Goal: Task Accomplishment & Management: Manage account settings

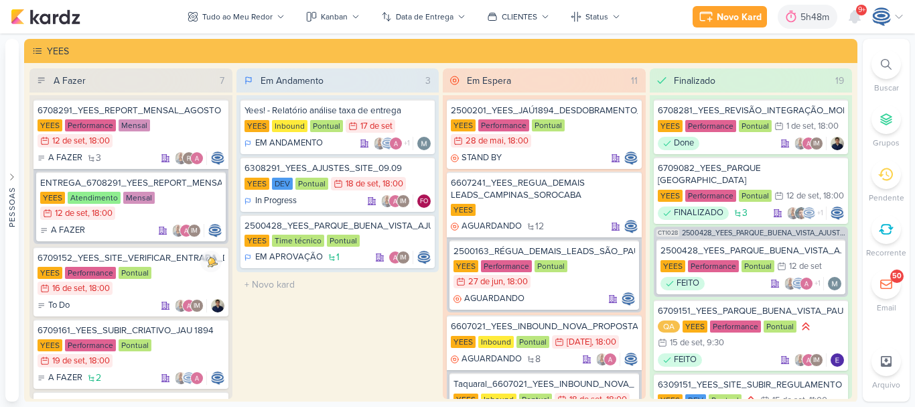
scroll to position [236, 0]
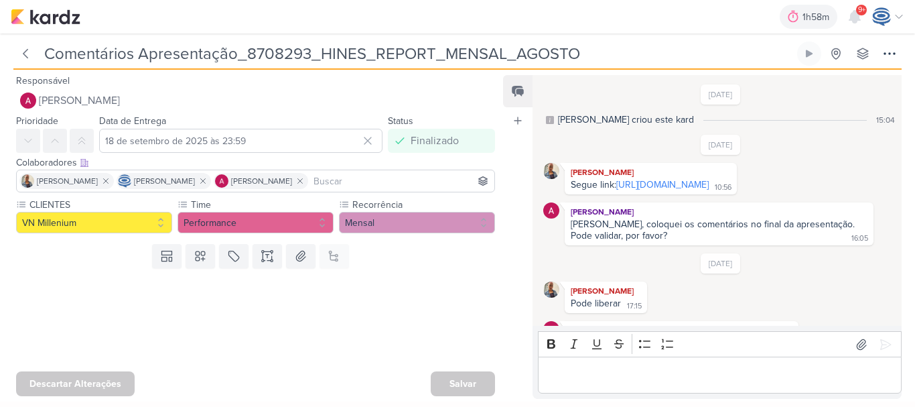
scroll to position [86, 0]
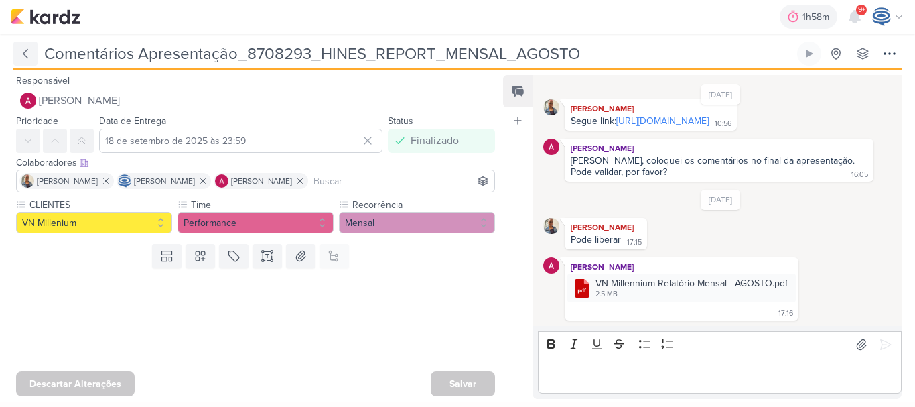
click at [34, 52] on button at bounding box center [25, 54] width 24 height 24
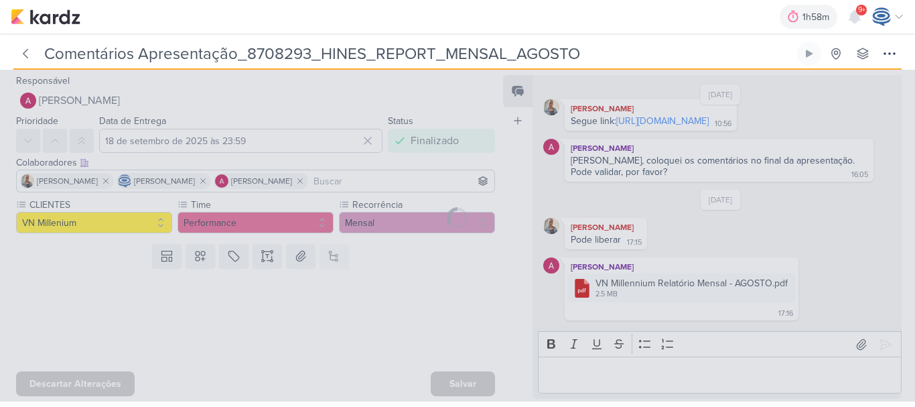
type input "8708293_HINES_REPORT_MENSAL_AGOSTO"
type input "15 de setembro de 2025 às 18:00"
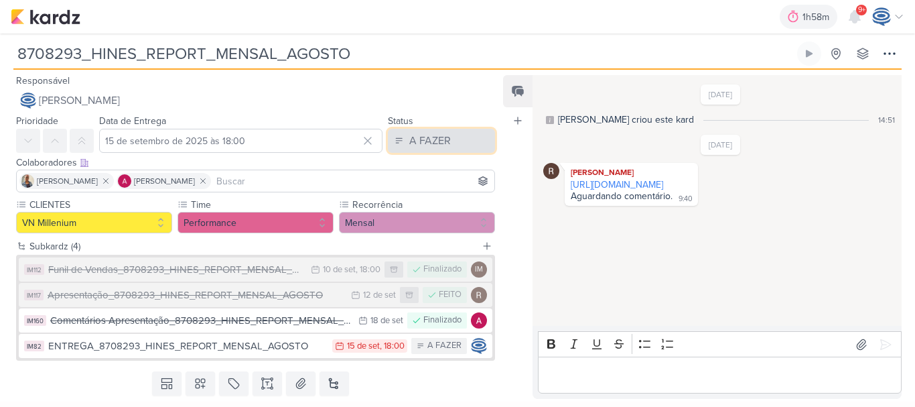
click at [429, 131] on button "A FAZER" at bounding box center [441, 141] width 107 height 24
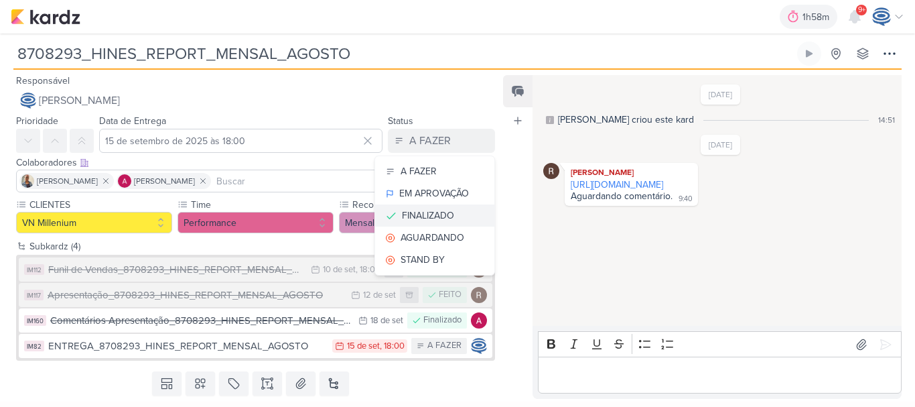
click at [419, 212] on div "FINALIZADO" at bounding box center [428, 215] width 52 height 14
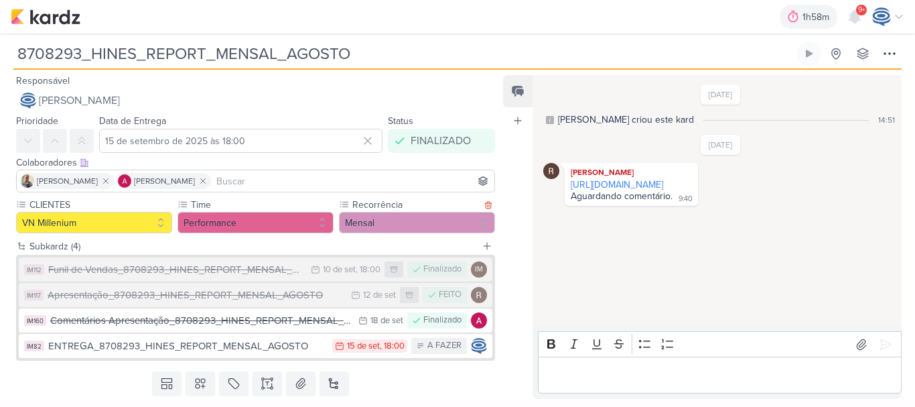
scroll to position [36, 0]
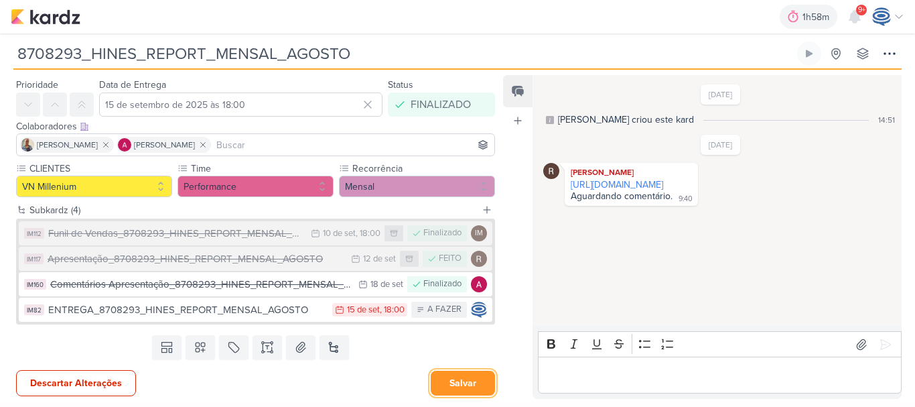
click at [472, 378] on button "Salvar" at bounding box center [463, 382] width 64 height 25
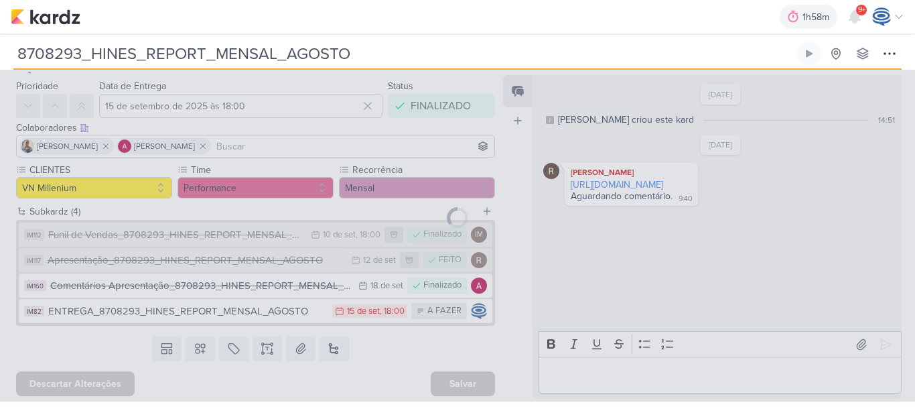
scroll to position [35, 0]
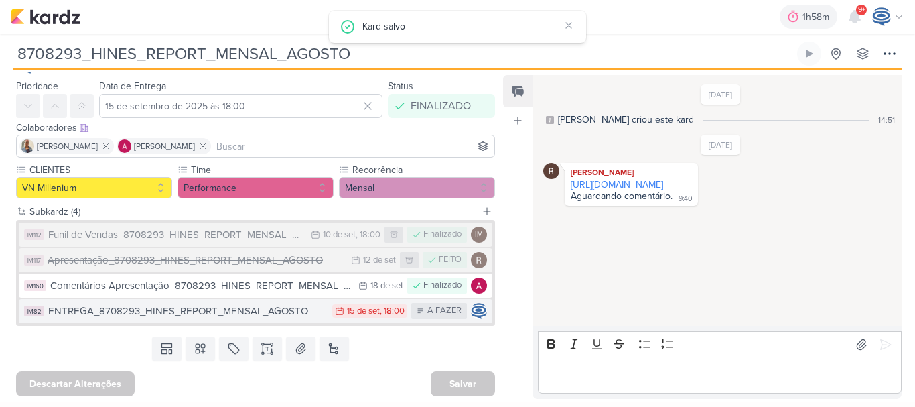
click at [240, 311] on div "ENTREGA_8708293_HINES_REPORT_MENSAL_AGOSTO" at bounding box center [186, 310] width 277 height 15
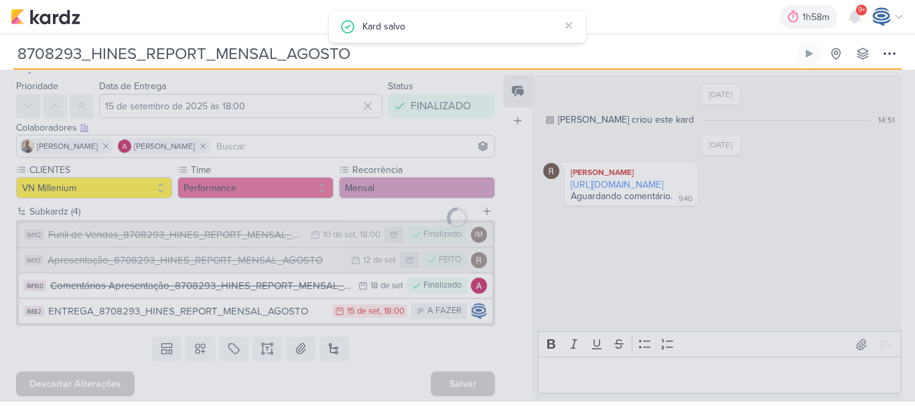
type input "ENTREGA_8708293_HINES_REPORT_MENSAL_AGOSTO"
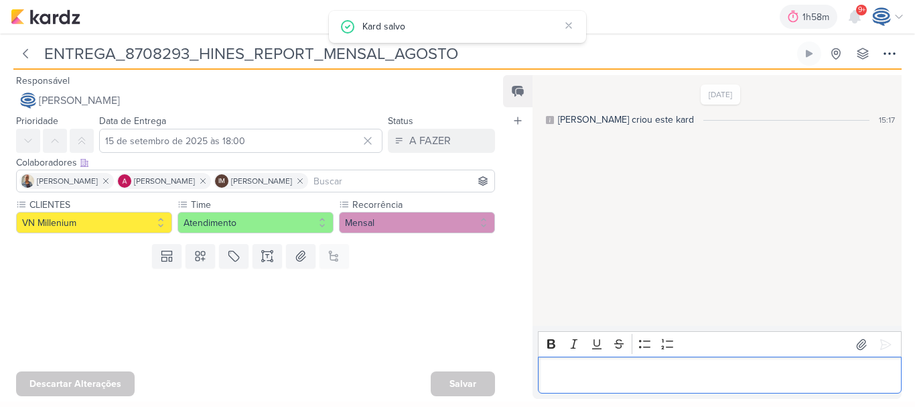
click at [665, 374] on p "Editor editing area: main" at bounding box center [720, 375] width 350 height 16
click at [426, 134] on div "A FAZER" at bounding box center [430, 141] width 42 height 16
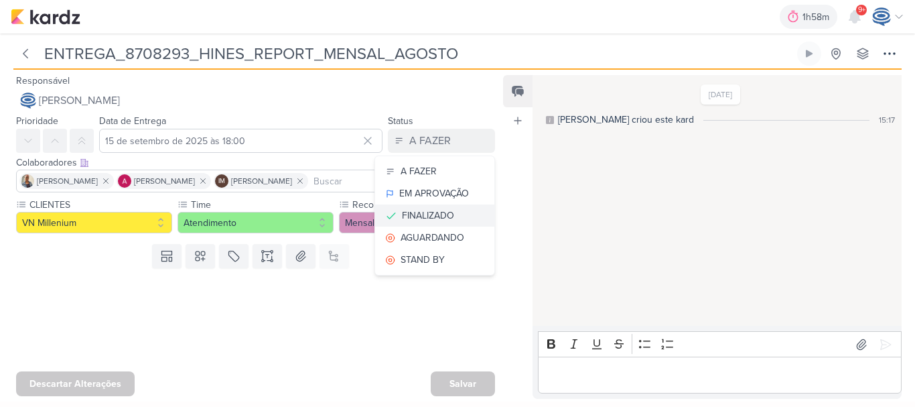
click at [440, 218] on div "FINALIZADO" at bounding box center [428, 215] width 52 height 14
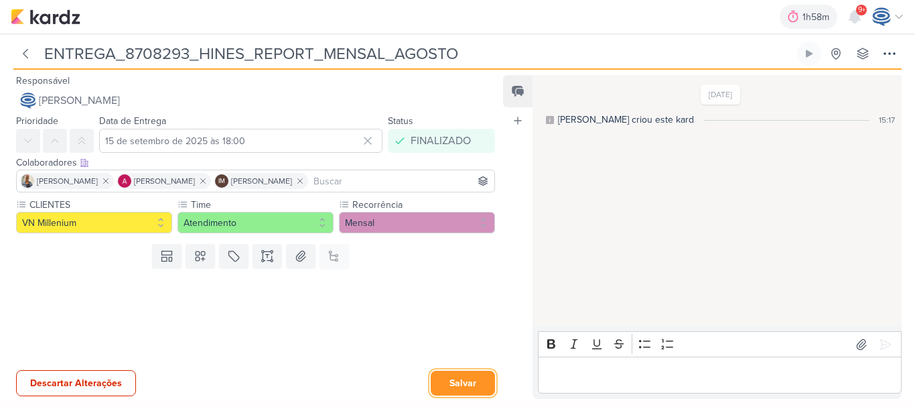
click at [443, 375] on button "Salvar" at bounding box center [463, 382] width 64 height 25
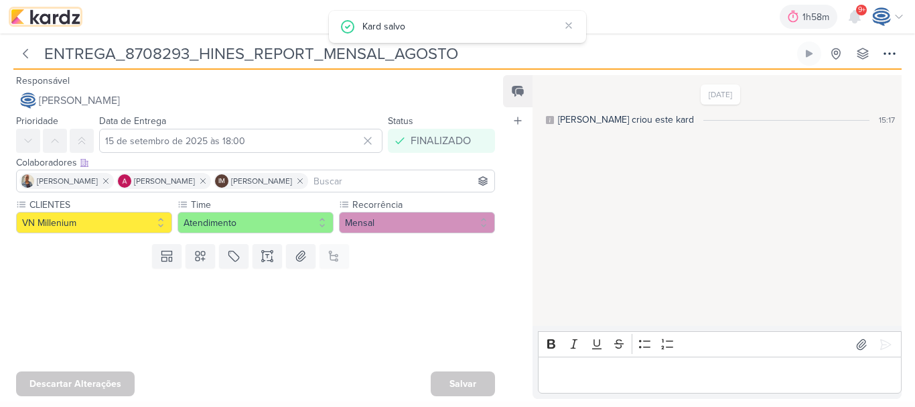
click at [28, 19] on img at bounding box center [46, 17] width 70 height 16
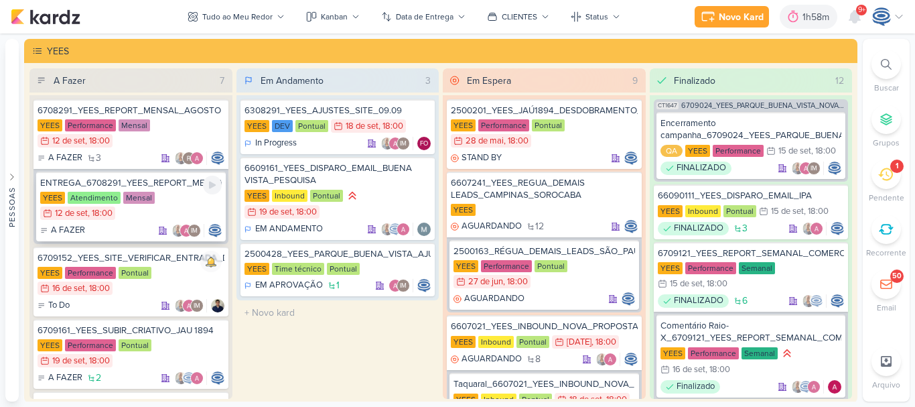
click at [161, 194] on div "YEES Atendimento Mensal 12/9 12 de set , 18:00" at bounding box center [131, 206] width 182 height 29
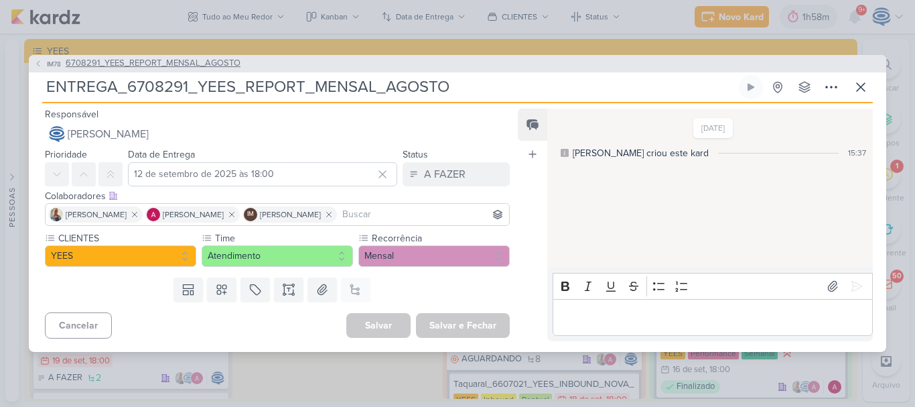
click at [198, 66] on span "6708291_YEES_REPORT_MENSAL_AGOSTO" at bounding box center [153, 63] width 175 height 13
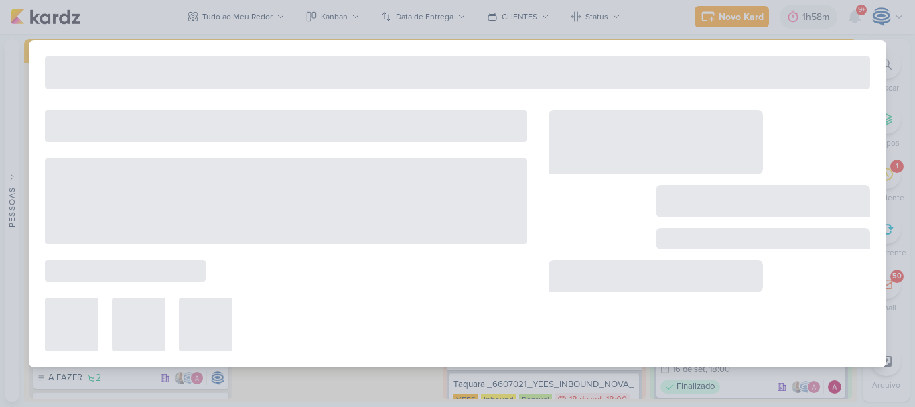
type input "6708291_YEES_REPORT_MENSAL_AGOSTO"
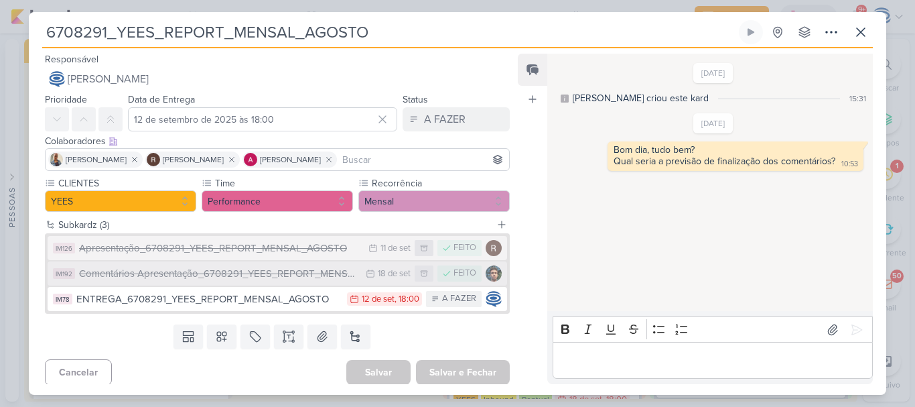
click at [254, 277] on div "Comentários Apresentação_6708291_YEES_REPORT_MENSAL_AGOSTO" at bounding box center [219, 273] width 280 height 15
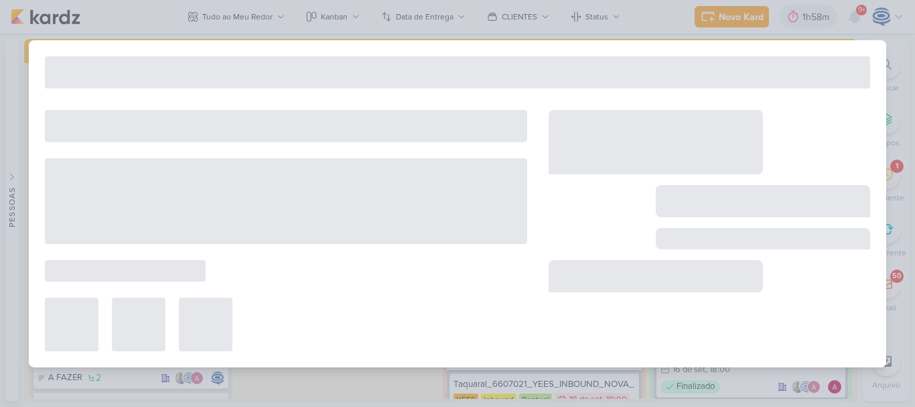
type input "Comentários Apresentação_6708291_YEES_REPORT_MENSAL_AGOSTO"
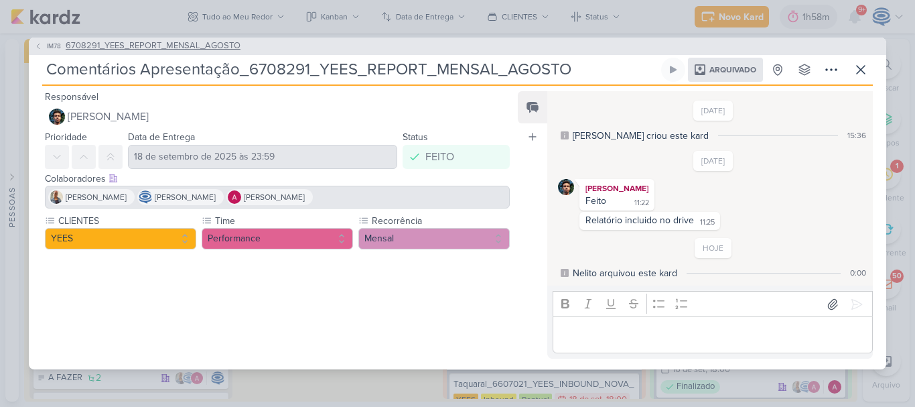
click at [86, 47] on span "6708291_YEES_REPORT_MENSAL_AGOSTO" at bounding box center [153, 46] width 175 height 13
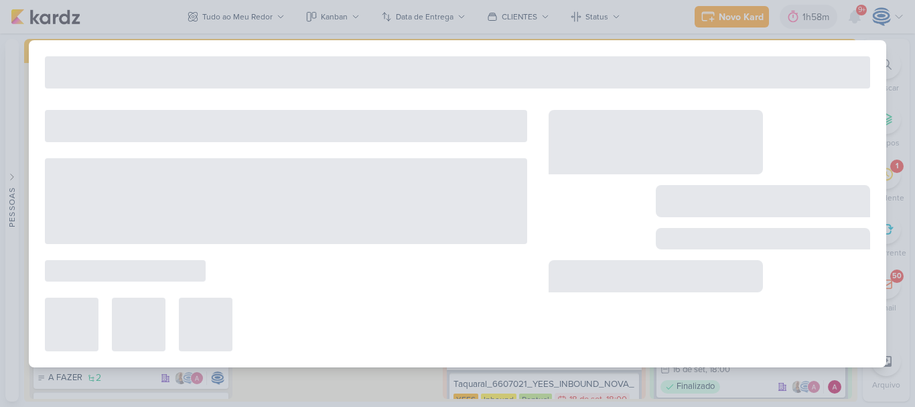
type input "6708291_YEES_REPORT_MENSAL_AGOSTO"
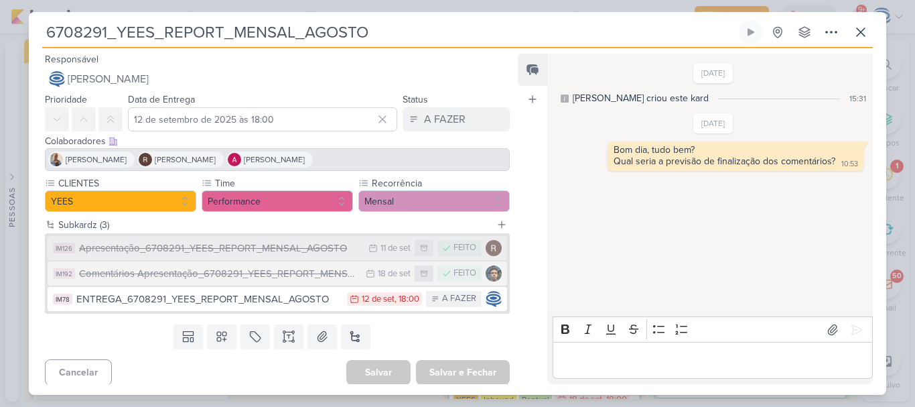
click at [233, 252] on div "Apresentação_6708291_YEES_REPORT_MENSAL_AGOSTO" at bounding box center [220, 248] width 283 height 15
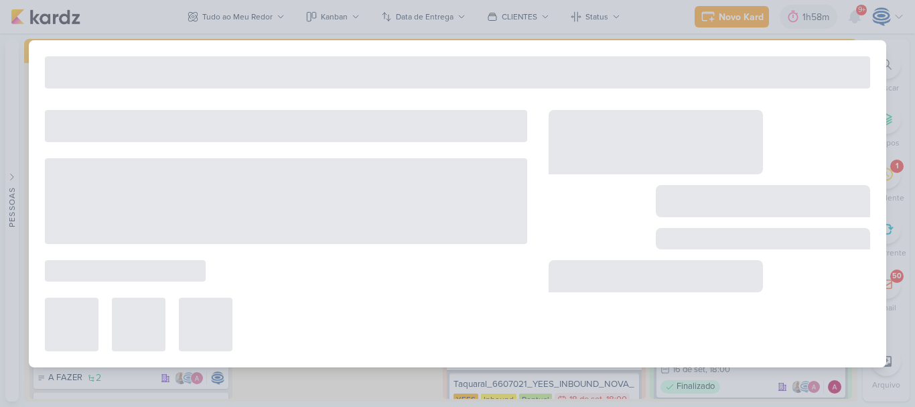
type input "Apresentação_6708291_YEES_REPORT_MENSAL_AGOSTO"
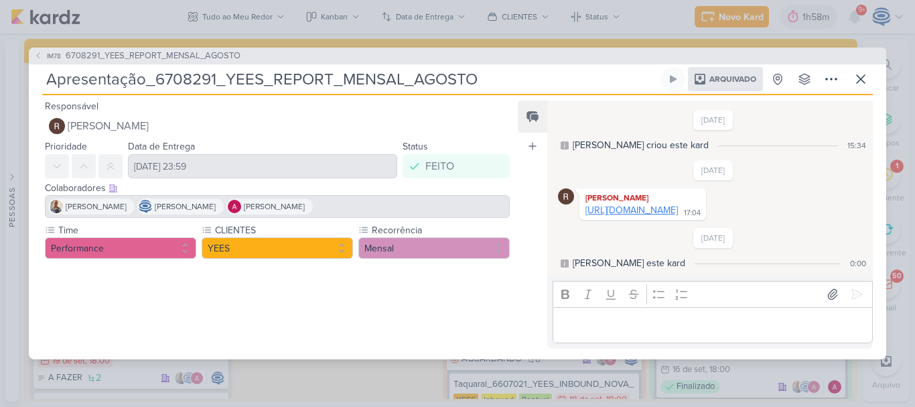
click at [637, 210] on link "https://www.canva.com/design/DAGyBZIa1TQ/0X-F8TcCyn_mSXQAeidcMw/edit" at bounding box center [632, 209] width 92 height 11
click at [107, 50] on span "6708291_YEES_REPORT_MENSAL_AGOSTO" at bounding box center [153, 56] width 175 height 13
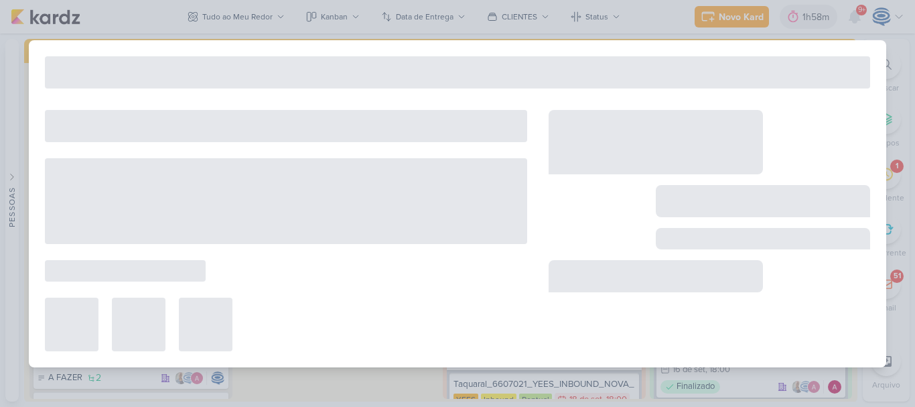
type input "6708291_YEES_REPORT_MENSAL_AGOSTO"
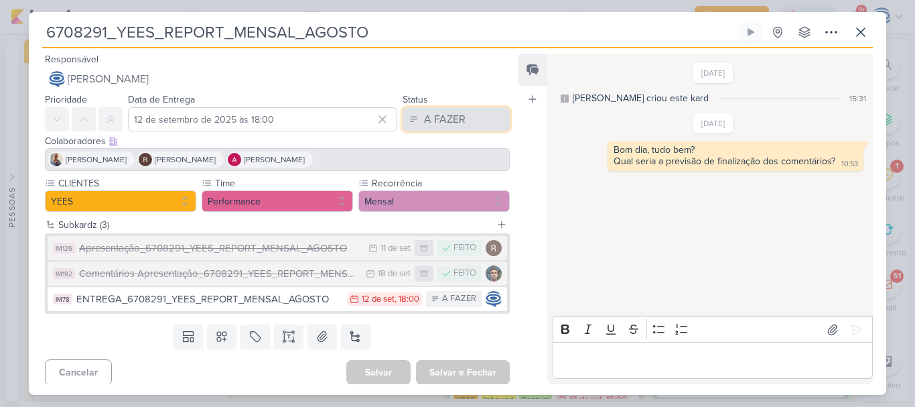
click at [440, 119] on div "A FAZER" at bounding box center [445, 119] width 42 height 16
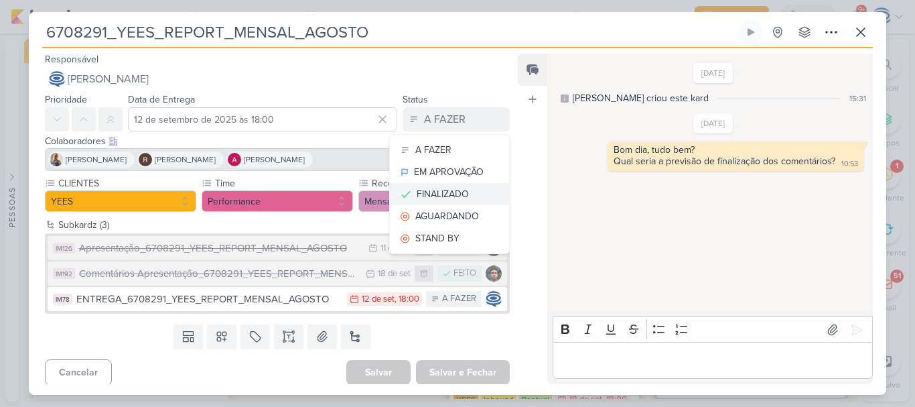
click at [439, 191] on div "FINALIZADO" at bounding box center [443, 194] width 52 height 14
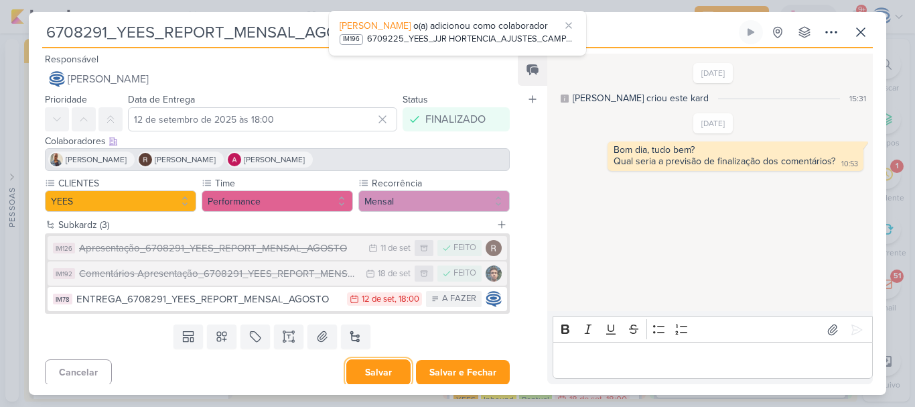
click at [372, 374] on button "Salvar" at bounding box center [378, 372] width 64 height 26
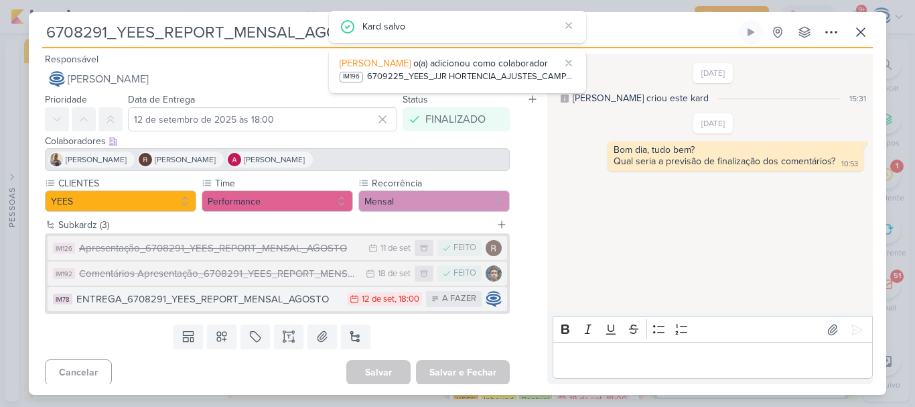
click at [296, 299] on div "ENTREGA_6708291_YEES_REPORT_MENSAL_AGOSTO" at bounding box center [208, 298] width 264 height 15
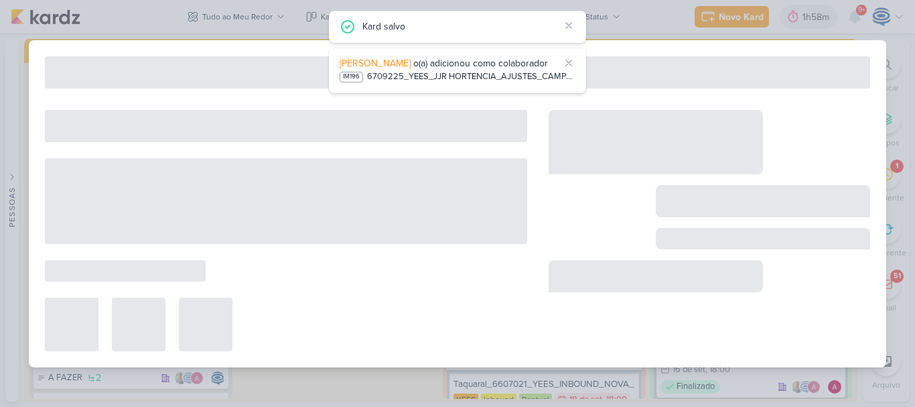
type input "ENTREGA_6708291_YEES_REPORT_MENSAL_AGOSTO"
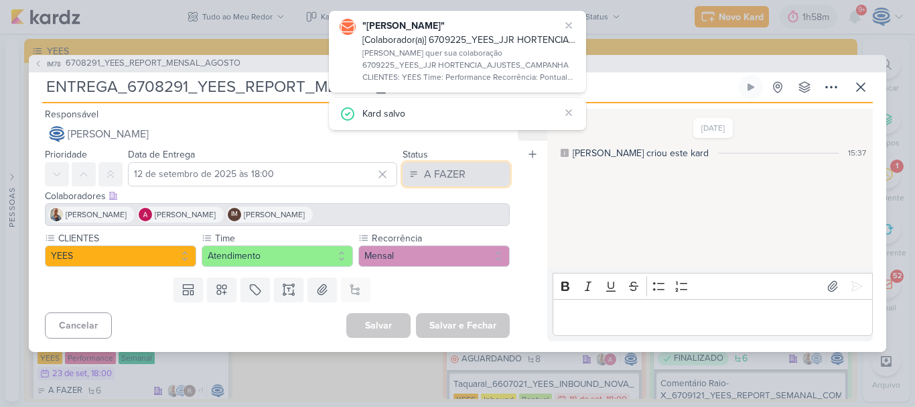
click at [437, 182] on button "A FAZER" at bounding box center [456, 174] width 107 height 24
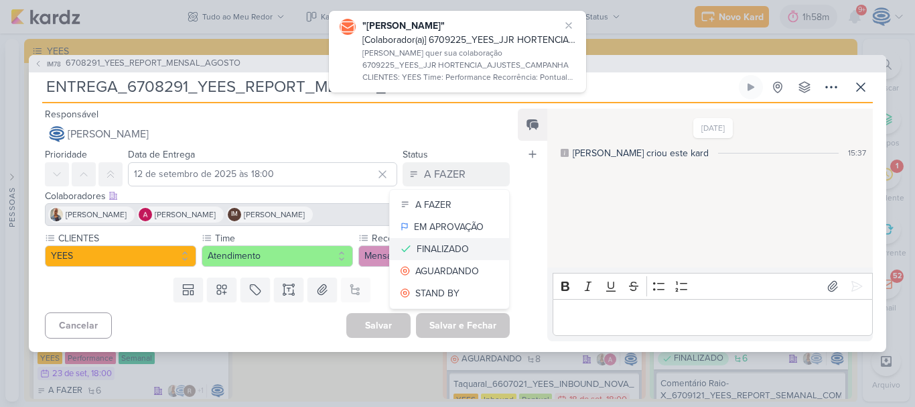
click at [437, 246] on div "FINALIZADO" at bounding box center [443, 249] width 52 height 14
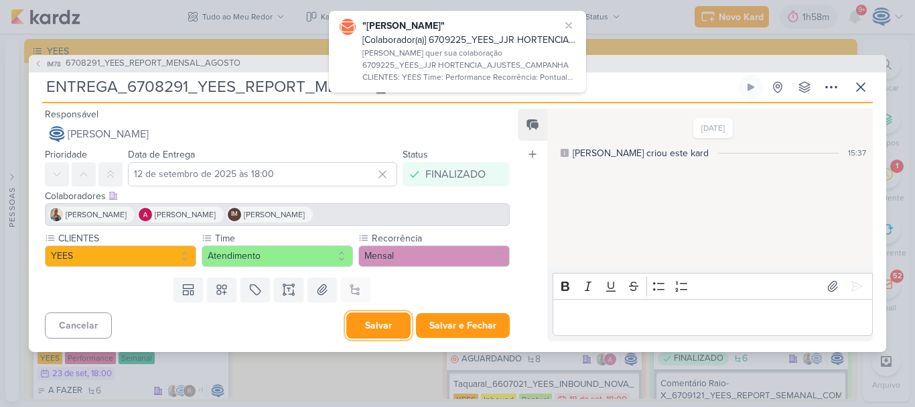
click at [381, 330] on button "Salvar" at bounding box center [378, 325] width 64 height 26
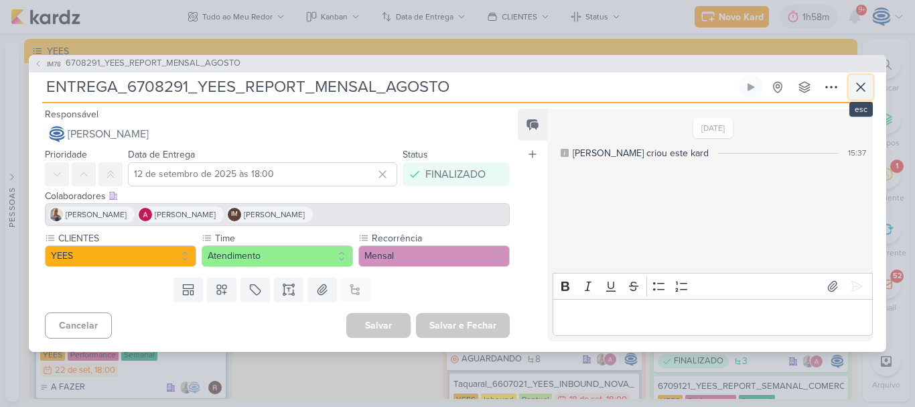
click at [861, 85] on icon at bounding box center [861, 87] width 16 height 16
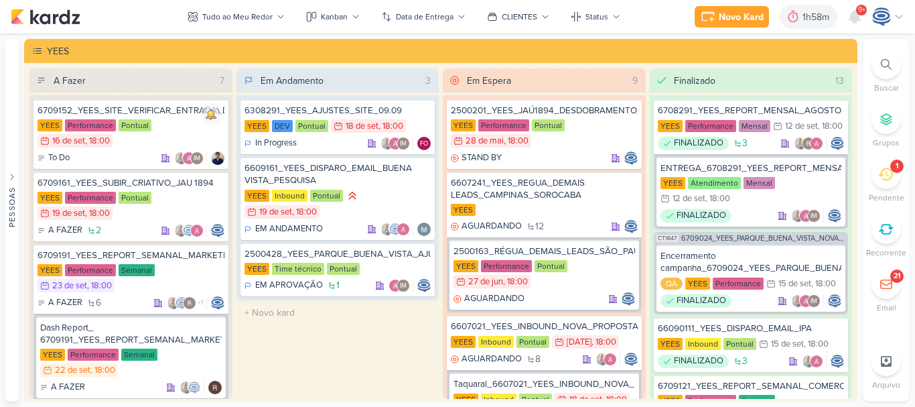
click at [891, 63] on icon at bounding box center [886, 64] width 11 height 11
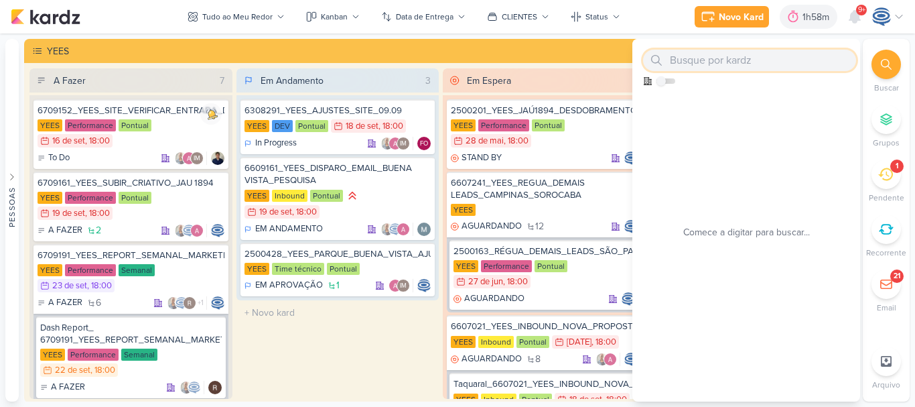
paste input "14708281"
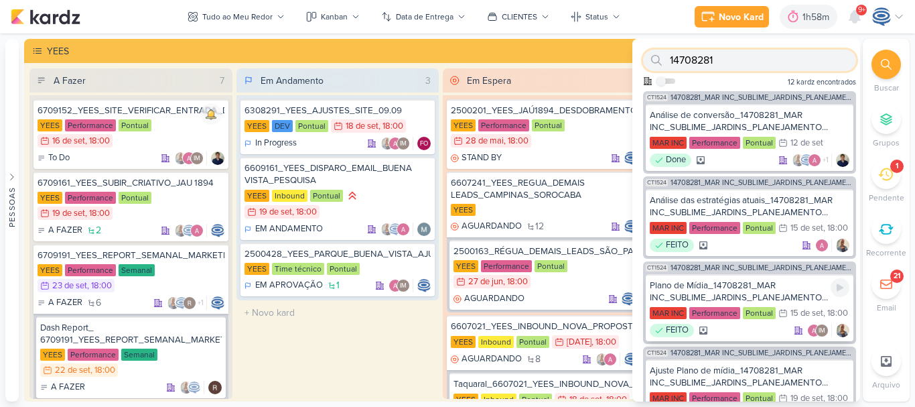
type input "14708281"
click at [779, 301] on div "Plano de Mídia_14708281_MAR INC_SUBLIME_JARDINS_PLANEJAMENTO ESTRATÉGICO" at bounding box center [750, 291] width 200 height 24
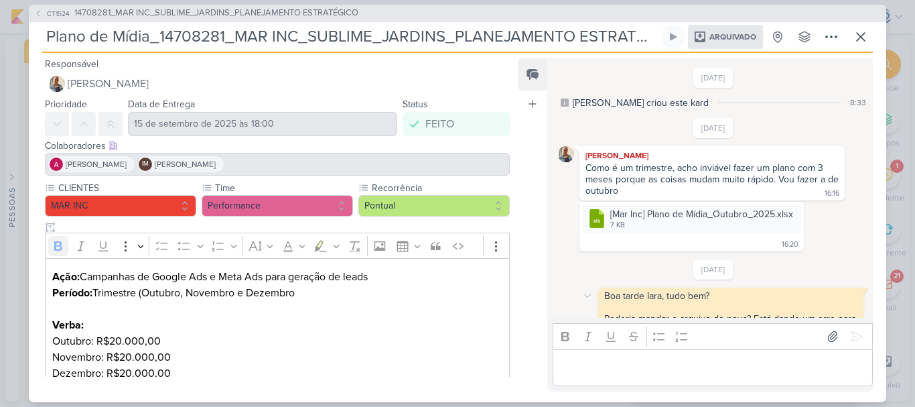
scroll to position [243, 0]
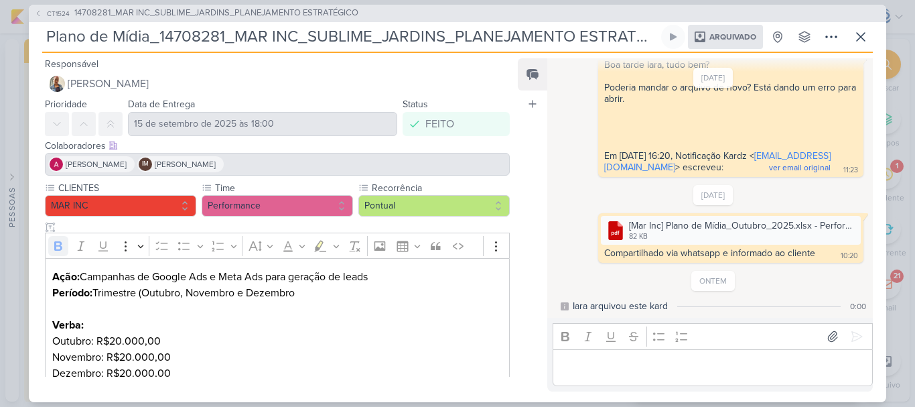
click at [671, 366] on p "Editor editing area: main" at bounding box center [712, 367] width 306 height 16
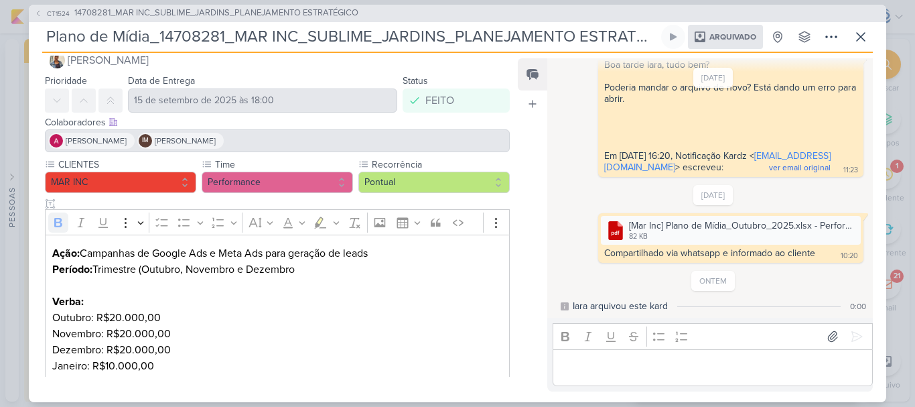
scroll to position [0, 0]
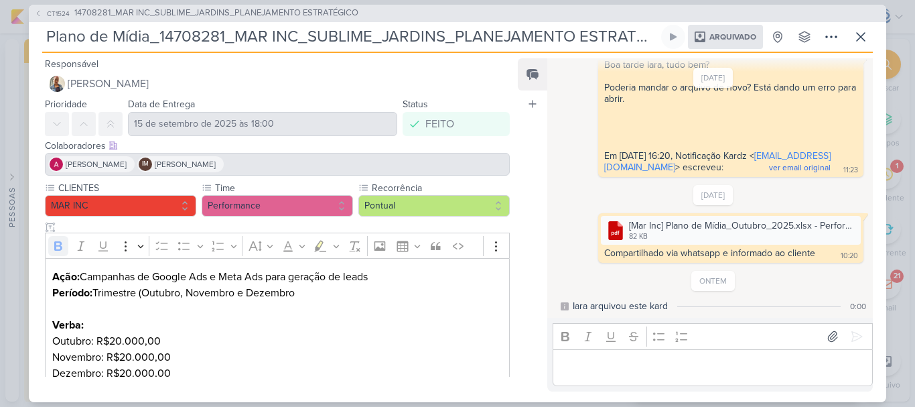
click at [730, 33] on span "Arquivado" at bounding box center [732, 37] width 47 height 8
click at [831, 32] on icon at bounding box center [831, 37] width 16 height 16
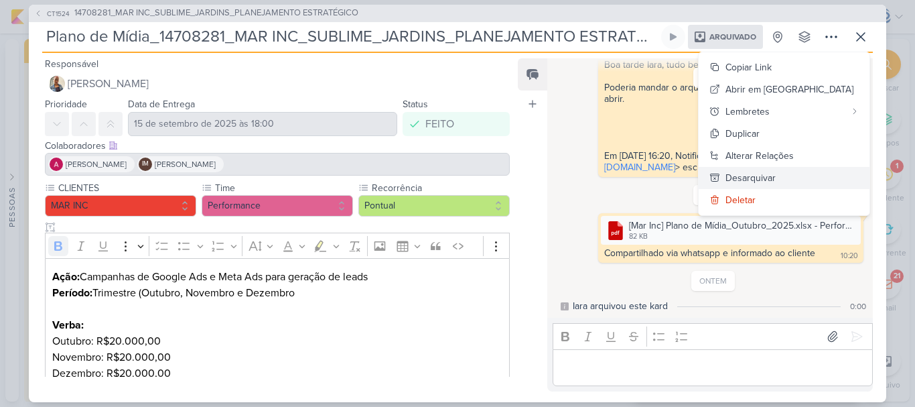
click at [776, 174] on div "Desarquivar" at bounding box center [751, 178] width 50 height 14
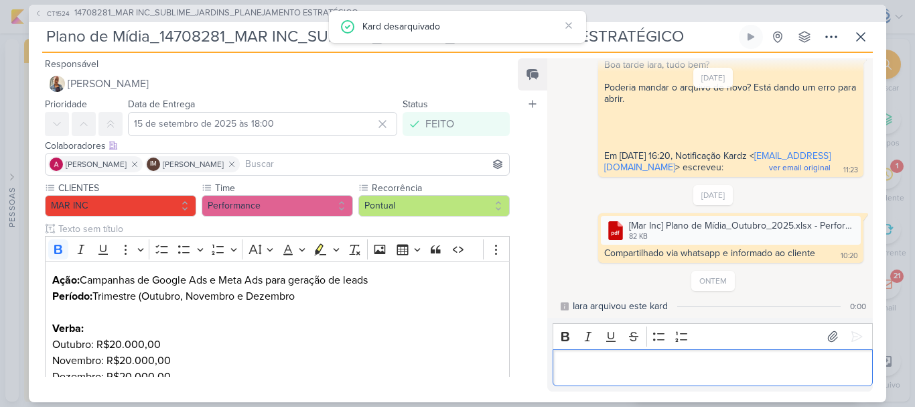
click at [705, 366] on p "Editor editing area: main" at bounding box center [712, 367] width 306 height 16
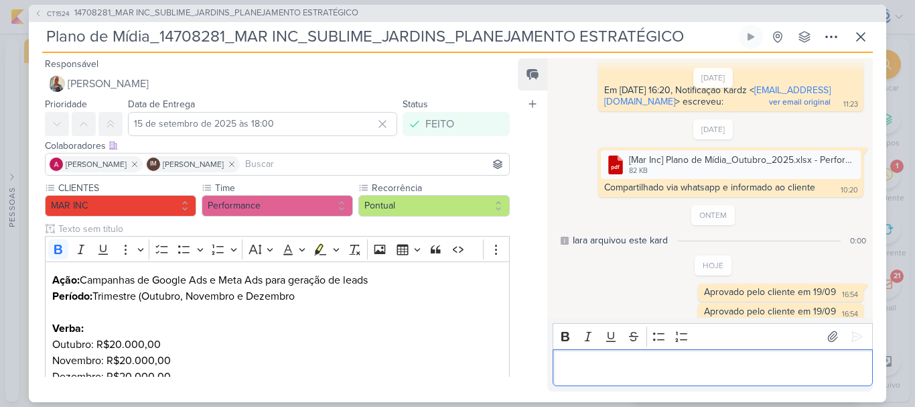
scroll to position [316, 0]
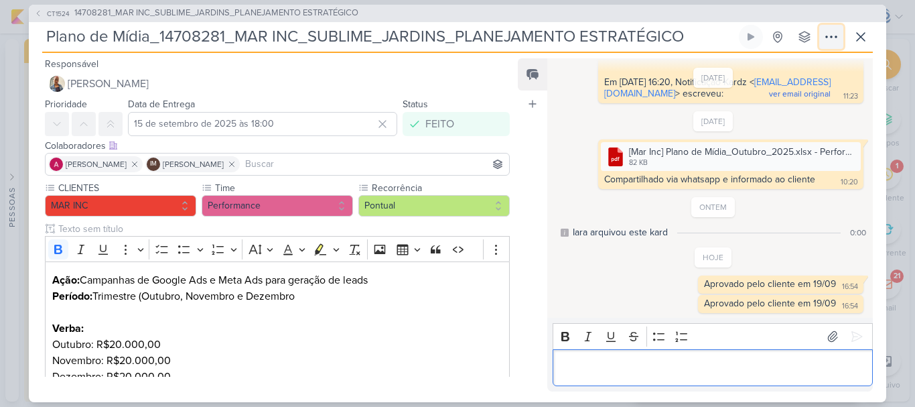
click at [833, 33] on icon at bounding box center [831, 37] width 16 height 16
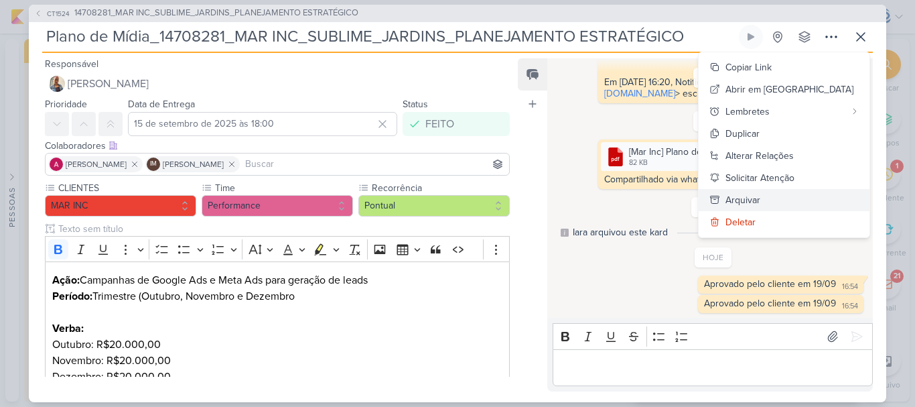
click at [760, 198] on div "Arquivar" at bounding box center [743, 200] width 35 height 14
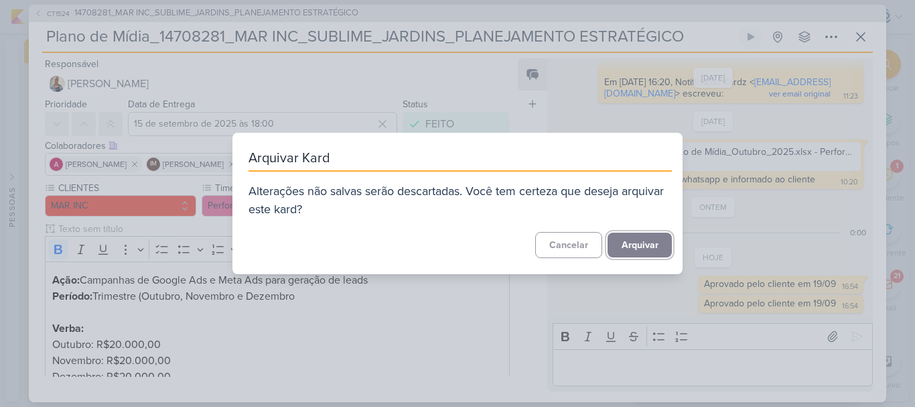
click at [644, 246] on button "Arquivar" at bounding box center [640, 244] width 64 height 25
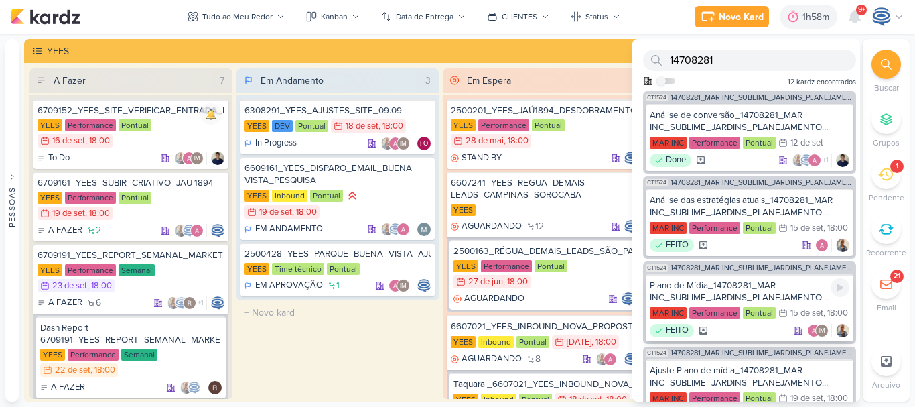
click at [714, 303] on div "Plano de Mídia_14708281_MAR INC_SUBLIME_JARDINS_PLANEJAMENTO ESTRATÉGICO" at bounding box center [750, 291] width 200 height 24
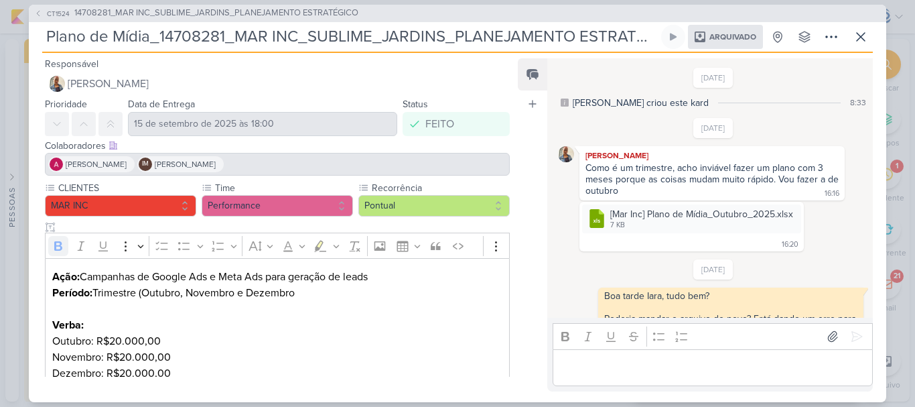
scroll to position [360, 0]
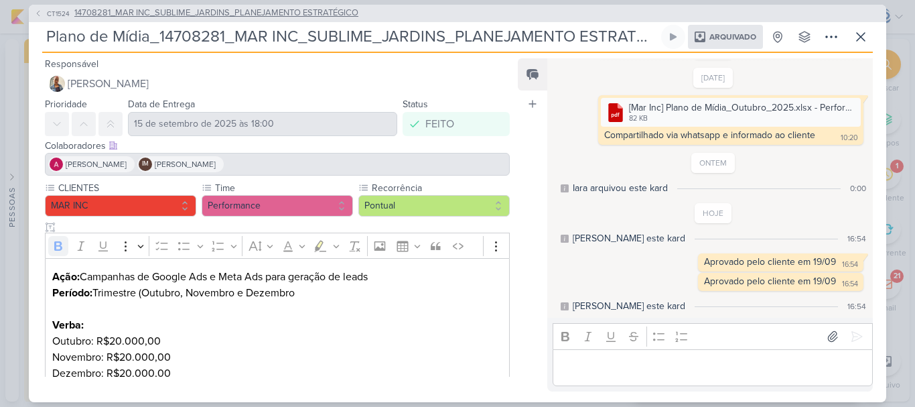
click at [119, 13] on span "14708281_MAR INC_SUBLIME_JARDINS_PLANEJAMENTO ESTRATÉGICO" at bounding box center [216, 13] width 284 height 13
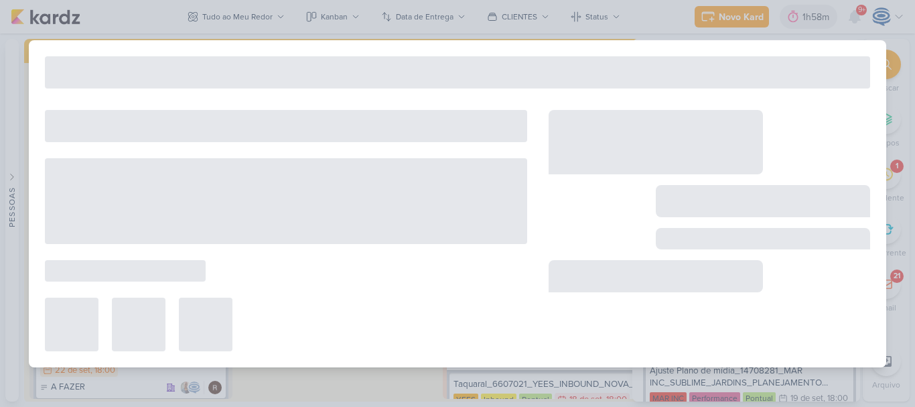
type input "14708281_MAR INC_SUBLIME_JARDINS_PLANEJAMENTO ESTRATÉGICO"
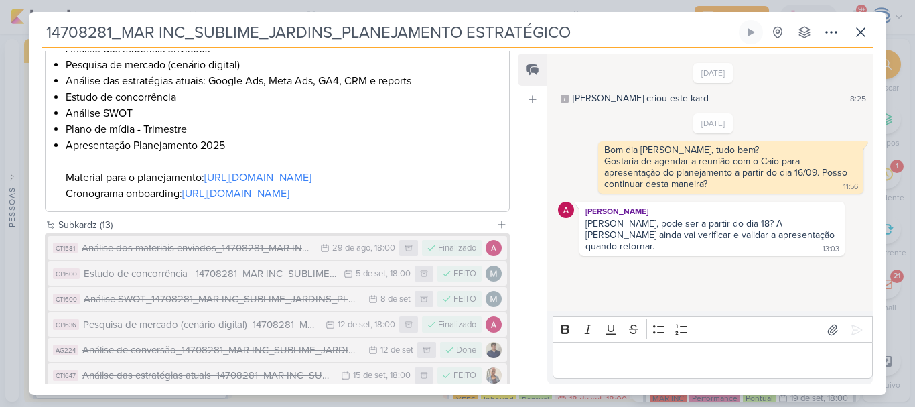
scroll to position [614, 0]
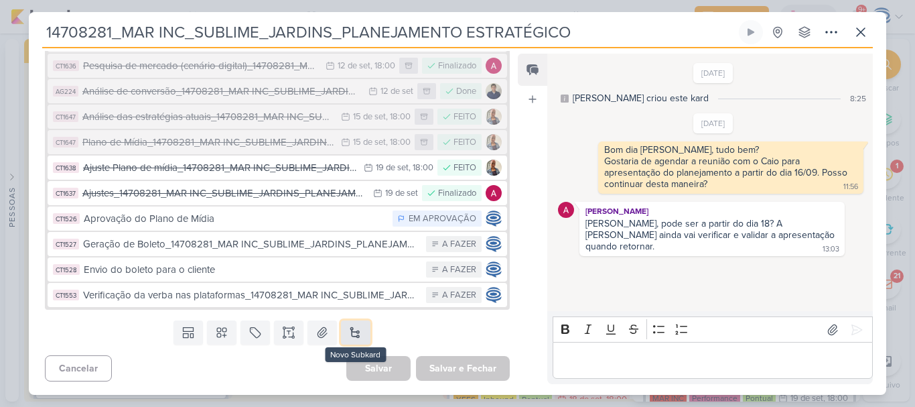
click at [354, 333] on button at bounding box center [355, 332] width 29 height 24
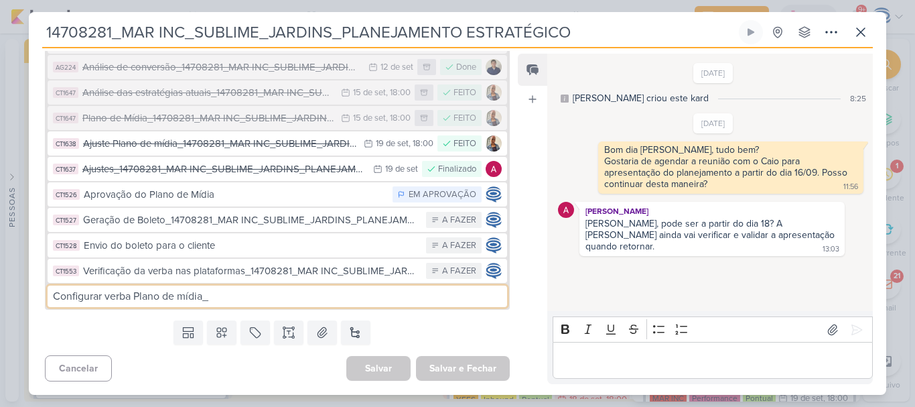
type input "Configurar verba Plano de mídia_"
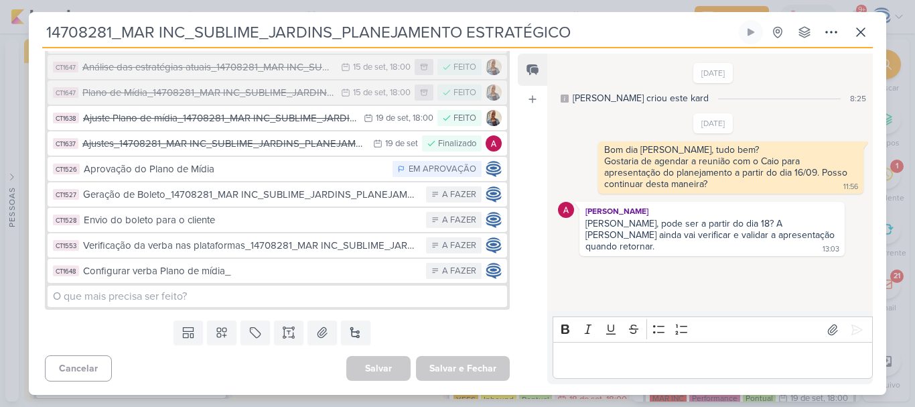
click at [340, 279] on div "Configurar verba Plano de mídia_" at bounding box center [251, 270] width 336 height 15
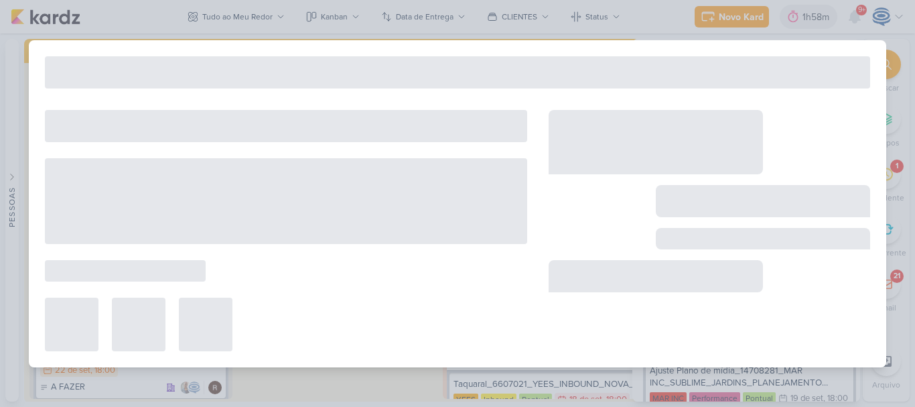
type input "Configurar verba Plano de mídia_"
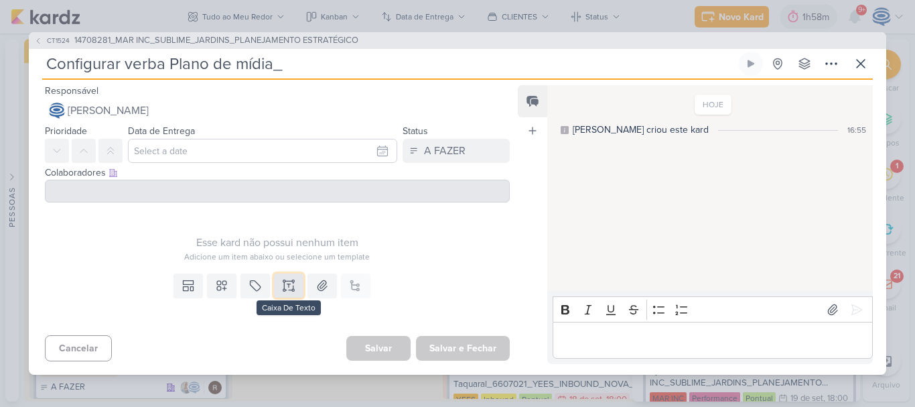
click at [287, 285] on icon at bounding box center [288, 285] width 13 height 13
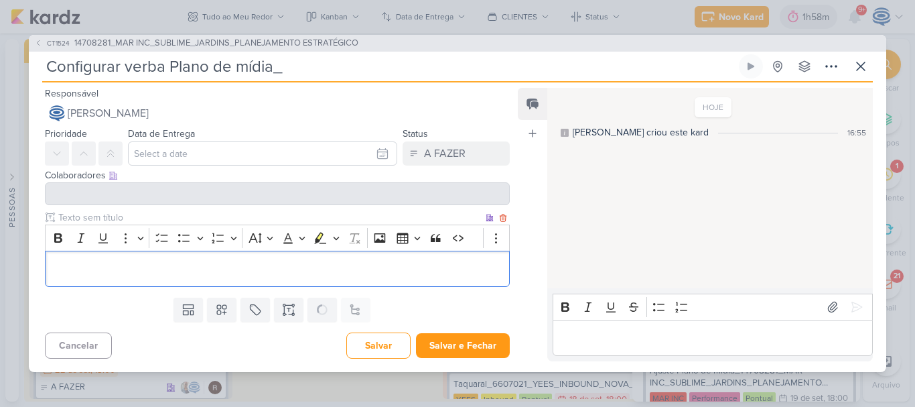
click at [434, 280] on div "Editor editing area: main" at bounding box center [277, 269] width 465 height 37
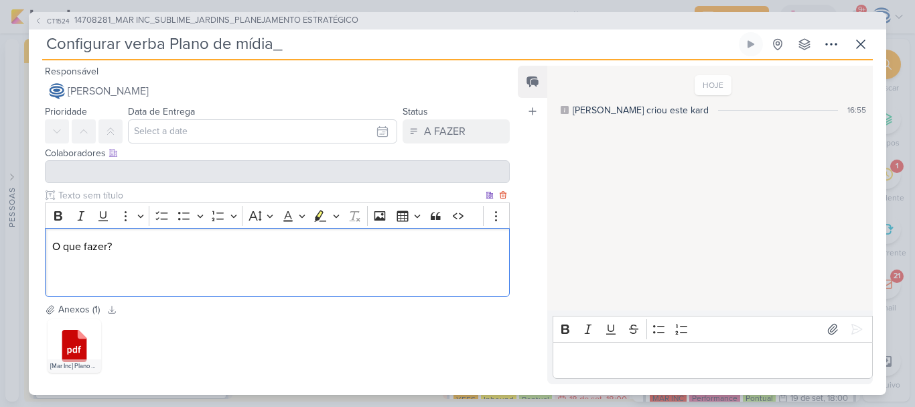
click at [226, 270] on p "O que fazer?" at bounding box center [277, 263] width 450 height 48
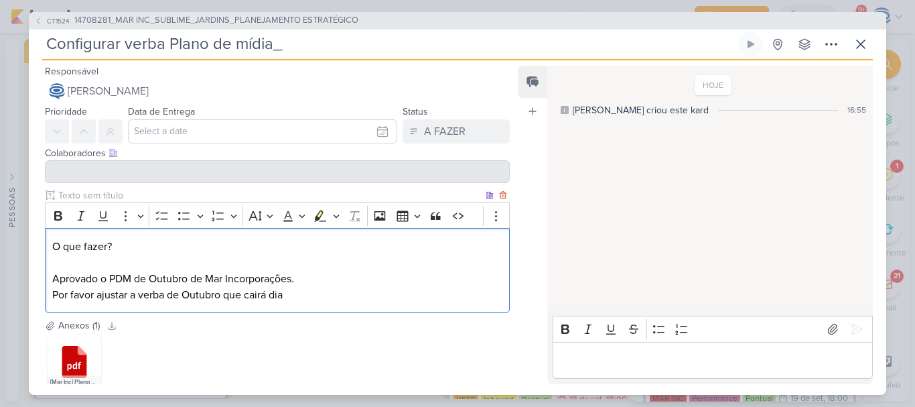
drag, startPoint x: 349, startPoint y: 301, endPoint x: 105, endPoint y: 289, distance: 244.8
drag, startPoint x: 105, startPoint y: 289, endPoint x: 300, endPoint y: 299, distance: 195.9
click at [300, 299] on p "O que fazer? Aprovado o PDM de Outubro de Mar Incorporações. Por favor ajustar …" at bounding box center [277, 271] width 450 height 64
drag, startPoint x: 300, startPoint y: 299, endPoint x: 247, endPoint y: 294, distance: 53.1
click at [247, 294] on p "O que fazer? Aprovado o PDM de Outubro de Mar Incorporações. Por favor ajustar …" at bounding box center [277, 271] width 450 height 64
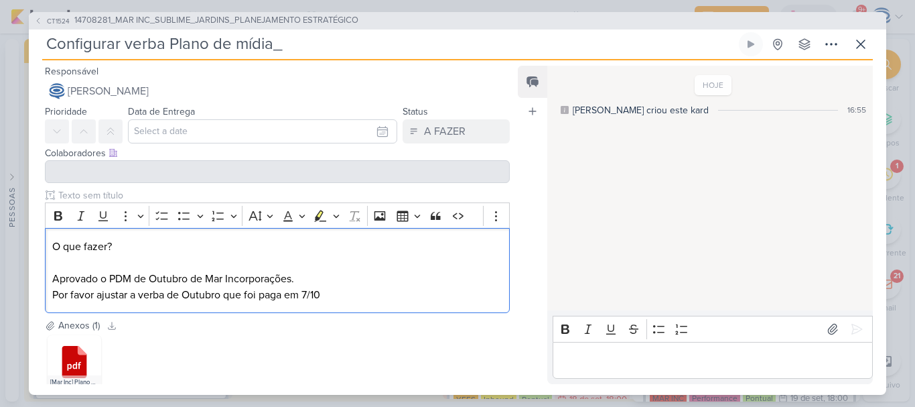
drag, startPoint x: 121, startPoint y: 244, endPoint x: 36, endPoint y: 239, distance: 85.9
click at [36, 239] on div "Clique para deixar o item visível somente à membros da sua organização Rich Tex…" at bounding box center [272, 253] width 486 height 130
click at [63, 215] on icon "Editor toolbar" at bounding box center [58, 215] width 13 height 13
click at [333, 289] on p "O que fazer? Aprovado o PDM de Outubro de Mar Incorporações. Por favor ajustar …" at bounding box center [277, 271] width 450 height 64
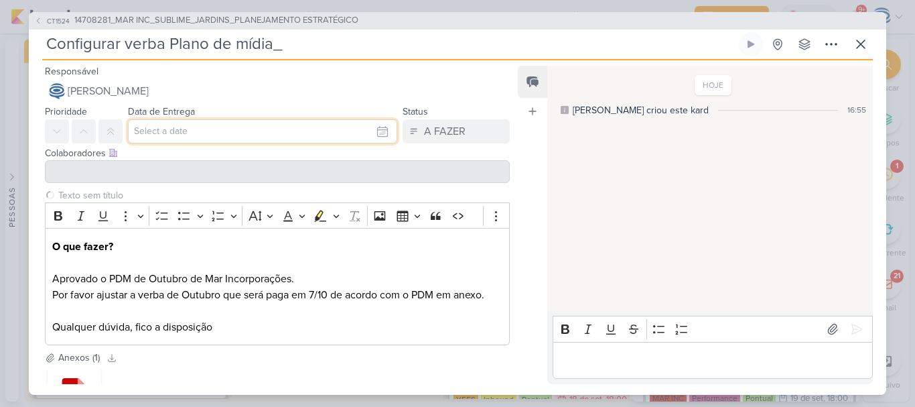
click at [220, 131] on input "text" at bounding box center [262, 131] width 269 height 24
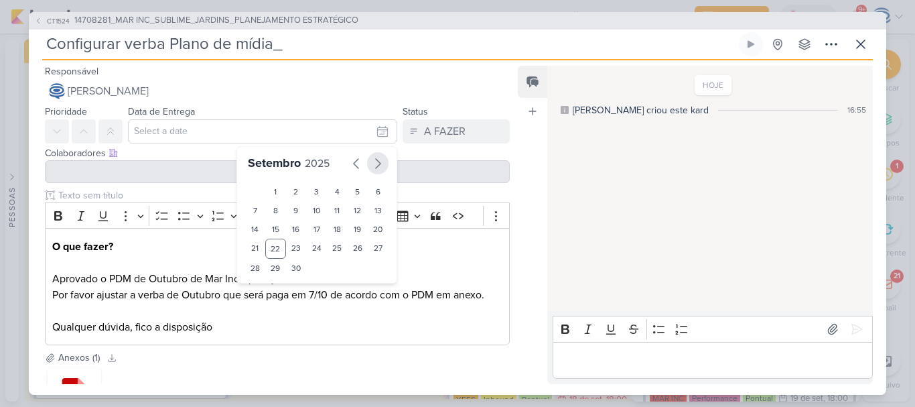
click at [370, 163] on icon "button" at bounding box center [378, 163] width 16 height 16
click at [320, 210] on div "8" at bounding box center [316, 210] width 21 height 19
type input "8 de outubro de 2025 às 23:59"
click at [268, 291] on select "00 01 02 03 04 05 06 07 08 09 10 11 12 13 14 15 16 17 18 19 20 21 22 23" at bounding box center [276, 289] width 19 height 16
select select "18"
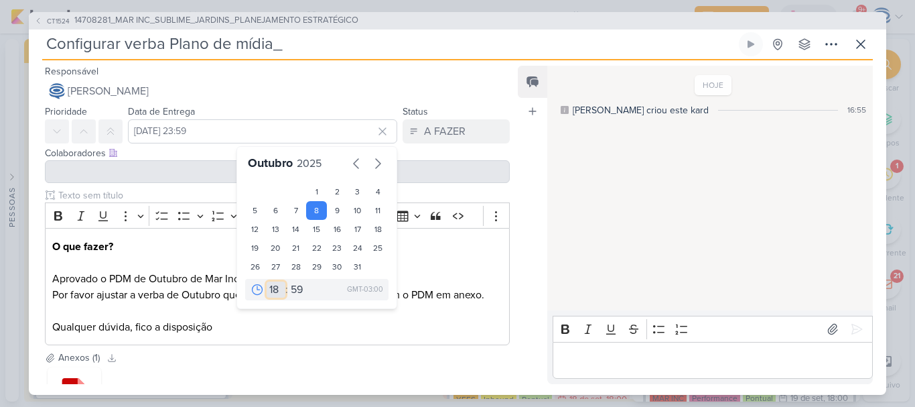
click at [267, 281] on select "00 01 02 03 04 05 06 07 08 09 10 11 12 13 14 15 16 17 18 19 20 21 22 23" at bounding box center [276, 289] width 19 height 16
type input "8 de outubro de 2025 às 18:59"
click at [291, 291] on select "00 05 10 15 20 25 30 35 40 45 50 55 59" at bounding box center [297, 289] width 19 height 16
select select "0"
click at [288, 281] on select "00 05 10 15 20 25 30 35 40 45 50 55 59" at bounding box center [297, 289] width 19 height 16
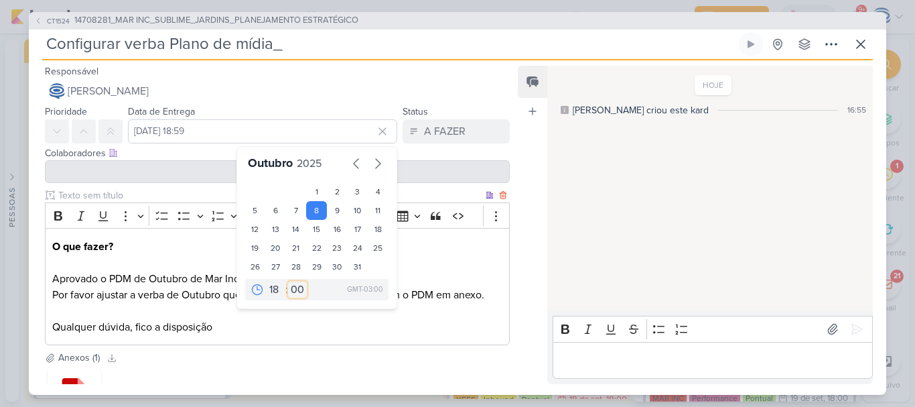
type input "8 de outubro de 2025 às 18:00"
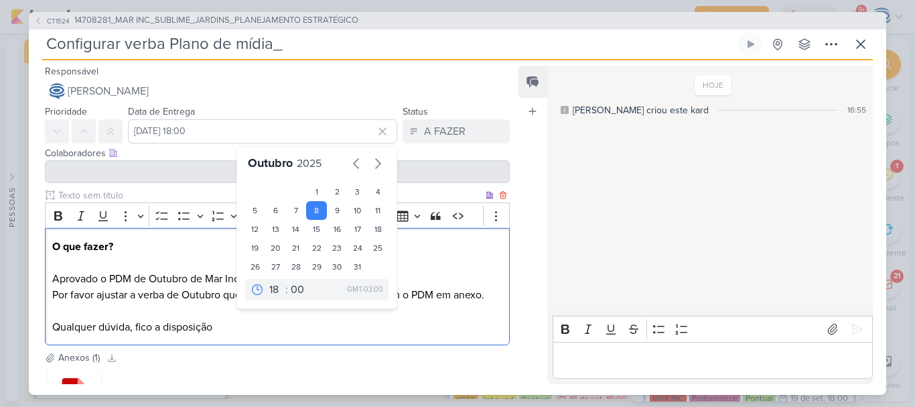
click at [459, 324] on p "O que fazer? Aprovado o PDM de Outubro de Mar Incorporações. Por favor ajustar …" at bounding box center [277, 287] width 450 height 96
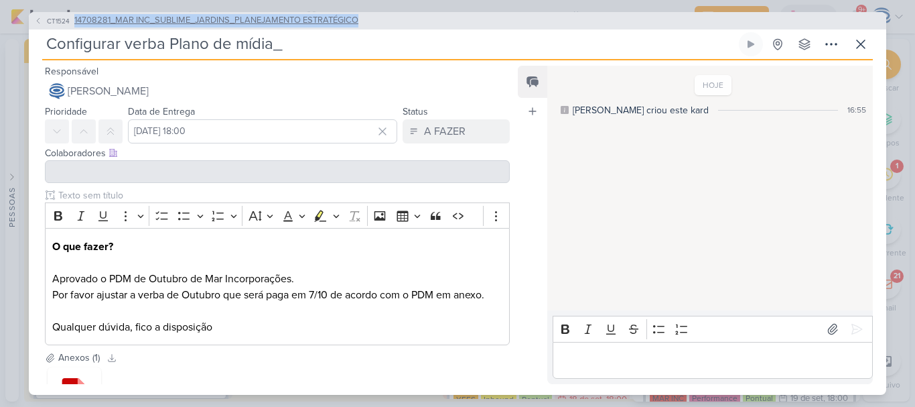
drag, startPoint x: 383, startPoint y: 19, endPoint x: 75, endPoint y: 17, distance: 307.5
click at [75, 17] on div "CT1524 14708281_MAR INC_SUBLIME_JARDINS_PLANEJAMENTO ESTRATÉGICO" at bounding box center [458, 20] width 858 height 17
copy span "14708281_MAR INC_SUBLIME_JARDINS_PLANEJAMENTO ESTRATÉGICO"
click at [293, 53] on input "Configurar verba Plano de mídia_" at bounding box center [389, 44] width 694 height 24
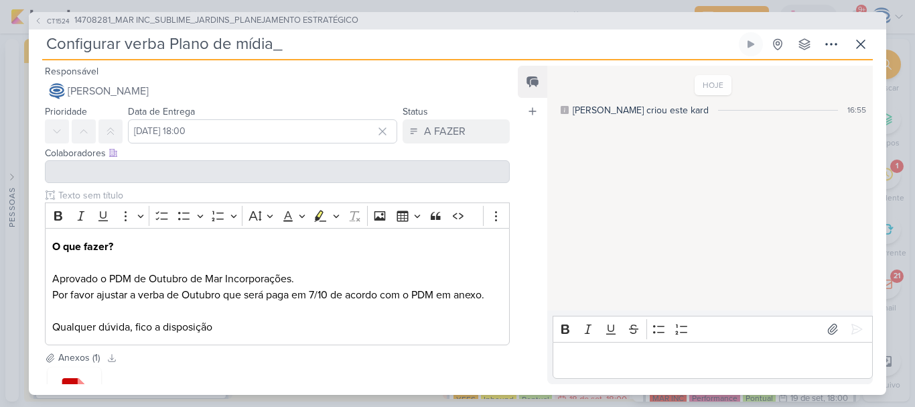
click at [293, 53] on input "Configurar verba Plano de mídia_" at bounding box center [389, 44] width 694 height 24
paste input "14708281_MAR INC_SUBLIME_JARDINS_PLANEJAMENTO ESTRATÉGICO"
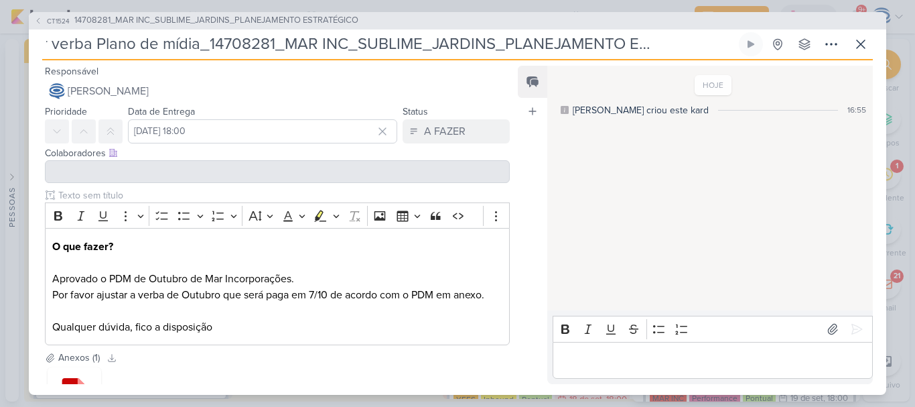
scroll to position [114, 0]
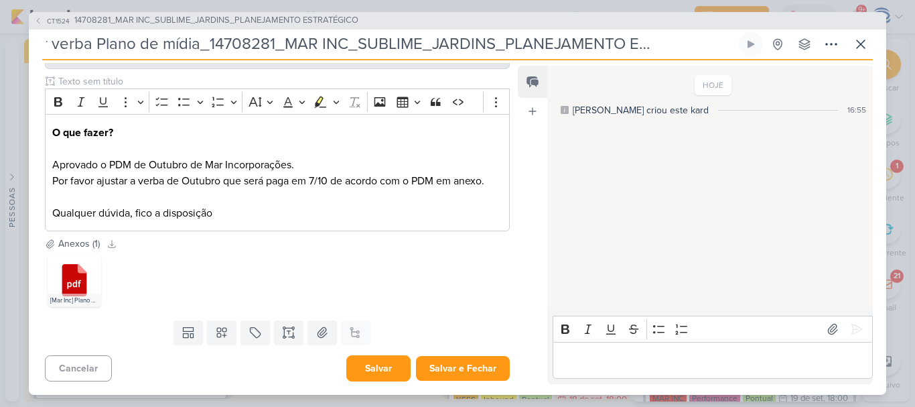
type input "Configurar verba Plano de mídia_14708281_MAR INC_SUBLIME_JARDINS_PLANEJAMENTO E…"
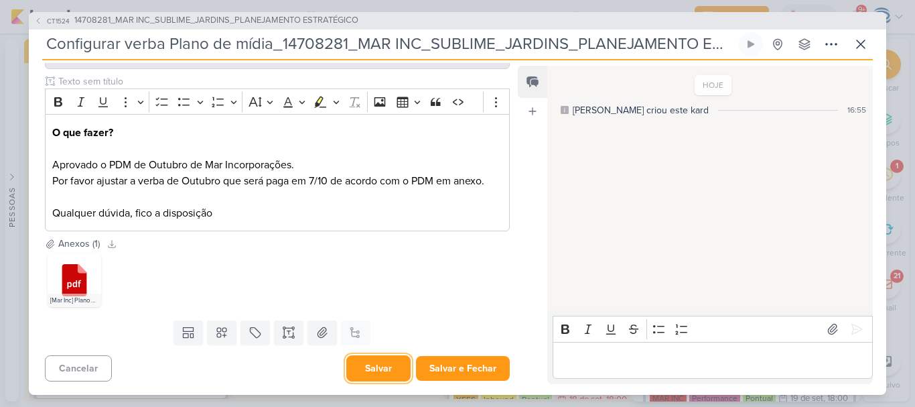
click at [382, 360] on button "Salvar" at bounding box center [378, 368] width 64 height 26
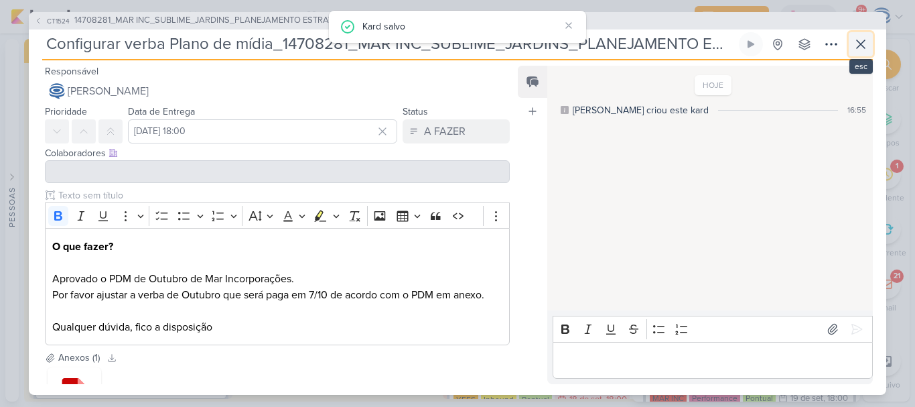
click at [861, 41] on icon at bounding box center [861, 44] width 16 height 16
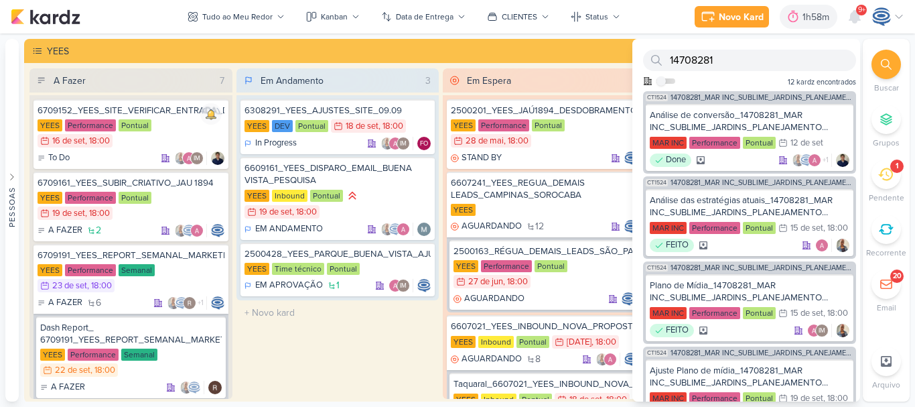
click at [879, 66] on div at bounding box center [886, 64] width 29 height 29
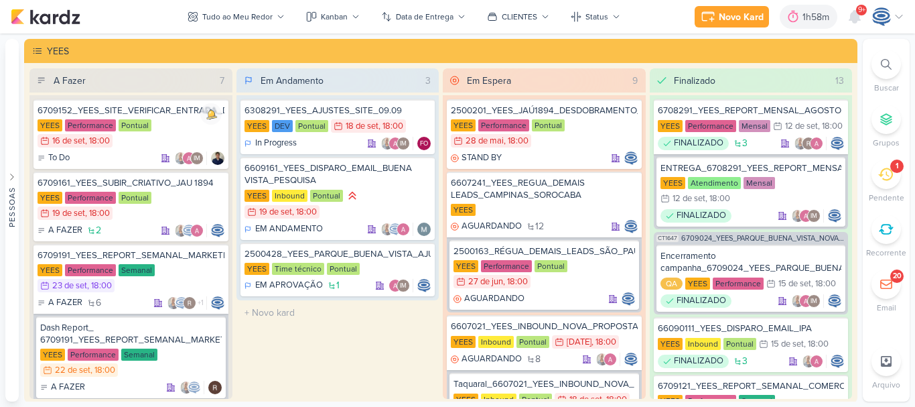
click at [888, 172] on icon at bounding box center [885, 174] width 15 height 15
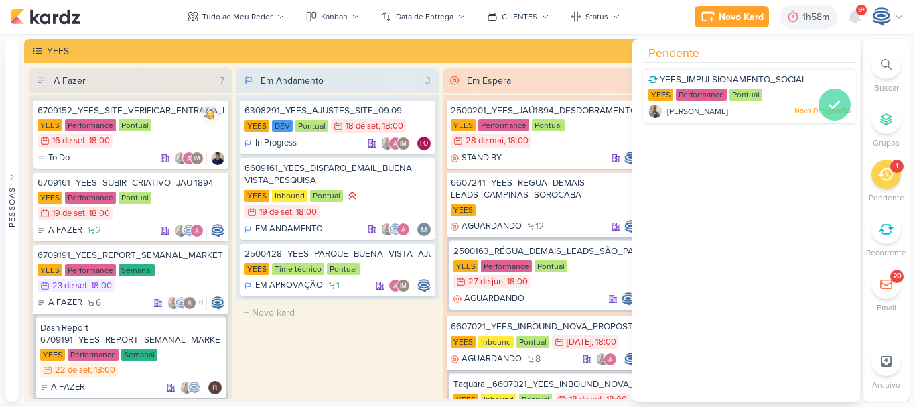
click at [829, 100] on icon at bounding box center [835, 104] width 16 height 16
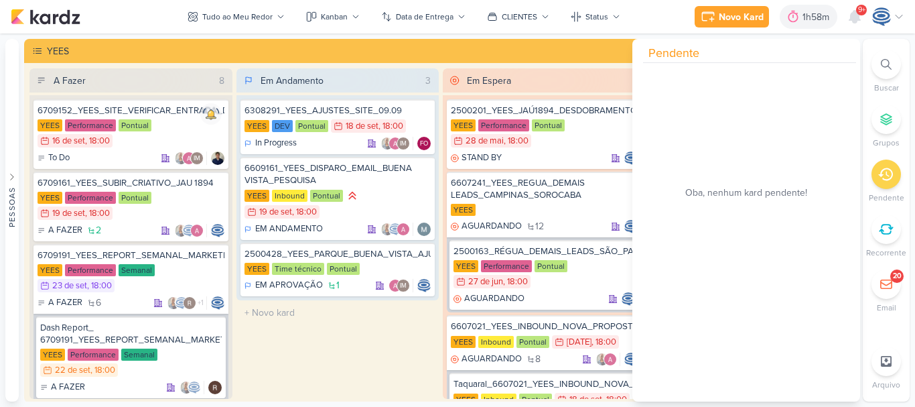
click at [884, 180] on icon at bounding box center [885, 174] width 15 height 15
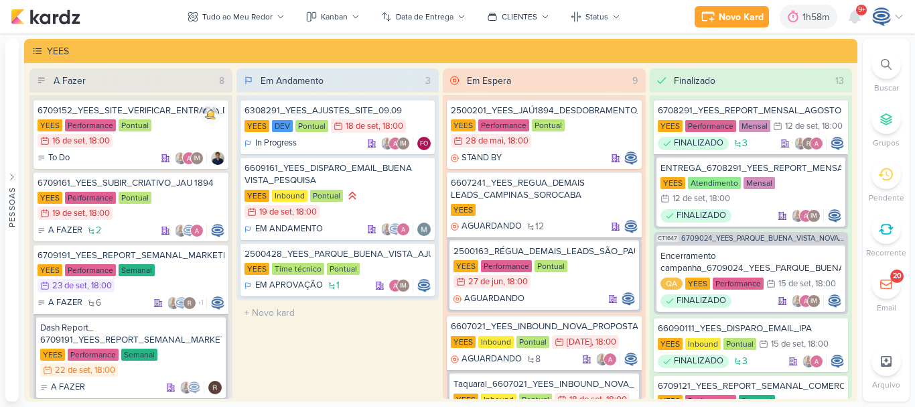
click at [890, 64] on icon at bounding box center [886, 64] width 11 height 11
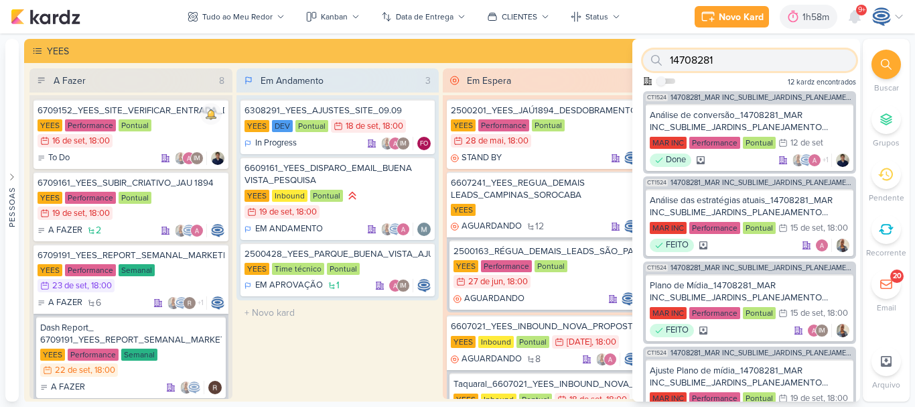
paste input "740912"
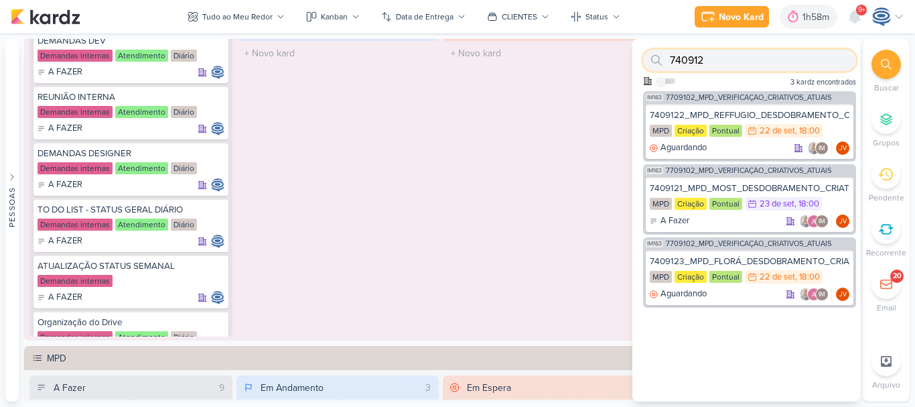
scroll to position [199, 0]
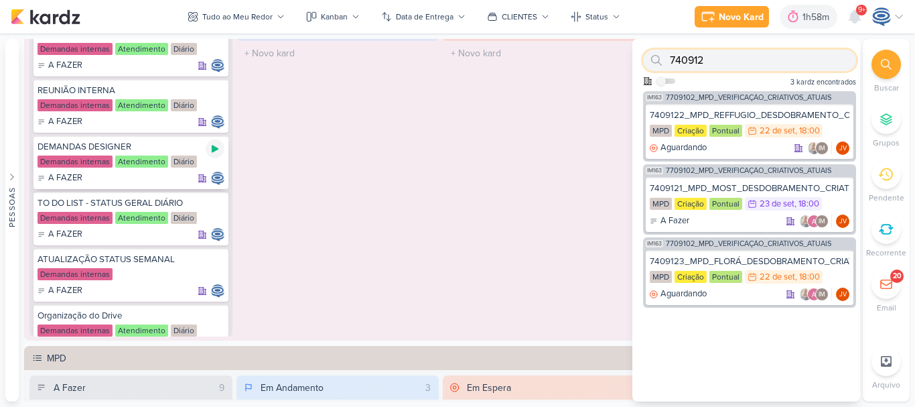
type input "740912"
click at [212, 149] on icon at bounding box center [215, 148] width 7 height 7
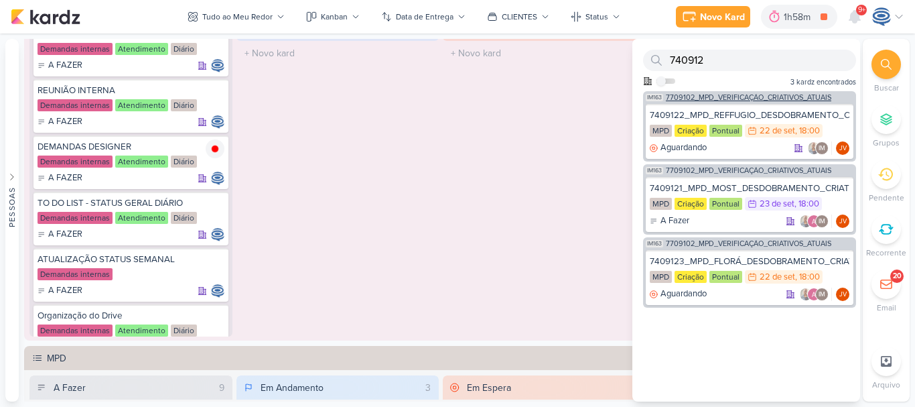
click at [762, 98] on span "7709102_MPD_VERIFICAÇÃO_CRIATIVOS_ATUAIS" at bounding box center [748, 97] width 165 height 7
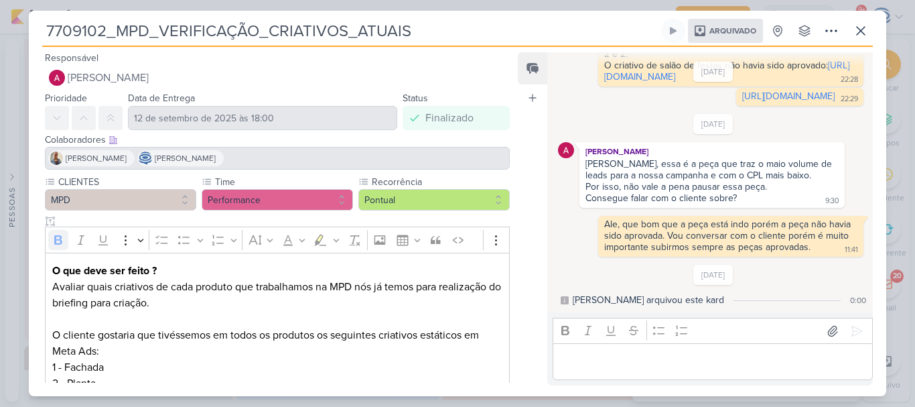
scroll to position [217, 0]
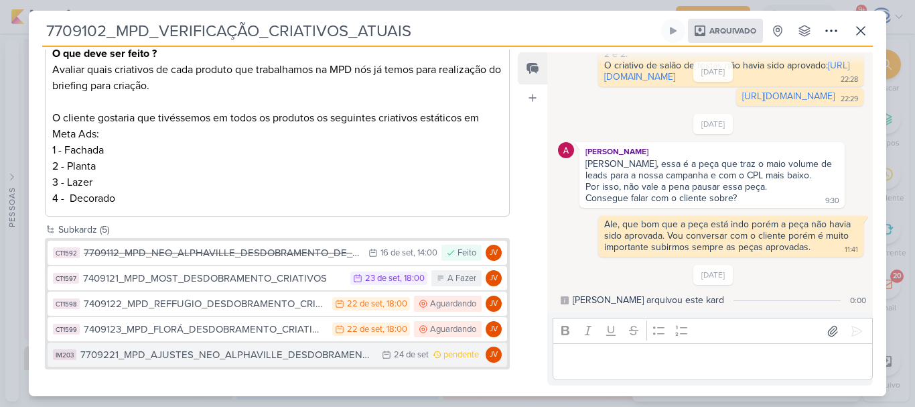
click at [204, 354] on div "7709221_MPD_AJUSTES_NEO_ALPHAVILLE_DESDOBRAMENTO_DE_PEÇAS" at bounding box center [227, 354] width 295 height 15
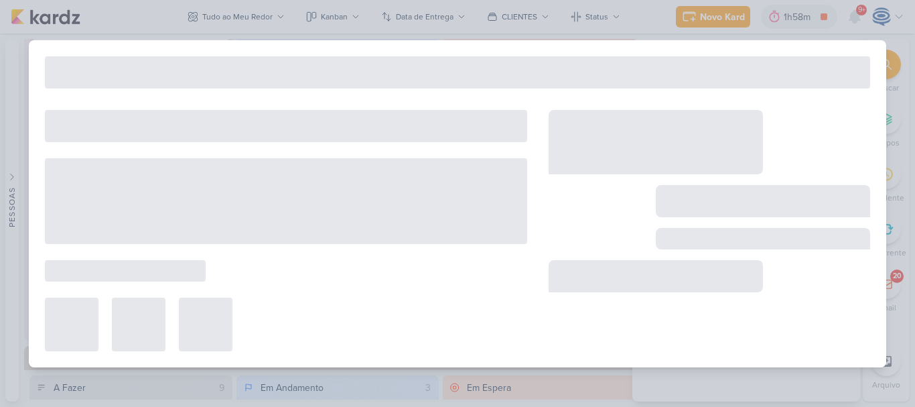
type input "7709221_MPD_AJUSTES_NEO_ALPHAVILLE_DESDOBRAMENTO_DE_PEÇAS"
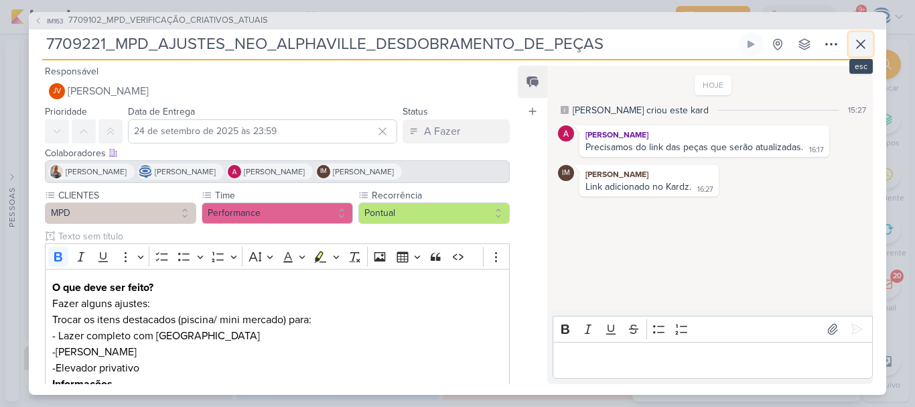
click at [858, 46] on icon at bounding box center [861, 44] width 8 height 8
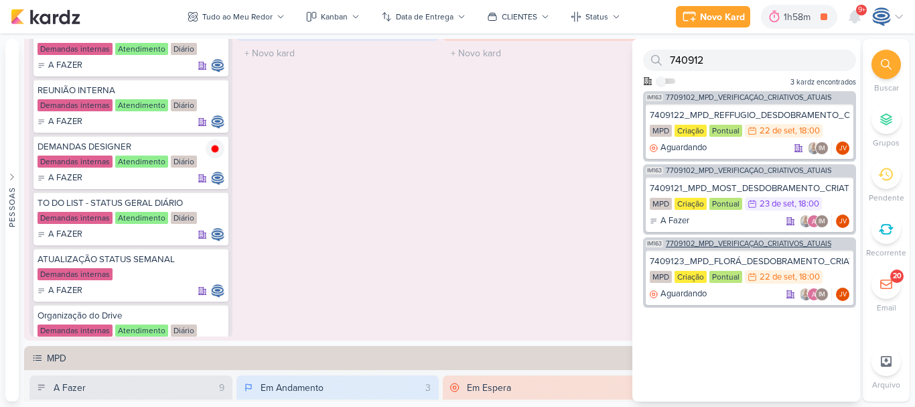
click at [783, 240] on span "7709102_MPD_VERIFICAÇÃO_CRIATIVOS_ATUAIS" at bounding box center [748, 243] width 165 height 7
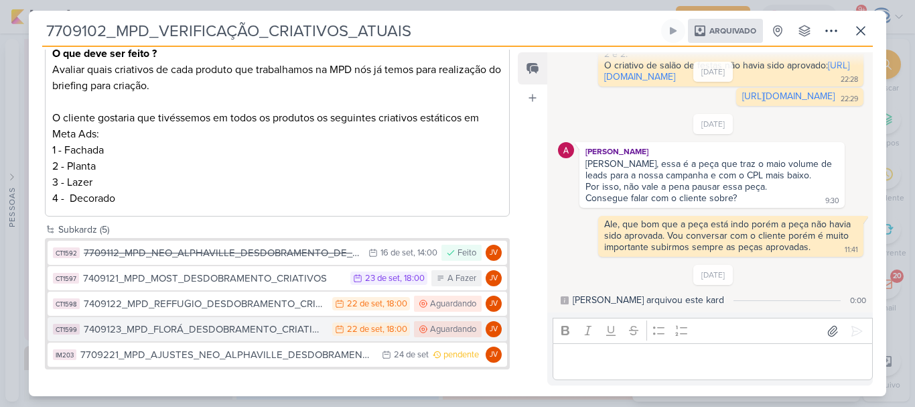
click at [211, 324] on div "7409123_MPD_FLORÁ_DESDOBRAMENTO_CRIATIVOS" at bounding box center [205, 329] width 242 height 15
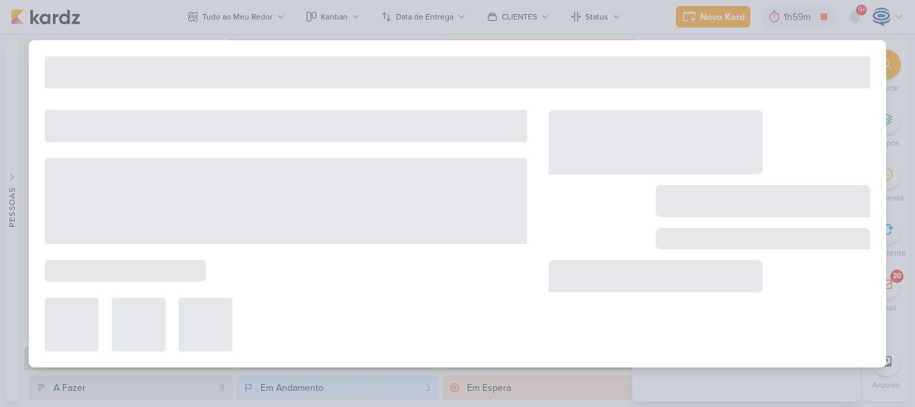
type input "7409123_MPD_FLORÁ_DESDOBRAMENTO_CRIATIVOS"
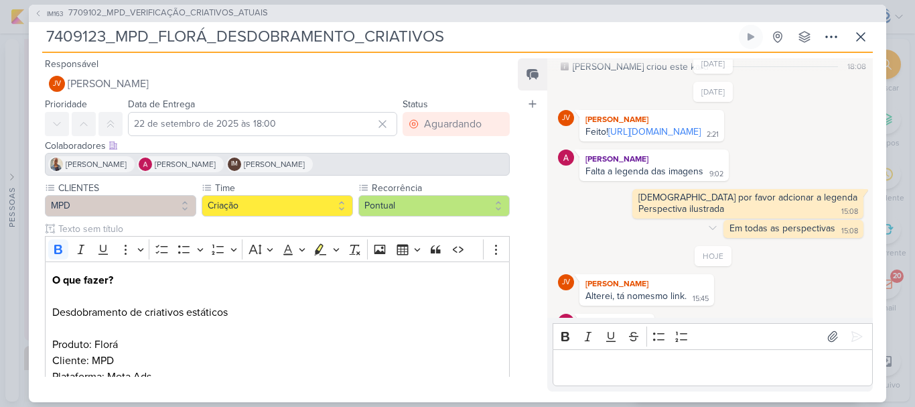
scroll to position [36, 0]
click at [657, 138] on link "https://drive.google.com/drive/folders/1fTHrby3_ftJ-LFJxFX6yafYJdwv0ujdO?usp=sh…" at bounding box center [654, 132] width 92 height 11
drag, startPoint x: 456, startPoint y: 42, endPoint x: 24, endPoint y: 41, distance: 431.4
click at [24, 41] on div "IM163 7709102_MPD_VERIFICAÇÃO_CRIATIVOS_ATUAIS 7409123_MPD_FLORÁ_DESDOBRAMENTO_…" at bounding box center [457, 203] width 915 height 407
drag, startPoint x: 466, startPoint y: 33, endPoint x: 37, endPoint y: 33, distance: 428.8
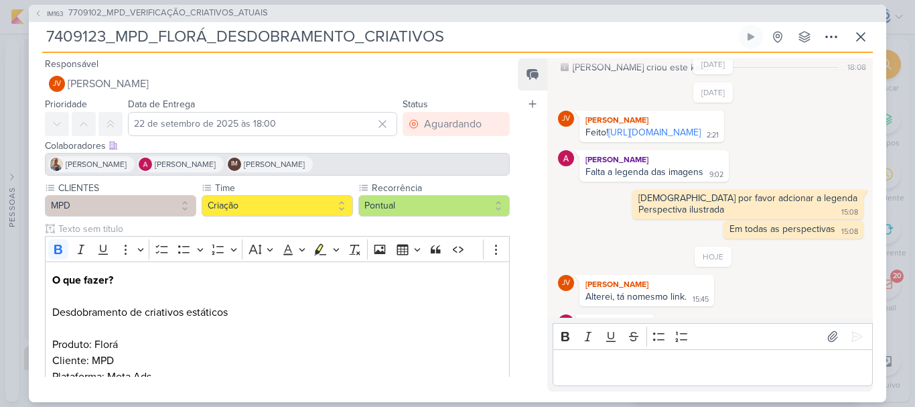
click at [37, 33] on div "IM163 7709102_MPD_VERIFICAÇÃO_CRIATIVOS_ATUAIS 7409123_MPD_FLORÁ_DESDOBRAMENTO_…" at bounding box center [458, 203] width 858 height 397
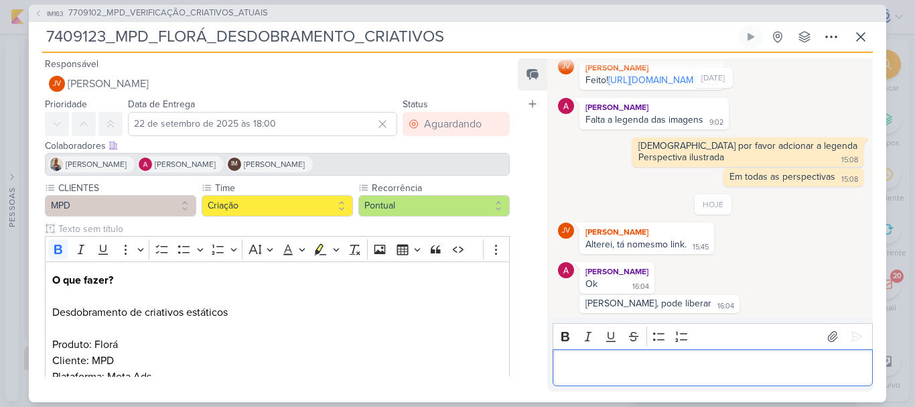
click at [636, 383] on div "Editor editing area: main" at bounding box center [713, 367] width 320 height 37
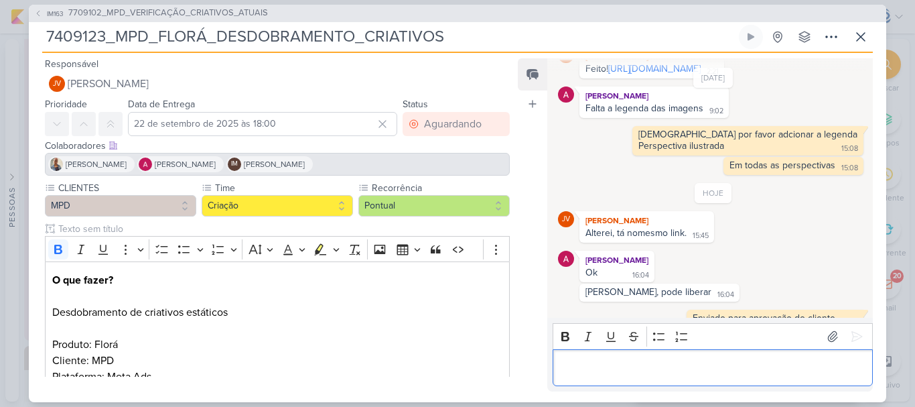
scroll to position [125, 0]
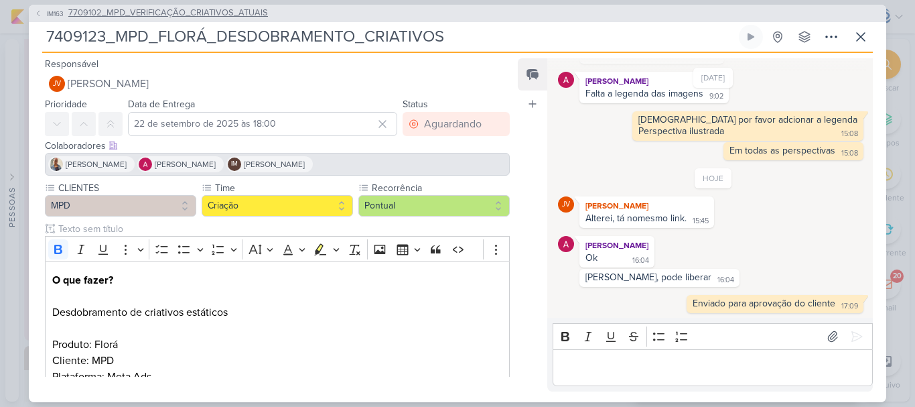
click at [162, 14] on span "7709102_MPD_VERIFICAÇÃO_CRIATIVOS_ATUAIS" at bounding box center [168, 13] width 200 height 13
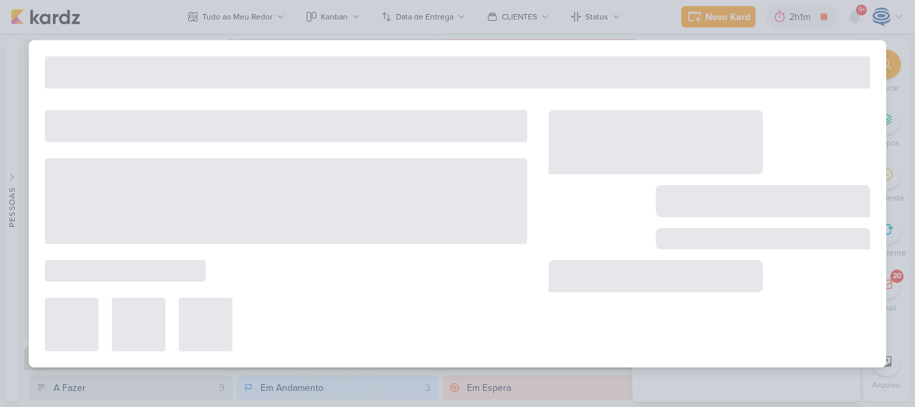
type input "7709102_MPD_VERIFICAÇÃO_CRIATIVOS_ATUAIS"
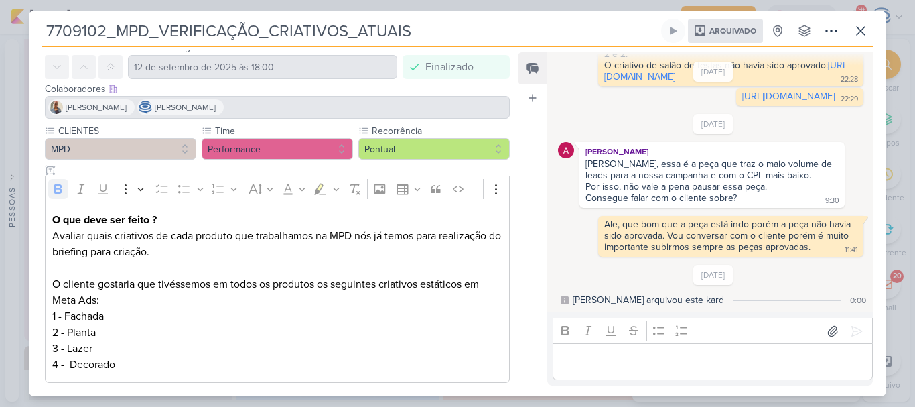
scroll to position [0, 0]
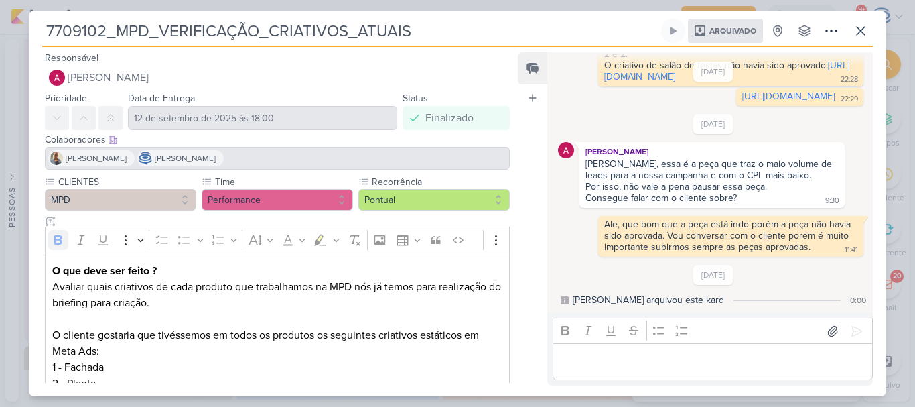
click at [770, 14] on div "7709102_MPD_VERIFICAÇÃO_CRIATIVOS_ATUAIS Arquivado" at bounding box center [458, 203] width 858 height 385
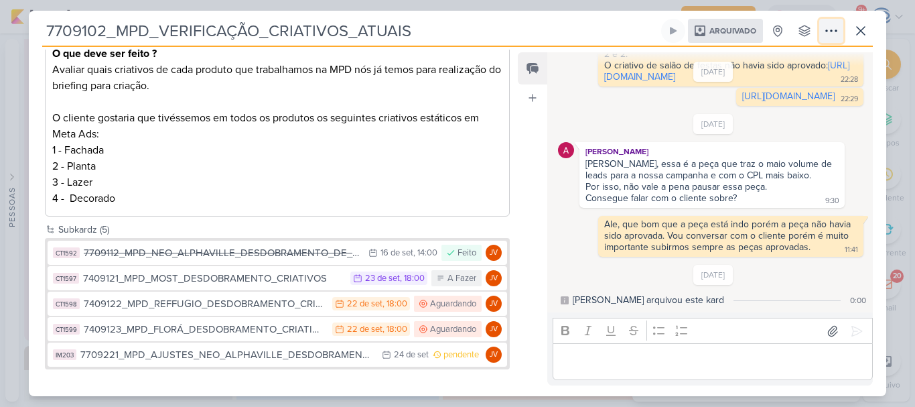
click at [843, 38] on button at bounding box center [831, 31] width 24 height 24
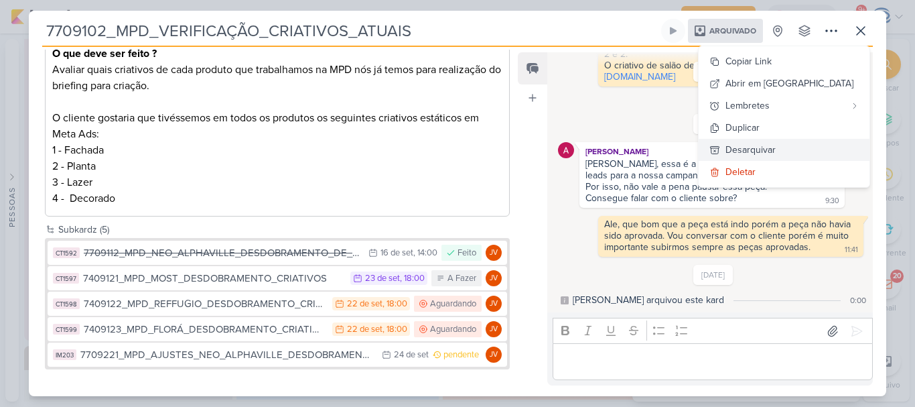
click at [776, 147] on div "Desarquivar" at bounding box center [751, 150] width 50 height 14
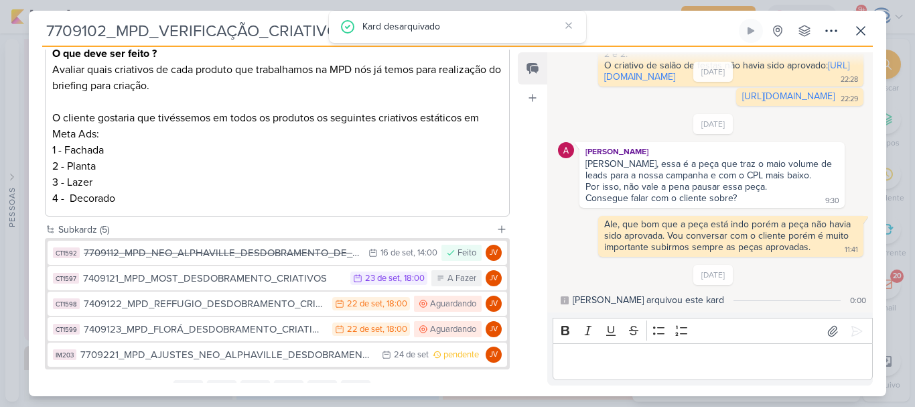
scroll to position [0, 0]
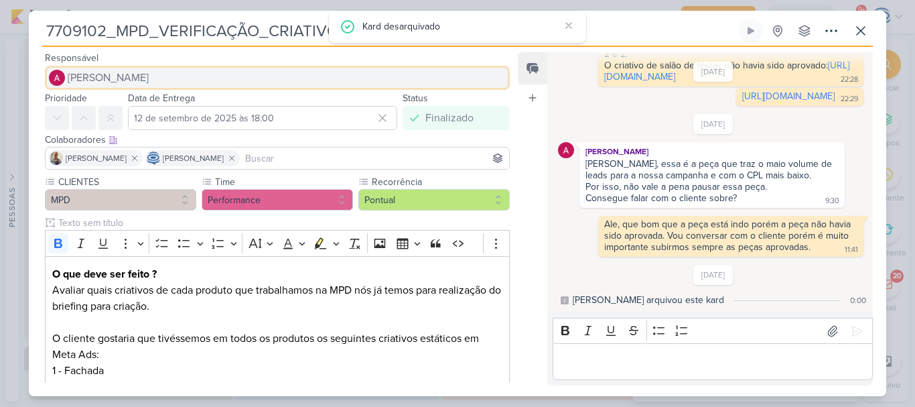
click at [135, 72] on span "[PERSON_NAME]" at bounding box center [108, 78] width 81 height 16
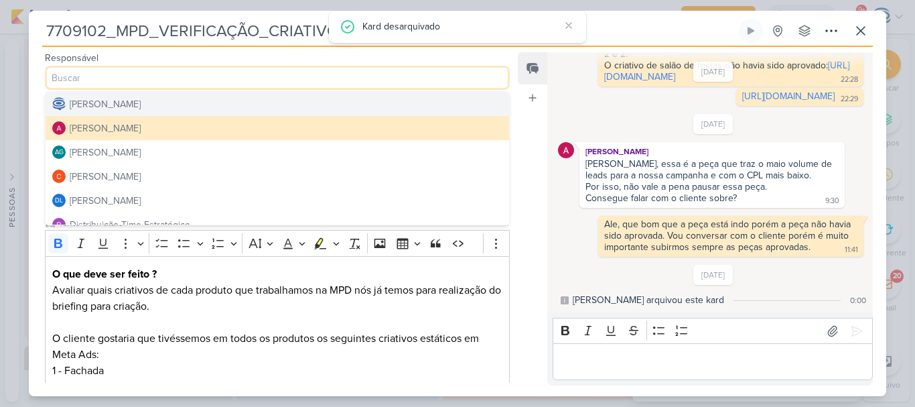
click at [141, 109] on div "[PERSON_NAME]" at bounding box center [105, 104] width 71 height 14
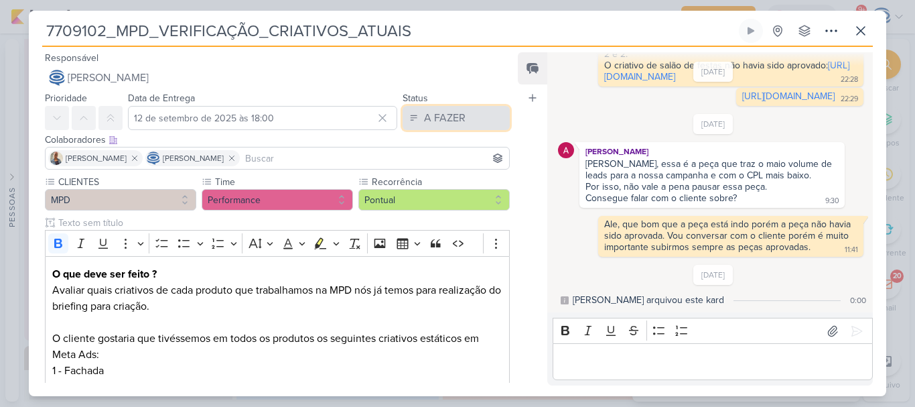
click at [427, 118] on div "A FAZER" at bounding box center [445, 118] width 42 height 16
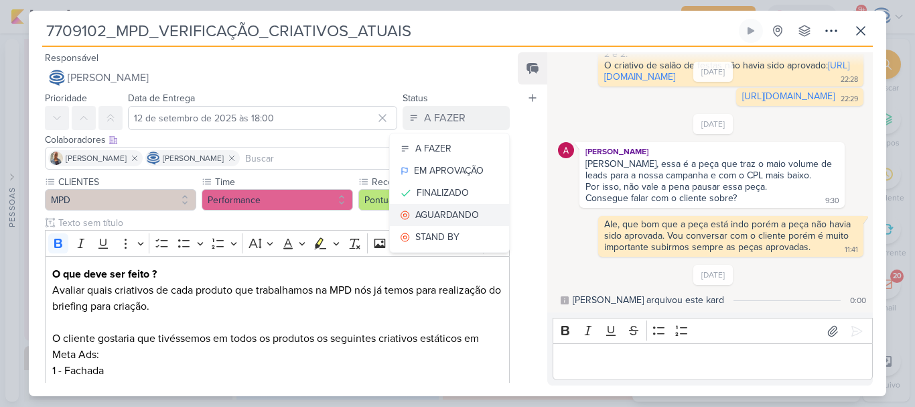
click at [444, 214] on div "AGUARDANDO" at bounding box center [447, 215] width 64 height 14
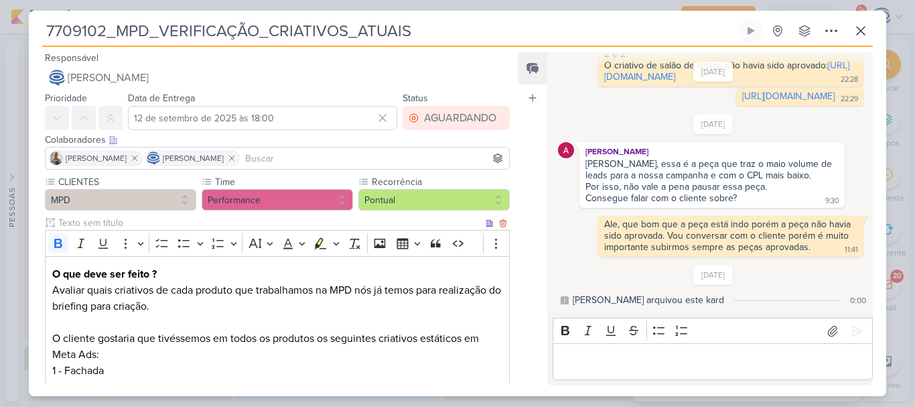
scroll to position [281, 0]
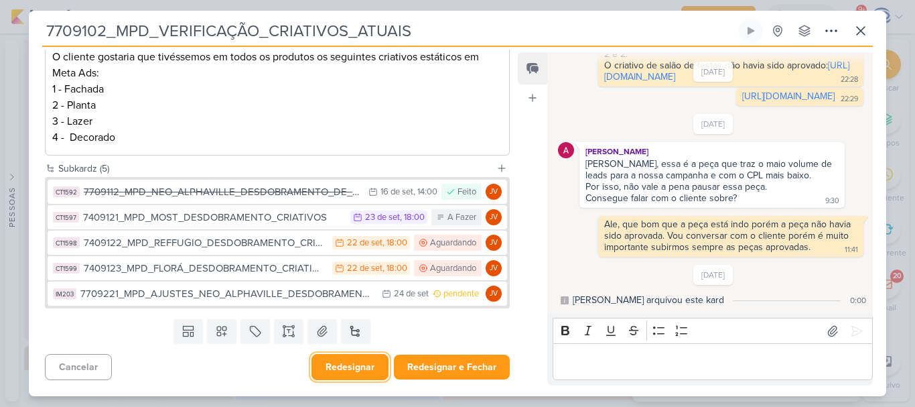
click at [351, 362] on button "Redesignar" at bounding box center [350, 367] width 77 height 26
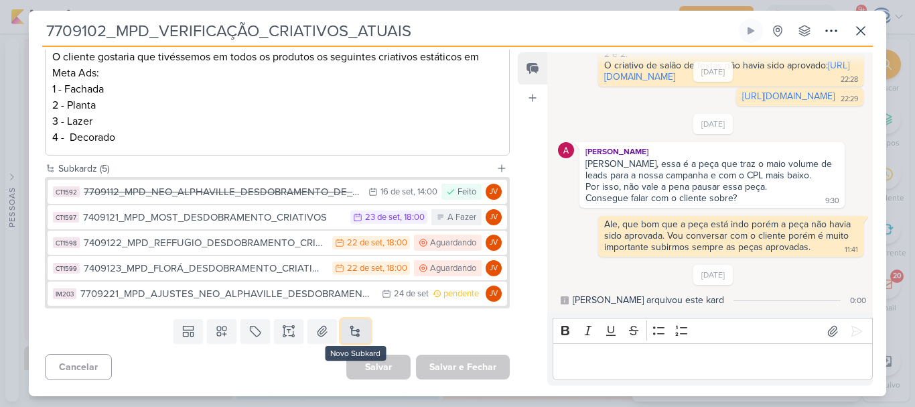
click at [343, 334] on button at bounding box center [355, 331] width 29 height 24
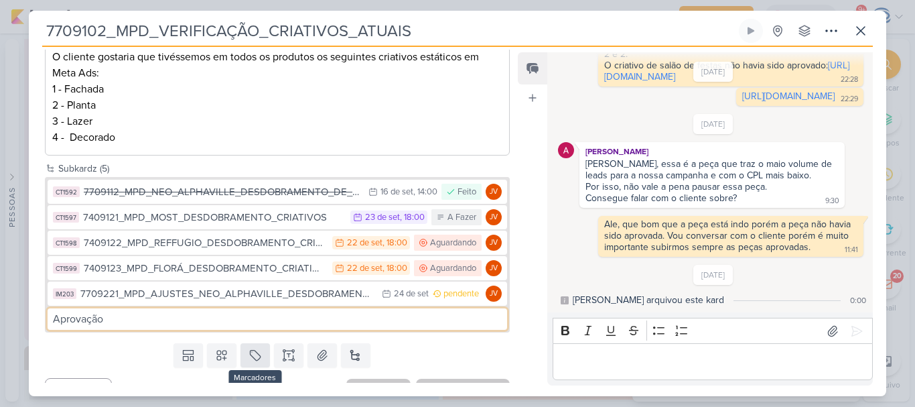
type input "Aprovação"
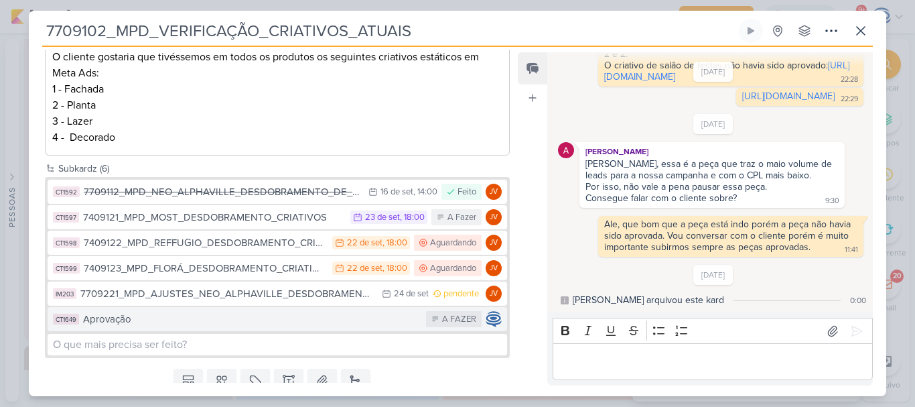
click at [387, 327] on button "CT1649 Aprovação A FAZER" at bounding box center [278, 319] width 460 height 24
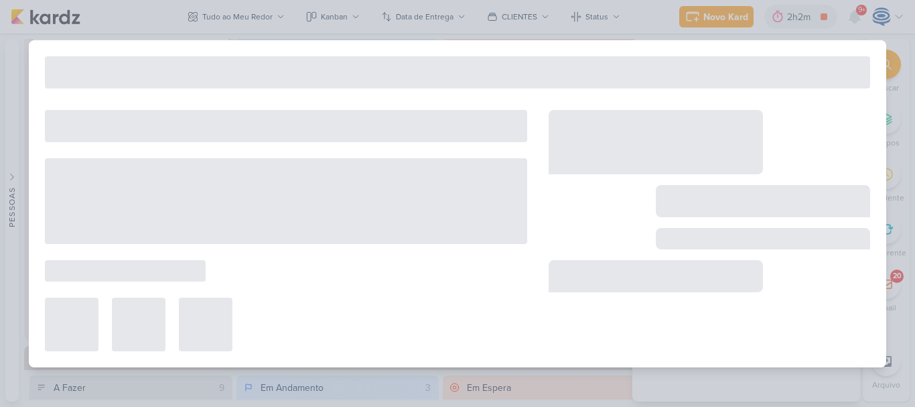
type input "Aprovação"
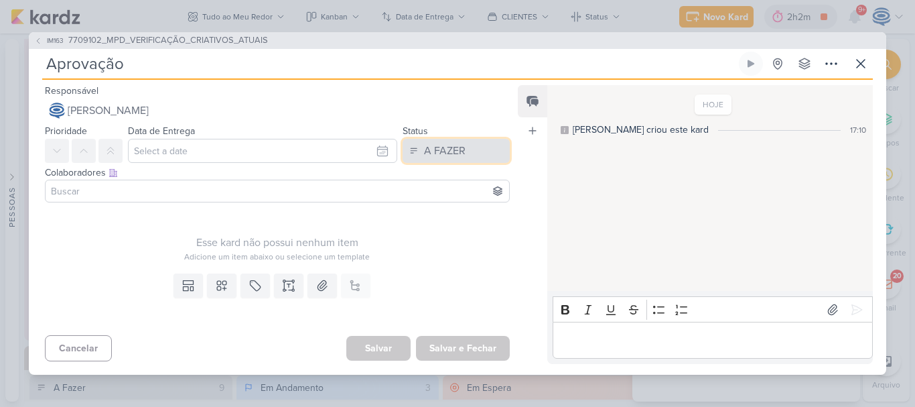
click at [452, 157] on div "A FAZER" at bounding box center [445, 151] width 42 height 16
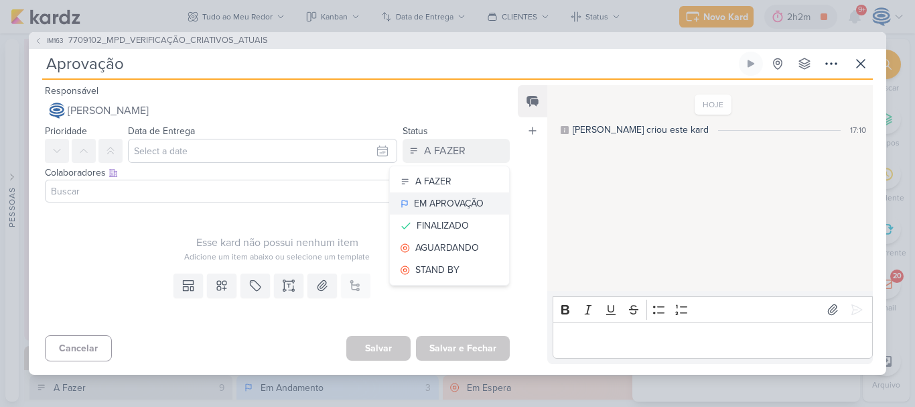
click at [448, 206] on div "EM APROVAÇÃO" at bounding box center [449, 203] width 70 height 14
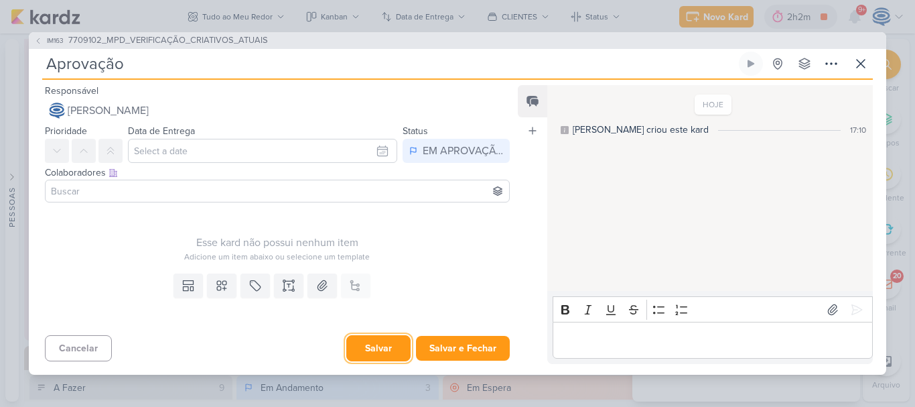
click at [364, 354] on button "Salvar" at bounding box center [378, 348] width 64 height 26
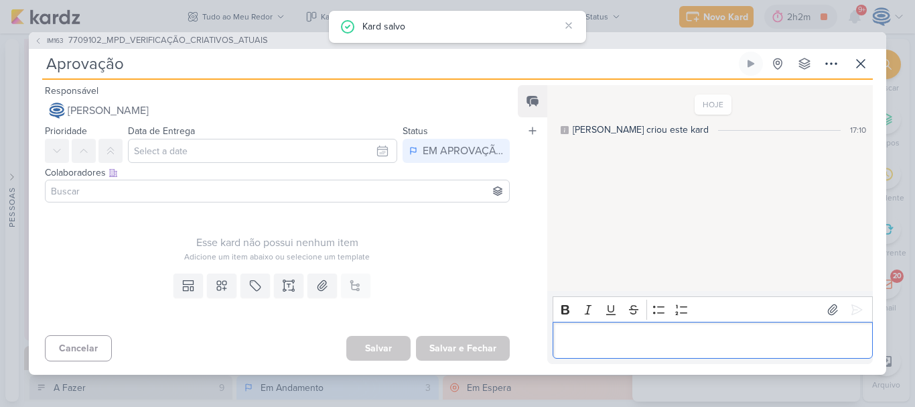
click at [584, 332] on p "Editor editing area: main" at bounding box center [712, 340] width 306 height 16
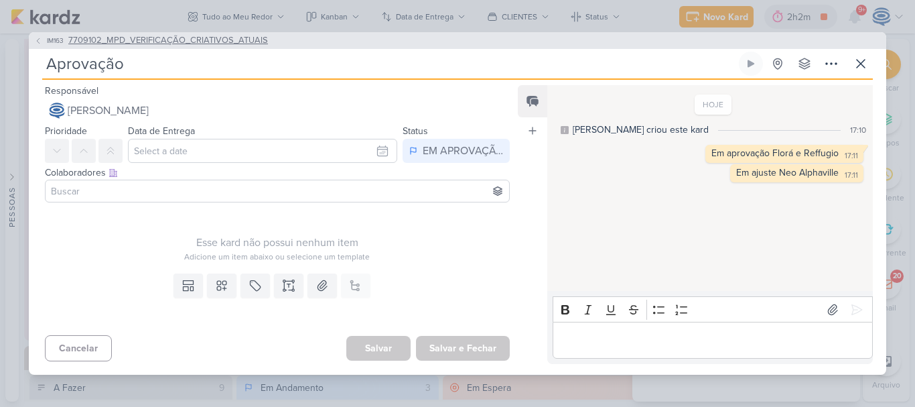
click at [242, 44] on span "7709102_MPD_VERIFICAÇÃO_CRIATIVOS_ATUAIS" at bounding box center [168, 40] width 200 height 13
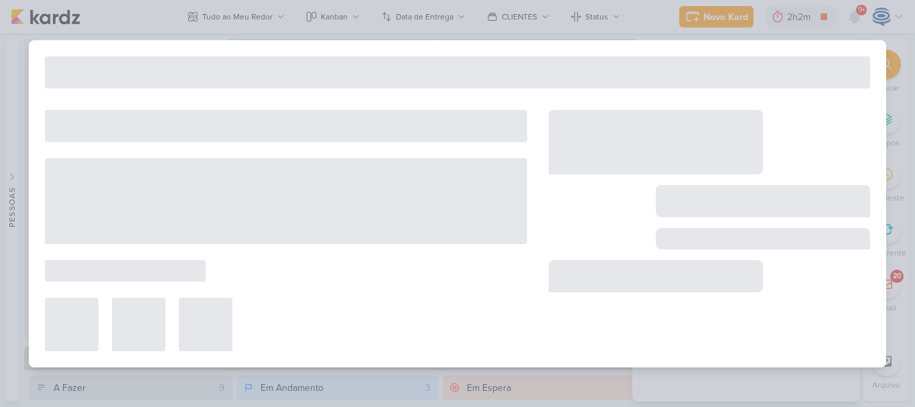
type input "7709102_MPD_VERIFICAÇÃO_CRIATIVOS_ATUAIS"
type input "12 de setembro de 2025 às 18:00"
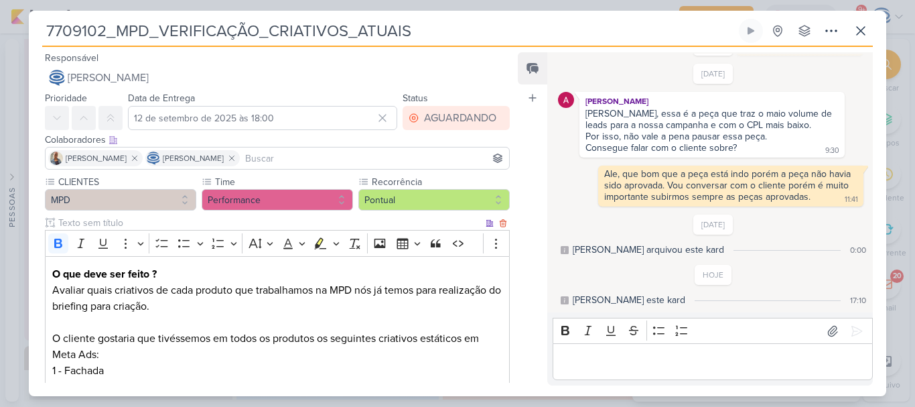
scroll to position [307, 0]
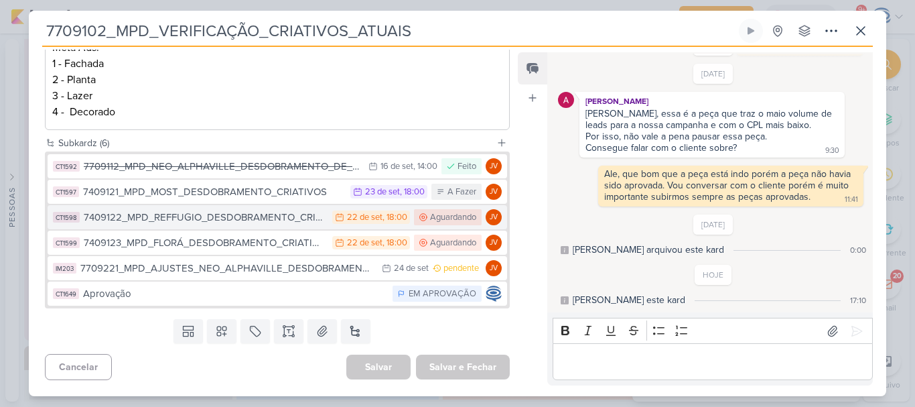
click at [210, 219] on div "7409122_MPD_REFFUGIO_DESDOBRAMENTO_CRIATIVOS" at bounding box center [205, 217] width 242 height 15
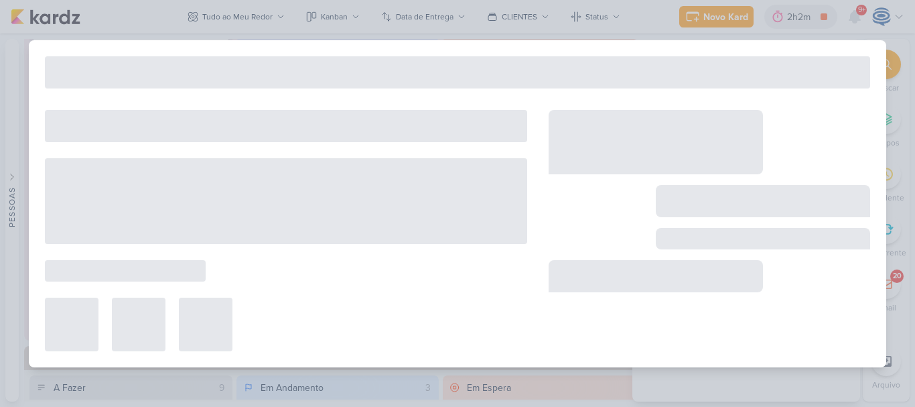
type input "7409122_MPD_REFFUGIO_DESDOBRAMENTO_CRIATIVOS"
type input "22 de setembro de 2025 às 18:00"
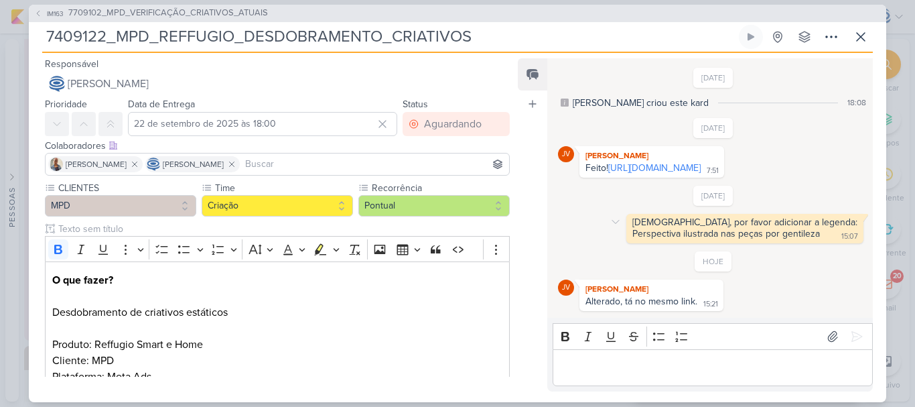
scroll to position [43, 0]
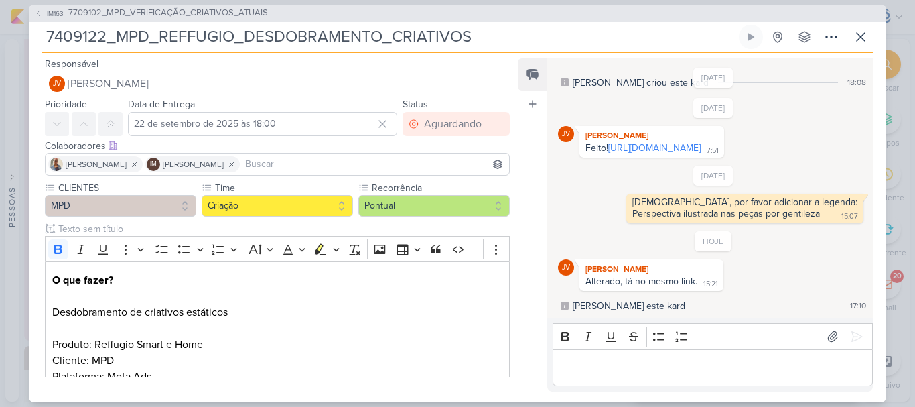
click at [640, 149] on link "https://drive.google.com/drive/folders/1NajshvGjrRHEB69y9Rr7yWhXRWXIM-Wu?usp=sh…" at bounding box center [654, 147] width 92 height 11
click at [651, 365] on p "Editor editing area: main" at bounding box center [712, 367] width 306 height 16
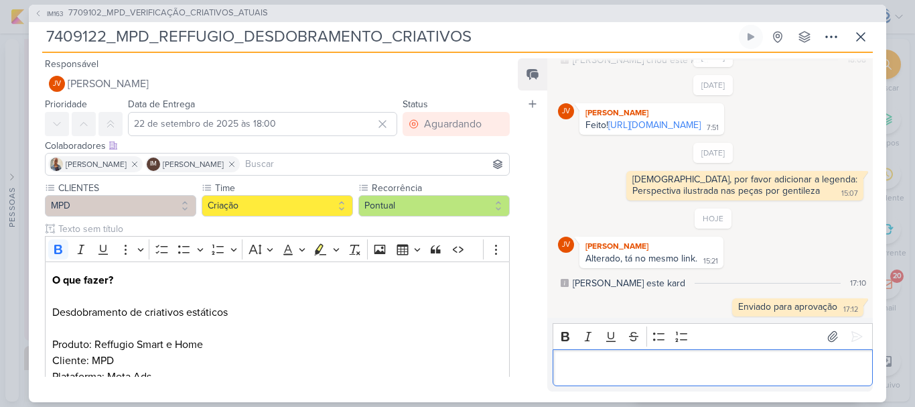
scroll to position [69, 0]
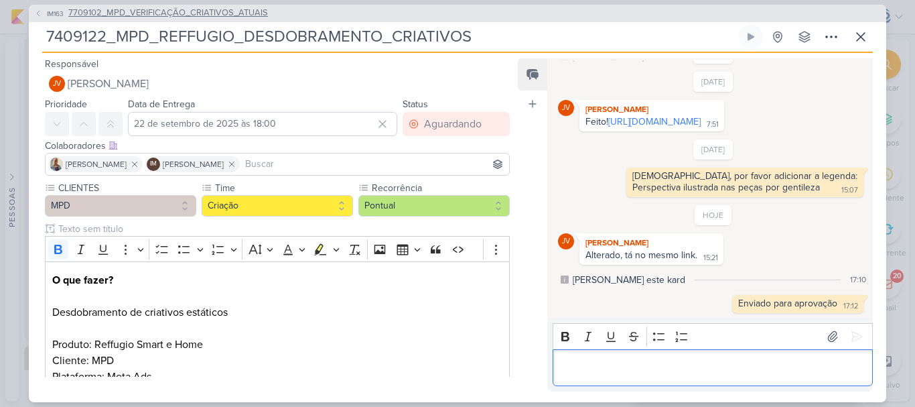
click at [178, 9] on span "7709102_MPD_VERIFICAÇÃO_CRIATIVOS_ATUAIS" at bounding box center [168, 13] width 200 height 13
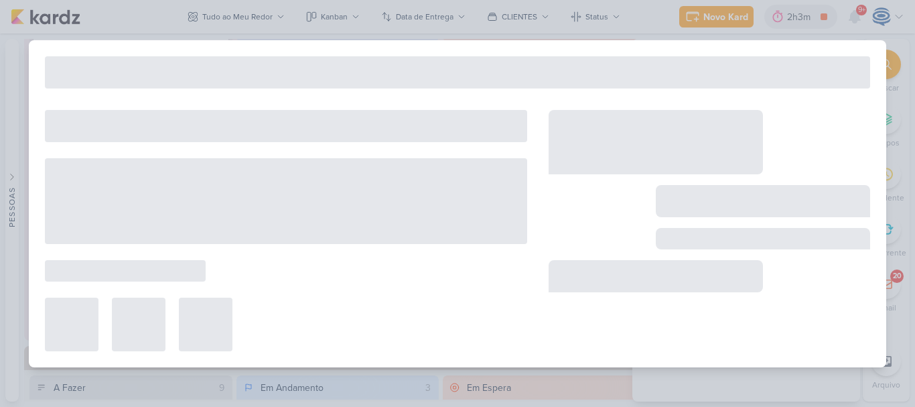
type input "7709102_MPD_VERIFICAÇÃO_CRIATIVOS_ATUAIS"
type input "12 de setembro de 2025 às 18:00"
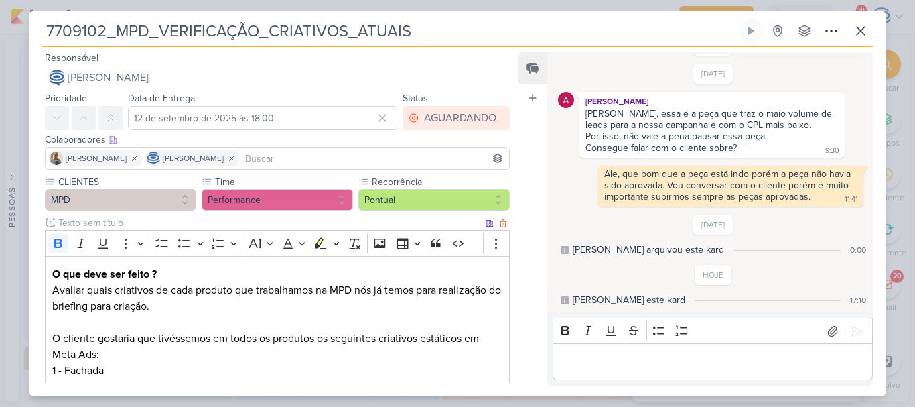
scroll to position [307, 0]
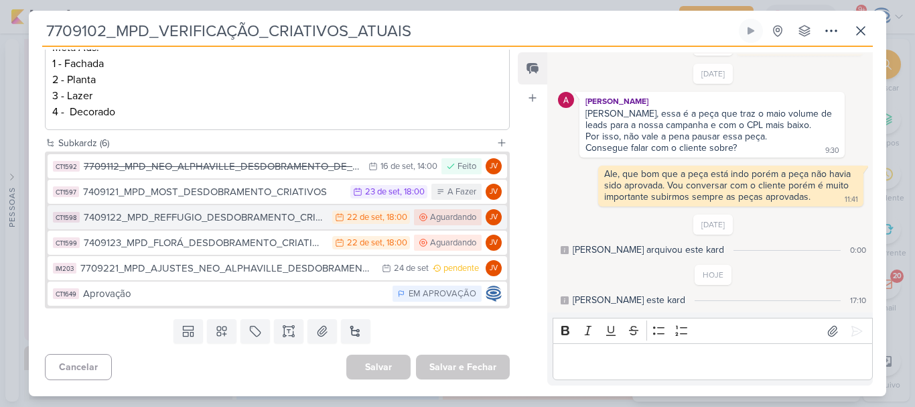
click at [208, 214] on div "7409122_MPD_REFFUGIO_DESDOBRAMENTO_CRIATIVOS" at bounding box center [205, 217] width 242 height 15
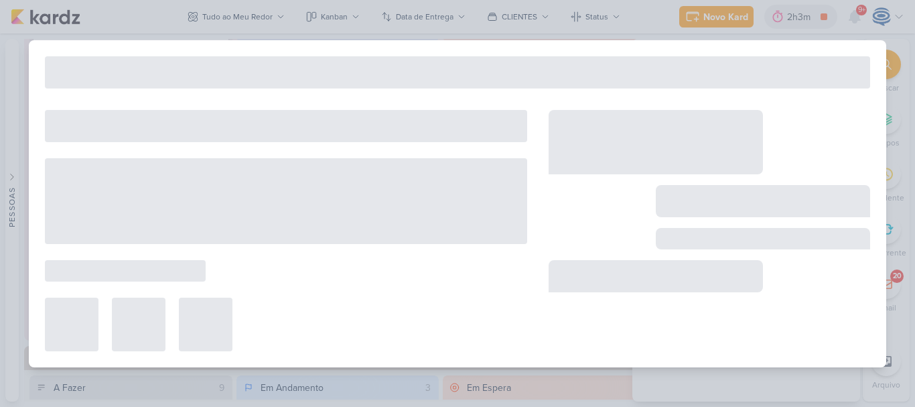
type input "7409122_MPD_REFFUGIO_DESDOBRAMENTO_CRIATIVOS"
type input "22 de setembro de 2025 às 18:00"
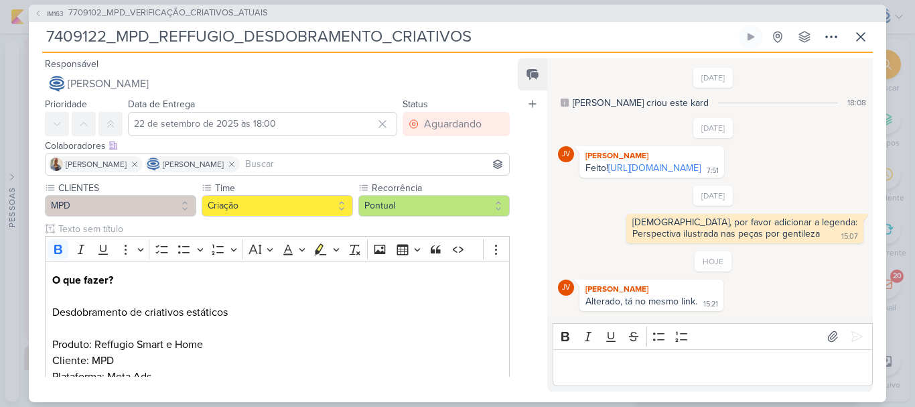
scroll to position [69, 0]
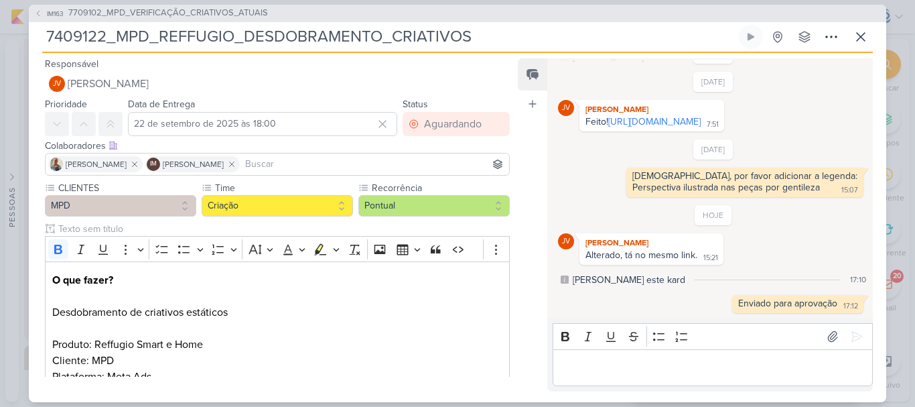
drag, startPoint x: 496, startPoint y: 36, endPoint x: 0, endPoint y: 58, distance: 496.9
click at [0, 58] on div "IM163 7709102_MPD_VERIFICAÇÃO_CRIATIVOS_ATUAIS 7409122_MPD_REFFUGIO_DESDOBRAMEN…" at bounding box center [457, 203] width 915 height 407
click at [860, 37] on icon at bounding box center [861, 37] width 16 height 16
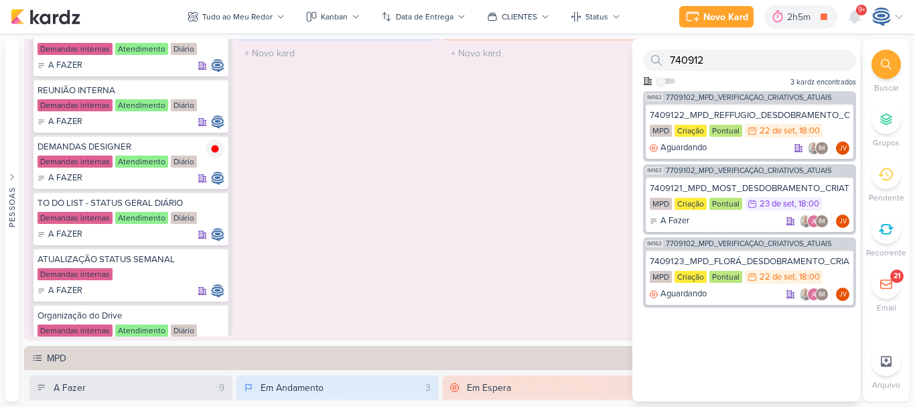
click at [882, 66] on icon at bounding box center [886, 64] width 11 height 11
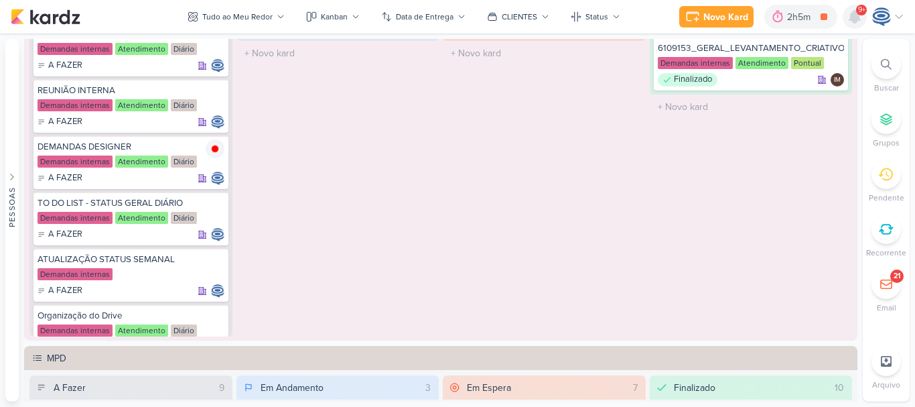
click at [851, 13] on icon at bounding box center [855, 17] width 16 height 16
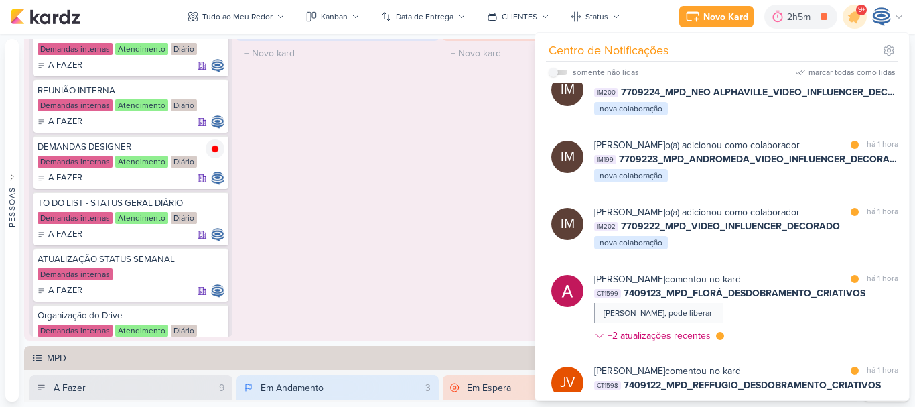
scroll to position [588, 0]
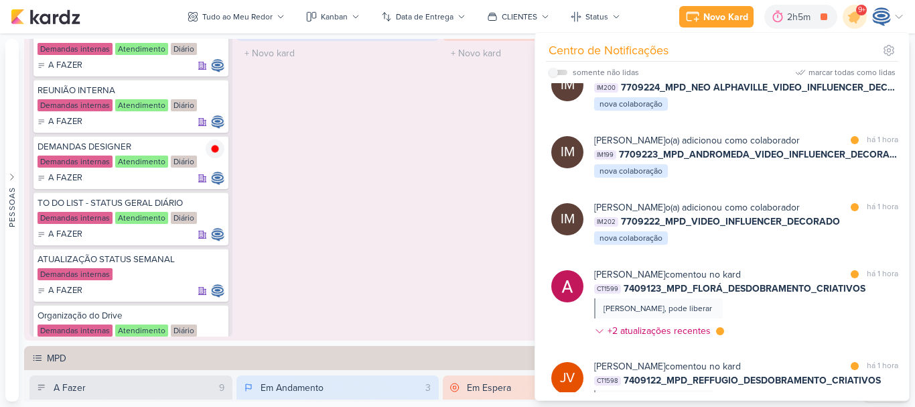
click at [770, 27] on span "7709224_MPD_FLORÀ_VIDEO_INFLUENCER_DECORADO" at bounding box center [746, 20] width 255 height 14
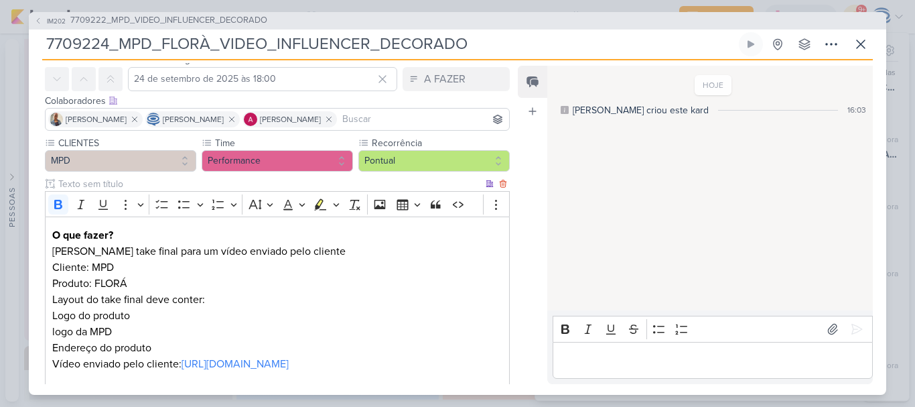
scroll to position [189, 0]
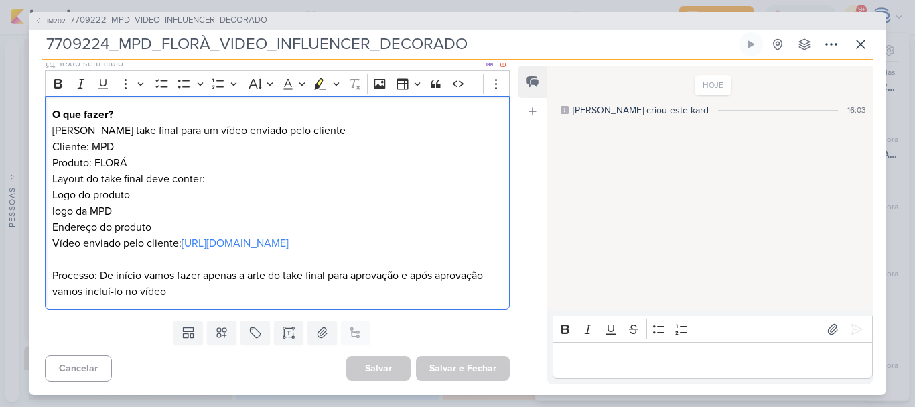
drag, startPoint x: 249, startPoint y: 274, endPoint x: 262, endPoint y: 300, distance: 29.1
drag, startPoint x: 262, startPoint y: 300, endPoint x: 243, endPoint y: 302, distance: 18.9
click at [243, 302] on div "O que fazer? Criar take final para um vídeo enviado pelo cliente Cliente: MPD P…" at bounding box center [277, 203] width 465 height 214
click at [165, 142] on p "Cliente: MPD Produto: FLORÁ" at bounding box center [277, 155] width 450 height 32
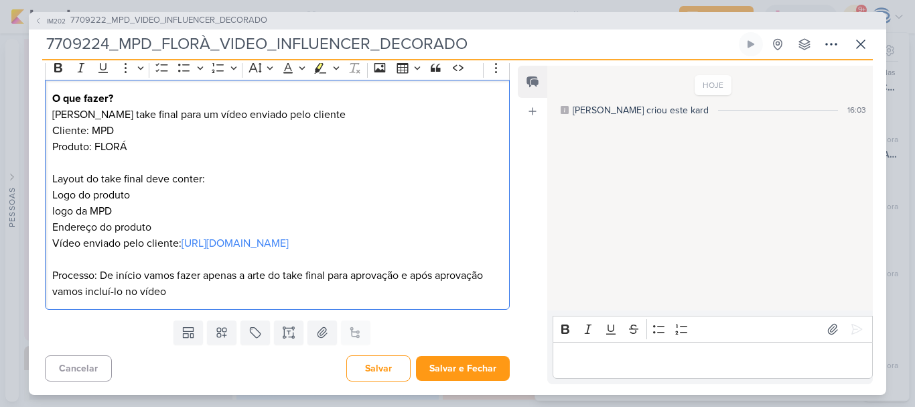
scroll to position [205, 0]
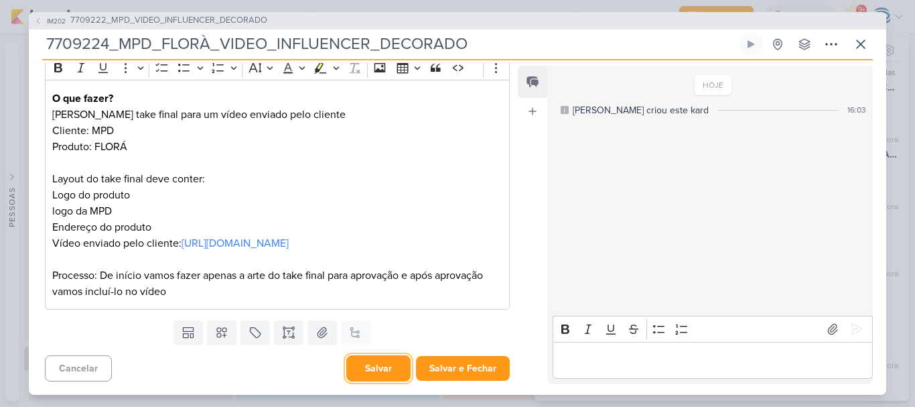
click at [387, 372] on button "Salvar" at bounding box center [378, 368] width 64 height 26
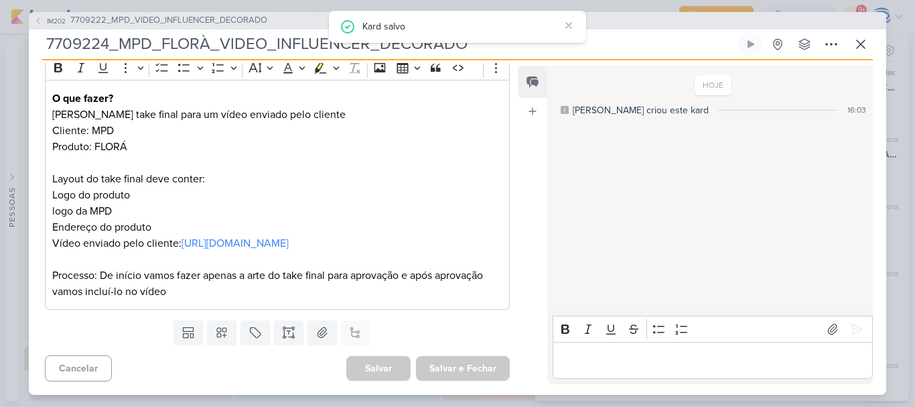
scroll to position [0, 0]
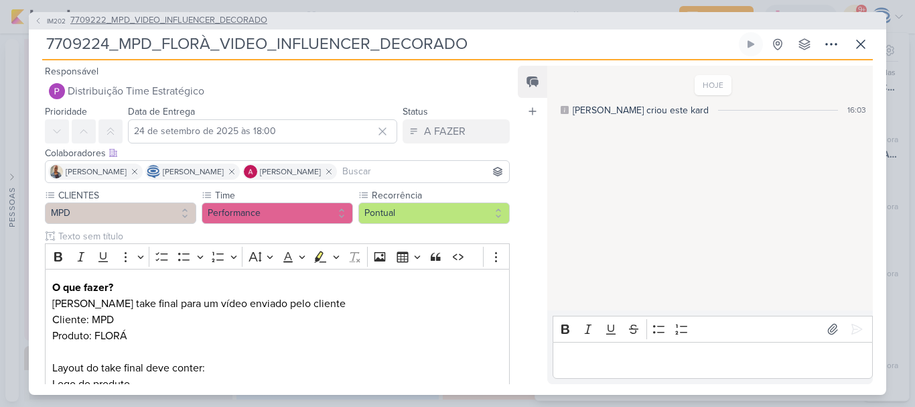
click at [235, 23] on span "7709222_MPD_VIDEO_INFLUENCER_DECORADO" at bounding box center [168, 20] width 197 height 13
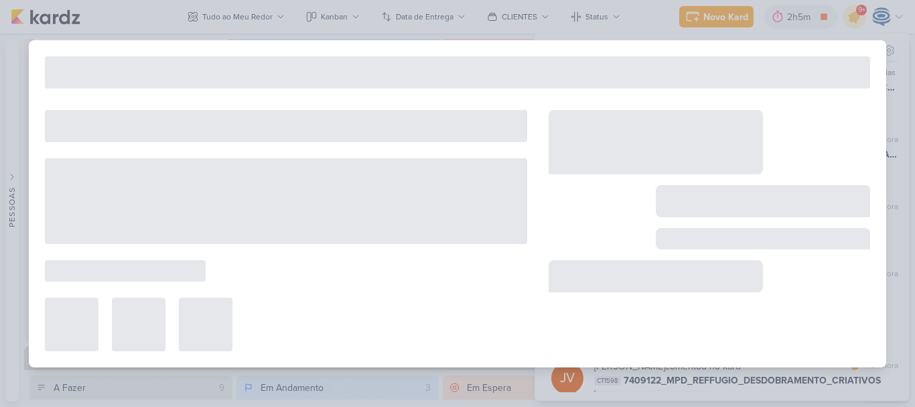
type input "7709222_MPD_VIDEO_INFLUENCER_DECORADO"
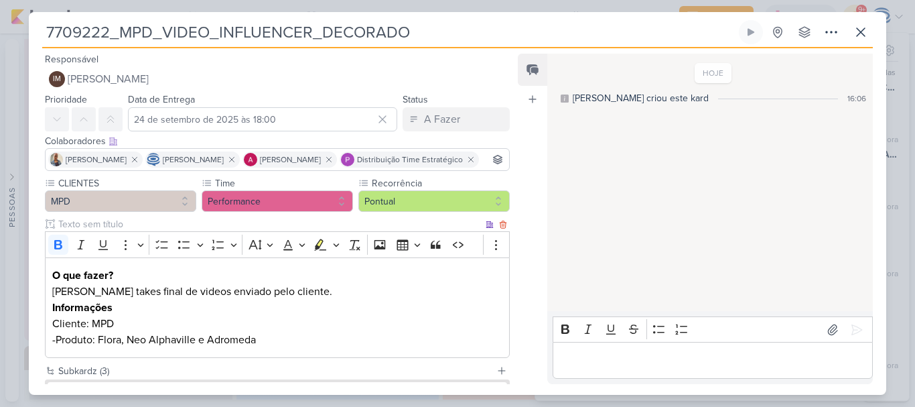
scroll to position [169, 0]
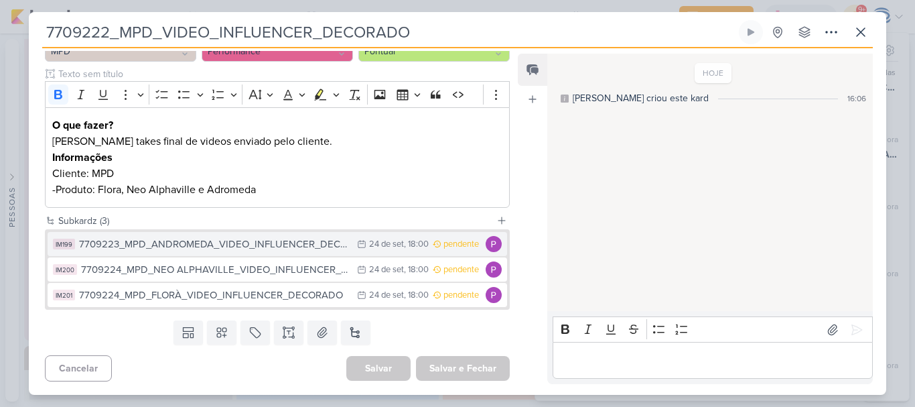
click at [198, 248] on div "7709223_MPD_ANDROMEDA_VIDEO_INFLUENCER_DECORADO" at bounding box center [214, 243] width 271 height 15
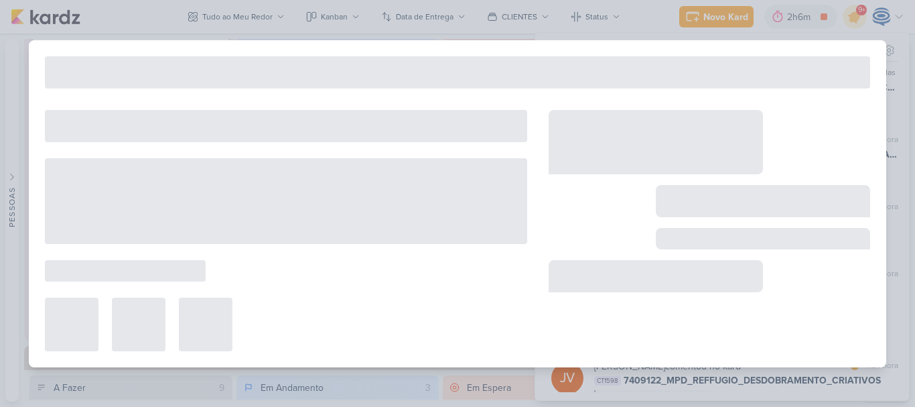
type input "7709223_MPD_ANDROMEDA_VIDEO_INFLUENCER_DECORADO"
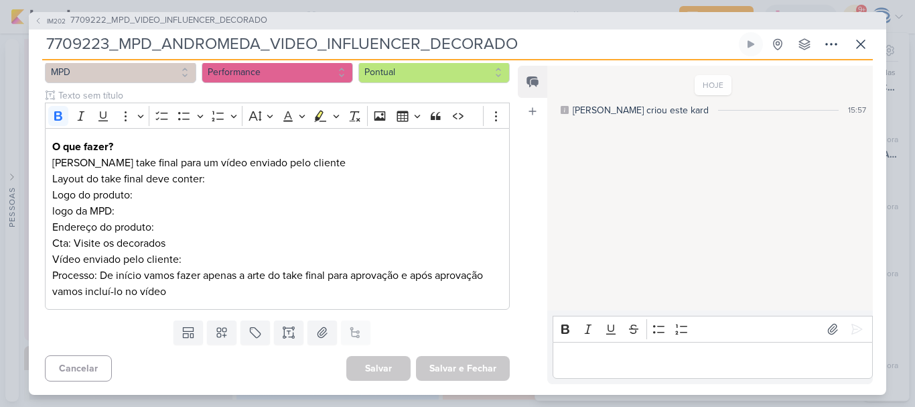
scroll to position [0, 0]
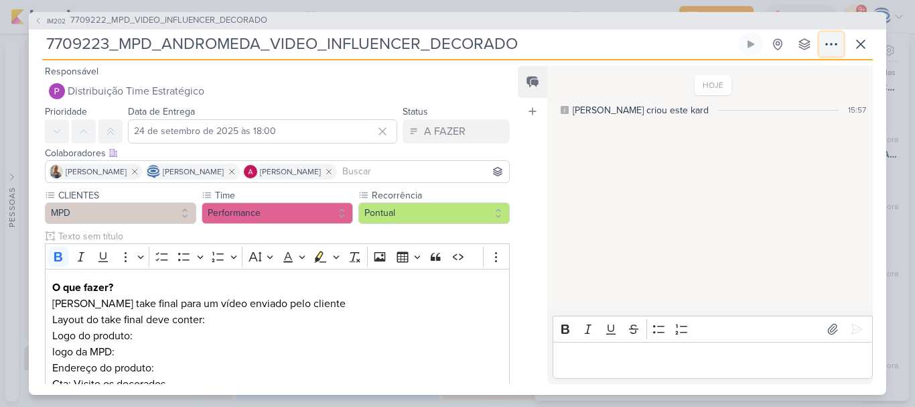
click at [829, 50] on icon at bounding box center [831, 44] width 16 height 16
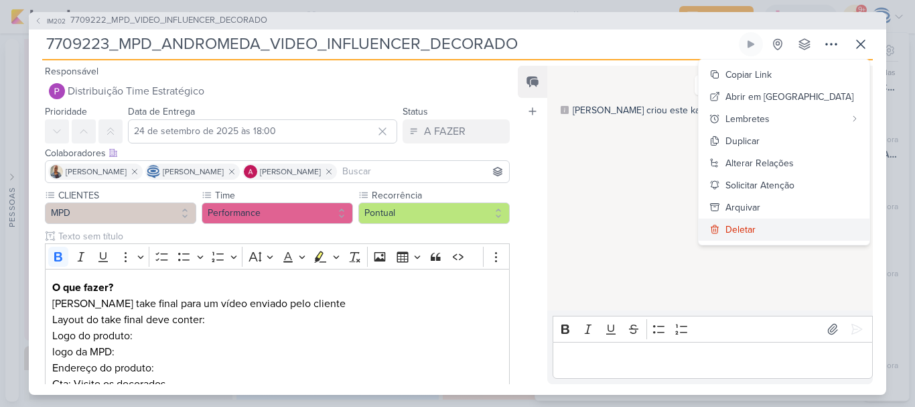
click at [756, 231] on div "Deletar" at bounding box center [741, 229] width 30 height 14
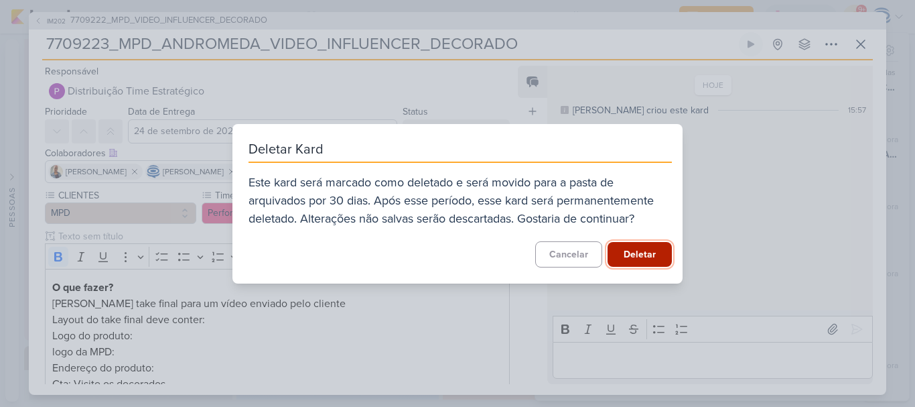
click at [615, 256] on button "Deletar" at bounding box center [640, 254] width 64 height 25
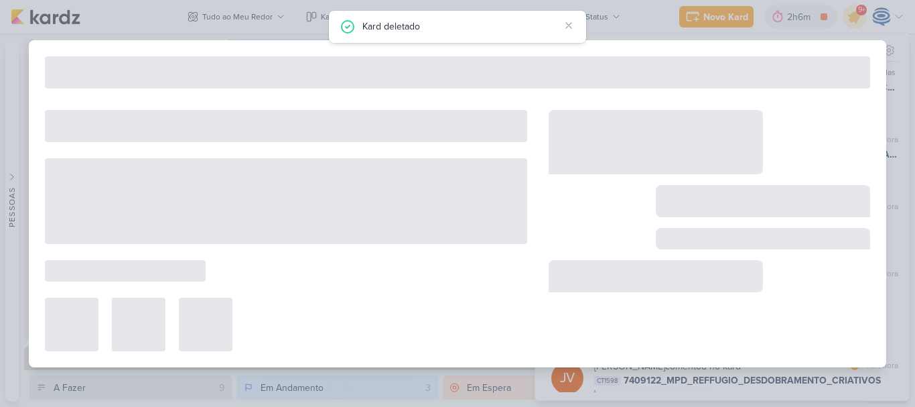
type input "7709222_MPD_VIDEO_INFLUENCER_DECORADO"
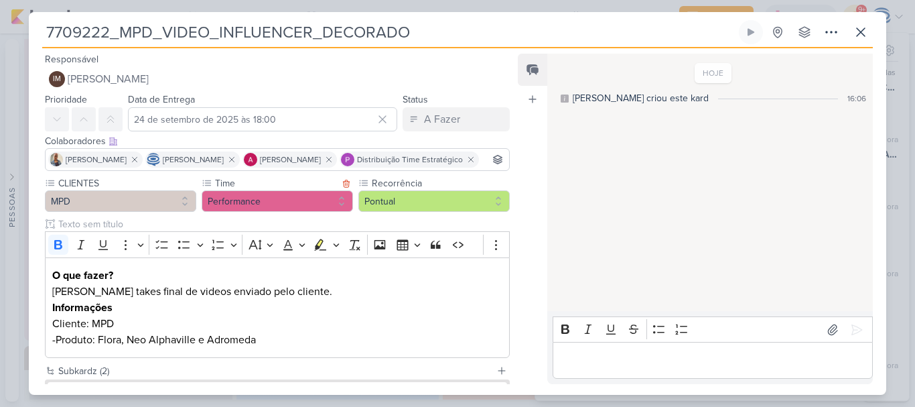
scroll to position [143, 0]
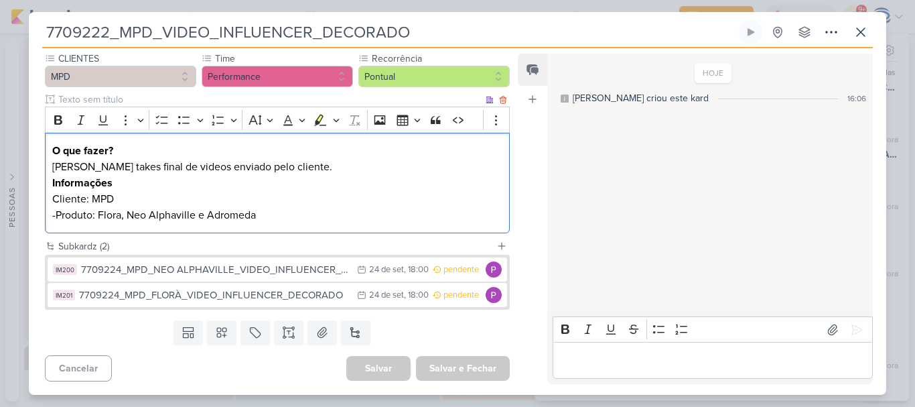
drag, startPoint x: 261, startPoint y: 214, endPoint x: 194, endPoint y: 210, distance: 67.1
click at [196, 214] on p "-Produto: Flora, Neo Alphaville e Adromeda" at bounding box center [277, 215] width 450 height 16
drag, startPoint x: 196, startPoint y: 214, endPoint x: 316, endPoint y: 216, distance: 119.9
click at [316, 216] on p "-Produto: Flora, Neo Alphaville e Adromeda" at bounding box center [277, 215] width 450 height 16
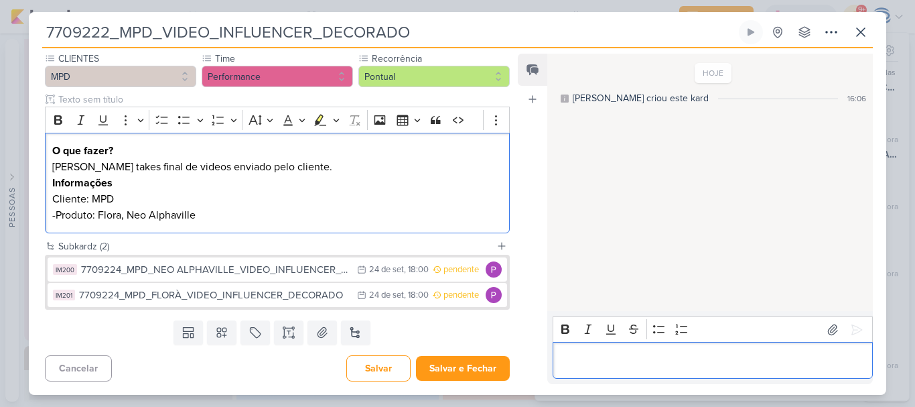
click at [585, 360] on p "Editor editing area: main" at bounding box center [712, 360] width 306 height 16
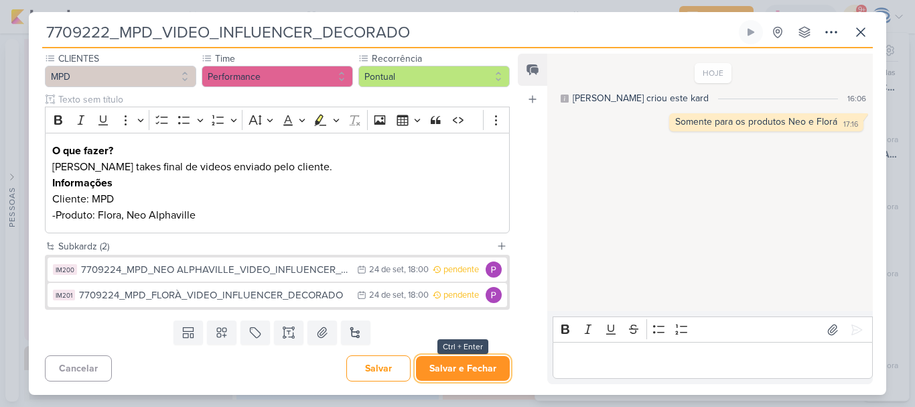
click at [429, 368] on button "Salvar e Fechar" at bounding box center [463, 368] width 94 height 25
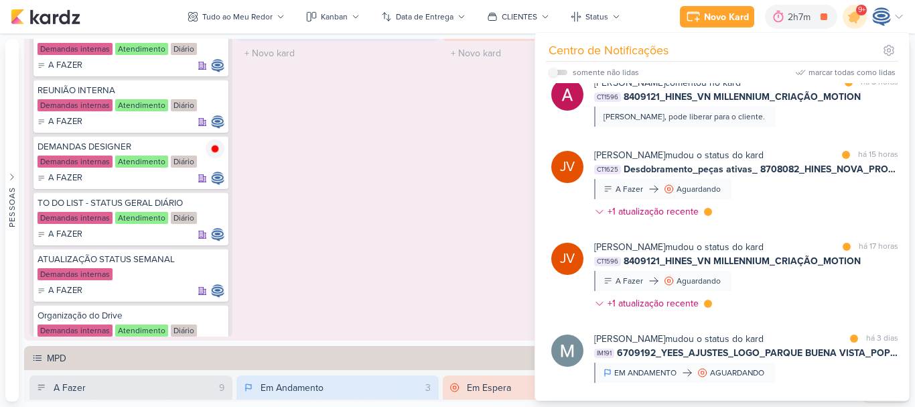
scroll to position [1970, 0]
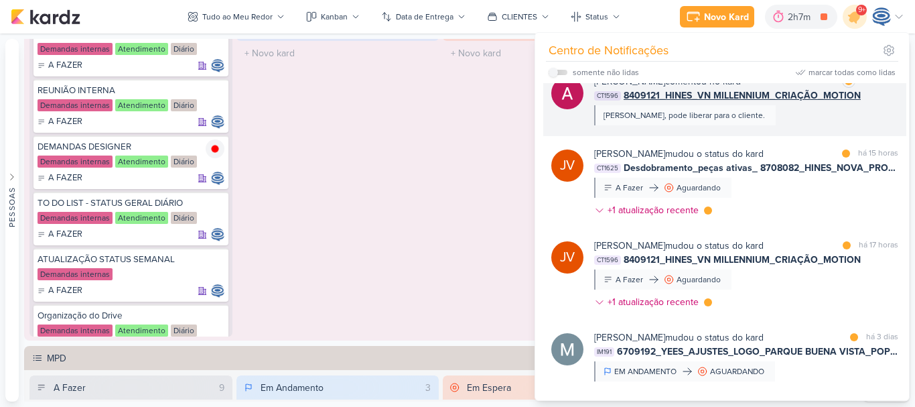
click at [746, 103] on span "8409121_HINES_VN MILLENNIUM_CRIAÇÃO_MOTION" at bounding box center [742, 95] width 237 height 14
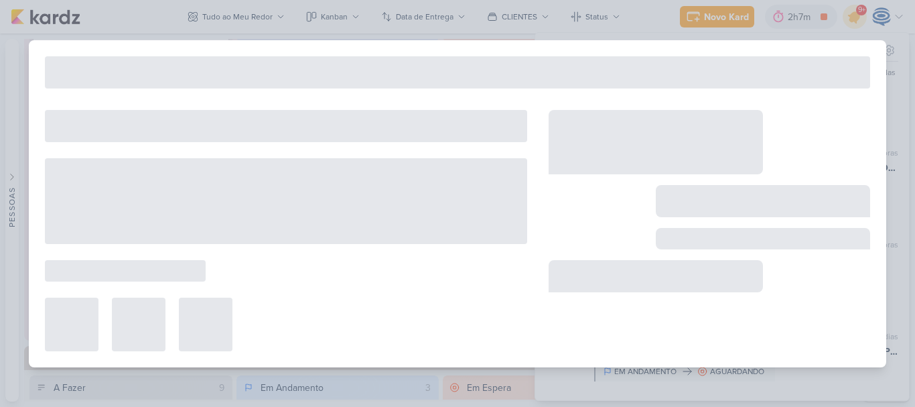
type input "8409121_HINES_VN MILLENNIUM_CRIAÇÃO_MOTION"
type input "19 de setembro de 2025 às 18:00"
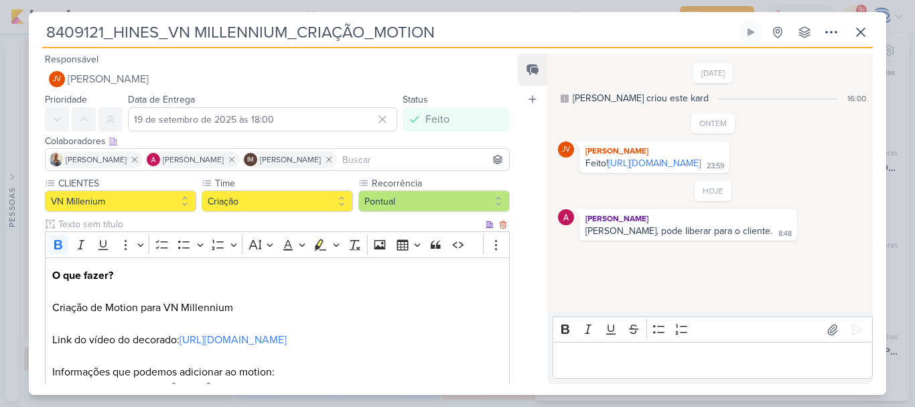
scroll to position [125, 0]
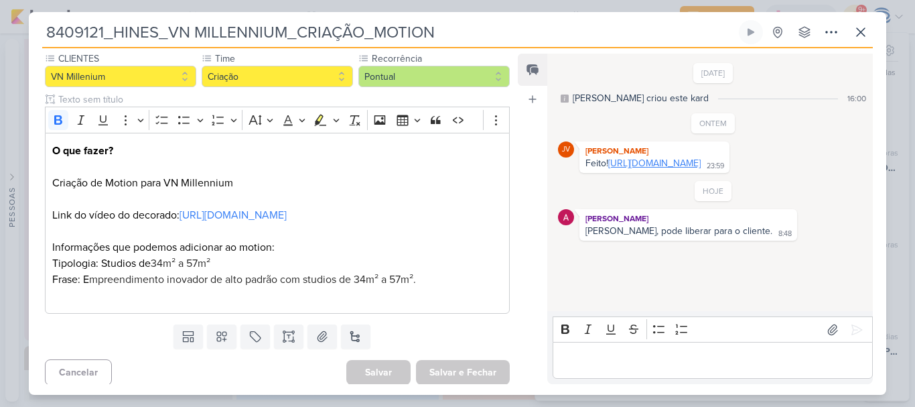
click at [632, 169] on link "https://drive.google.com/drive/folders/1U73ilODiKnDngjX_xeJo_ySsqxgCsm7g?usp=sh…" at bounding box center [654, 162] width 92 height 11
drag, startPoint x: 478, startPoint y: 27, endPoint x: 33, endPoint y: 39, distance: 445.0
drag, startPoint x: 33, startPoint y: 39, endPoint x: 36, endPoint y: 25, distance: 13.5
click at [36, 25] on div "8409121_HINES_VN MILLENNIUM_CRIAÇÃO_MOTION Criado por mim nenhum grupo disponív…" at bounding box center [458, 207] width 858 height 375
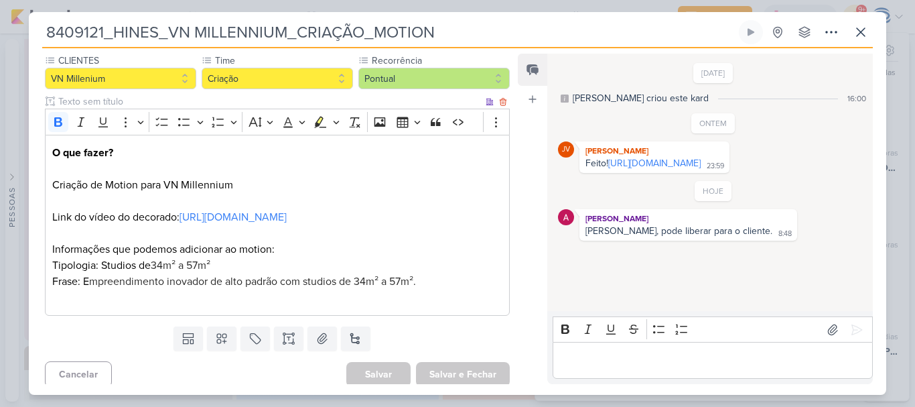
scroll to position [122, 0]
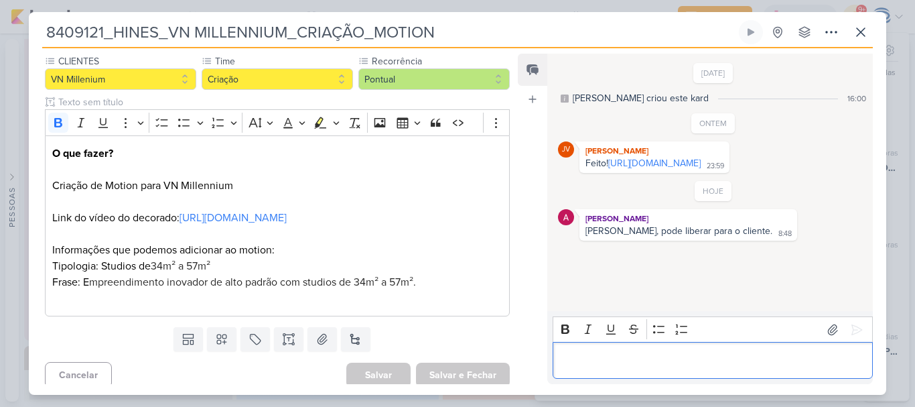
click at [653, 352] on p "Editor editing area: main" at bounding box center [712, 360] width 306 height 16
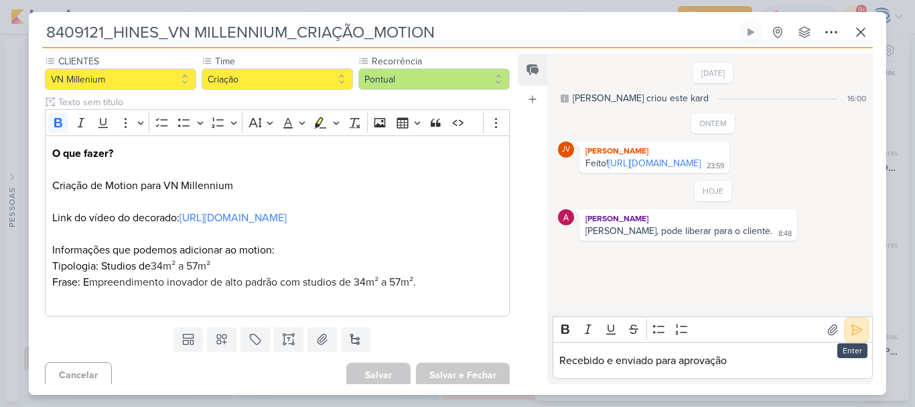
click at [850, 324] on icon at bounding box center [856, 329] width 13 height 13
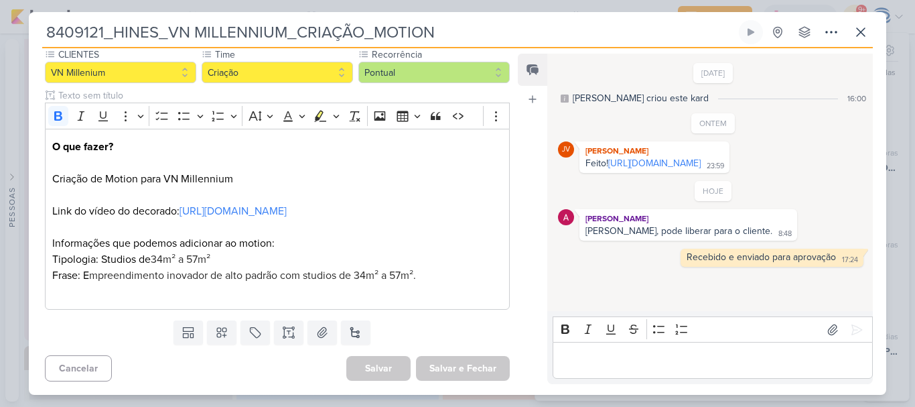
scroll to position [0, 0]
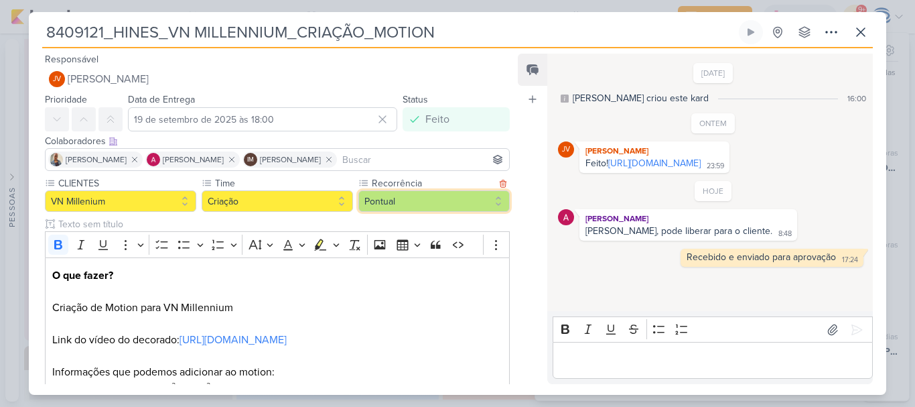
click at [371, 207] on button "Pontual" at bounding box center [433, 200] width 151 height 21
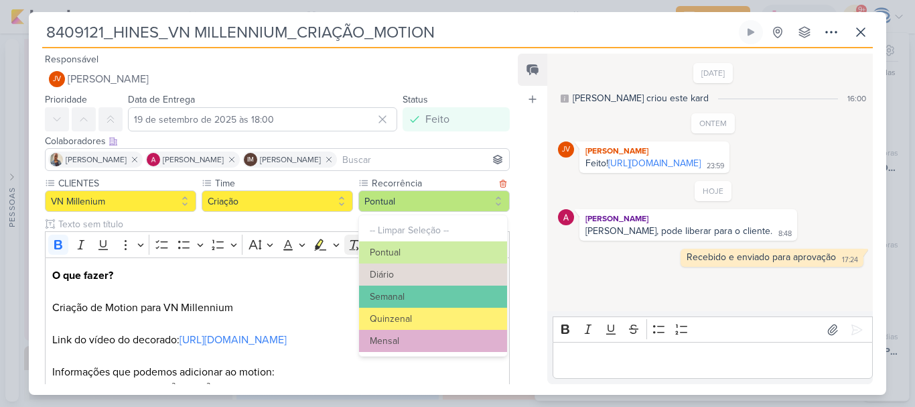
click at [359, 259] on button "Pontual" at bounding box center [433, 252] width 148 height 22
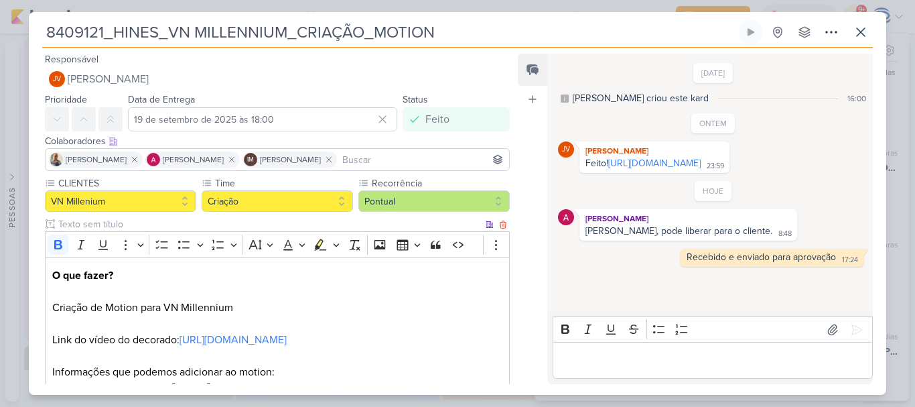
scroll to position [145, 0]
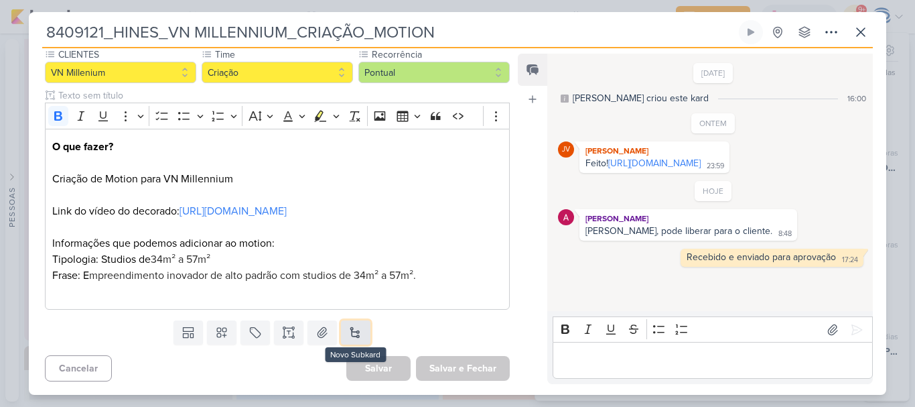
click at [354, 336] on button at bounding box center [355, 332] width 29 height 24
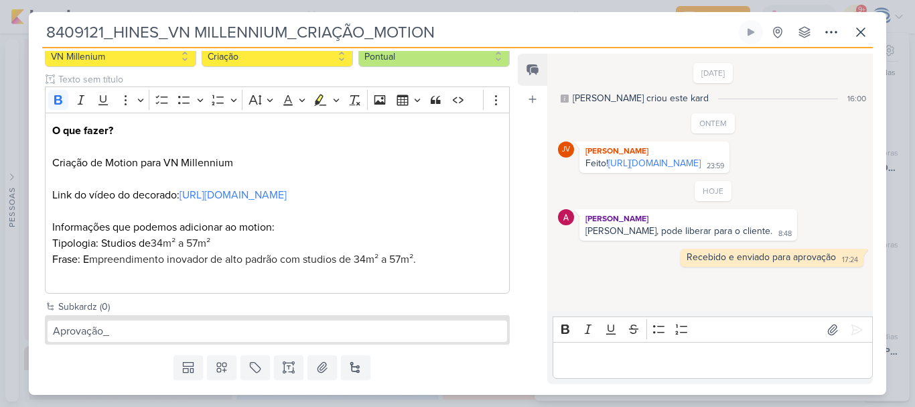
drag, startPoint x: 467, startPoint y: 33, endPoint x: 33, endPoint y: 14, distance: 433.9
click at [33, 14] on div "8409121_HINES_VN MILLENNIUM_CRIAÇÃO_MOTION Criado por mim" at bounding box center [458, 203] width 858 height 383
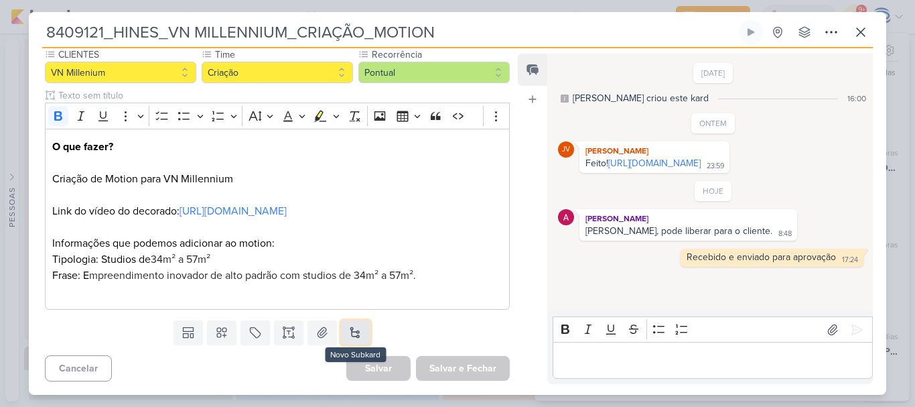
click at [347, 334] on button at bounding box center [355, 332] width 29 height 24
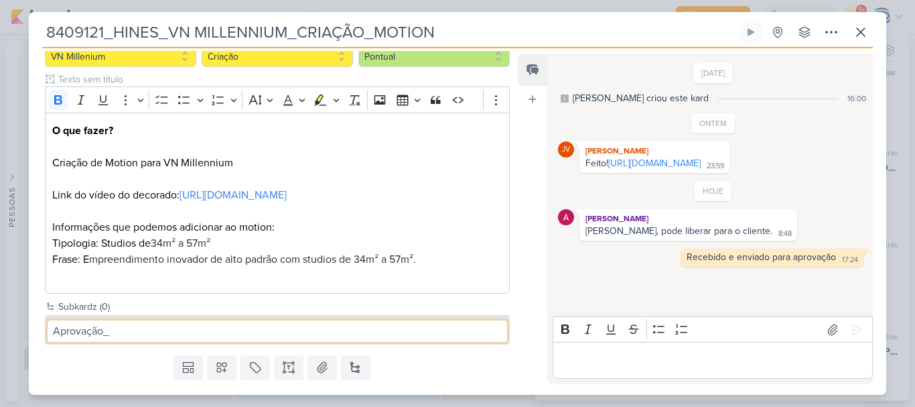
paste input "8409121_HINES_VN MILLENNIUM_CRIAÇÃO_MOTION"
type input "Aprovação_8409121_HINES_VN MILLENNIUM_CRIAÇÃO_MOTION"
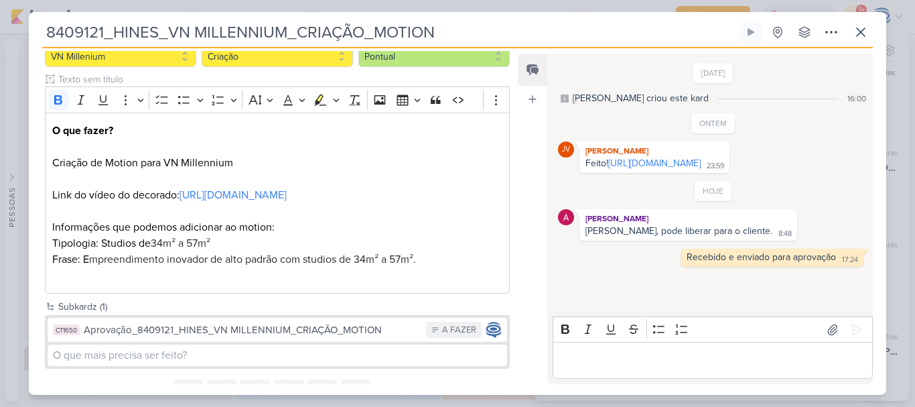
click at [249, 338] on div "Aprovação_8409121_HINES_VN MILLENNIUM_CRIAÇÃO_MOTION" at bounding box center [252, 329] width 336 height 15
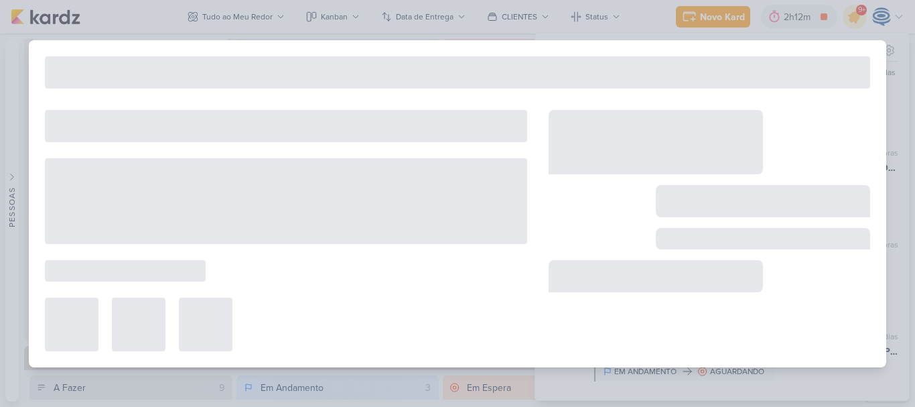
type input "Aprovação_8409121_HINES_VN MILLENNIUM_CRIAÇÃO_MOTION"
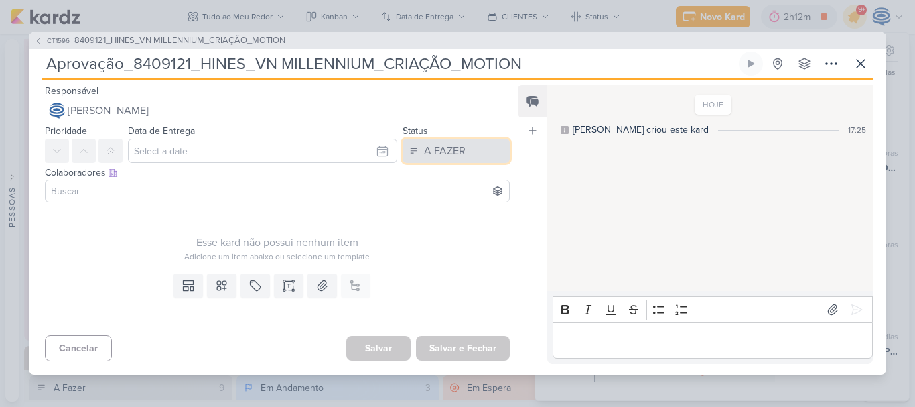
click at [466, 143] on button "A FAZER" at bounding box center [456, 151] width 107 height 24
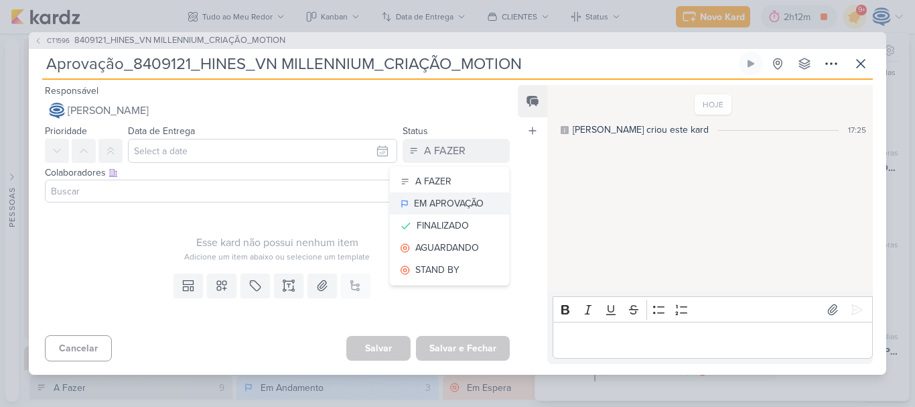
click at [444, 206] on div "EM APROVAÇÃO" at bounding box center [449, 203] width 70 height 14
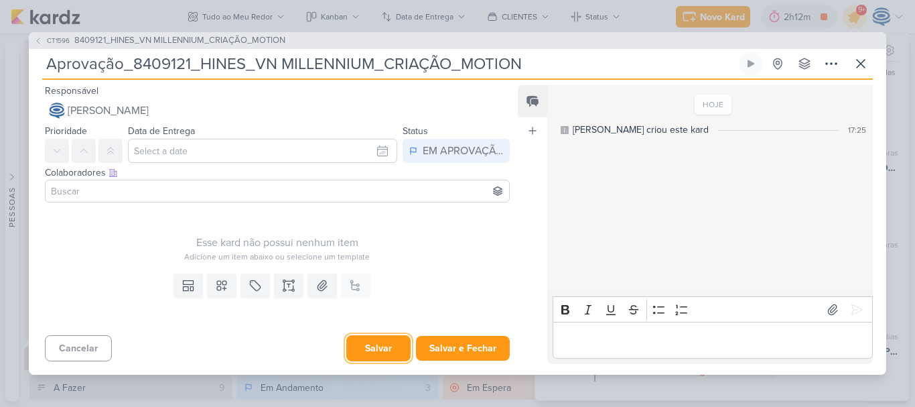
click at [383, 357] on button "Salvar" at bounding box center [378, 348] width 64 height 26
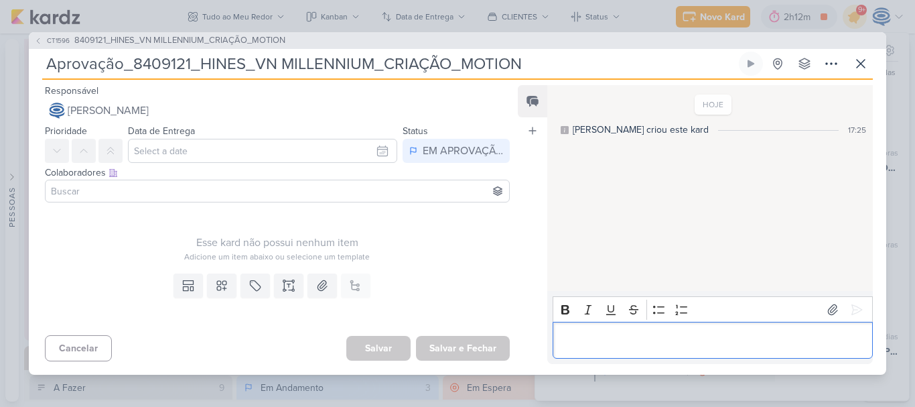
click at [639, 331] on div "Editor editing area: main" at bounding box center [713, 340] width 320 height 37
click at [846, 300] on button at bounding box center [856, 309] width 21 height 21
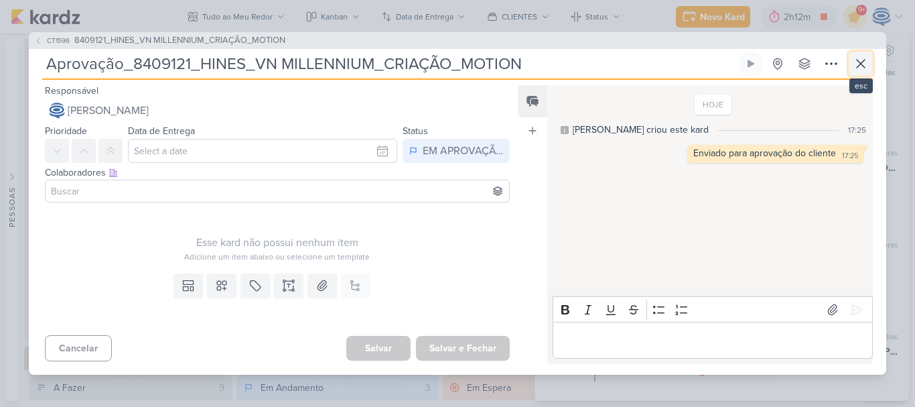
click at [860, 64] on icon at bounding box center [861, 64] width 8 height 8
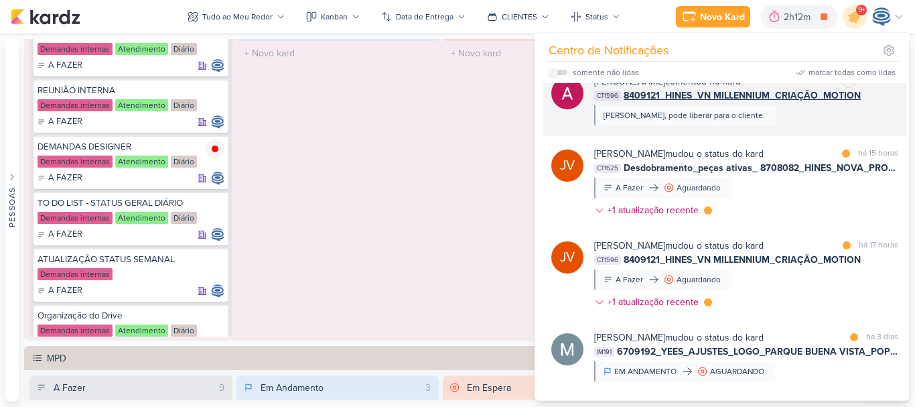
scroll to position [2056, 0]
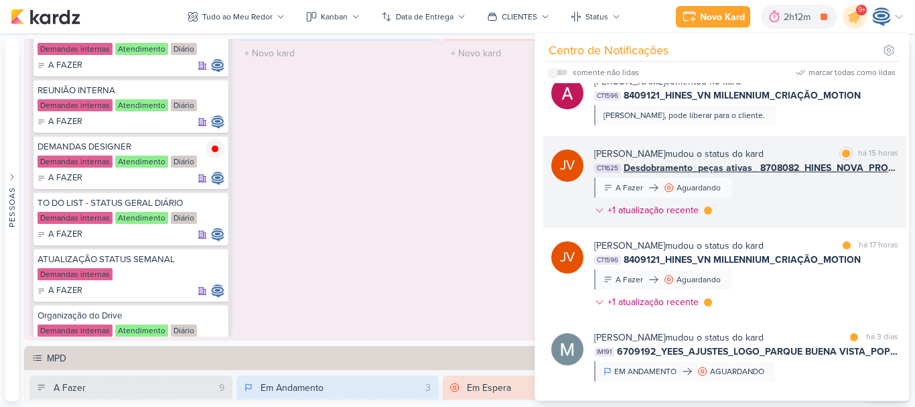
click at [788, 175] on span "Desdobramento_peças ativas_ 8708082_HINES_NOVA_PROPOSTA_PARA_REUNIAO" at bounding box center [761, 168] width 275 height 14
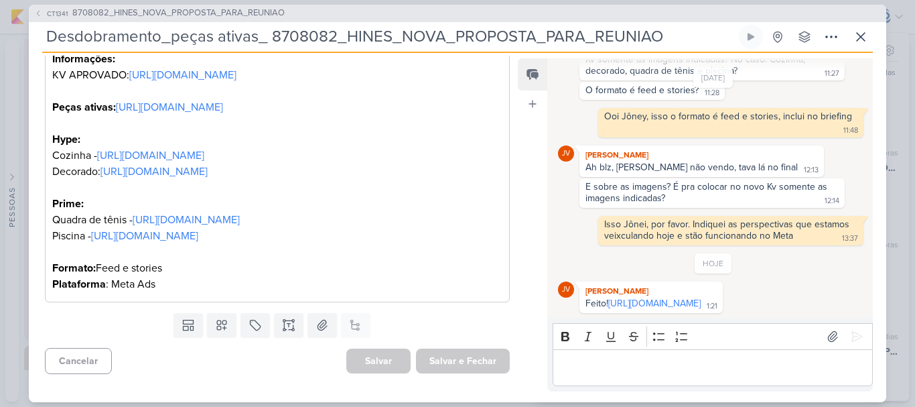
scroll to position [0, 0]
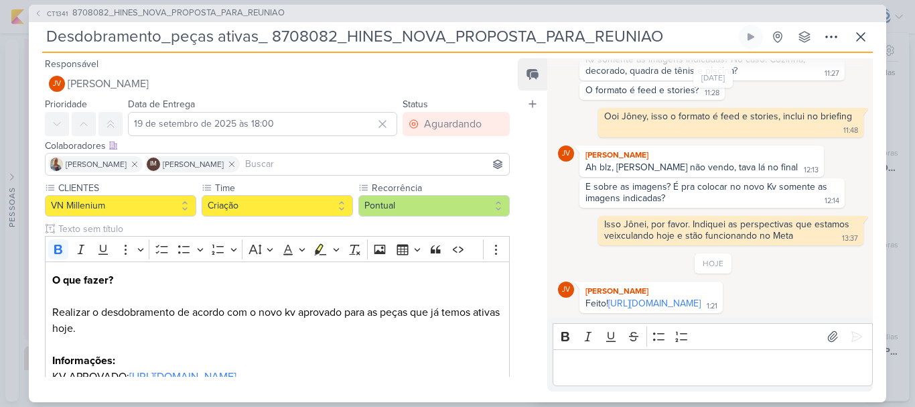
drag, startPoint x: 677, startPoint y: 43, endPoint x: 42, endPoint y: 63, distance: 636.1
click at [42, 63] on div "CT1341 8708082_HINES_NOVA_PROPOSTA_PARA_REUNIAO Desdobramento_peças ativas_ 870…" at bounding box center [458, 203] width 858 height 397
click at [661, 301] on link "https://drive.google.com/drive/folders/1CSYKcmUYLua4L-VViDKjUhjfN6QqntwR?usp=sh…" at bounding box center [654, 302] width 92 height 11
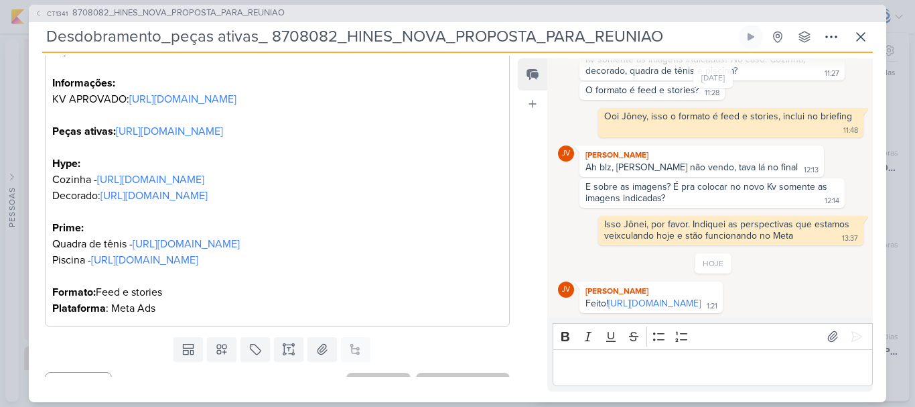
scroll to position [306, 0]
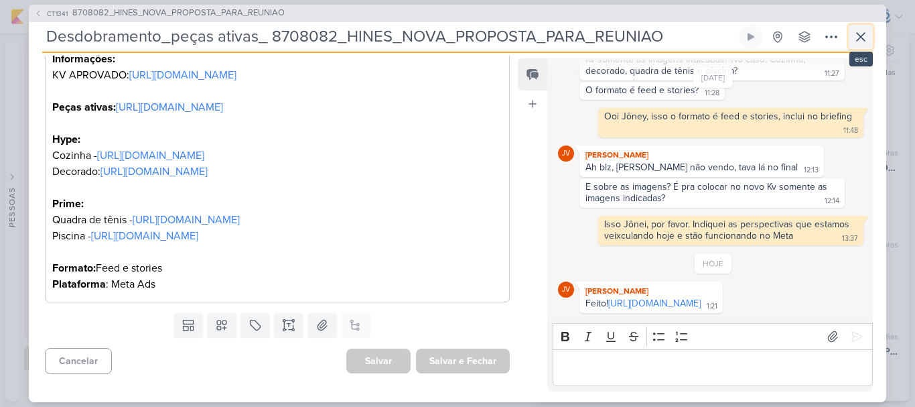
click at [862, 39] on icon at bounding box center [861, 37] width 16 height 16
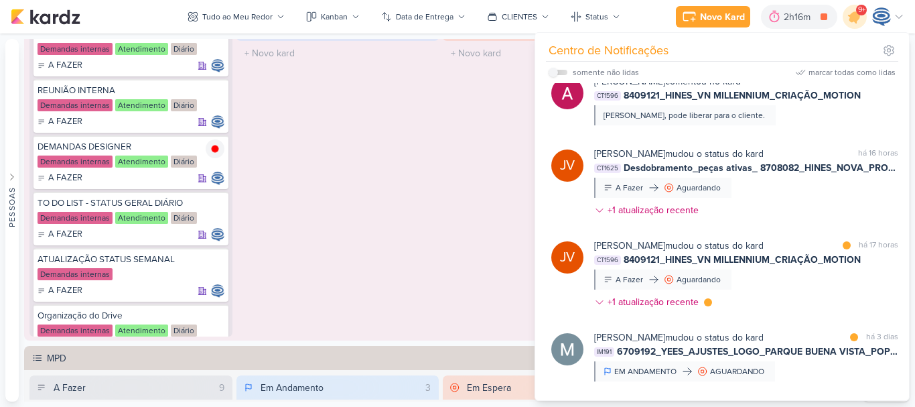
click at [385, 125] on div "Em Andamento 0 O título do kard deve ter menos que 100 caracteres" at bounding box center [337, 171] width 203 height 330
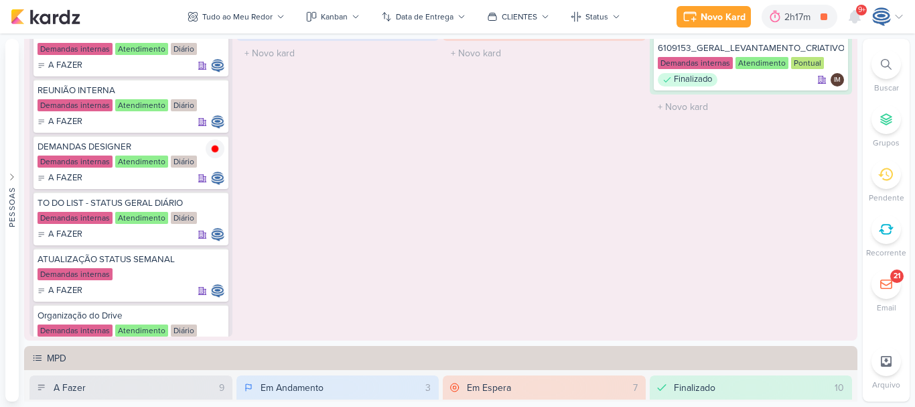
click at [886, 67] on icon at bounding box center [886, 64] width 11 height 11
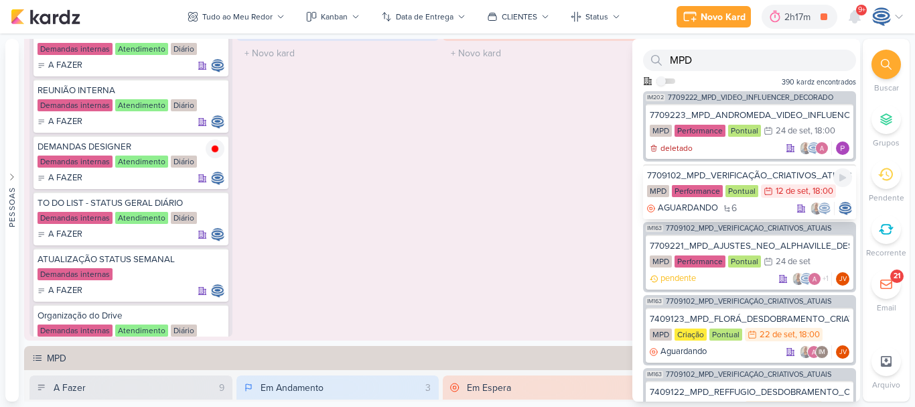
click at [773, 173] on div "7709102_MPD_VERIFICAÇÃO_CRIATIVOS_ATUAIS" at bounding box center [749, 175] width 205 height 12
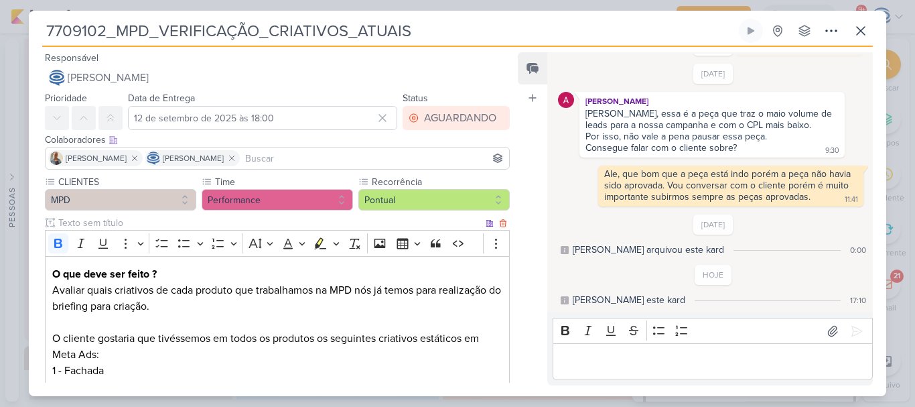
scroll to position [307, 0]
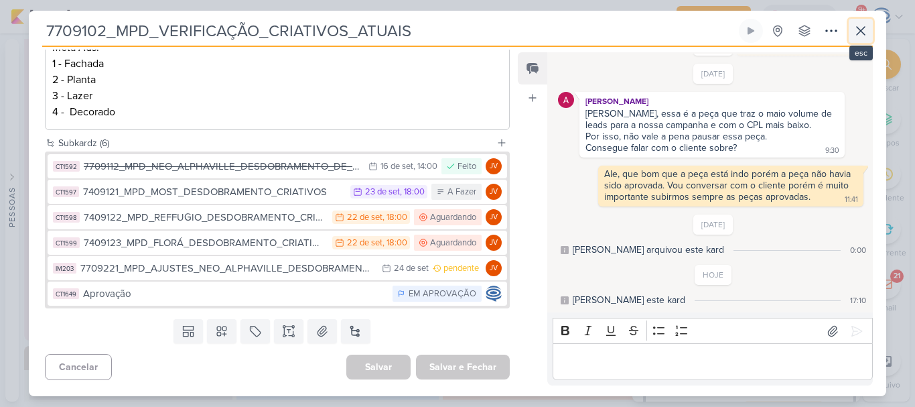
click at [858, 35] on icon at bounding box center [861, 31] width 8 height 8
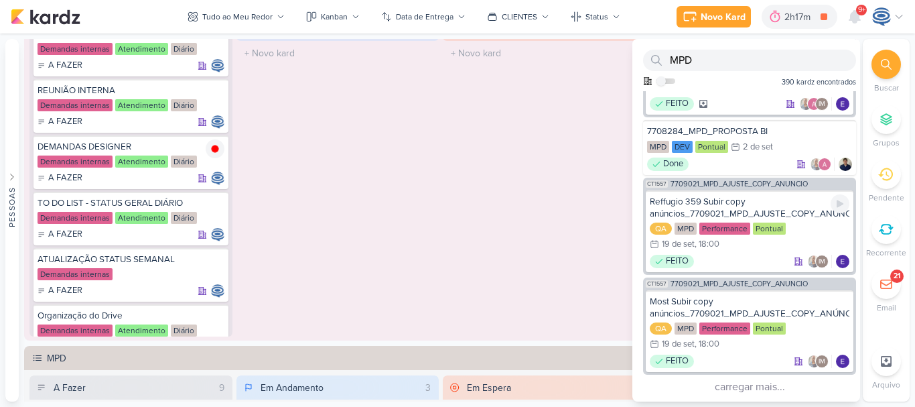
scroll to position [1329, 0]
click at [886, 61] on icon at bounding box center [886, 64] width 11 height 11
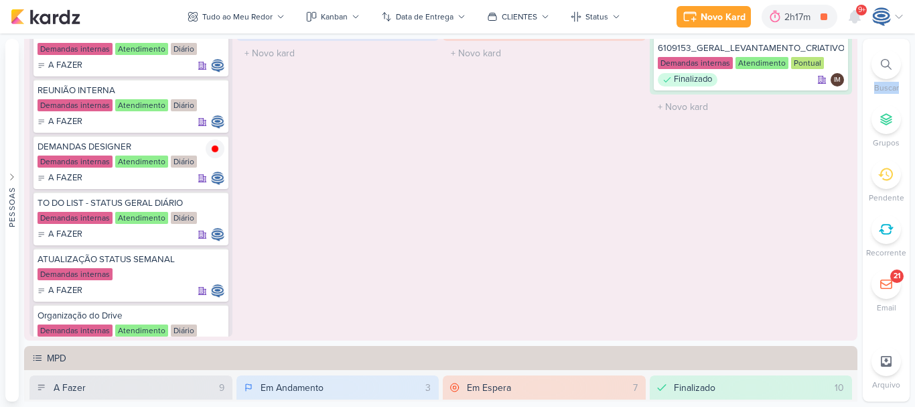
click at [888, 64] on icon at bounding box center [886, 64] width 11 height 11
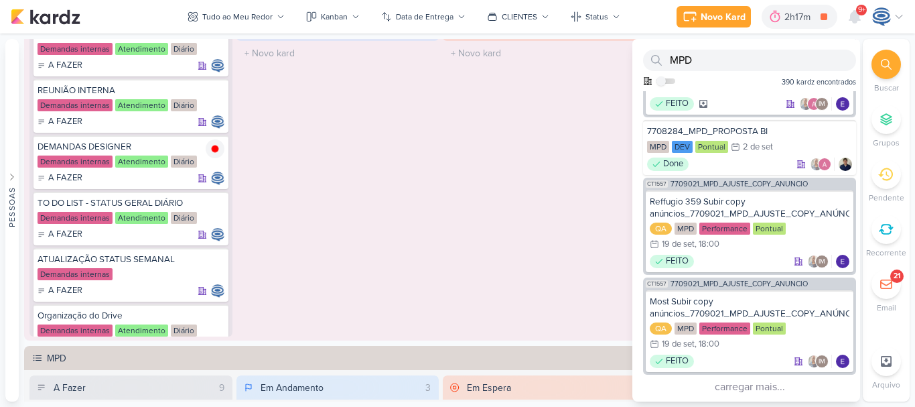
click at [888, 64] on icon at bounding box center [886, 64] width 11 height 11
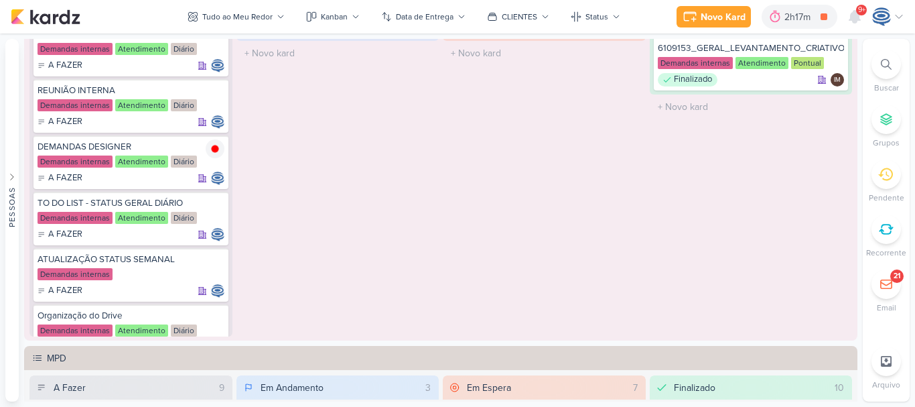
click at [887, 66] on icon at bounding box center [886, 64] width 11 height 11
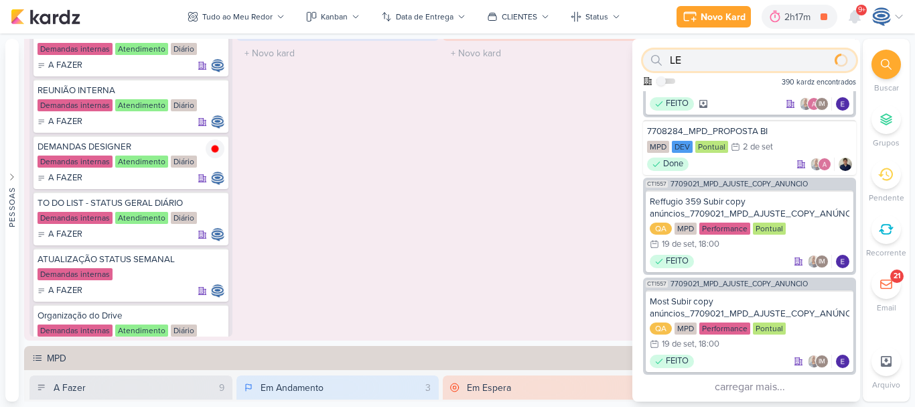
type input "L"
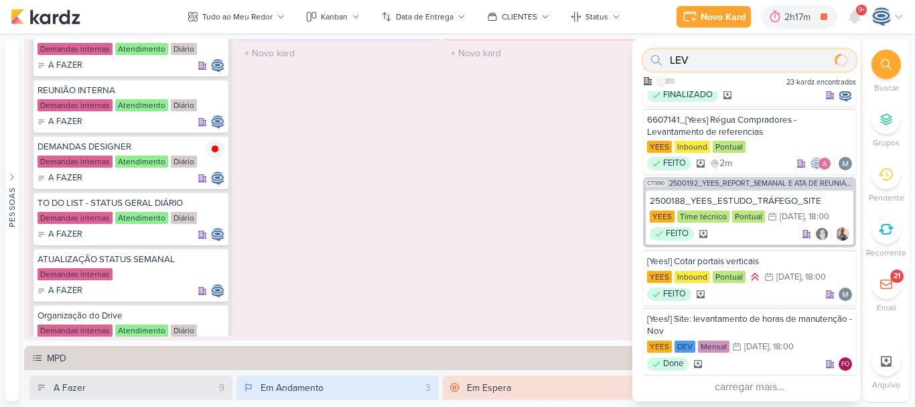
scroll to position [0, 0]
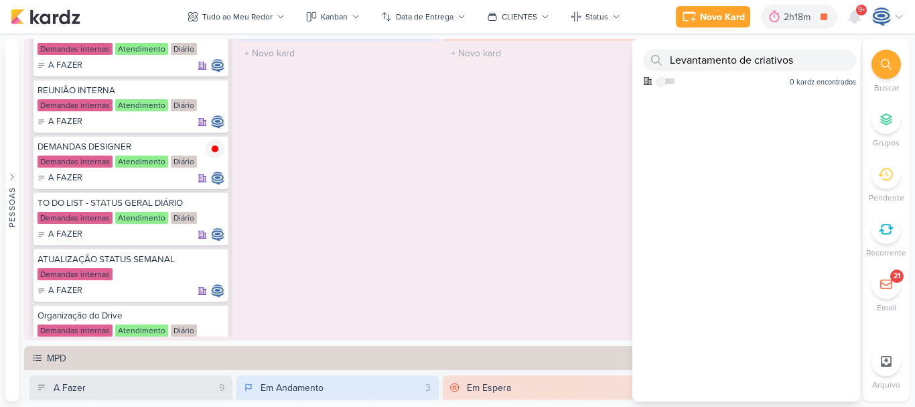
click at [884, 66] on icon at bounding box center [886, 64] width 11 height 11
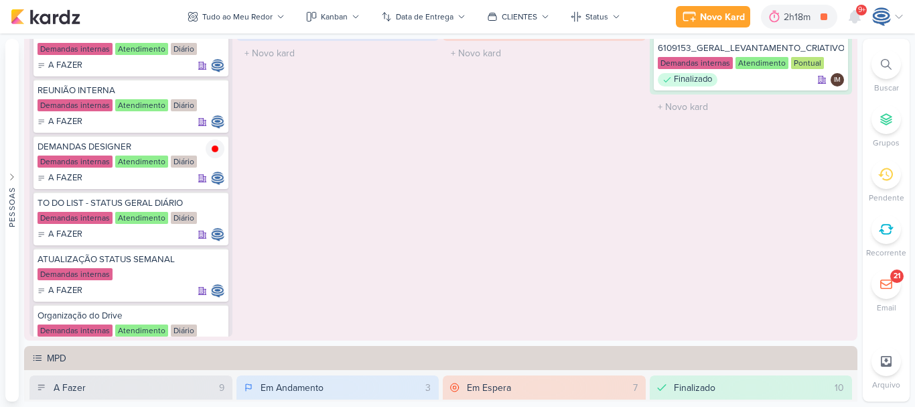
click at [884, 66] on icon at bounding box center [886, 64] width 11 height 11
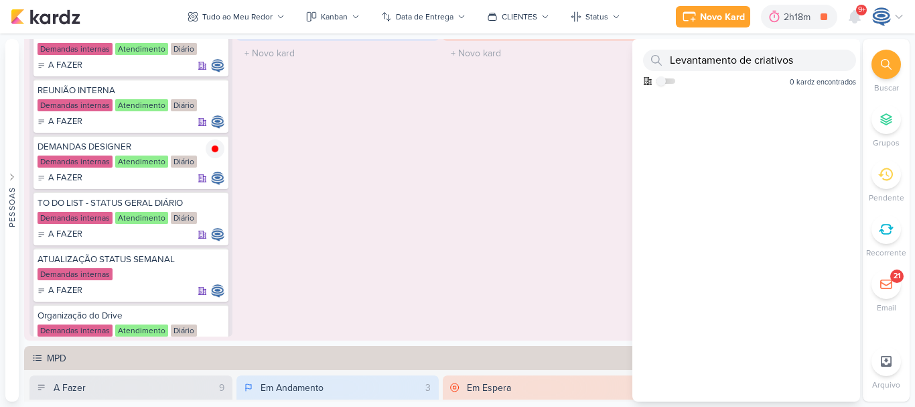
click at [884, 64] on icon at bounding box center [886, 64] width 11 height 11
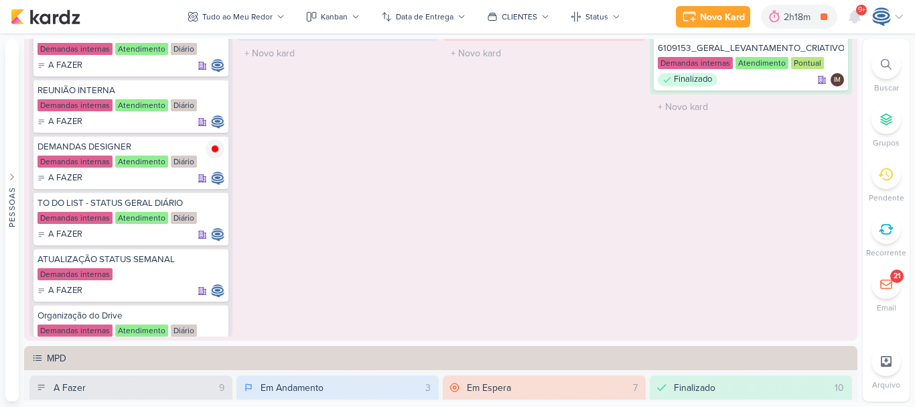
click at [893, 70] on div at bounding box center [886, 64] width 29 height 29
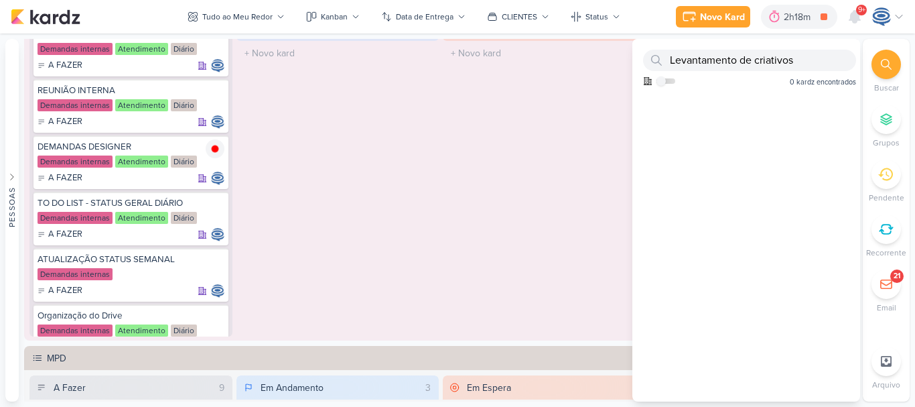
click at [569, 137] on div "Em Espera 0 O título do kard deve ter menos que 100 caracteres" at bounding box center [544, 171] width 203 height 330
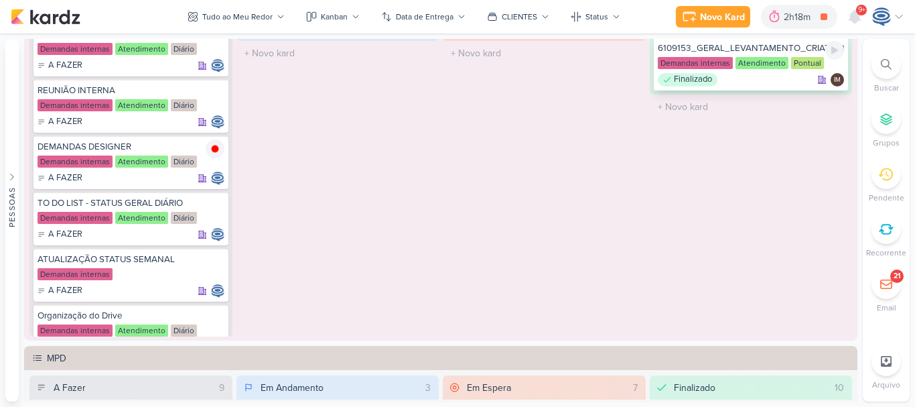
click at [758, 48] on div "6109153_GERAL_LEVANTAMENTO_CRIATIVOS_ATIVOS_BIBLIOTECA_ANÚNCIOS" at bounding box center [751, 48] width 187 height 12
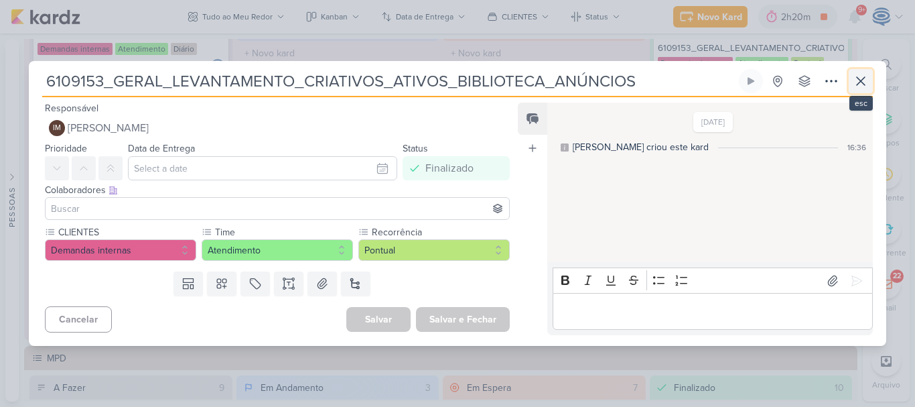
click at [863, 78] on icon at bounding box center [861, 81] width 8 height 8
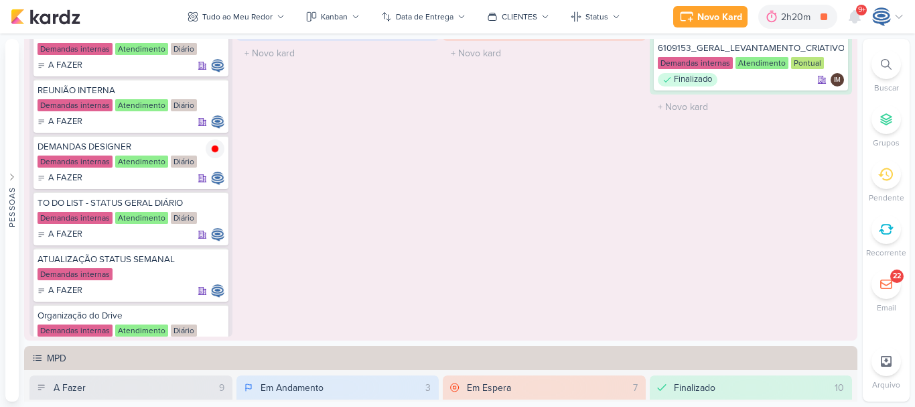
click at [881, 74] on div at bounding box center [886, 64] width 29 height 29
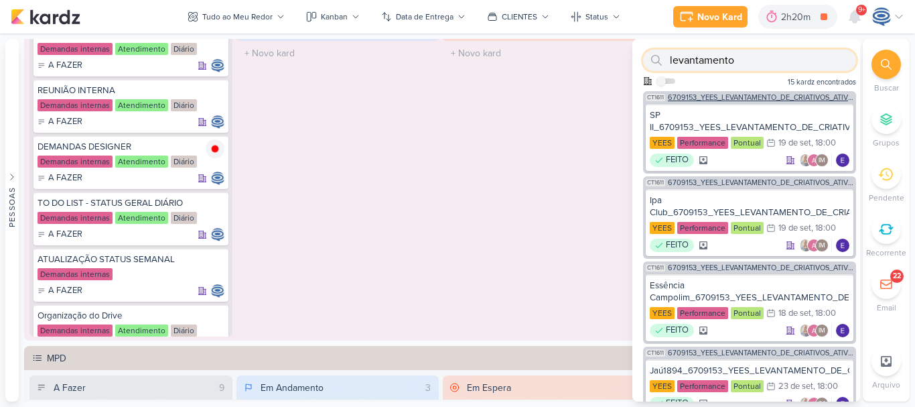
type input "levantamento"
click at [755, 97] on span "6709153_YEES_LEVANTAMENTO_DE_CRIATIVOS_ATIVOS" at bounding box center [761, 97] width 186 height 7
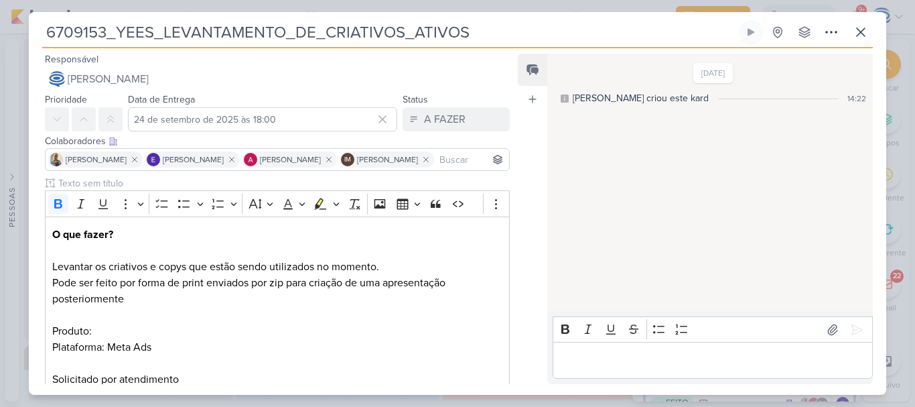
drag, startPoint x: 480, startPoint y: 35, endPoint x: 116, endPoint y: 44, distance: 364.6
click at [116, 44] on div "6709153_YEES_LEVANTAMENTO_DE_CRIATIVOS_ATIVOS Criado por mim nenhum grupo dispo…" at bounding box center [457, 34] width 831 height 28
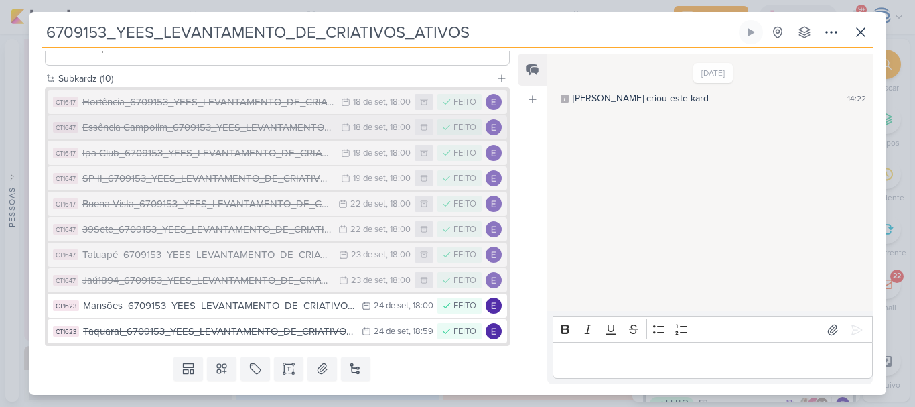
scroll to position [332, 0]
click at [169, 104] on div "Hortência_6709153_YEES_LEVANTAMENTO_DE_CRIATIVOS_ATIVOS" at bounding box center [208, 101] width 252 height 15
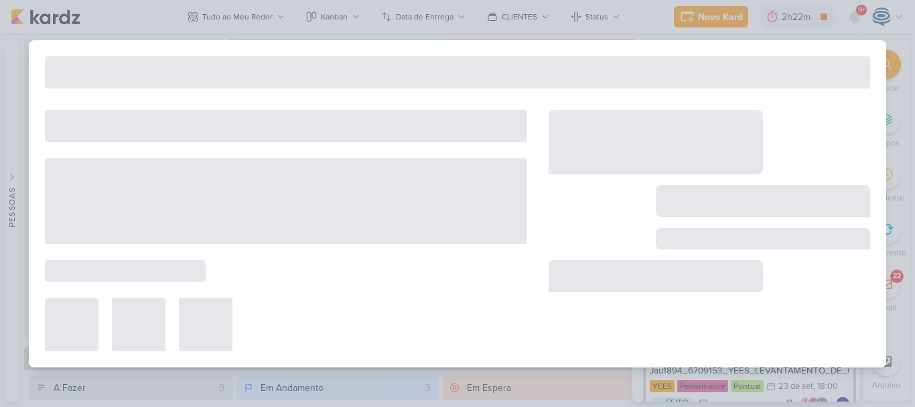
type input "Hortência_6709153_YEES_LEVANTAMENTO_DE_CRIATIVOS_ATIVOS"
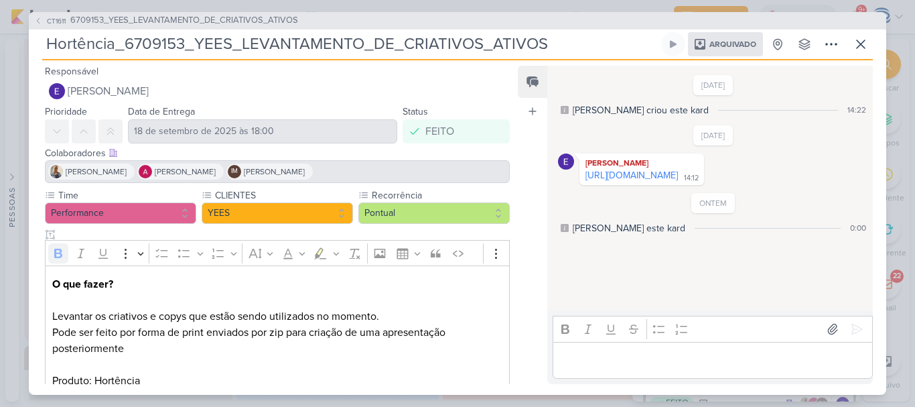
scroll to position [76, 0]
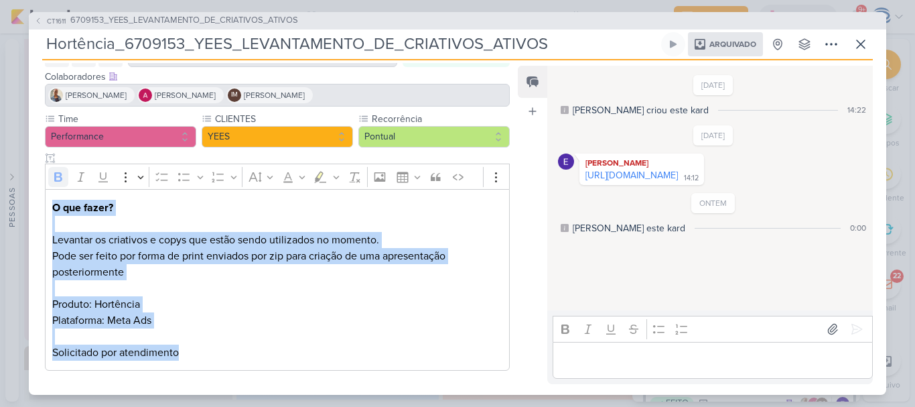
drag, startPoint x: 186, startPoint y: 346, endPoint x: 48, endPoint y: 210, distance: 193.8
click at [48, 210] on div "O que fazer? Levantar os criativos e copys que estão sendo utilizados no moment…" at bounding box center [277, 280] width 465 height 182
copy div "O que fazer? Levantar os criativos e copys que estão sendo utilizados no moment…"
click at [181, 18] on span "6709153_YEES_LEVANTAMENTO_DE_CRIATIVOS_ATIVOS" at bounding box center [184, 20] width 228 height 13
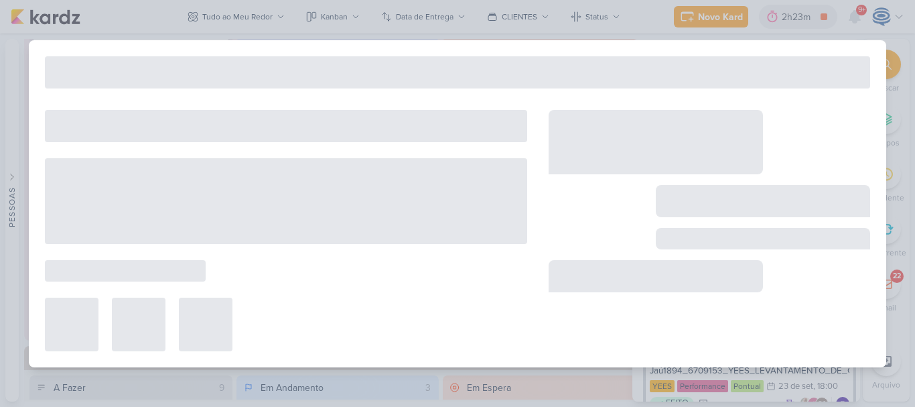
type input "6709153_YEES_LEVANTAMENTO_DE_CRIATIVOS_ATIVOS"
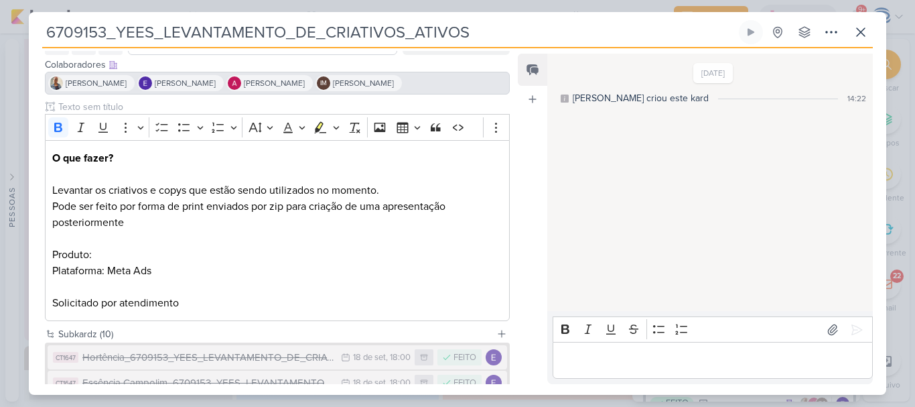
scroll to position [0, 0]
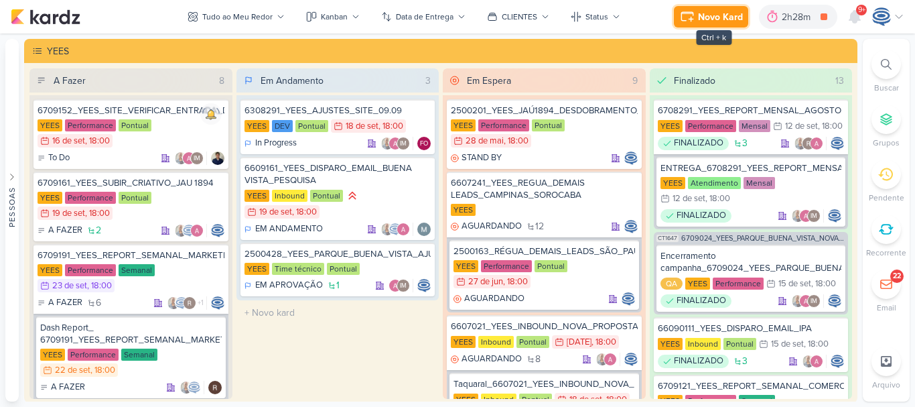
click at [706, 15] on div "Novo Kard" at bounding box center [720, 17] width 45 height 14
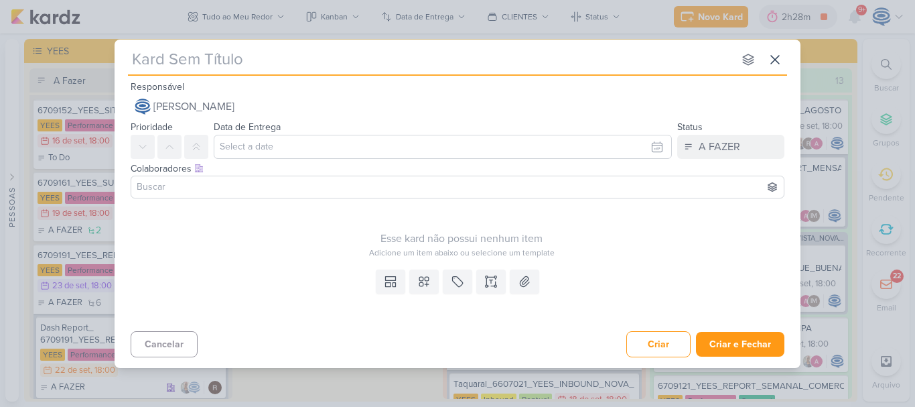
type input "YEES_LEVANTAMENTO_DE_CRIATIVOS_ATIVOS"
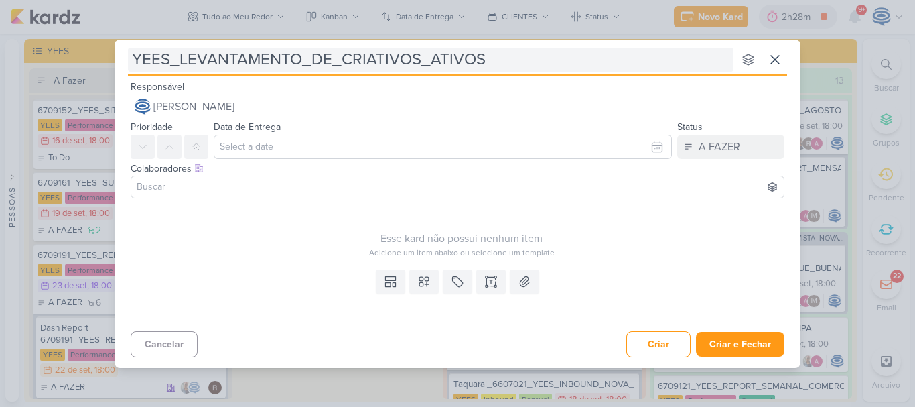
click at [172, 56] on input "YEES_LEVANTAMENTO_DE_CRIATIVOS_ATIVOS" at bounding box center [431, 60] width 606 height 24
type input "_LEVANTAMENTO_DE_CRIATIVOS_ATIVOS"
type input "MPD_LEVANTAMENTO_DE_CRIATIVOS_ATIVOS"
click at [133, 62] on div "MPD_LEVANTAMENTO_DE_CRIATIVOS_ATIVOS nenhum grupo disponível esc Responsável [P…" at bounding box center [458, 200] width 686 height 320
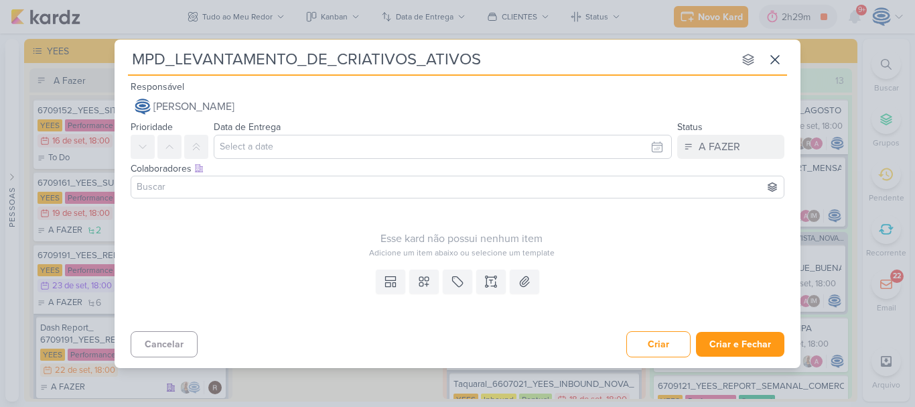
click at [133, 62] on input "MPD_LEVANTAMENTO_DE_CRIATIVOS_ATIVOS" at bounding box center [431, 60] width 606 height 24
paste input "7709226"
type input "7709226MPD_LEVANTAMENTO_DE_CRIATIVOS_ATIVOS"
type input "7709226_MPD_LEVANTAMENTO_DE_CRIATIVOS_ATIVOS"
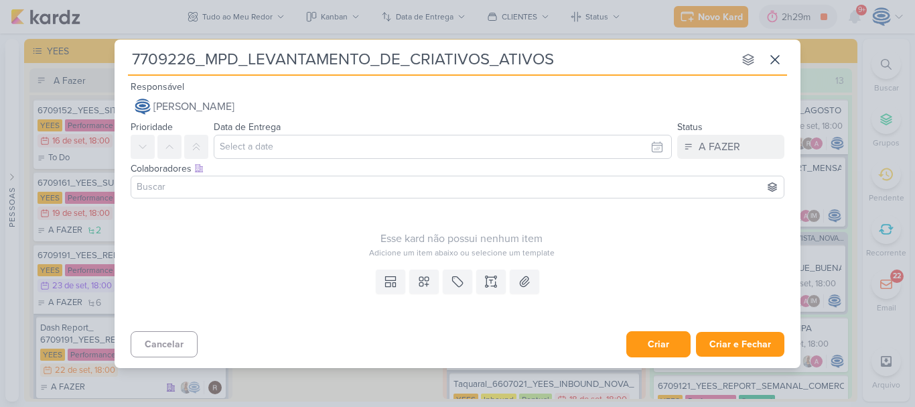
type input "7709226_MPD_LEVANTAMENTO_DE_CRIATIVOS_ATIVOS"
click at [654, 339] on button "Criar" at bounding box center [658, 344] width 64 height 26
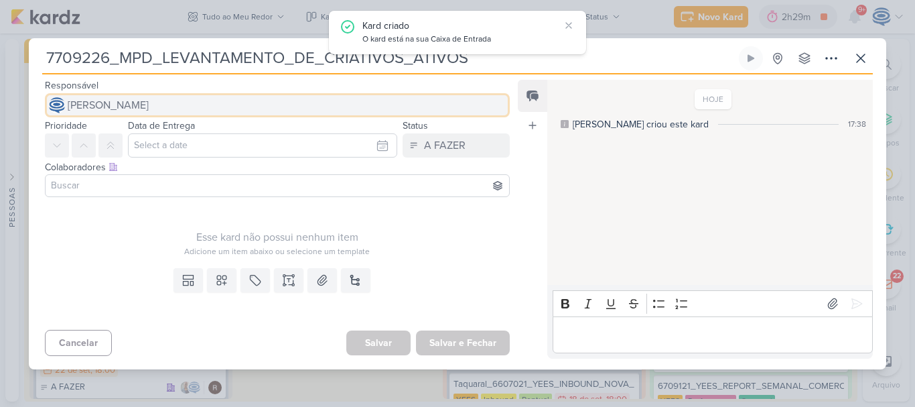
click at [163, 114] on button "[PERSON_NAME]" at bounding box center [277, 105] width 465 height 24
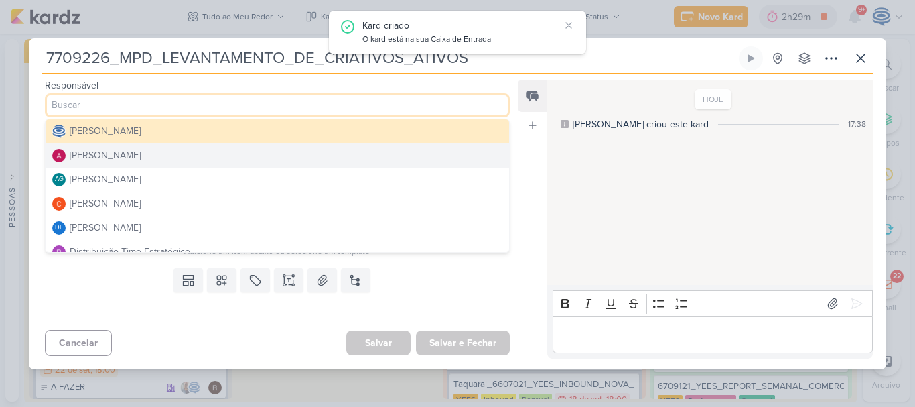
click at [137, 156] on div "[PERSON_NAME]" at bounding box center [105, 155] width 71 height 14
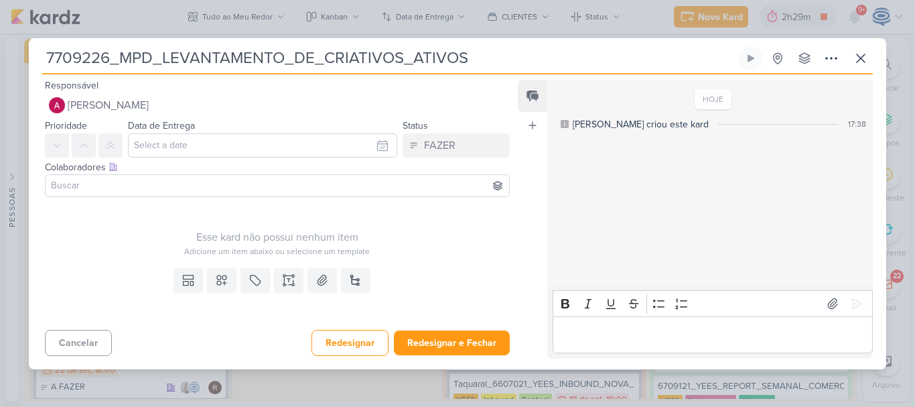
click at [129, 186] on input at bounding box center [277, 186] width 458 height 16
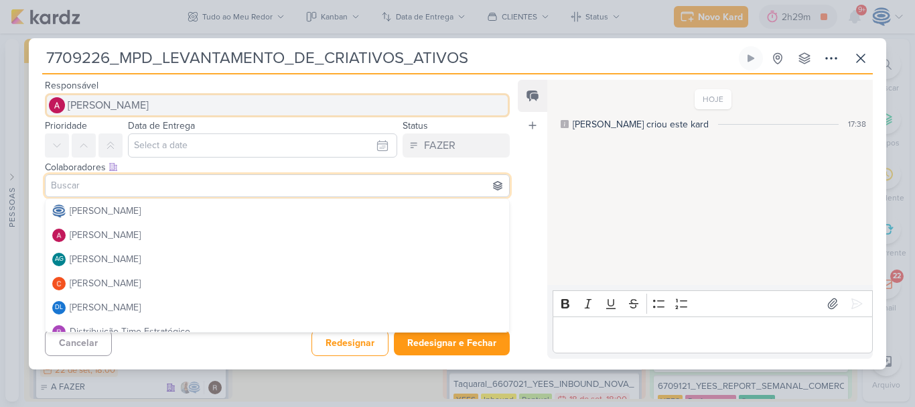
click at [163, 103] on button "[PERSON_NAME]" at bounding box center [277, 105] width 465 height 24
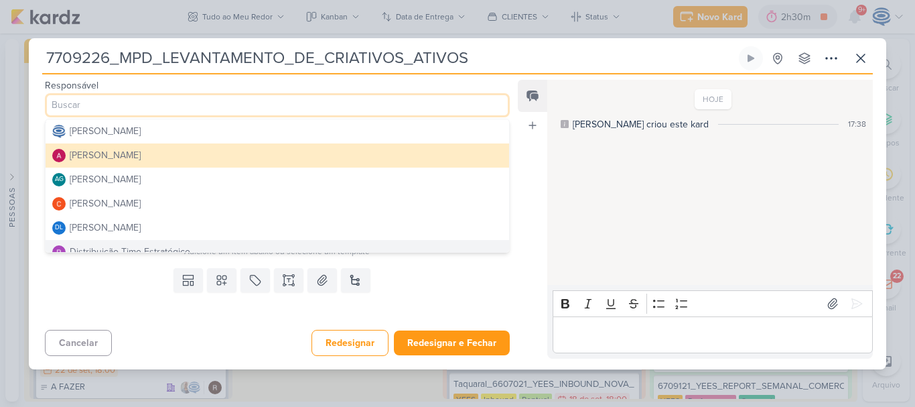
drag, startPoint x: 149, startPoint y: 186, endPoint x: 88, endPoint y: 246, distance: 85.7
click at [88, 246] on div "Distribuição Time Estratégico" at bounding box center [130, 252] width 121 height 14
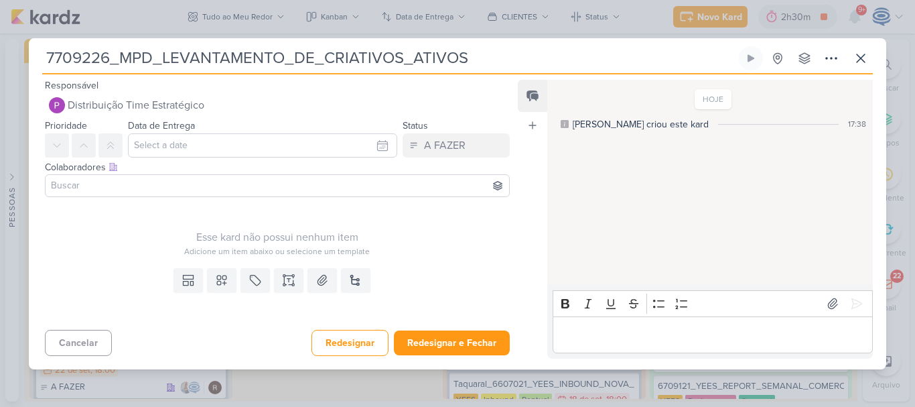
click at [131, 183] on input at bounding box center [277, 186] width 458 height 16
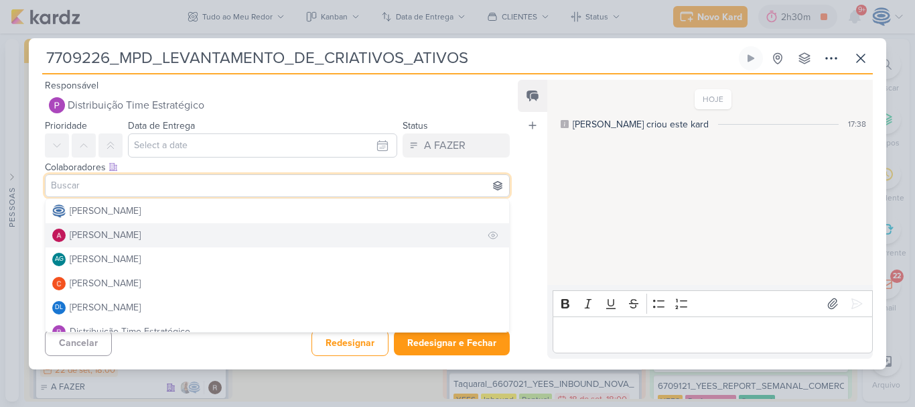
click at [122, 239] on div "[PERSON_NAME]" at bounding box center [105, 235] width 71 height 14
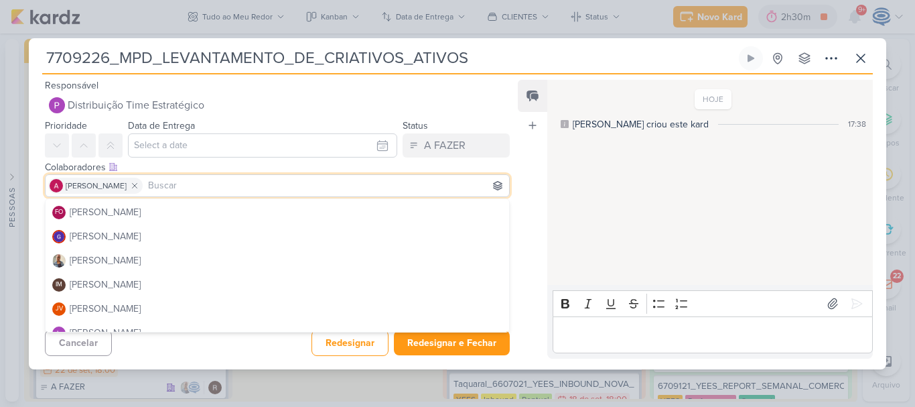
scroll to position [172, 0]
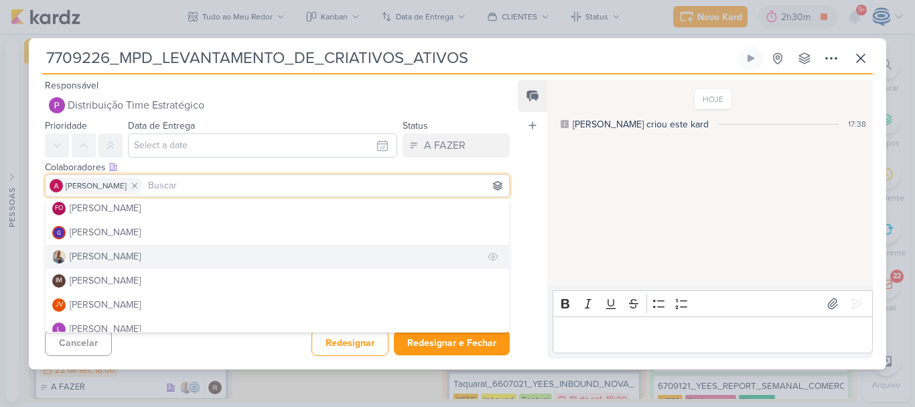
click at [117, 257] on button "[PERSON_NAME]" at bounding box center [278, 257] width 464 height 24
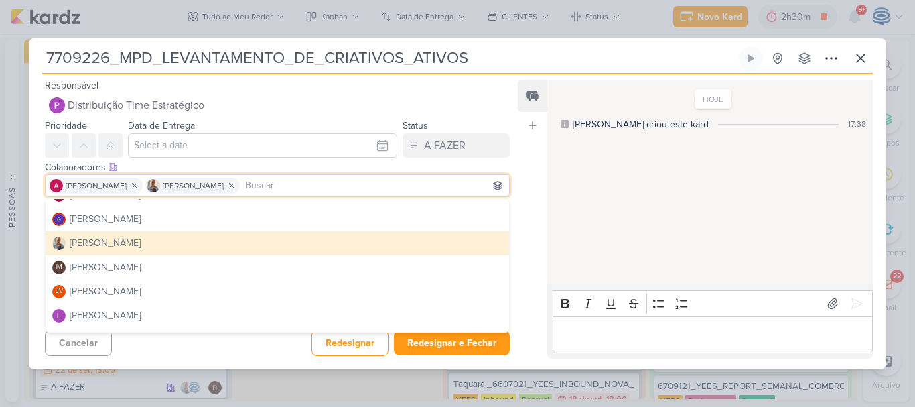
scroll to position [188, 0]
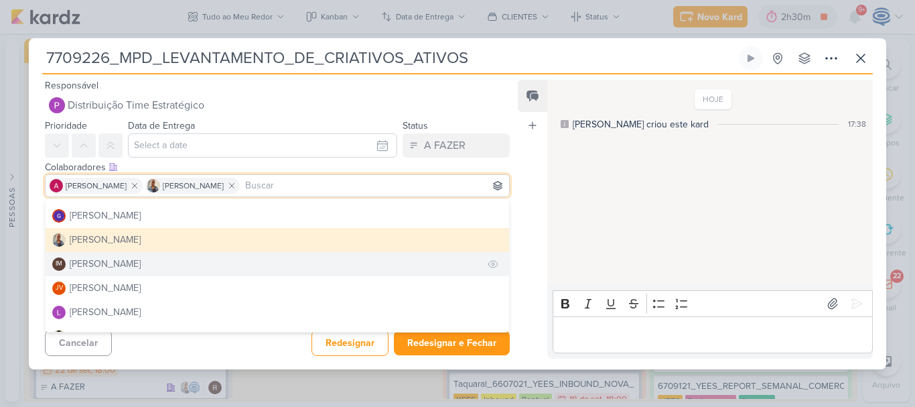
click at [114, 269] on div "[PERSON_NAME]" at bounding box center [105, 264] width 71 height 14
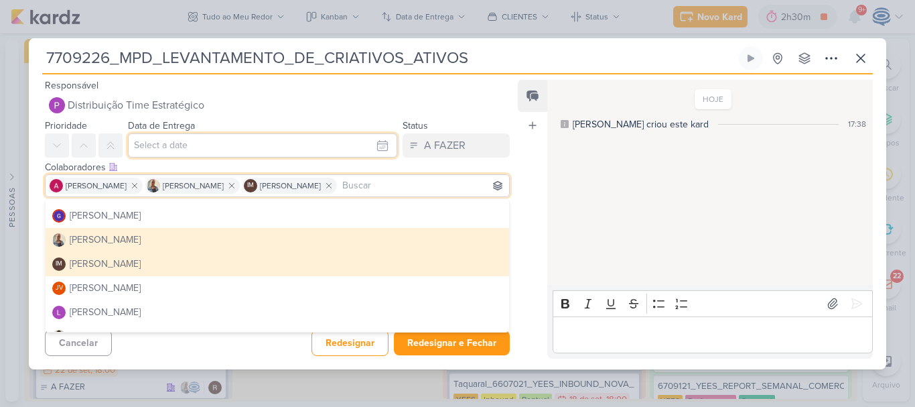
click at [212, 143] on input "text" at bounding box center [262, 145] width 269 height 24
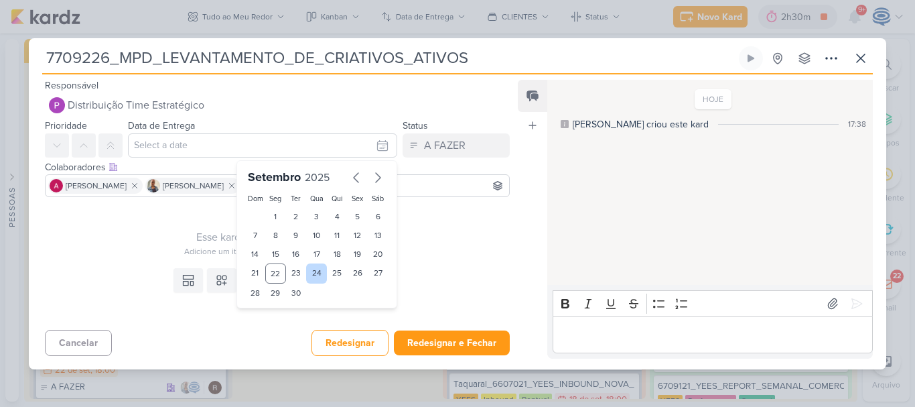
click at [310, 277] on div "24" at bounding box center [316, 273] width 21 height 20
type input "24 de setembro de 2025 às 23:59"
click at [267, 316] on select "00 01 02 03 04 05 06 07 08 09 10 11 12 13 14 15 16 17 18 19 20 21 22 23" at bounding box center [276, 316] width 19 height 16
select select "18"
click at [267, 308] on select "00 01 02 03 04 05 06 07 08 09 10 11 12 13 14 15 16 17 18 19 20 21 22 23" at bounding box center [276, 316] width 19 height 16
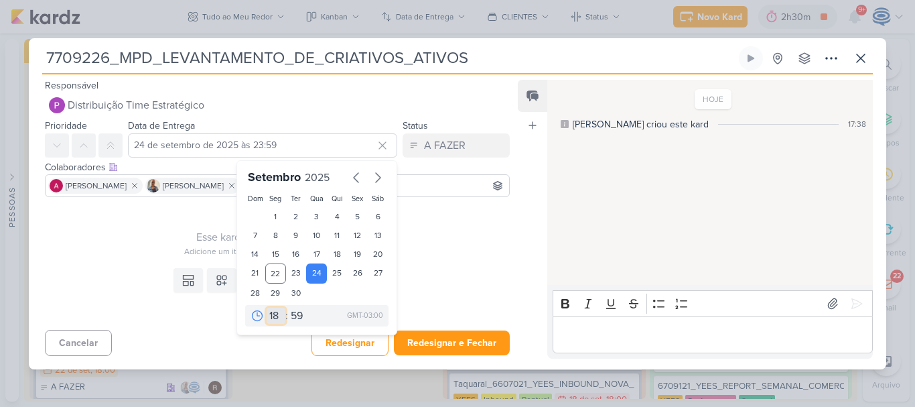
type input "24 de setembro de 2025 às 18:59"
click at [299, 312] on select "00 05 10 15 20 25 30 35 40 45 50 55 59" at bounding box center [297, 316] width 19 height 16
select select "0"
click at [288, 308] on select "00 05 10 15 20 25 30 35 40 45 50 55 59" at bounding box center [297, 316] width 19 height 16
type input "24 de setembro de 2025 às 18:00"
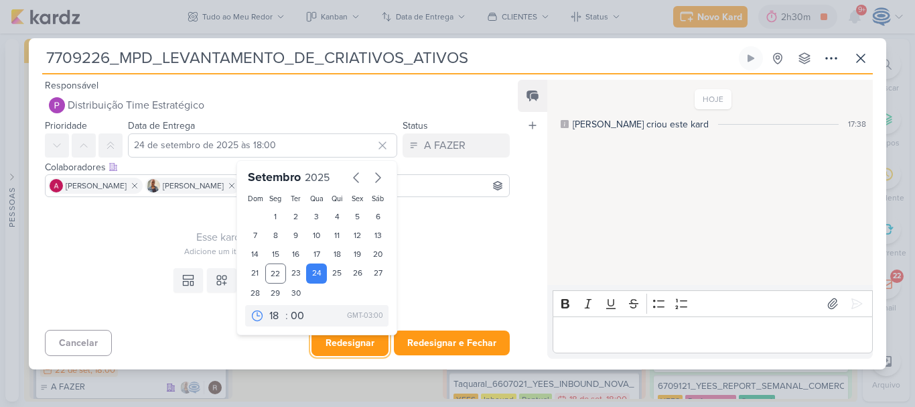
click at [356, 343] on button "Redesignar" at bounding box center [350, 343] width 77 height 26
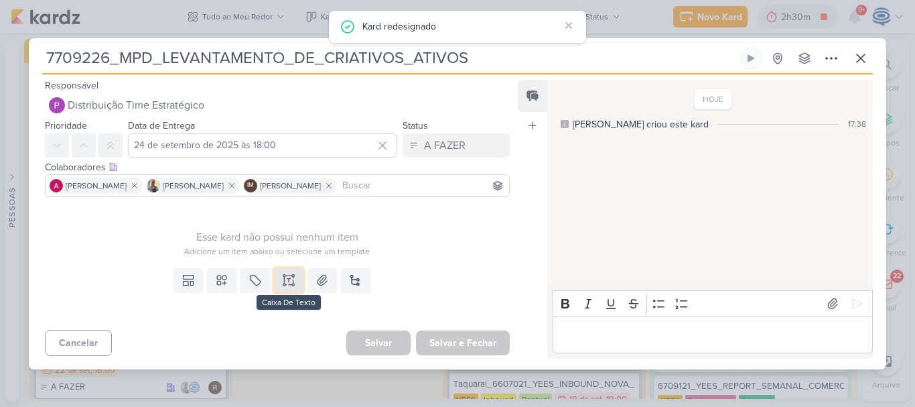
click at [284, 281] on icon at bounding box center [284, 280] width 0 height 7
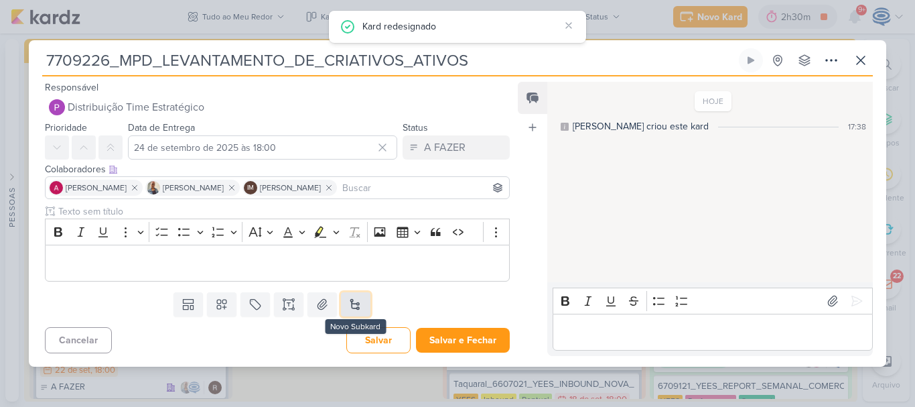
click at [356, 316] on button at bounding box center [355, 304] width 29 height 24
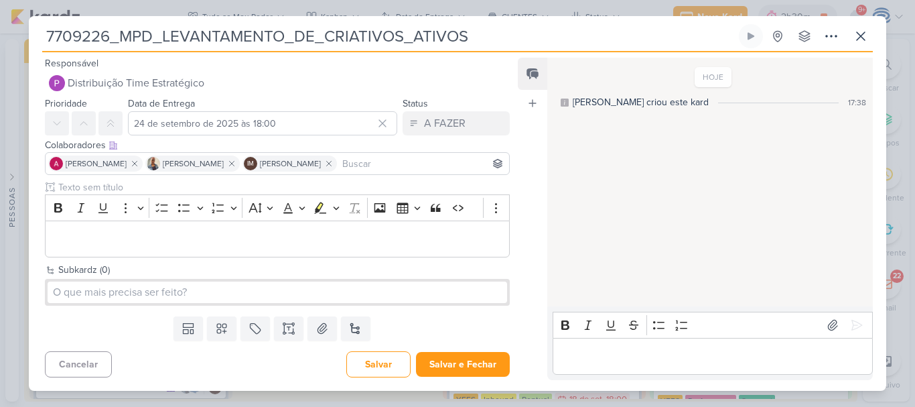
drag, startPoint x: 43, startPoint y: 37, endPoint x: 498, endPoint y: 31, distance: 455.6
click at [498, 31] on input "7709226_MPD_LEVANTAMENTO_DE_CRIATIVOS_ATIVOS" at bounding box center [389, 36] width 694 height 24
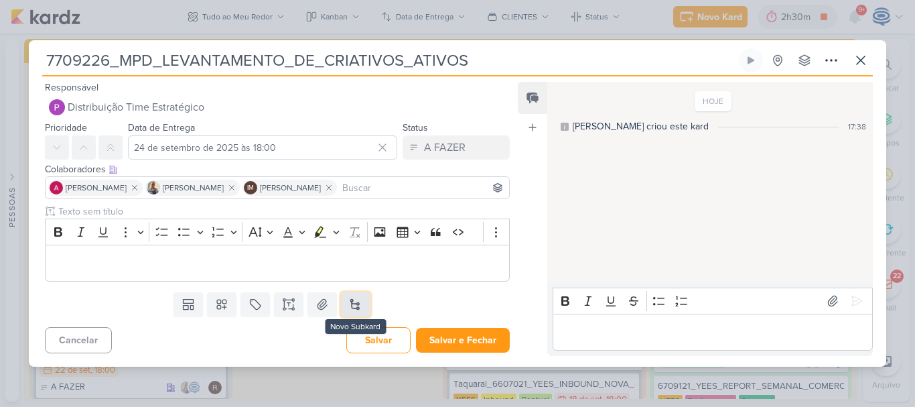
click at [350, 309] on button at bounding box center [355, 304] width 29 height 24
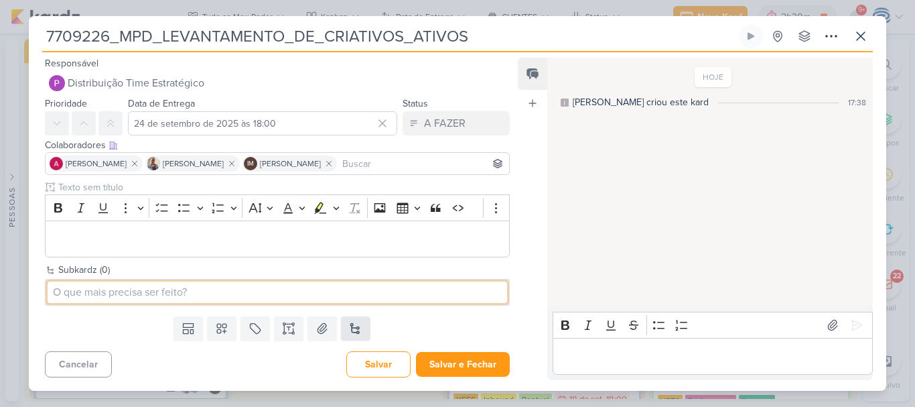
paste input "7709226_MPD_LEVANTAMENTO_DE_CRIATIVOS_ATIVOS"
click at [52, 290] on input "7709226_MPD_LEVANTAMENTO_DE_CRIATIVOS_ATIVOS" at bounding box center [278, 291] width 460 height 21
type input "Florá_7709226_MPD_LEVANTAMENTO_DE_CRIATIVOS_ATIVOS"
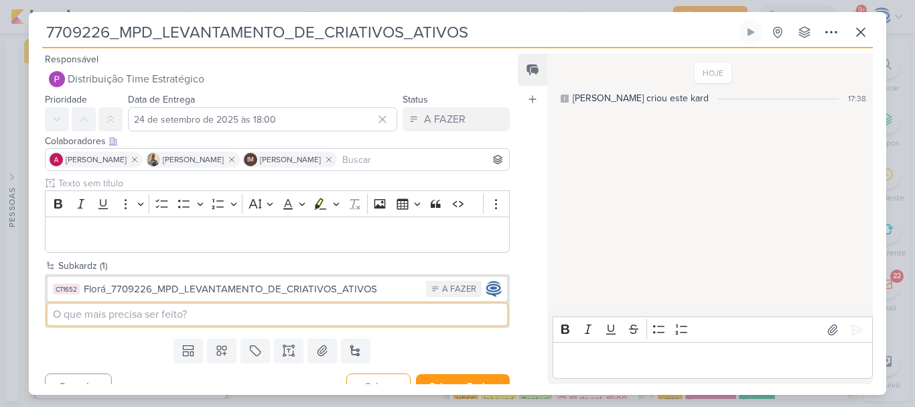
click at [91, 316] on input at bounding box center [278, 313] width 460 height 21
paste input "7709226_MPD_LEVANTAMENTO_DE_CRIATIVOS_ATIVOS"
type input "Neo Alphaville_7709226_MPD_LEVANTAMENTO_DE_CRIATIVOS_ATIVOS"
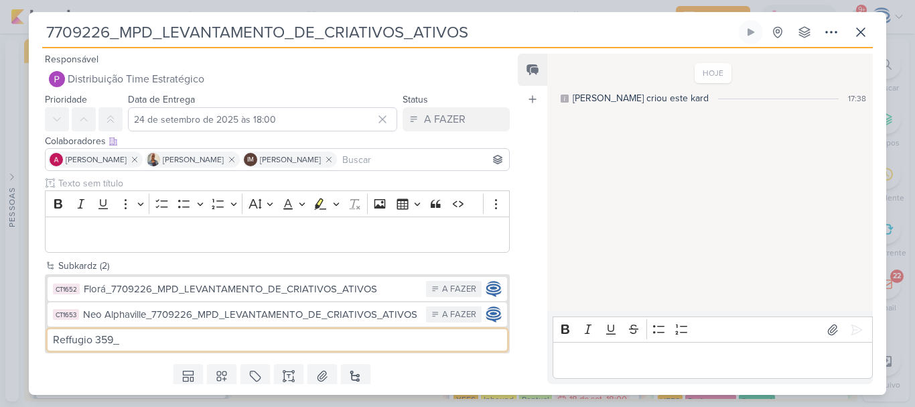
paste input "7709226_MPD_LEVANTAMENTO_DE_CRIATIVOS_ATIVOS"
type input "Reffugio 359_7709226_MPD_LEVANTAMENTO_DE_CRIATIVOS_ATIVOS"
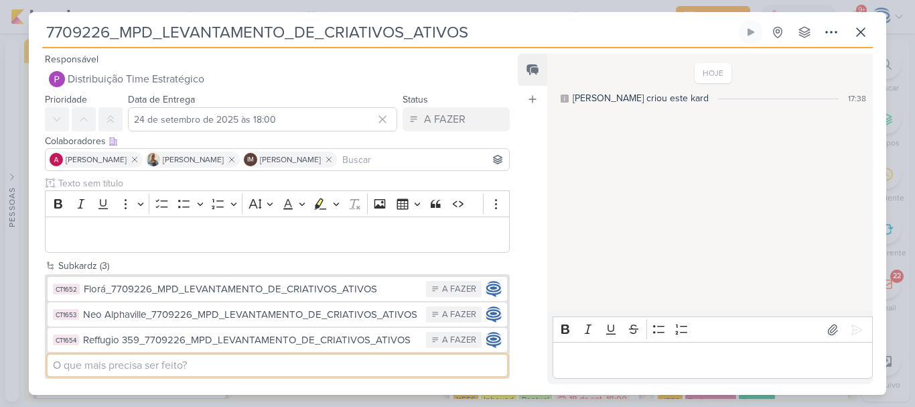
type input "a"
paste input "7709226_MPD_LEVANTAMENTO_DE_CRIATIVOS_ATIVOS"
type input "Andrômeda_7709226_MPD_LEVANTAMENTO_DE_CRIATIVOS_ATIVOS"
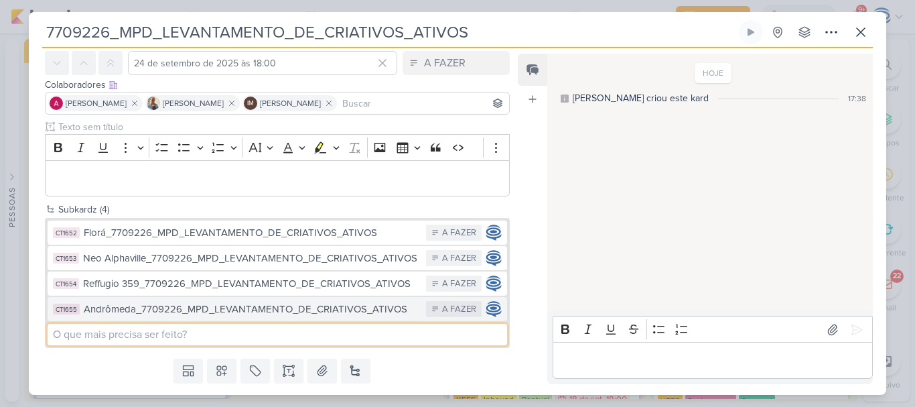
scroll to position [94, 0]
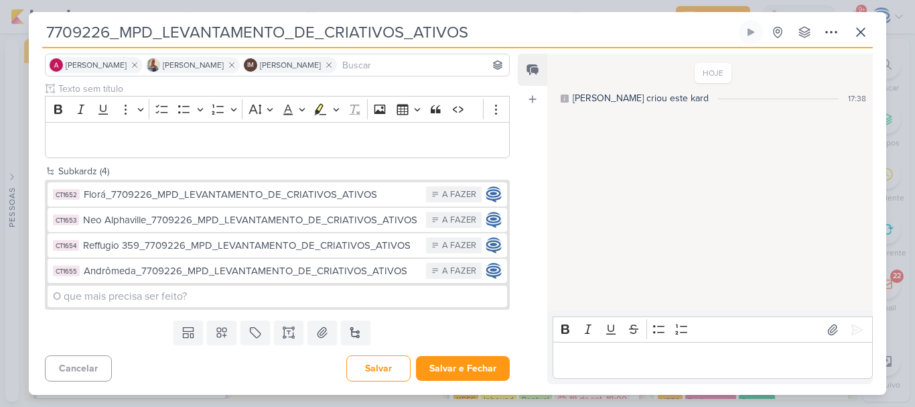
click at [423, 319] on div "Templates Campos Personalizados Marcadores Caixa De Texto Anexo [GEOGRAPHIC_DAT…" at bounding box center [272, 332] width 486 height 35
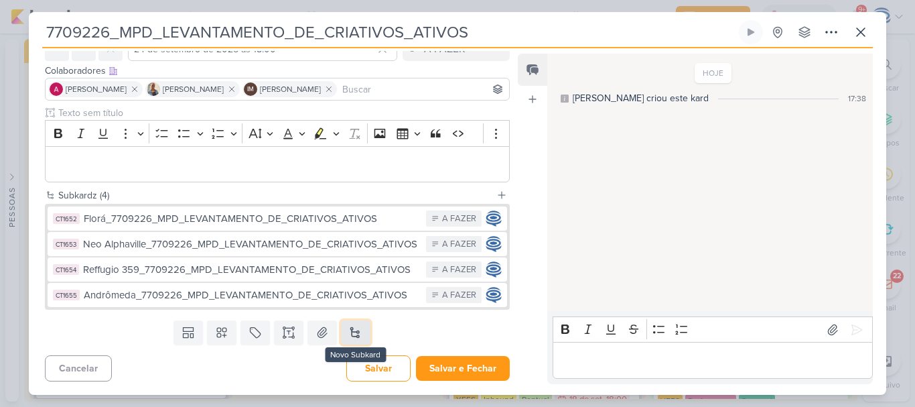
click at [364, 331] on button at bounding box center [355, 332] width 29 height 24
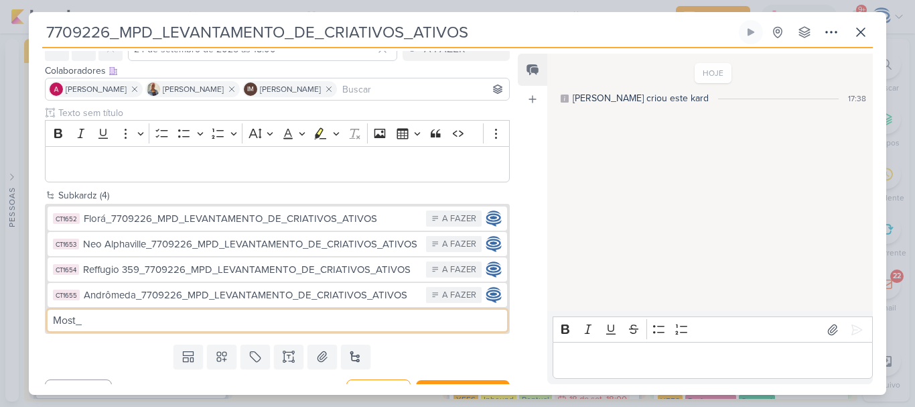
paste input "7709226_MPD_LEVANTAMENTO_DE_CRIATIVOS_ATIVOS"
type input "Most_7709226_MPD_LEVANTAMENTO_DE_CRIATIVOS_ATIVOS"
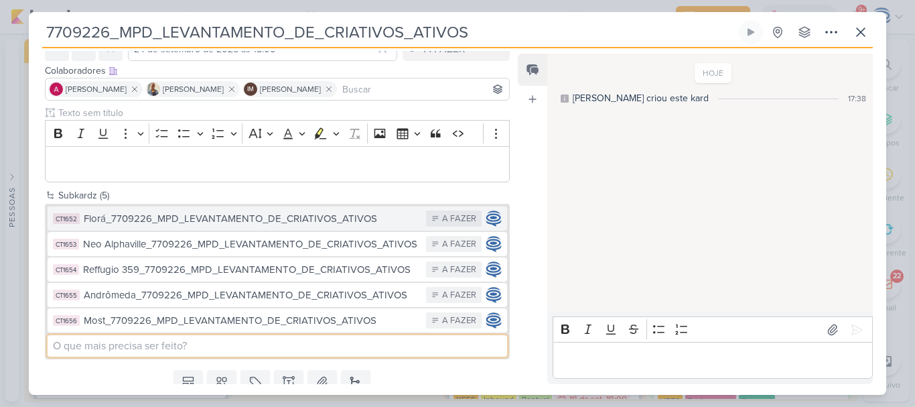
drag, startPoint x: 429, startPoint y: 337, endPoint x: 329, endPoint y: 225, distance: 149.9
click at [329, 225] on div "CT1652 Florá_7709226_MPD_LEVANTAMENTO_DE_CRIATIVOS_ATIVOS A FAZER CT1653 Neo Al…" at bounding box center [277, 281] width 465 height 155
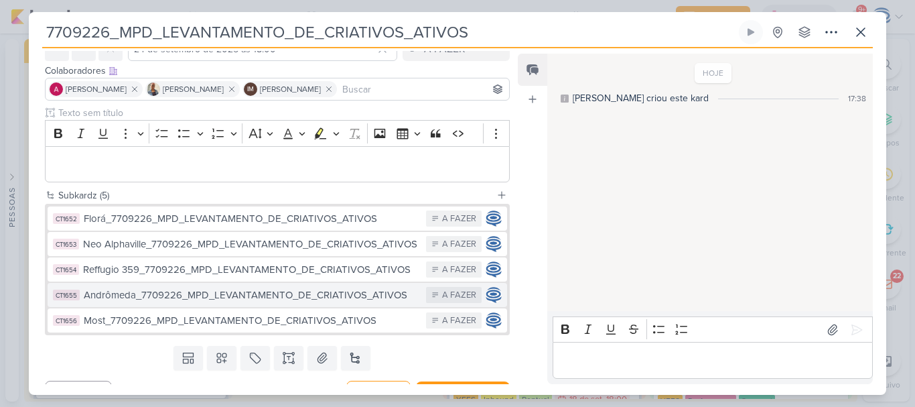
scroll to position [96, 0]
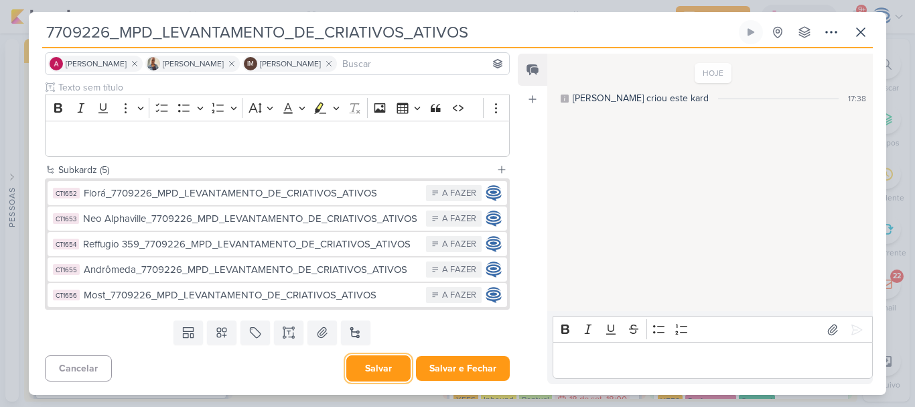
click at [346, 375] on button "Salvar" at bounding box center [378, 368] width 64 height 26
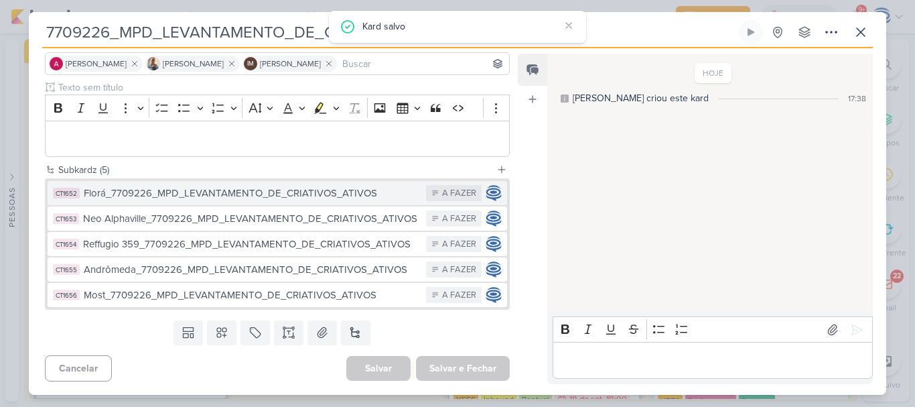
click at [267, 198] on div "Florá_7709226_MPD_LEVANTAMENTO_DE_CRIATIVOS_ATIVOS" at bounding box center [252, 193] width 336 height 15
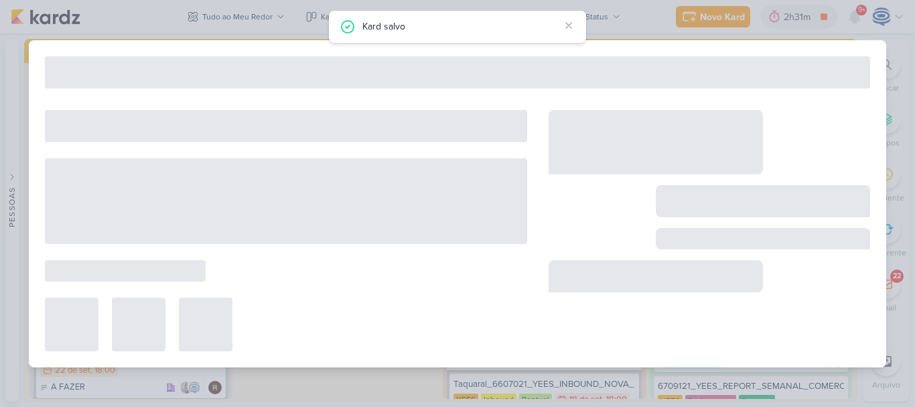
type input "Florá_7709226_MPD_LEVANTAMENTO_DE_CRIATIVOS_ATIVOS"
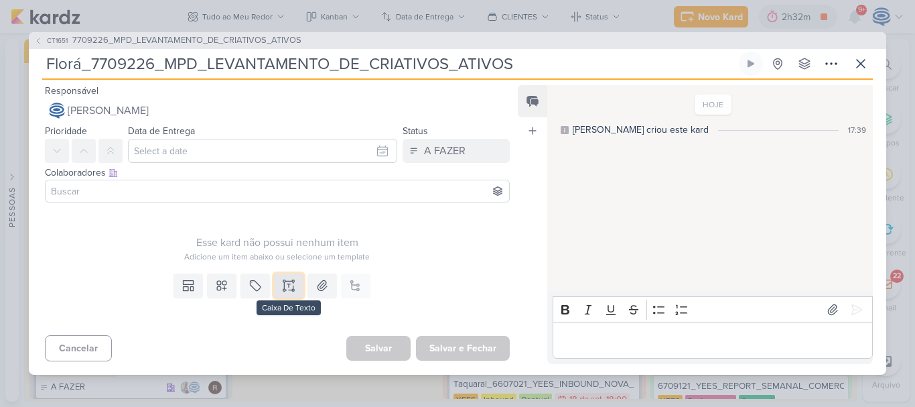
click at [291, 285] on icon at bounding box center [288, 285] width 13 height 13
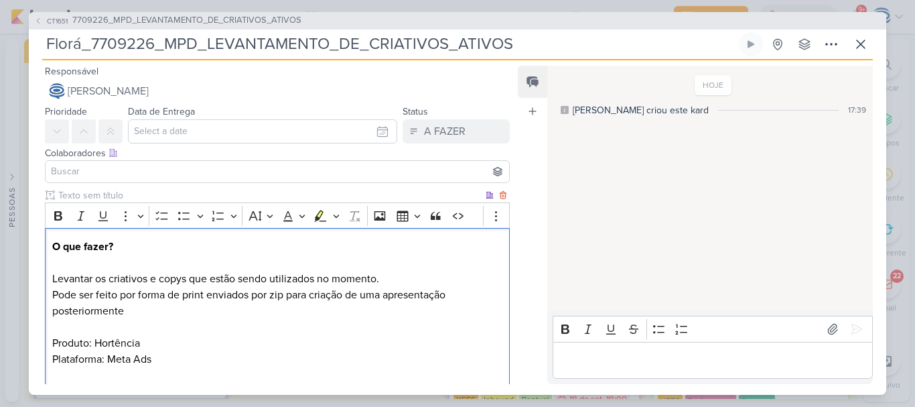
scroll to position [14, 0]
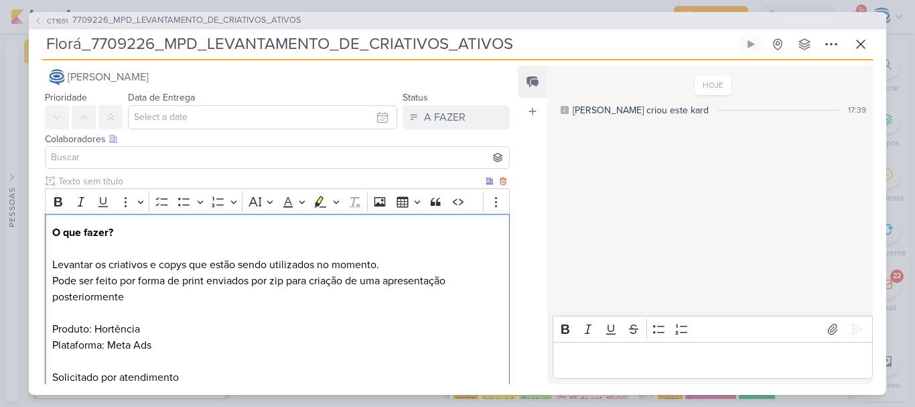
drag, startPoint x: 142, startPoint y: 329, endPoint x: 94, endPoint y: 330, distance: 48.2
click at [94, 330] on p "Pode ser feito por forma de print enviados por zip para criação de uma apresent…" at bounding box center [277, 329] width 450 height 113
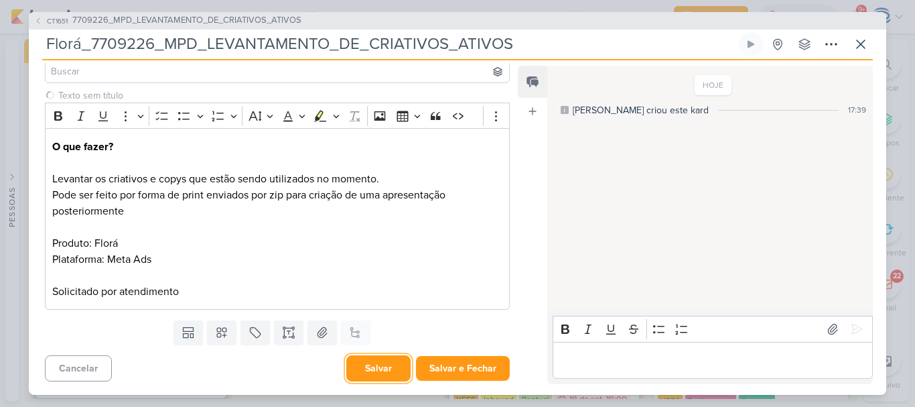
click at [372, 362] on button "Salvar" at bounding box center [378, 368] width 64 height 26
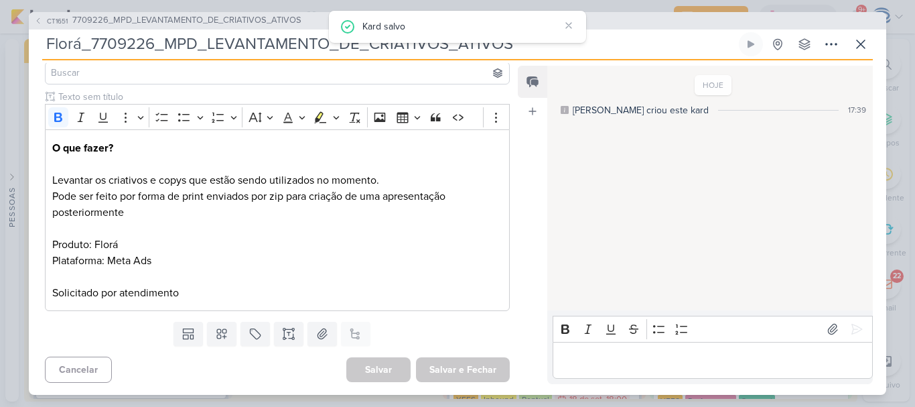
scroll to position [0, 0]
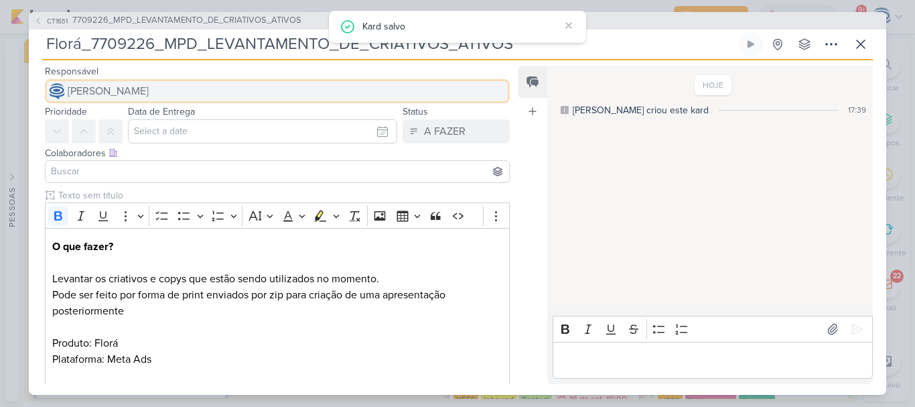
click at [149, 83] on span "[PERSON_NAME]" at bounding box center [108, 91] width 81 height 16
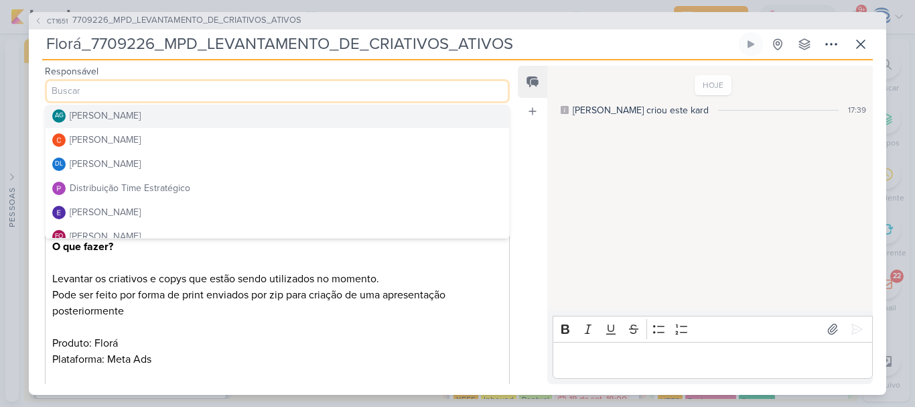
scroll to position [68, 0]
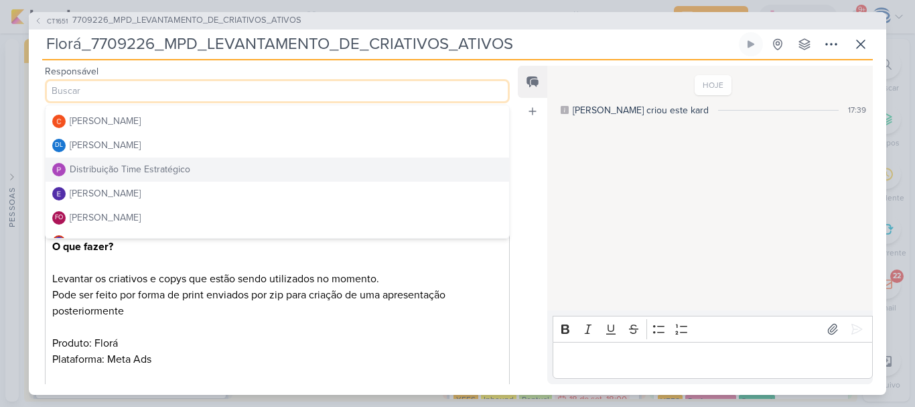
click at [152, 165] on div "Distribuição Time Estratégico" at bounding box center [130, 169] width 121 height 14
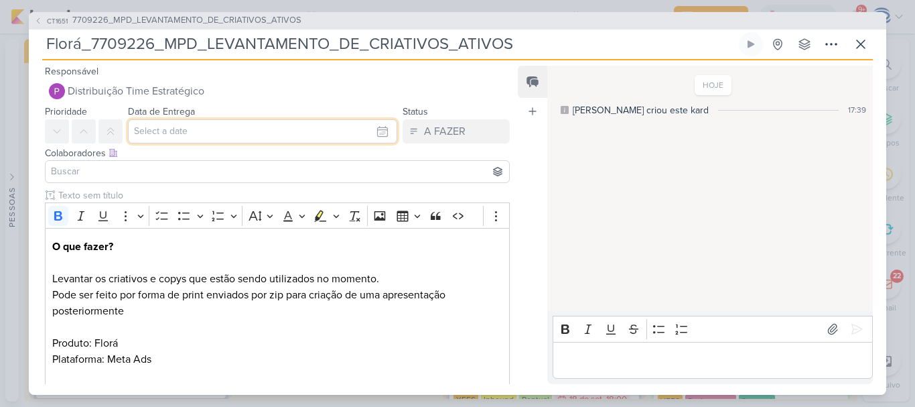
click at [174, 128] on input "text" at bounding box center [262, 131] width 269 height 24
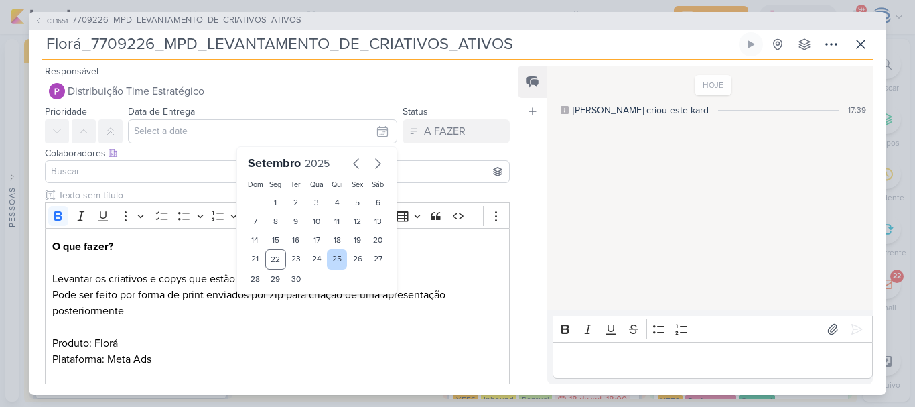
click at [332, 261] on div "25" at bounding box center [337, 259] width 21 height 20
click at [310, 261] on div "24" at bounding box center [316, 259] width 21 height 20
type input "24 de setembro de 2025 às 23:59"
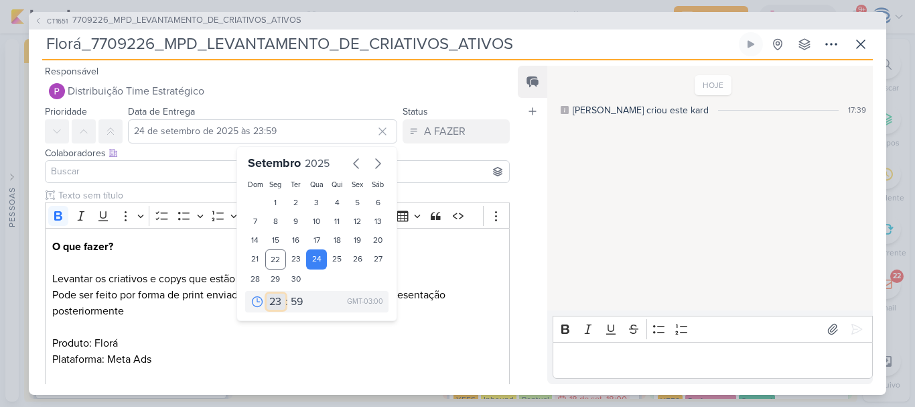
click at [267, 305] on select "00 01 02 03 04 05 06 07 08 09 10 11 12 13 14 15 16 17 18 19 20 21 22 23" at bounding box center [276, 301] width 19 height 16
select select "18"
click at [267, 293] on select "00 01 02 03 04 05 06 07 08 09 10 11 12 13 14 15 16 17 18 19 20 21 22 23" at bounding box center [276, 301] width 19 height 16
type input "24 de setembro de 2025 às 18:59"
click at [294, 308] on select "00 05 10 15 20 25 30 35 40 45 50 55 59" at bounding box center [297, 301] width 19 height 16
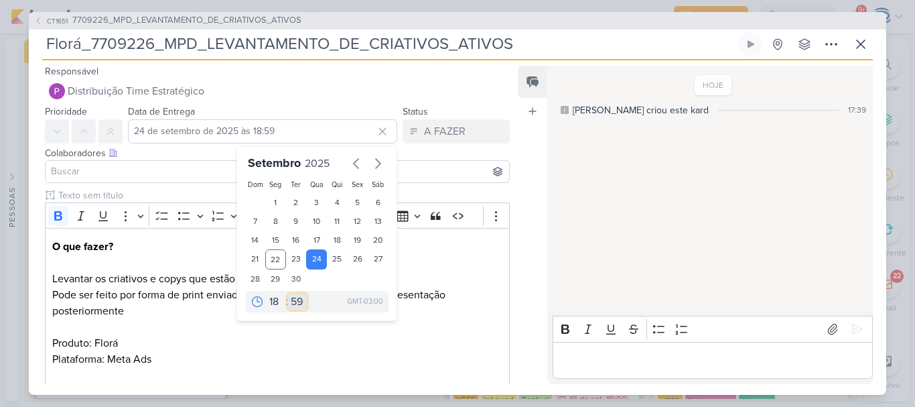
select select "0"
click at [288, 293] on select "00 05 10 15 20 25 30 35 40 45 50 55 59" at bounding box center [297, 301] width 19 height 16
type input "24 de setembro de 2025 às 18:00"
click at [184, 337] on p "Pode ser feito por forma de print enviados por zip para criação de uma apresent…" at bounding box center [277, 343] width 450 height 113
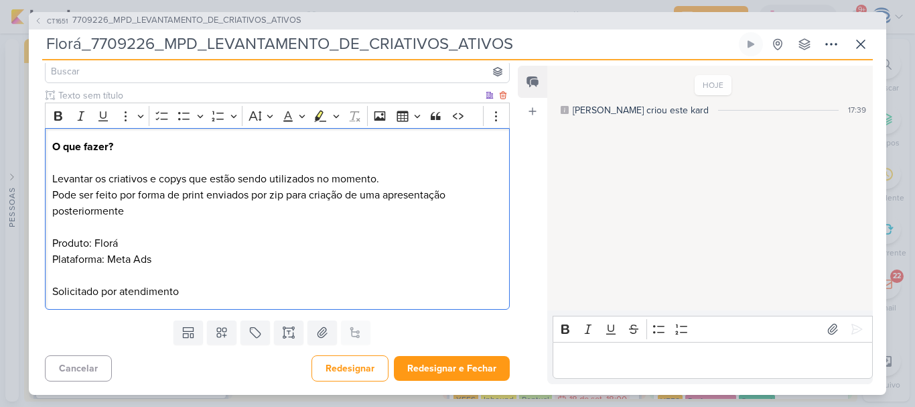
scroll to position [0, 0]
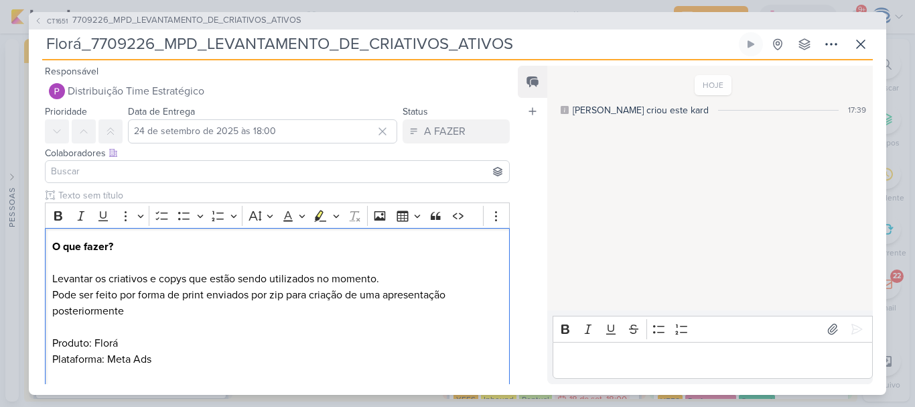
click at [186, 170] on input at bounding box center [277, 171] width 458 height 16
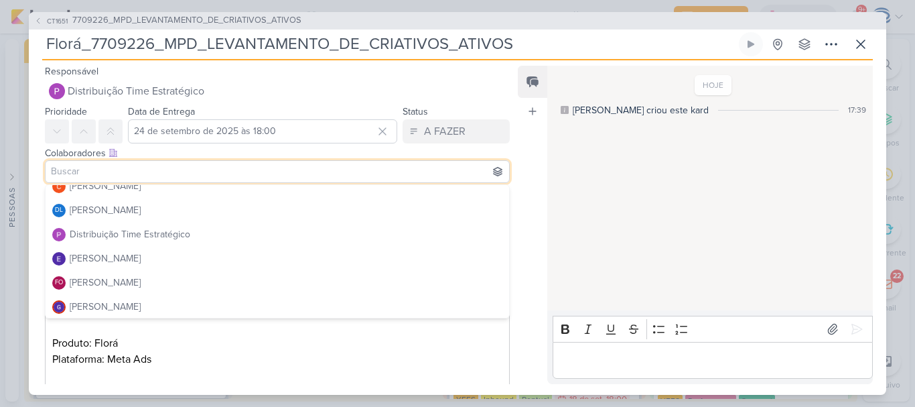
scroll to position [103, 0]
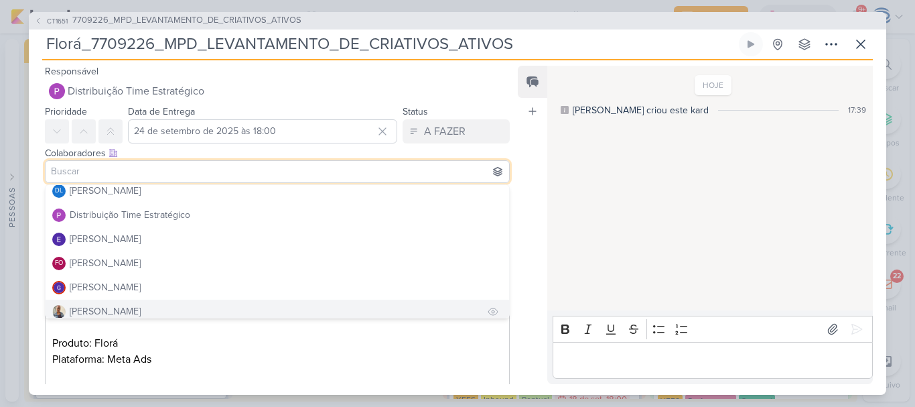
click at [109, 306] on div "[PERSON_NAME]" at bounding box center [105, 311] width 71 height 14
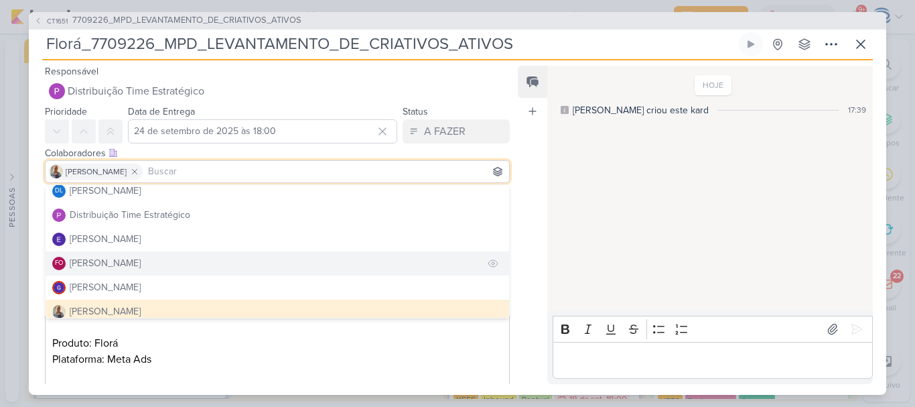
scroll to position [0, 0]
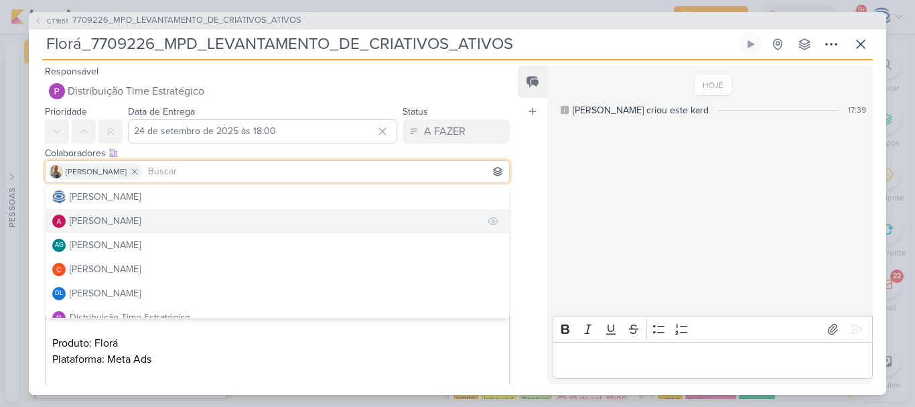
click at [119, 222] on div "[PERSON_NAME]" at bounding box center [105, 221] width 71 height 14
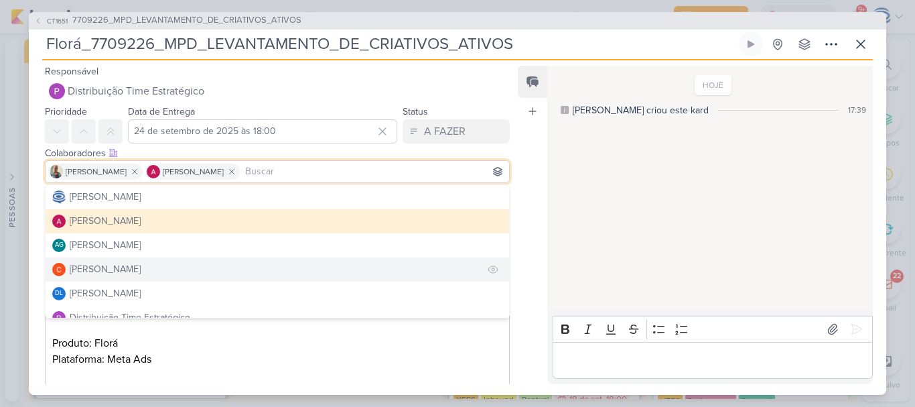
drag, startPoint x: 119, startPoint y: 222, endPoint x: 120, endPoint y: 269, distance: 47.6
click at [120, 269] on div "[PERSON_NAME] [PERSON_NAME] AG [PERSON_NAME] [PERSON_NAME] DL [PERSON_NAME]" at bounding box center [277, 251] width 465 height 134
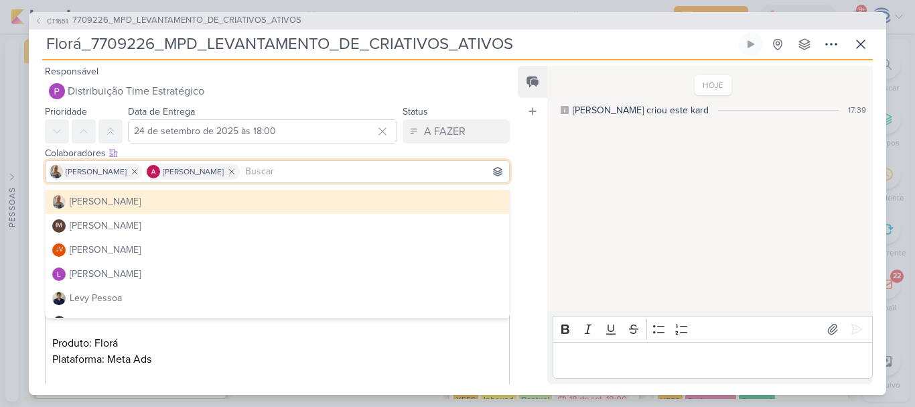
scroll to position [218, 0]
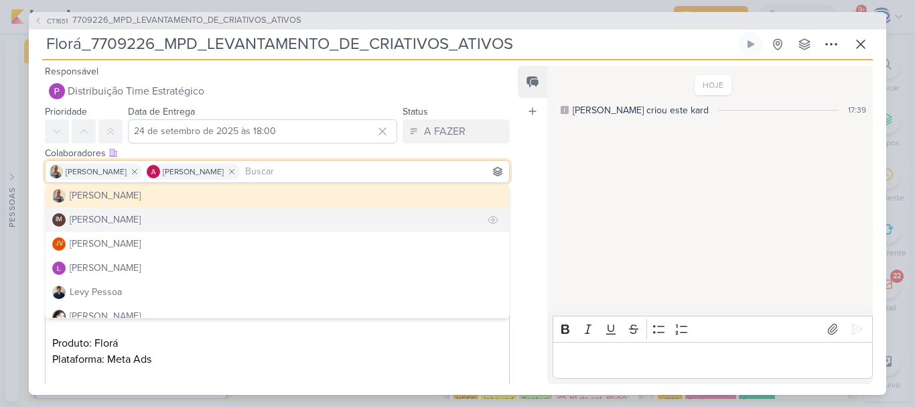
click at [121, 220] on div "[PERSON_NAME]" at bounding box center [105, 219] width 71 height 14
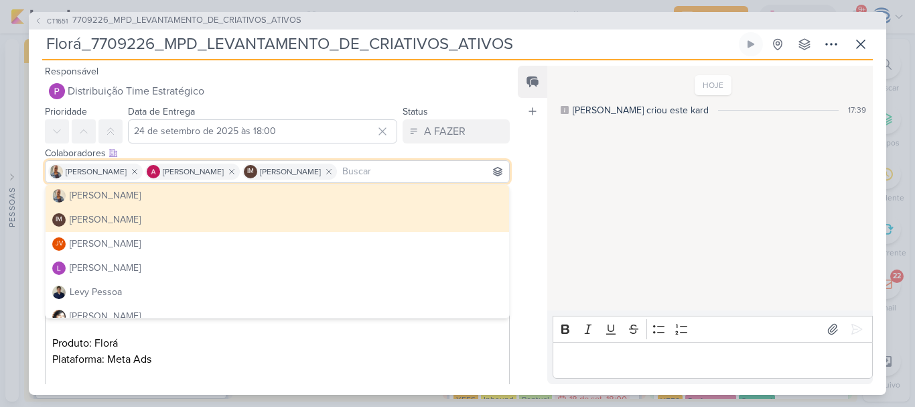
click at [520, 191] on div "Feed Atrelar email Solte o email para atrelar ao kard" at bounding box center [532, 225] width 29 height 318
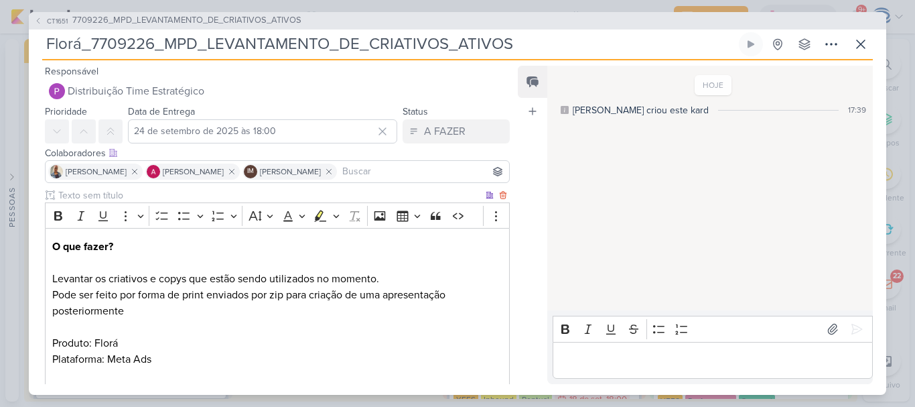
scroll to position [100, 0]
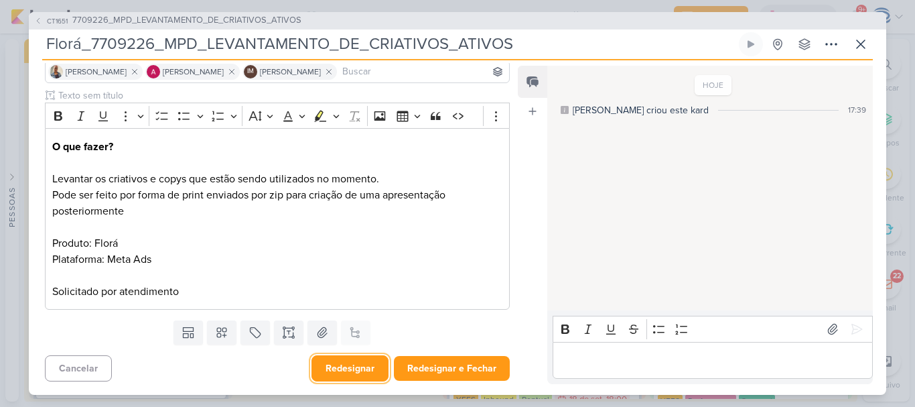
click at [342, 373] on button "Redesignar" at bounding box center [350, 368] width 77 height 26
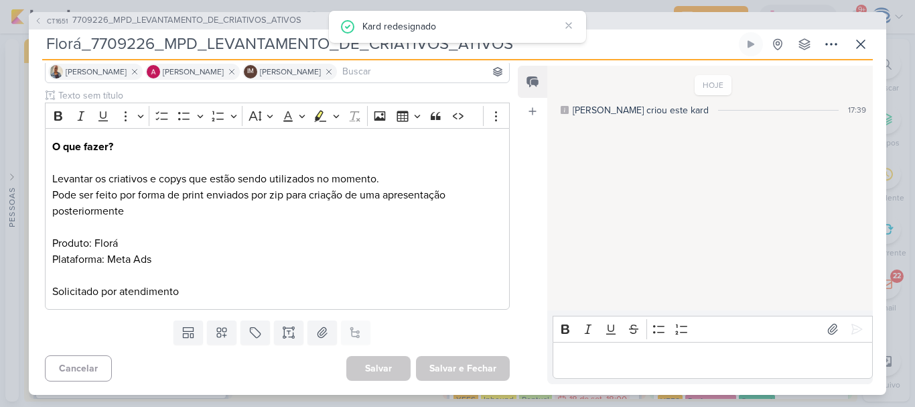
click at [241, 13] on div "CT1651 7709226_MPD_LEVANTAMENTO_DE_CRIATIVOS_ATIVOS" at bounding box center [458, 20] width 858 height 17
click at [241, 22] on span "7709226_MPD_LEVANTAMENTO_DE_CRIATIVOS_ATIVOS" at bounding box center [186, 20] width 229 height 13
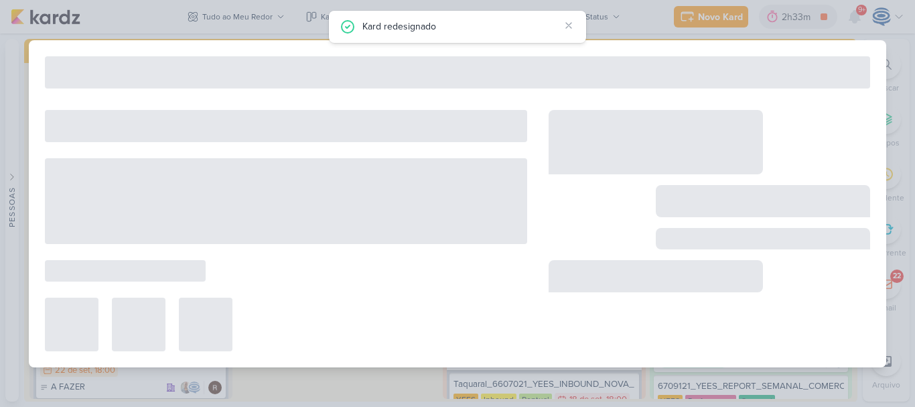
type input "7709226_MPD_LEVANTAMENTO_DE_CRIATIVOS_ATIVOS"
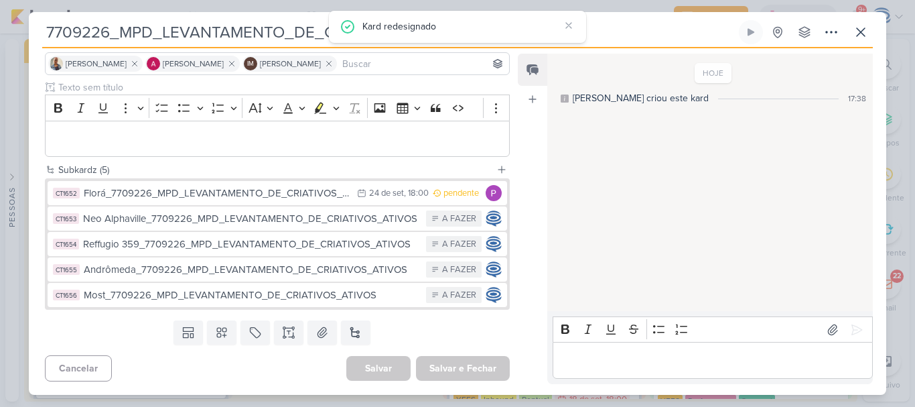
scroll to position [0, 0]
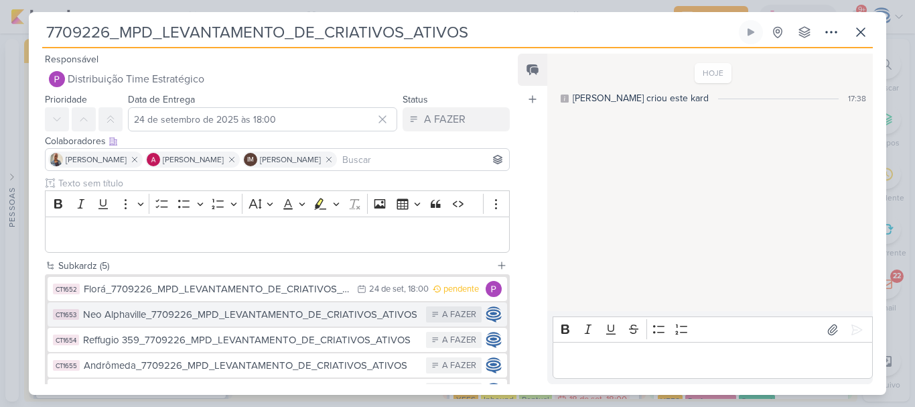
click at [196, 320] on div "Neo Alphaville_7709226_MPD_LEVANTAMENTO_DE_CRIATIVOS_ATIVOS" at bounding box center [251, 314] width 336 height 15
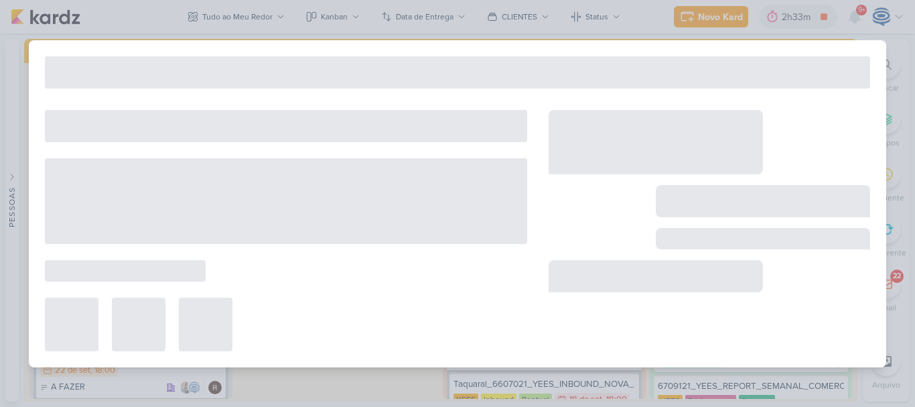
type input "Neo Alphaville_7709226_MPD_LEVANTAMENTO_DE_CRIATIVOS_ATIVOS"
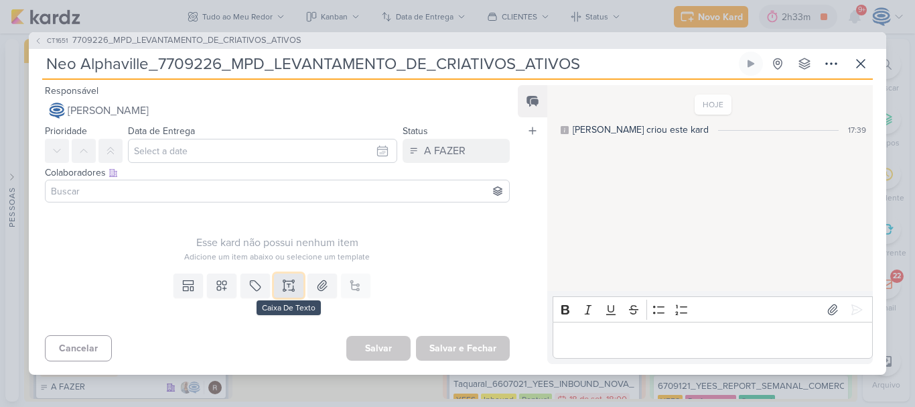
click at [289, 287] on icon at bounding box center [289, 285] width 0 height 3
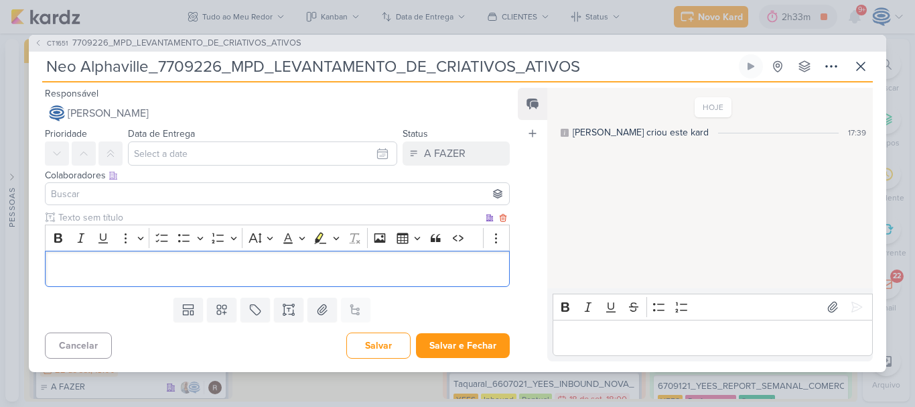
scroll to position [14, 0]
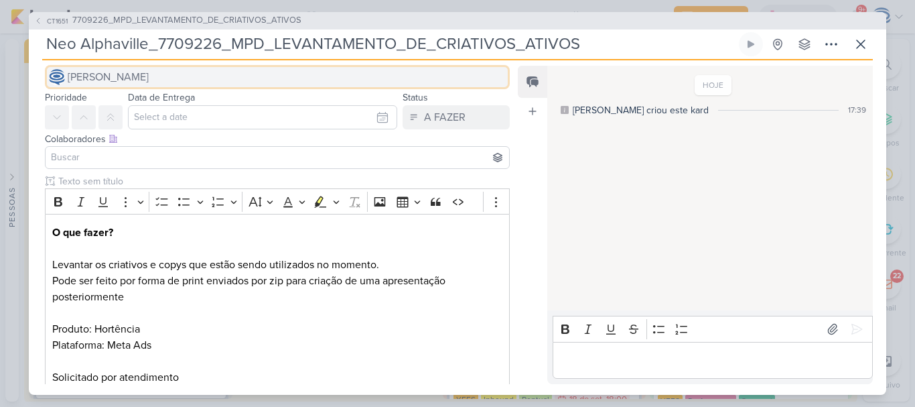
click at [236, 81] on button "[PERSON_NAME]" at bounding box center [277, 77] width 465 height 24
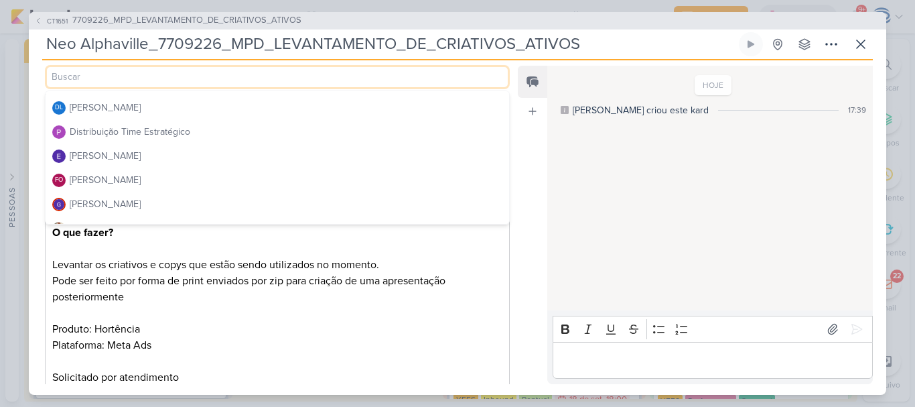
scroll to position [93, 0]
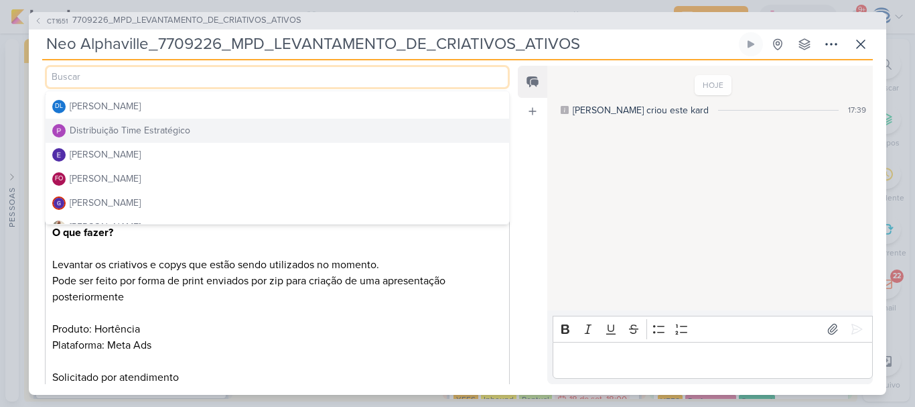
click at [192, 127] on button "Distribuição Time Estratégico" at bounding box center [278, 131] width 464 height 24
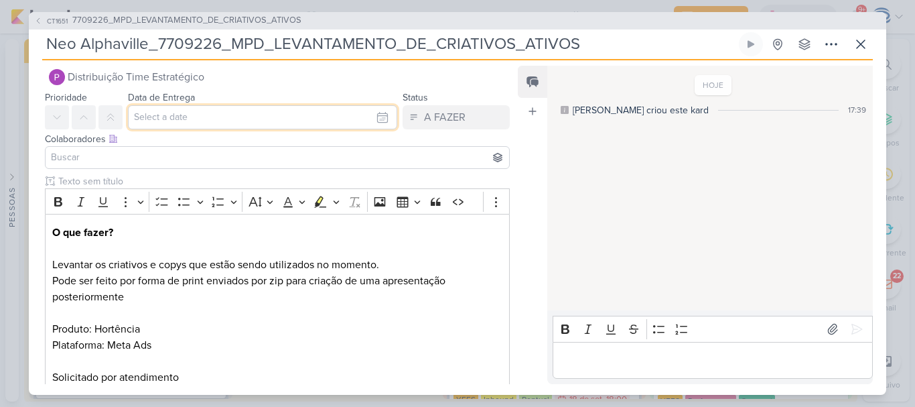
click at [208, 117] on input "text" at bounding box center [262, 117] width 269 height 24
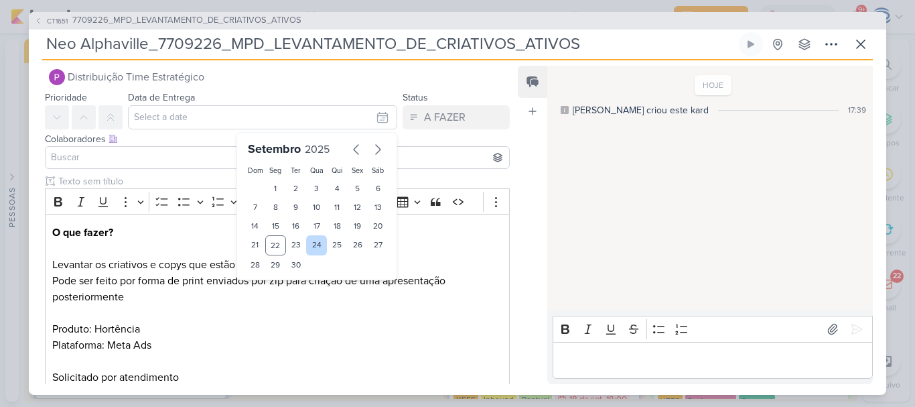
click at [314, 250] on div "24" at bounding box center [316, 245] width 21 height 20
type input "24 de setembro de 2025 às 23:59"
click at [268, 287] on select "00 01 02 03 04 05 06 07 08 09 10 11 12 13 14 15 16 17 18 19 20 21 22 23" at bounding box center [276, 287] width 19 height 16
select select "18"
click at [267, 279] on select "00 01 02 03 04 05 06 07 08 09 10 11 12 13 14 15 16 17 18 19 20 21 22 23" at bounding box center [276, 287] width 19 height 16
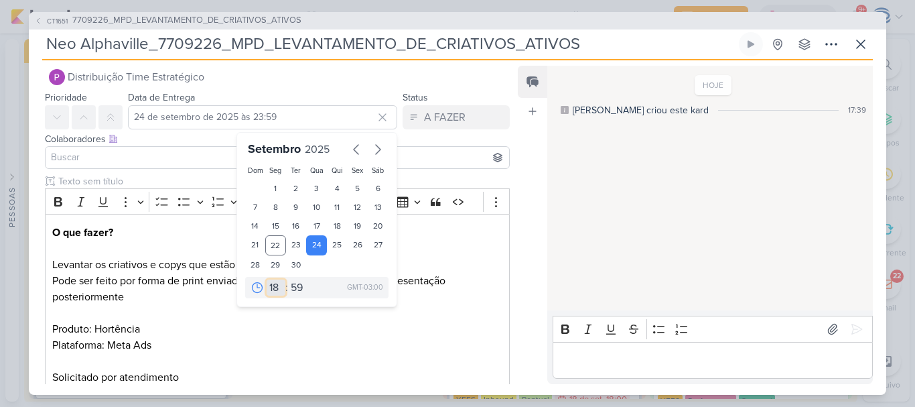
type input "24 de setembro de 2025 às 18:59"
click at [291, 288] on select "00 05 10 15 20 25 30 35 40 45 50 55 59" at bounding box center [297, 287] width 19 height 16
select select "0"
click at [288, 279] on select "00 05 10 15 20 25 30 35 40 45 50 55 59" at bounding box center [297, 287] width 19 height 16
type input "24 de setembro de 2025 às 18:00"
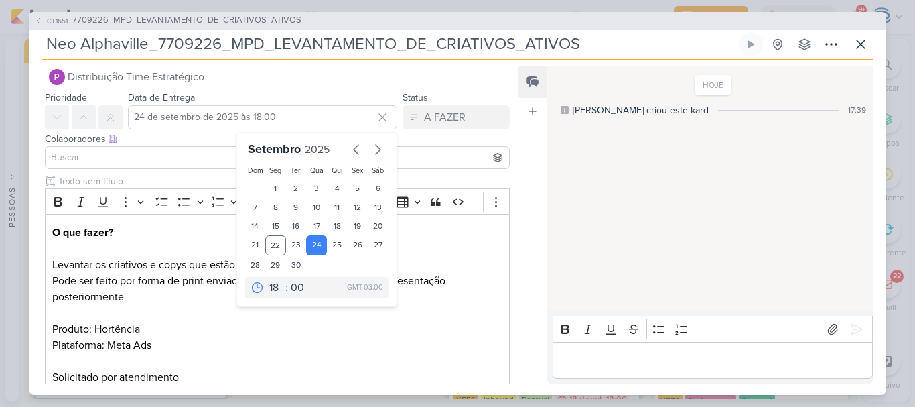
click at [169, 147] on div at bounding box center [277, 157] width 465 height 23
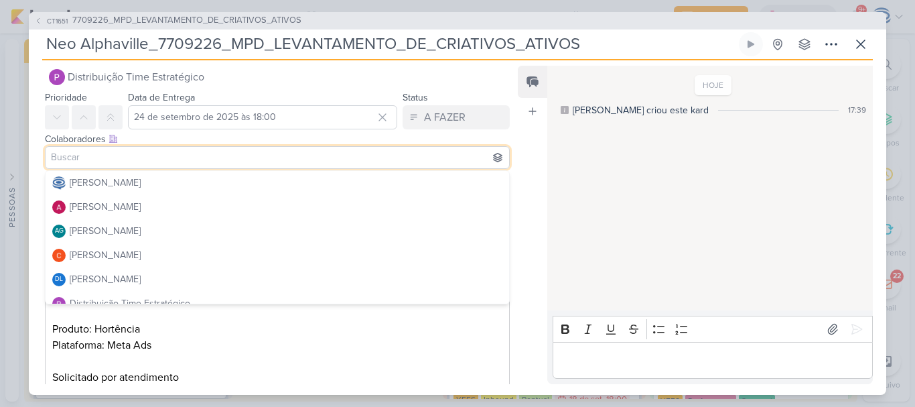
click at [166, 154] on input at bounding box center [277, 157] width 458 height 16
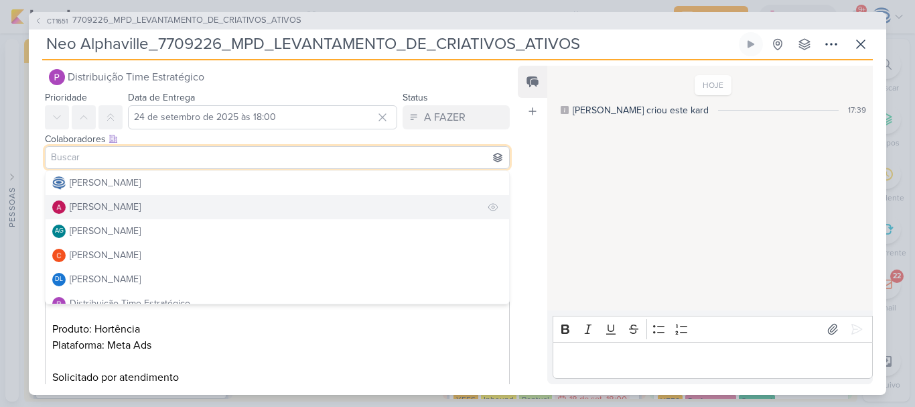
click at [148, 210] on button "[PERSON_NAME]" at bounding box center [278, 207] width 464 height 24
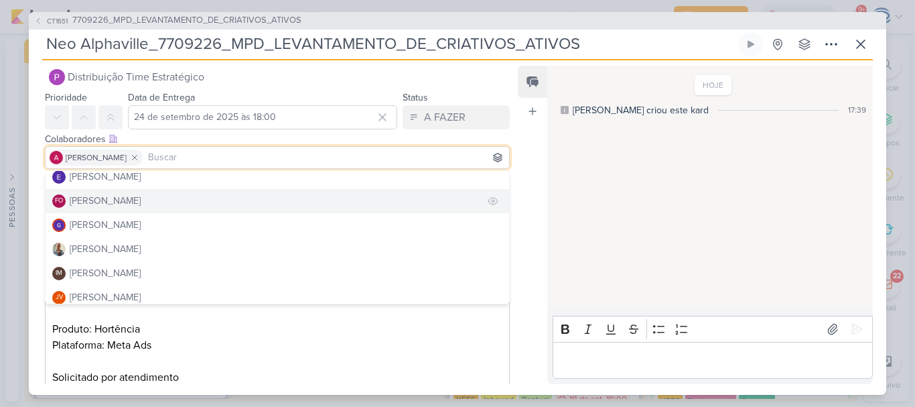
scroll to position [159, 0]
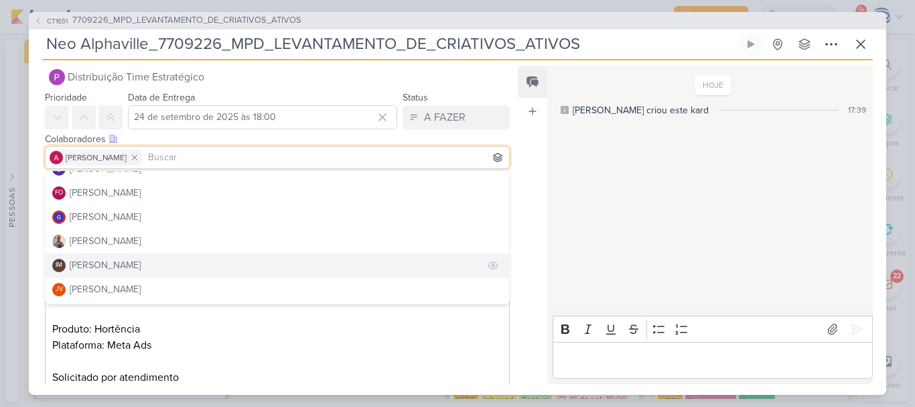
click at [135, 262] on div "[PERSON_NAME]" at bounding box center [105, 265] width 71 height 14
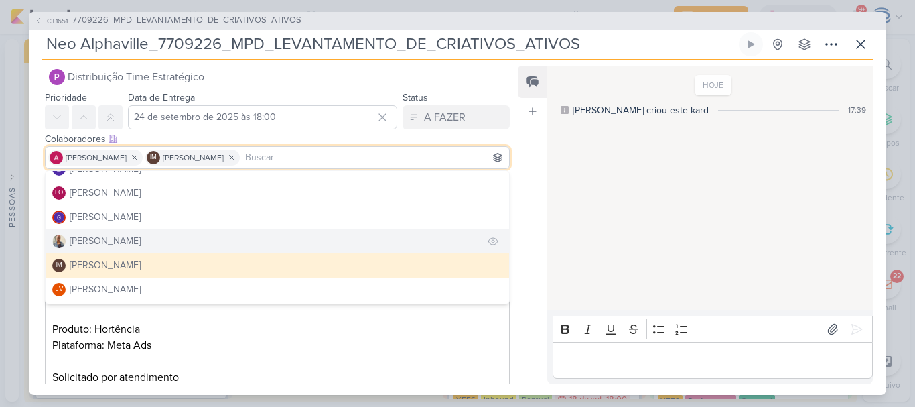
click at [133, 241] on button "[PERSON_NAME]" at bounding box center [278, 241] width 464 height 24
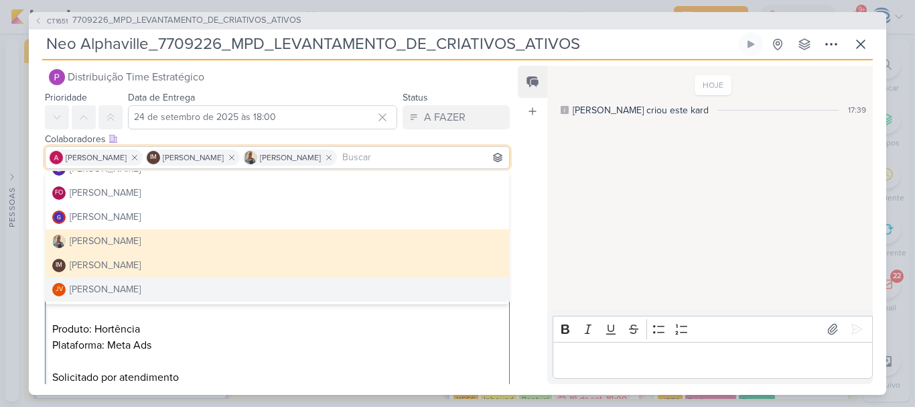
click at [212, 337] on p "Pode ser feito por forma de print enviados por zip para criação de uma apresent…" at bounding box center [277, 329] width 450 height 113
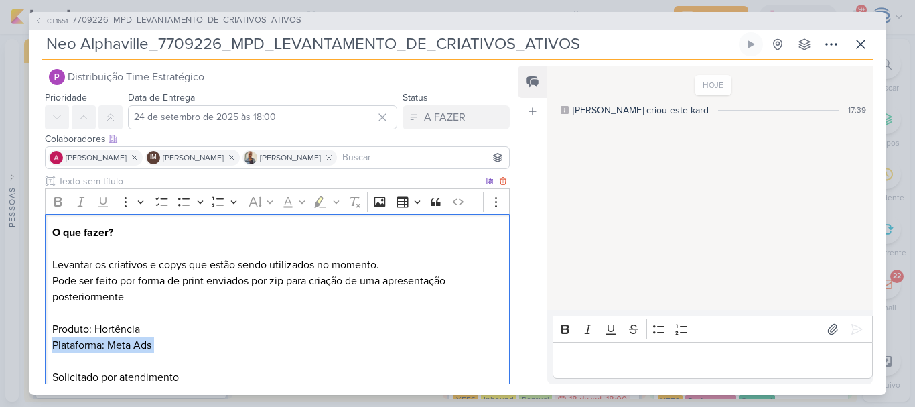
click at [212, 337] on p "Pode ser feito por forma de print enviados por zip para criação de uma apresent…" at bounding box center [277, 329] width 450 height 113
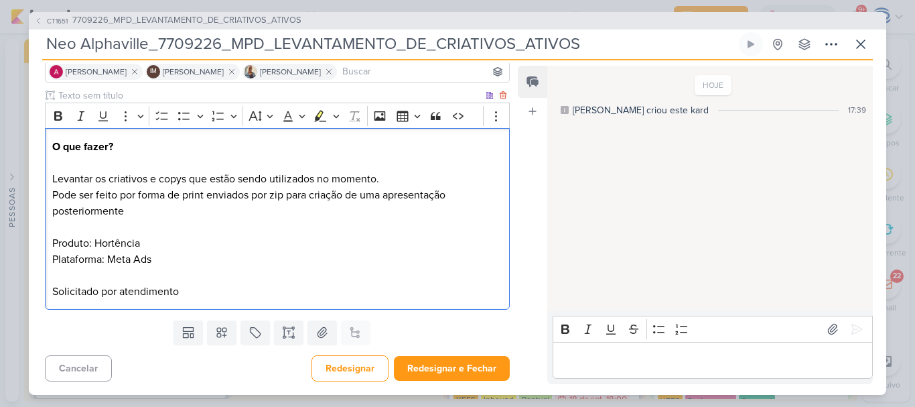
click at [144, 245] on p "Pode ser feito por forma de print enviados por zip para criação de uma apresent…" at bounding box center [277, 243] width 450 height 113
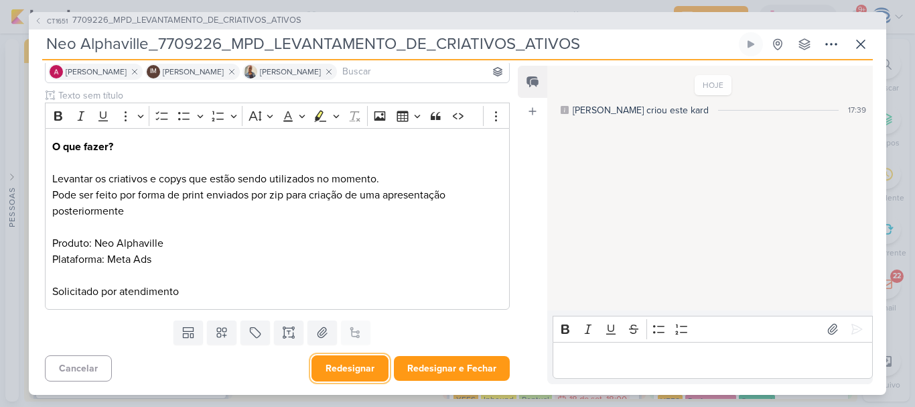
click at [324, 364] on button "Redesignar" at bounding box center [350, 368] width 77 height 26
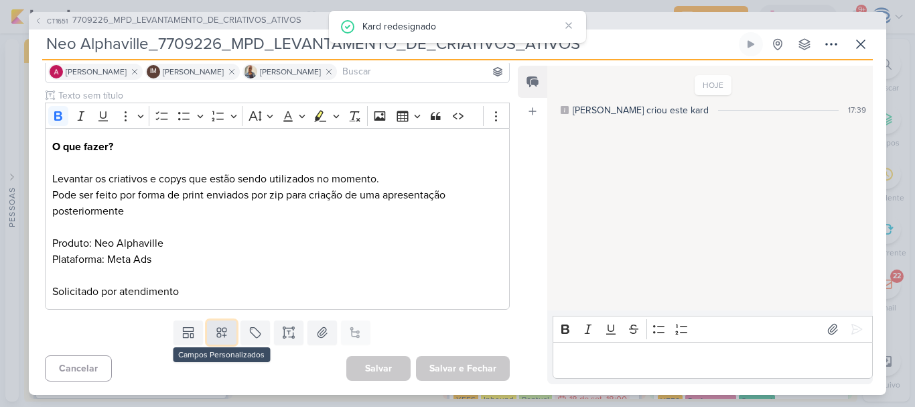
click at [220, 333] on icon at bounding box center [221, 332] width 13 height 13
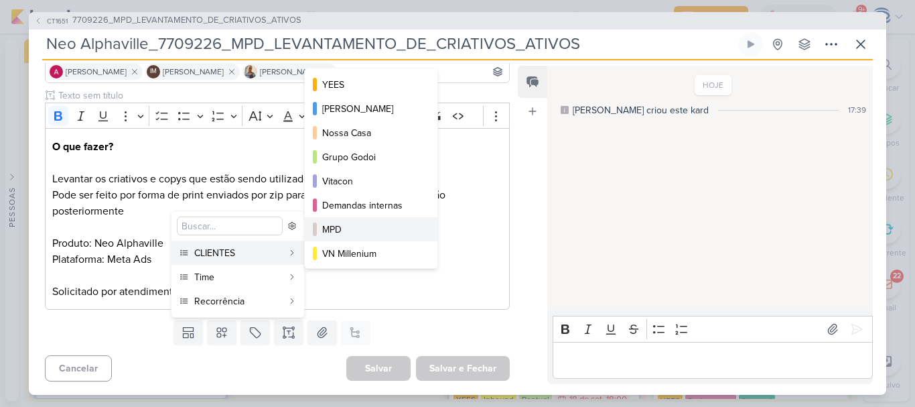
click at [340, 232] on div "MPD" at bounding box center [371, 229] width 99 height 14
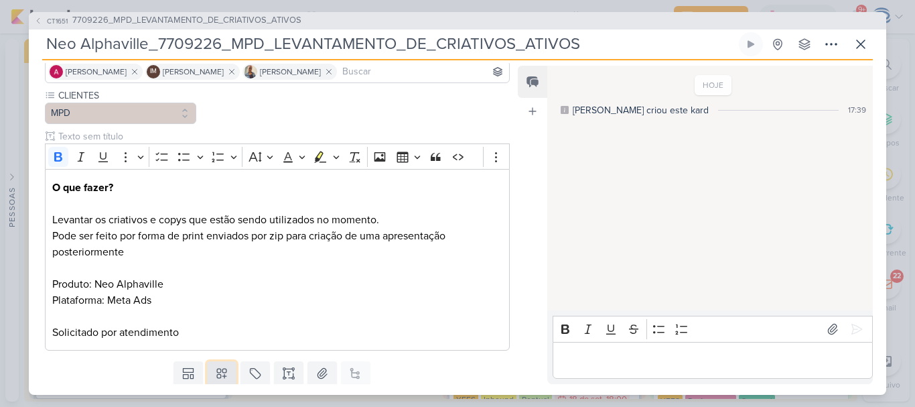
click at [216, 370] on icon at bounding box center [221, 372] width 13 height 13
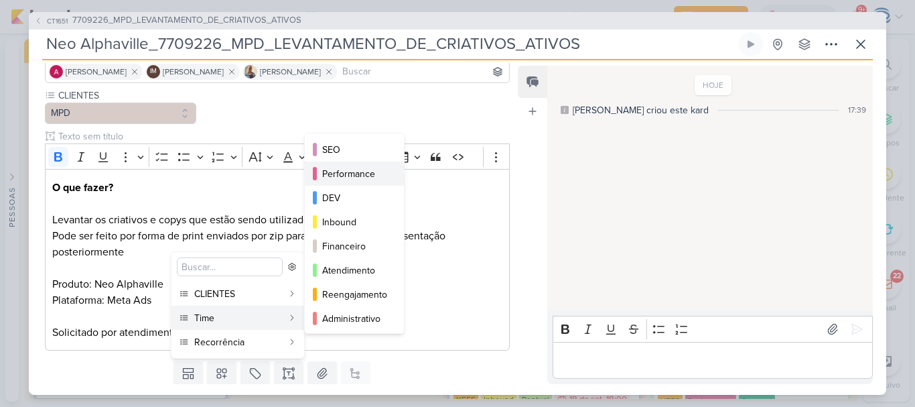
click at [349, 167] on div "Performance" at bounding box center [355, 174] width 66 height 14
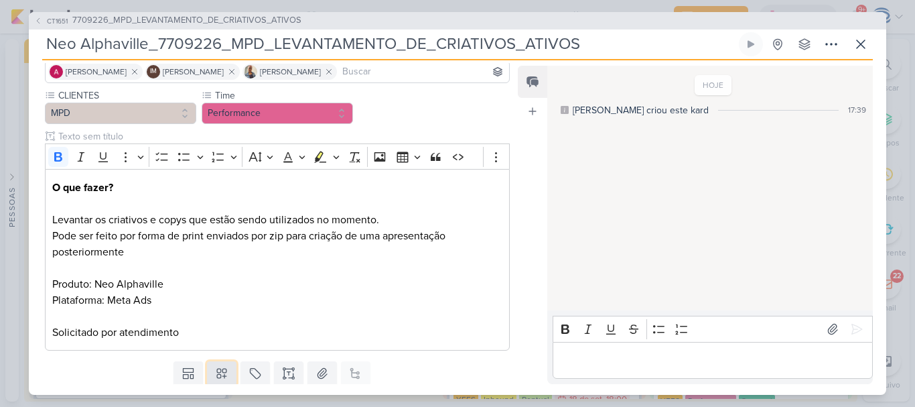
click at [215, 380] on icon at bounding box center [221, 372] width 13 height 13
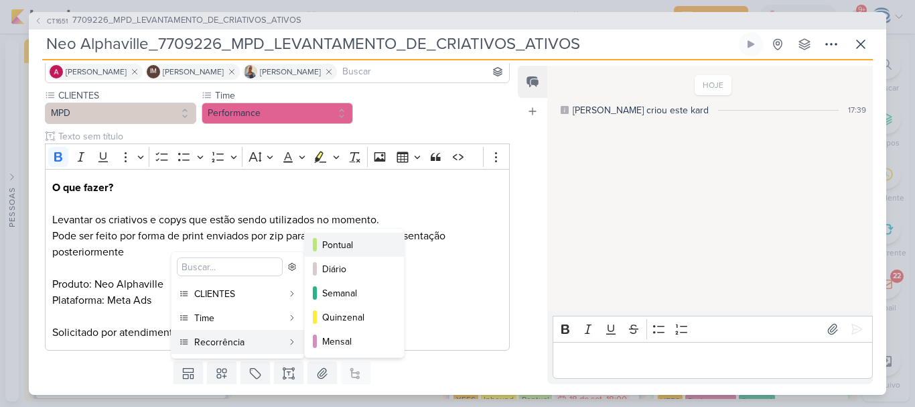
click at [317, 239] on button "Pontual" at bounding box center [354, 244] width 99 height 24
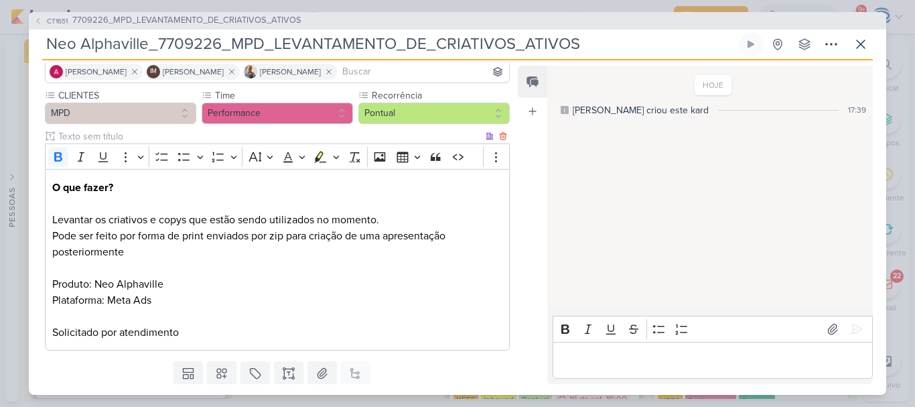
scroll to position [141, 0]
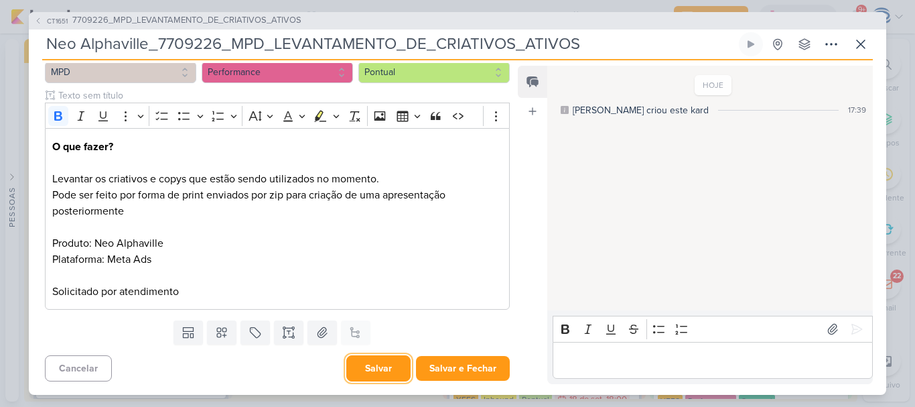
click at [381, 368] on button "Salvar" at bounding box center [378, 368] width 64 height 26
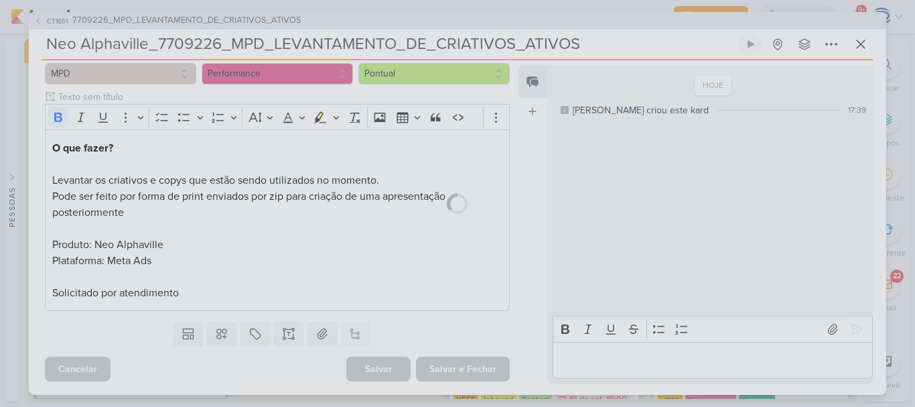
scroll to position [139, 0]
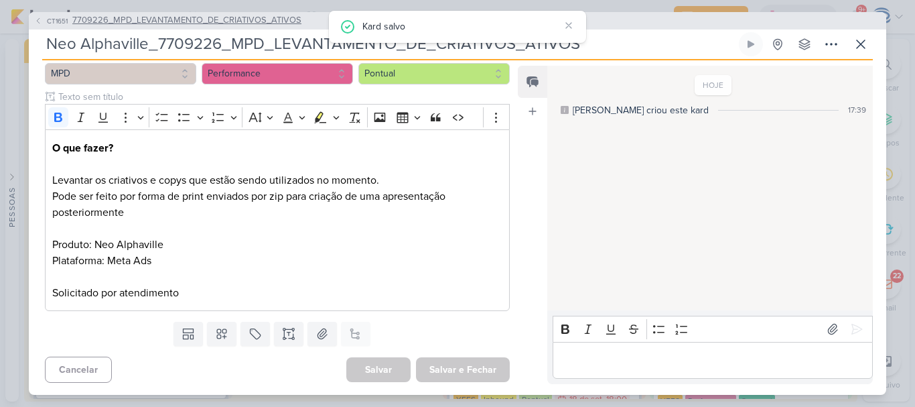
click at [236, 23] on span "7709226_MPD_LEVANTAMENTO_DE_CRIATIVOS_ATIVOS" at bounding box center [186, 20] width 229 height 13
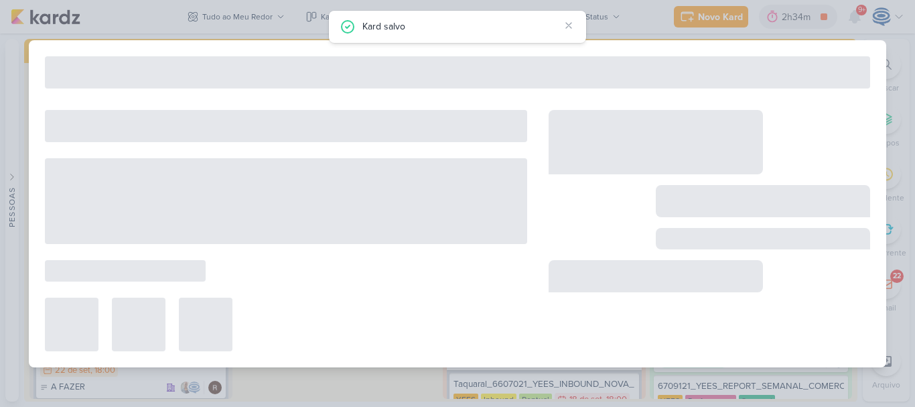
type input "7709226_MPD_LEVANTAMENTO_DE_CRIATIVOS_ATIVOS"
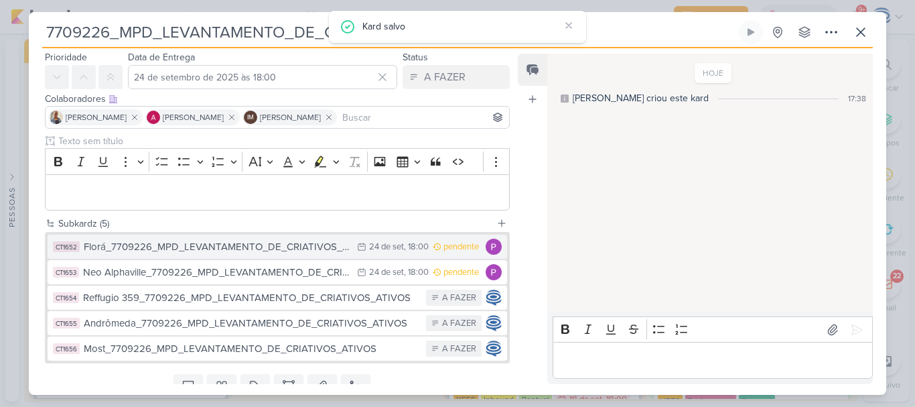
scroll to position [44, 0]
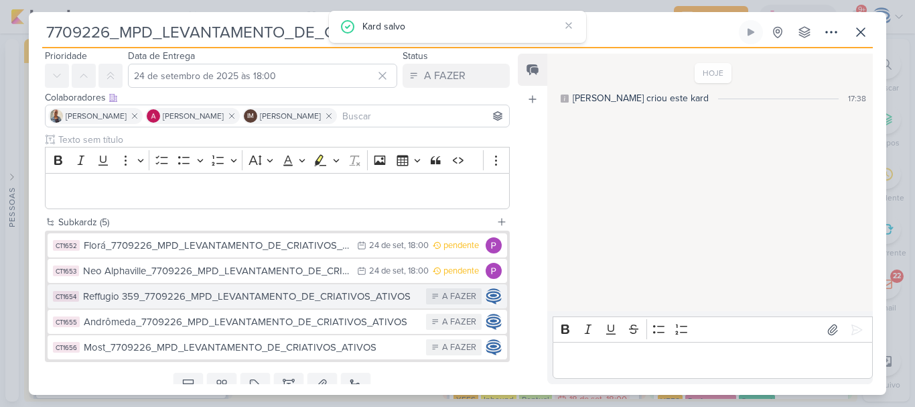
click at [246, 288] on button "CT1654 Reffugio 359_7709226_MPD_LEVANTAMENTO_DE_CRIATIVOS_ATIVOS A FAZER" at bounding box center [278, 296] width 460 height 24
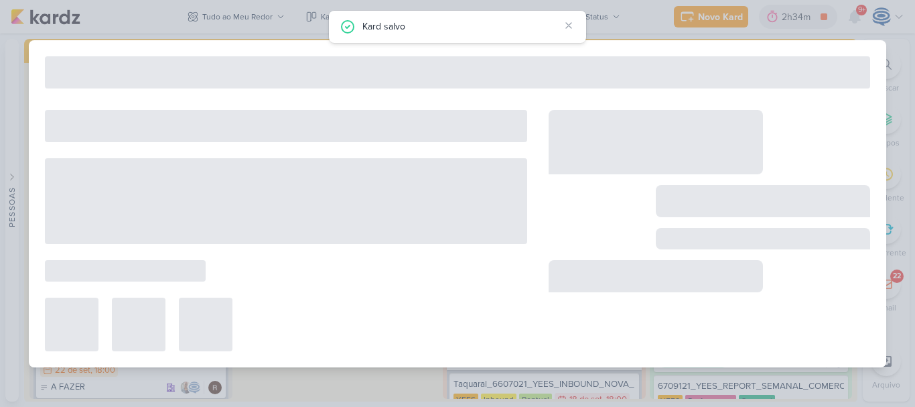
type input "Reffugio 359_7709226_MPD_LEVANTAMENTO_DE_CRIATIVOS_ATIVOS"
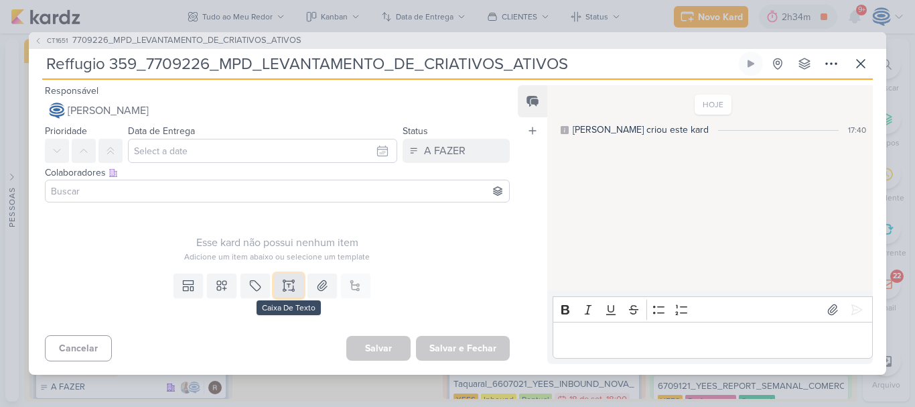
click at [287, 288] on icon at bounding box center [288, 285] width 13 height 13
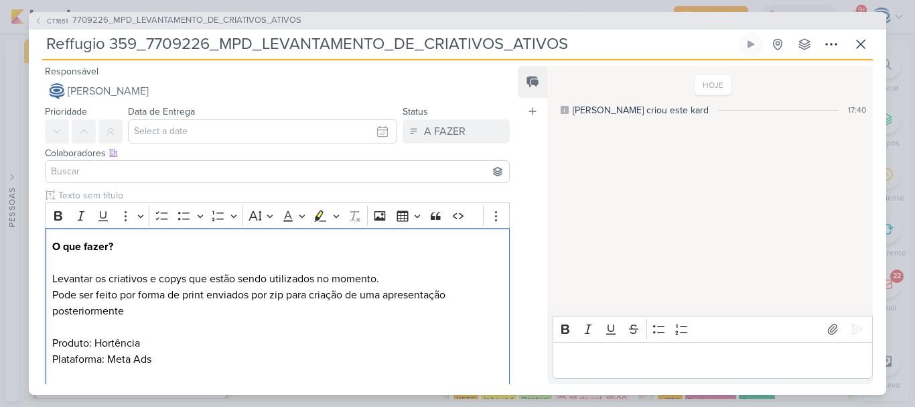
scroll to position [14, 0]
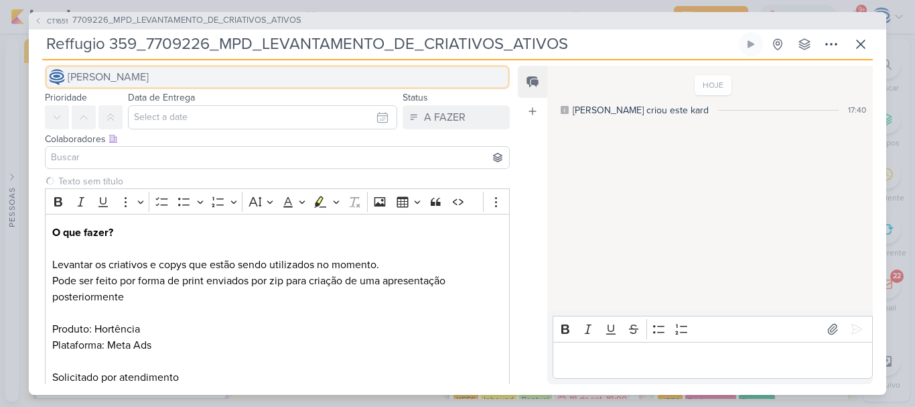
click at [234, 80] on button "[PERSON_NAME]" at bounding box center [277, 77] width 465 height 24
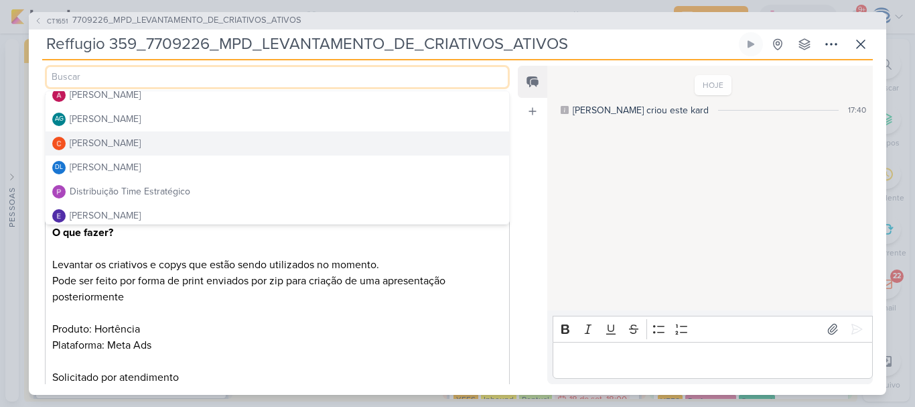
scroll to position [33, 0]
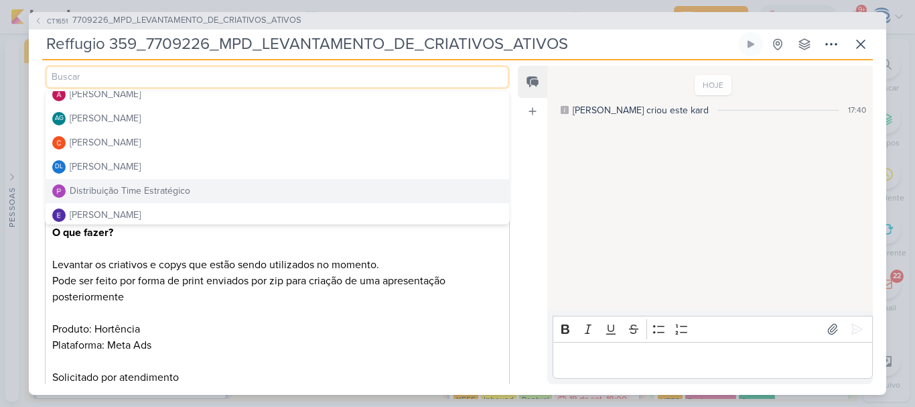
click at [192, 191] on button "Distribuição Time Estratégico" at bounding box center [278, 191] width 464 height 24
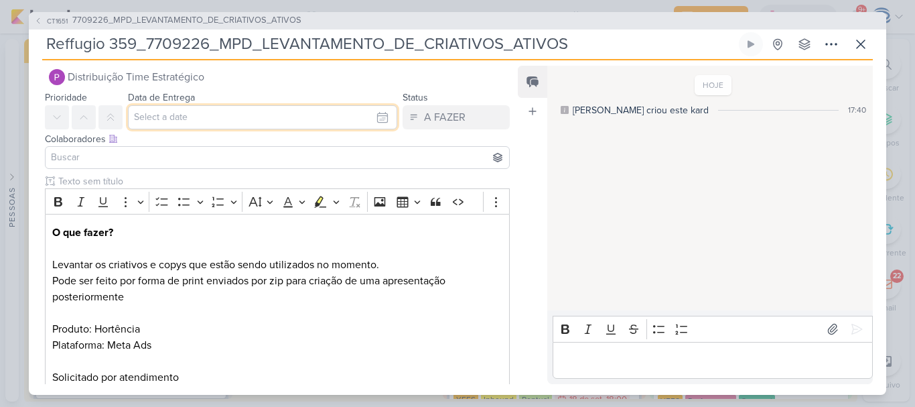
click at [202, 115] on input "text" at bounding box center [262, 117] width 269 height 24
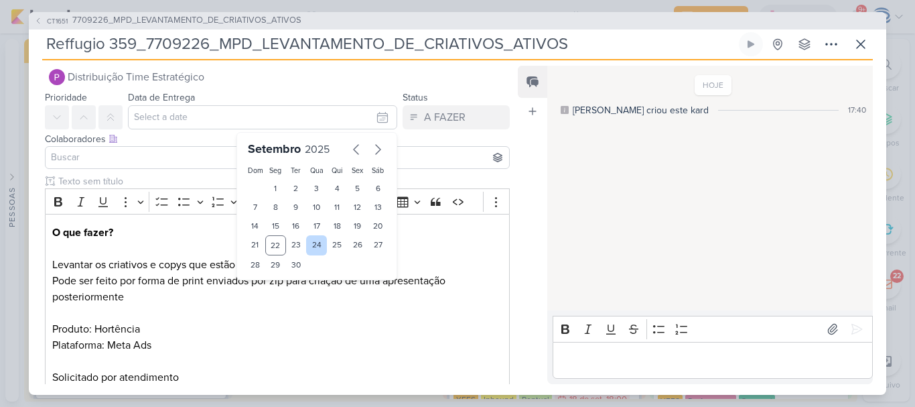
click at [312, 249] on div "24" at bounding box center [316, 245] width 21 height 20
click at [328, 246] on div "25" at bounding box center [337, 245] width 21 height 20
type input "[DATE] 23:59"
click at [269, 290] on select "00 01 02 03 04 05 06 07 08 09 10 11 12 13 14 15 16 17 18 19 20 21 22 23" at bounding box center [276, 287] width 19 height 16
select select "18"
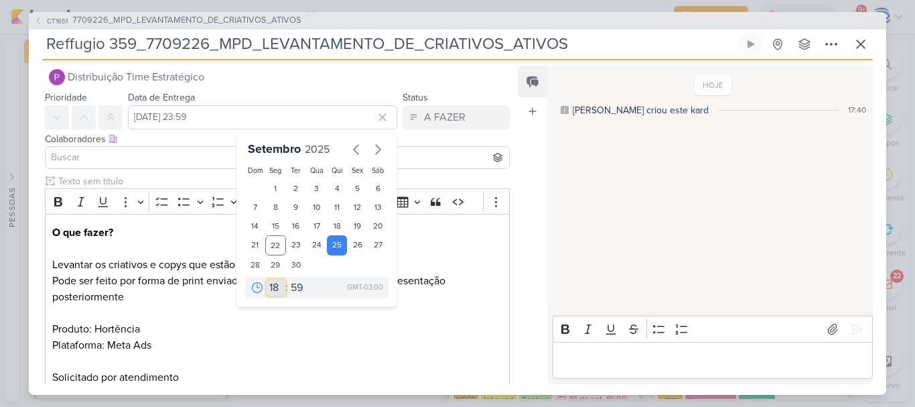
click at [267, 279] on select "00 01 02 03 04 05 06 07 08 09 10 11 12 13 14 15 16 17 18 19 20 21 22 23" at bounding box center [276, 287] width 19 height 16
type input "[DATE] 18:59"
drag, startPoint x: 291, startPoint y: 288, endPoint x: 291, endPoint y: 63, distance: 225.1
click at [291, 63] on div "Responsável Distribuição Time Estratégico [PERSON_NAME] [PERSON_NAME] AG [PERSO…" at bounding box center [272, 223] width 486 height 321
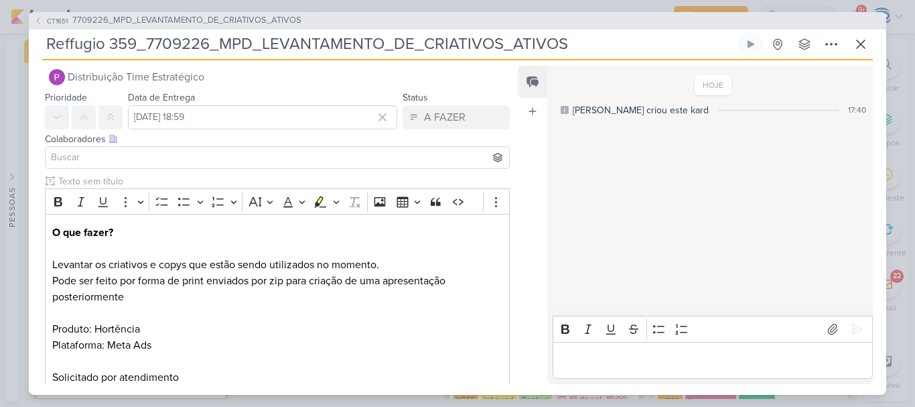
click at [291, 63] on div "Responsável Distribuição Time Estratégico [PERSON_NAME] [PERSON_NAME] AG [PERSO…" at bounding box center [272, 69] width 486 height 40
click at [271, 118] on input "[DATE] 18:59" at bounding box center [262, 117] width 269 height 24
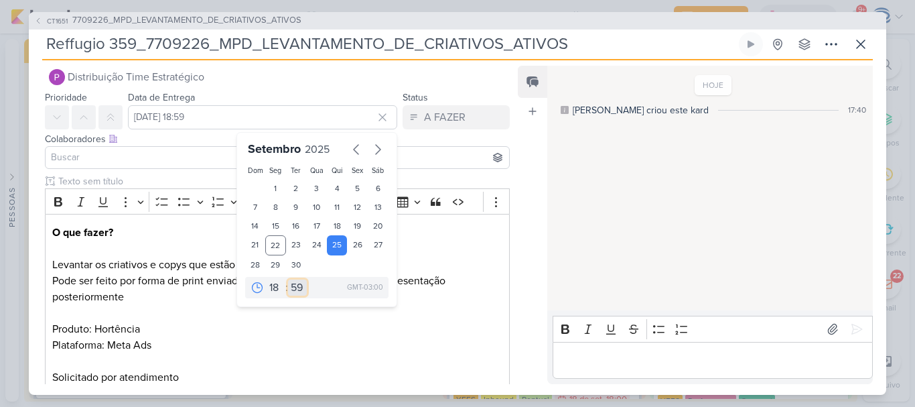
click at [293, 288] on select "00 05 10 15 20 25 30 35 40 45 50 55 59" at bounding box center [297, 287] width 19 height 16
select select "0"
click at [288, 279] on select "00 05 10 15 20 25 30 35 40 45 50 55 59" at bounding box center [297, 287] width 19 height 16
type input "25 de setembro de 2025 às 18:00"
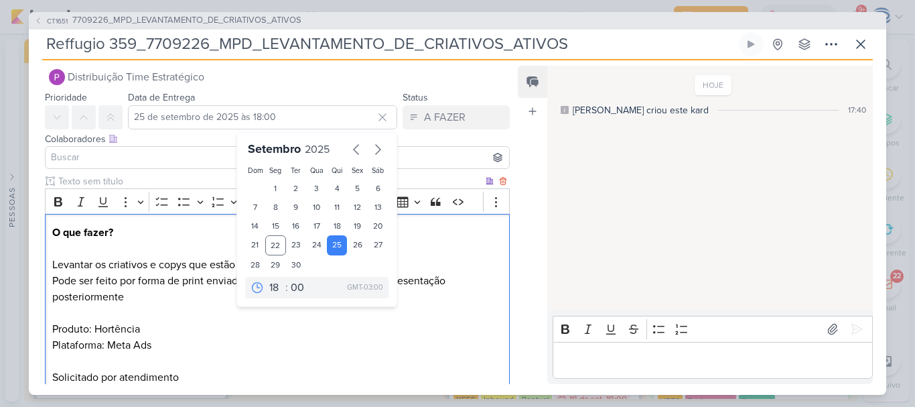
click at [190, 297] on p "Pode ser feito por forma de print enviados por zip para criação de uma apresent…" at bounding box center [277, 329] width 450 height 113
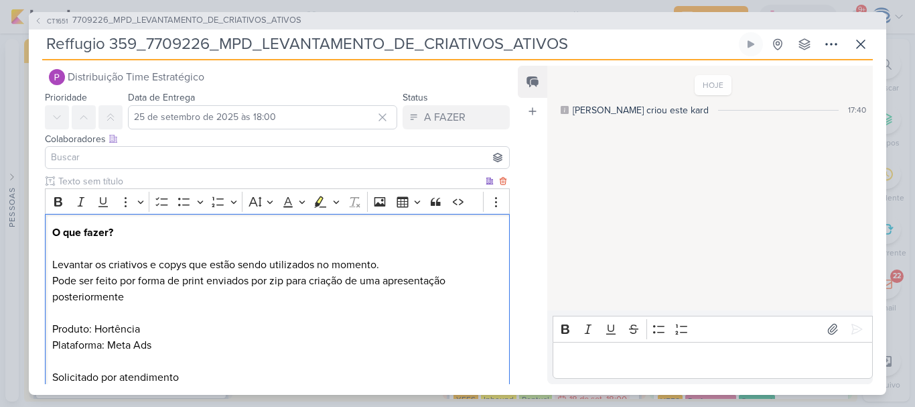
drag, startPoint x: 144, startPoint y: 331, endPoint x: 96, endPoint y: 330, distance: 48.2
click at [96, 330] on p "Pode ser feito por forma de print enviados por zip para criação de uma apresent…" at bounding box center [277, 329] width 450 height 113
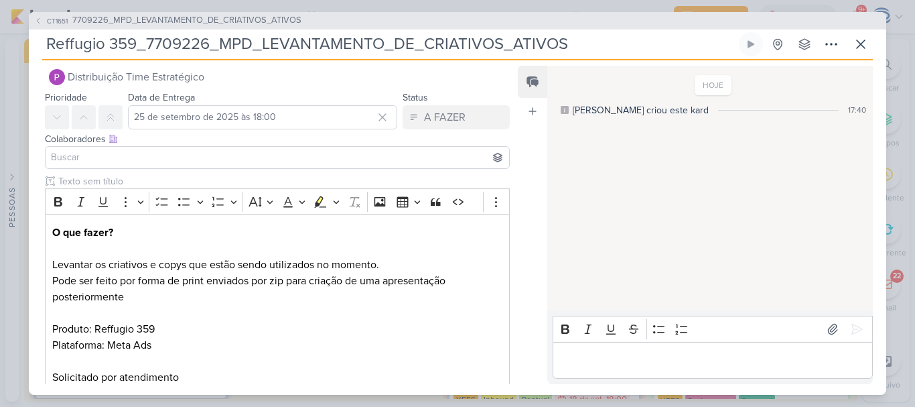
click at [212, 164] on input at bounding box center [277, 157] width 458 height 16
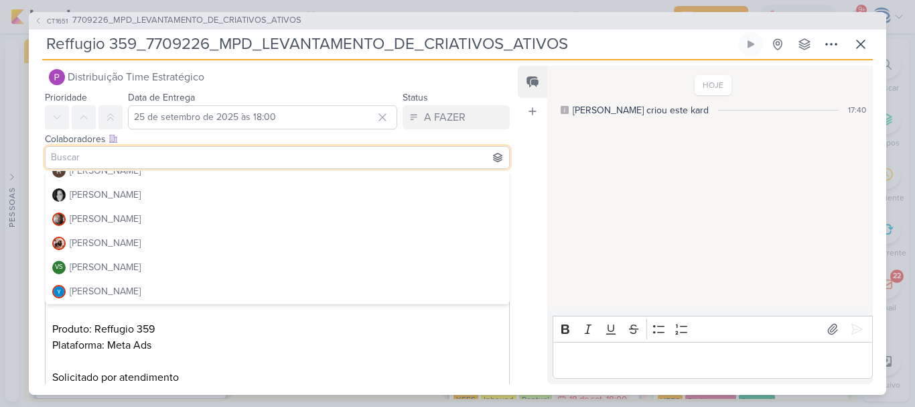
scroll to position [0, 0]
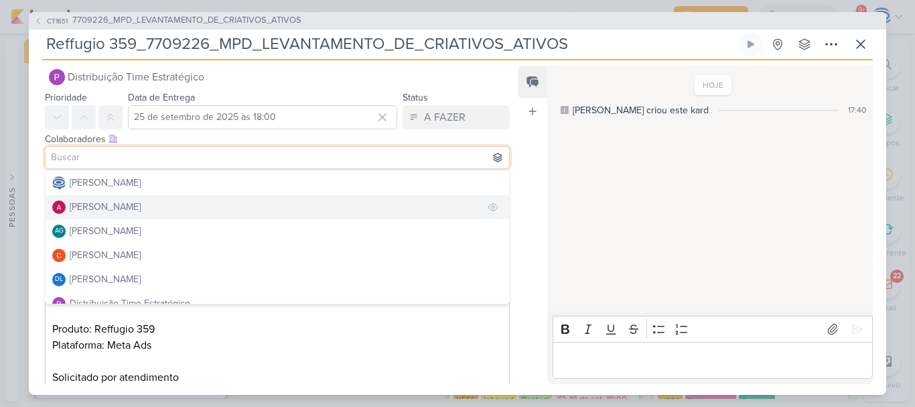
click at [126, 205] on div "[PERSON_NAME]" at bounding box center [105, 207] width 71 height 14
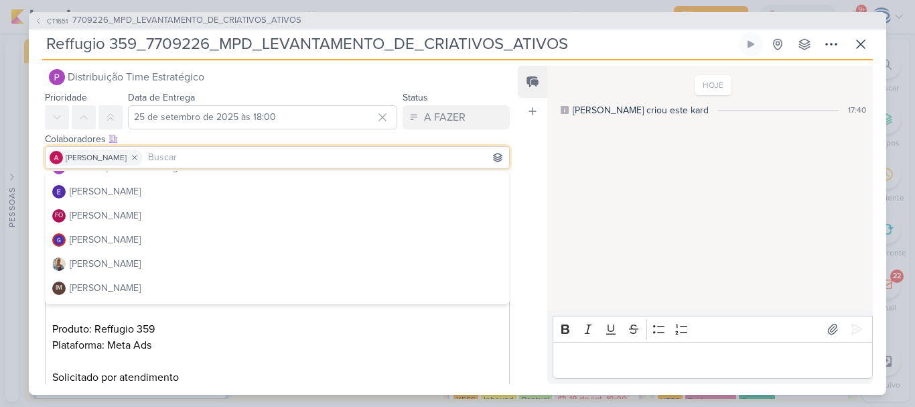
scroll to position [137, 0]
click at [130, 249] on button "[PERSON_NAME]" at bounding box center [278, 239] width 464 height 24
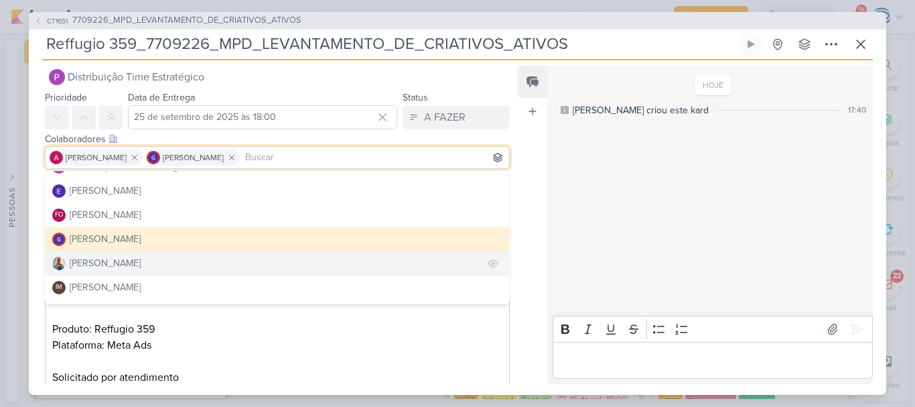
click at [129, 261] on button "[PERSON_NAME]" at bounding box center [278, 263] width 464 height 24
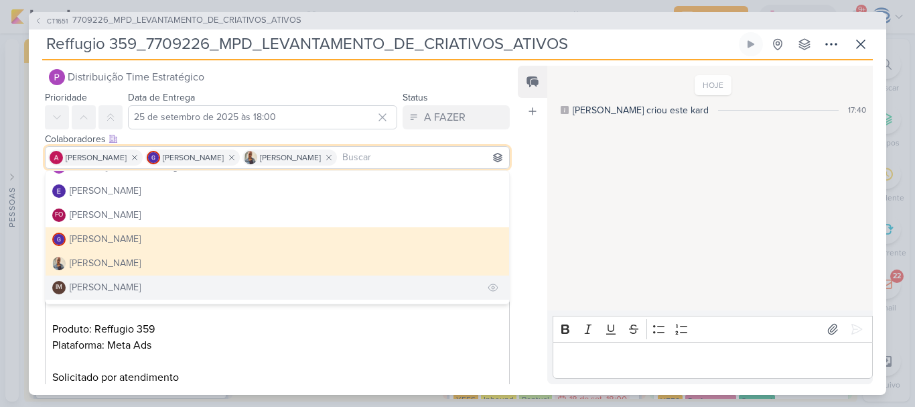
click at [133, 289] on div "[PERSON_NAME]" at bounding box center [105, 287] width 71 height 14
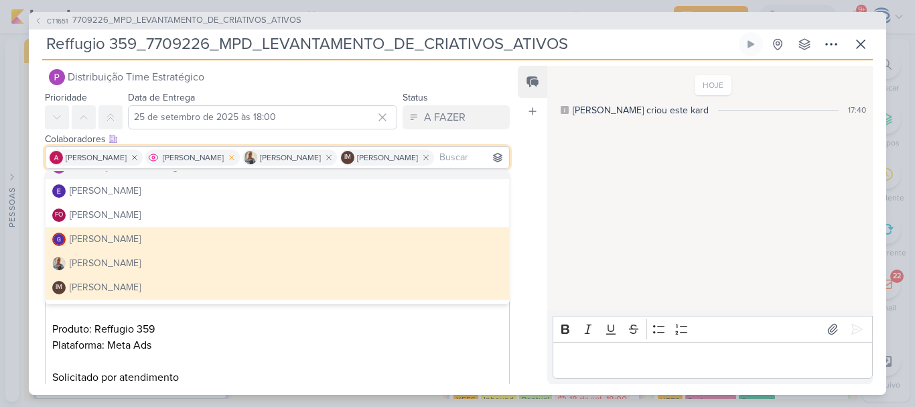
click at [227, 153] on icon at bounding box center [231, 157] width 9 height 9
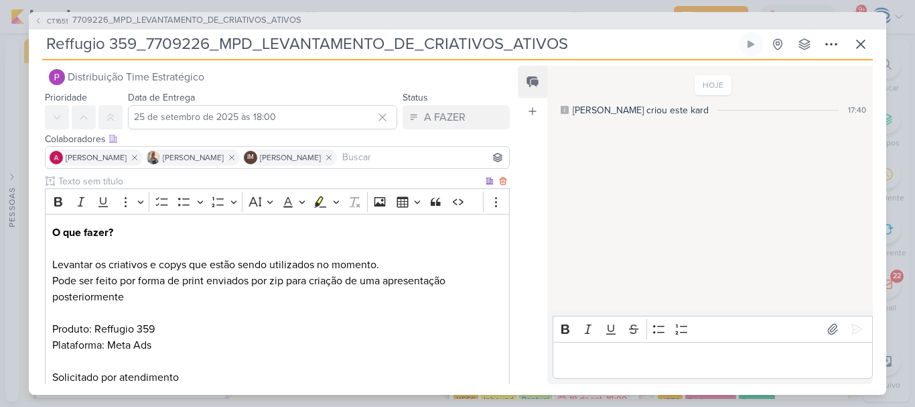
scroll to position [100, 0]
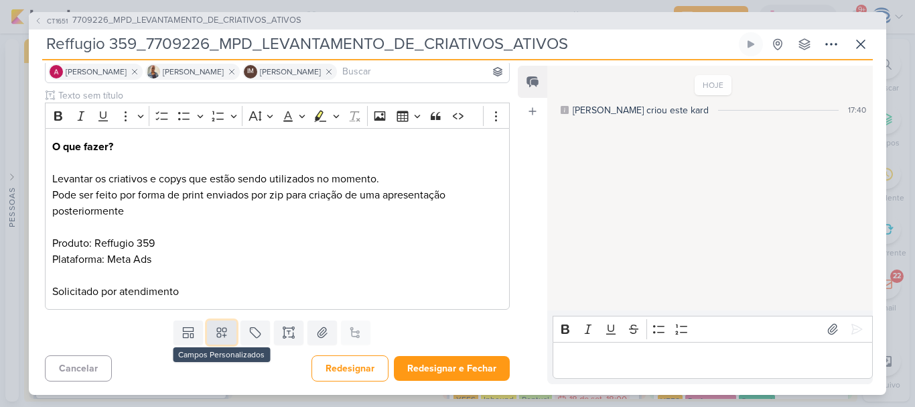
click at [224, 340] on button at bounding box center [221, 332] width 29 height 24
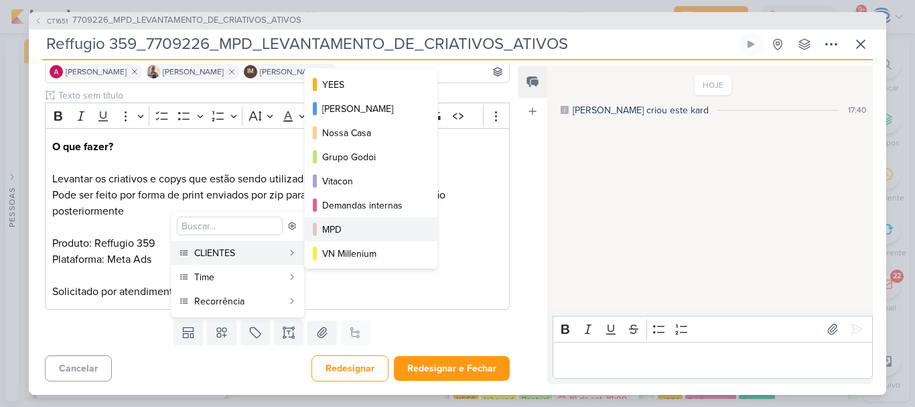
click at [338, 231] on div "MPD" at bounding box center [371, 229] width 99 height 14
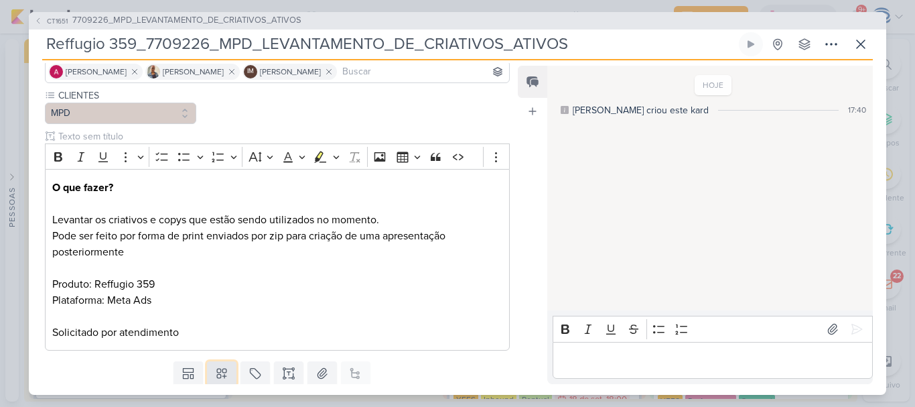
click at [218, 362] on button at bounding box center [221, 373] width 29 height 24
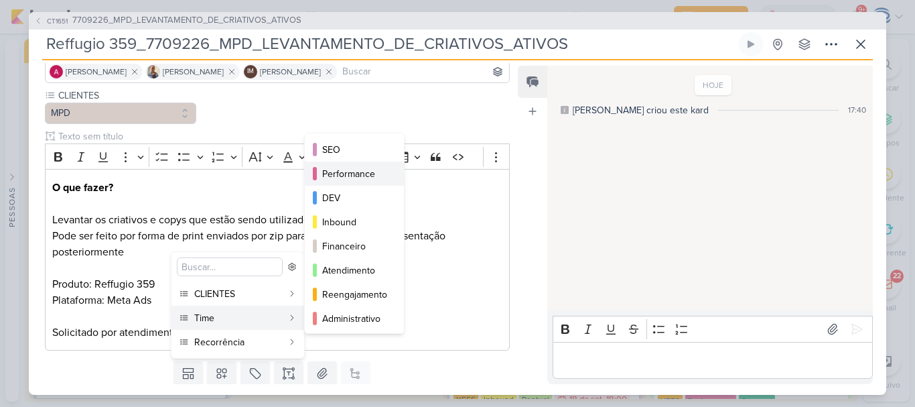
click at [328, 180] on div "Performance" at bounding box center [355, 174] width 66 height 14
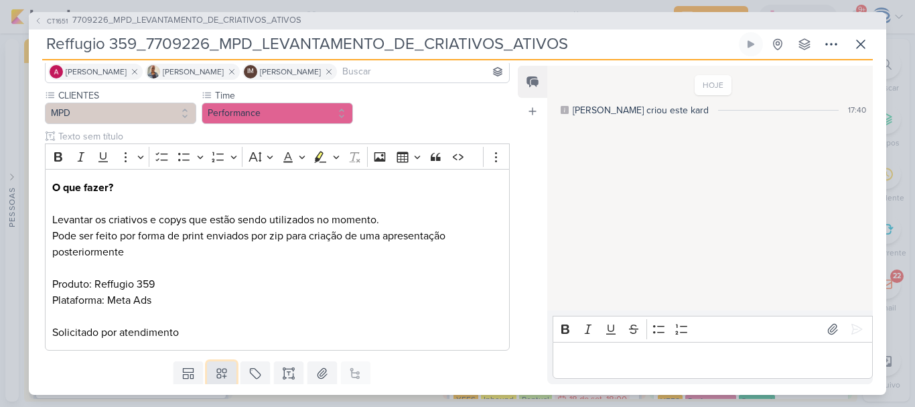
click at [222, 377] on icon at bounding box center [221, 372] width 9 height 9
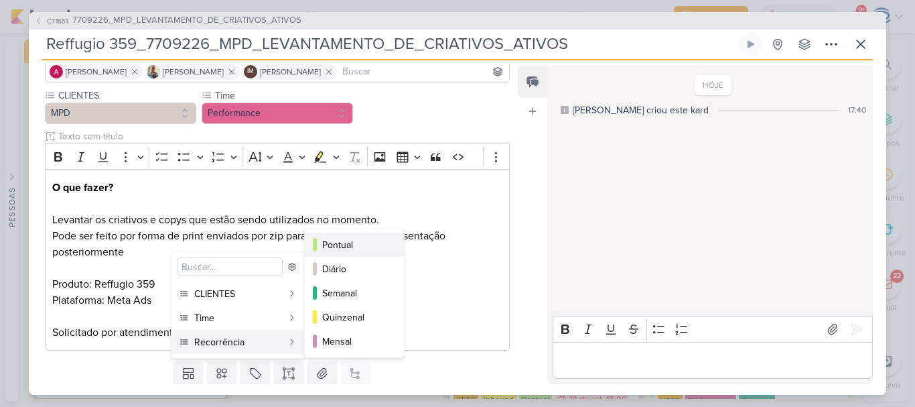
click at [350, 236] on button "Pontual" at bounding box center [354, 244] width 99 height 24
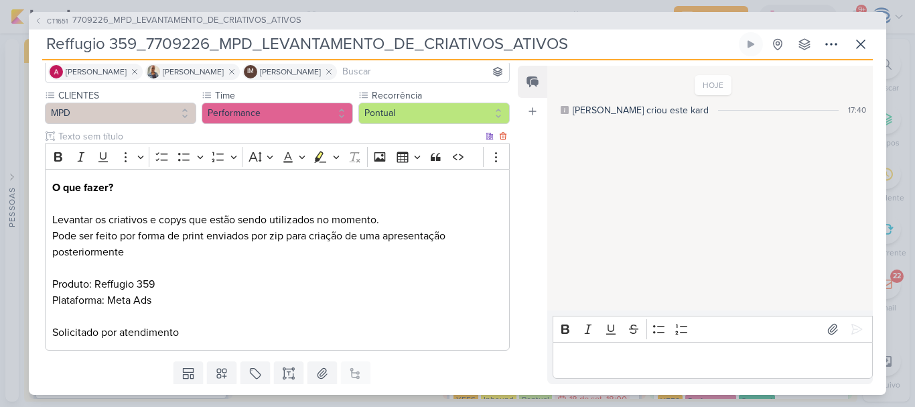
scroll to position [141, 0]
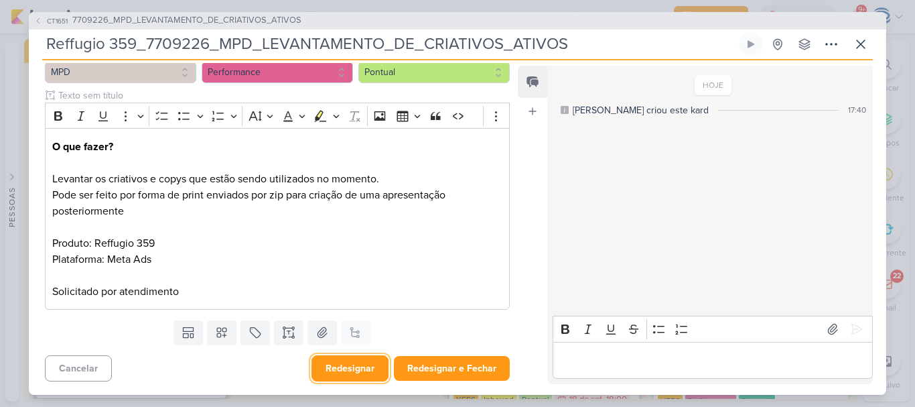
click at [351, 368] on button "Redesignar" at bounding box center [350, 368] width 77 height 26
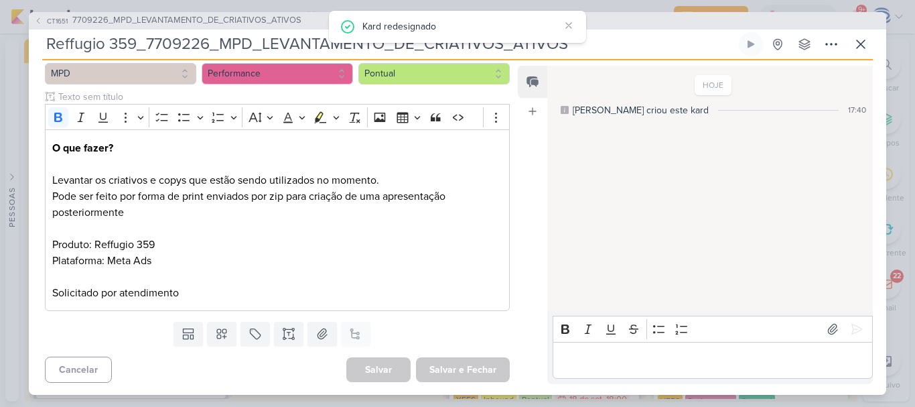
scroll to position [0, 0]
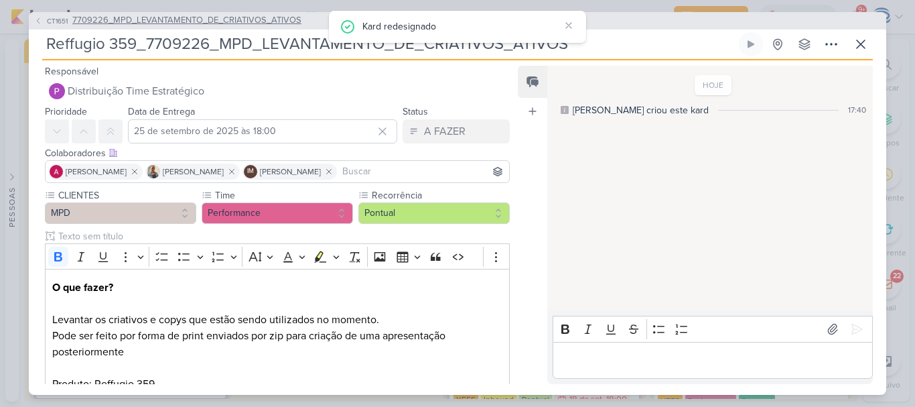
click at [210, 21] on span "7709226_MPD_LEVANTAMENTO_DE_CRIATIVOS_ATIVOS" at bounding box center [186, 20] width 229 height 13
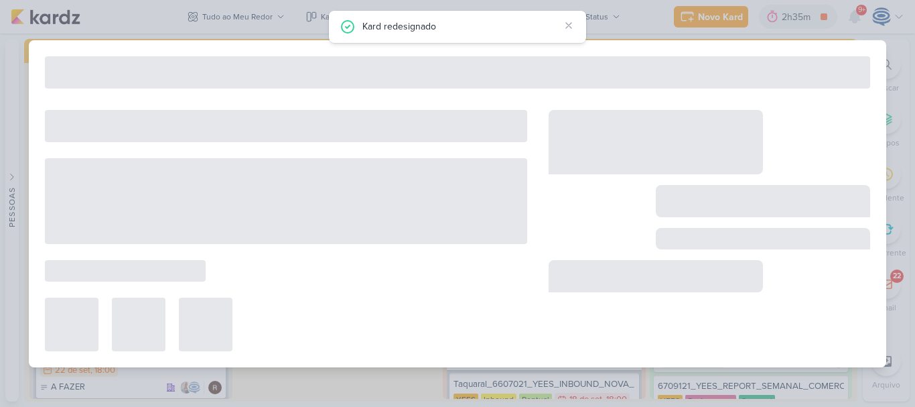
type input "7709226_MPD_LEVANTAMENTO_DE_CRIATIVOS_ATIVOS"
type input "24 de setembro de 2025 às 18:00"
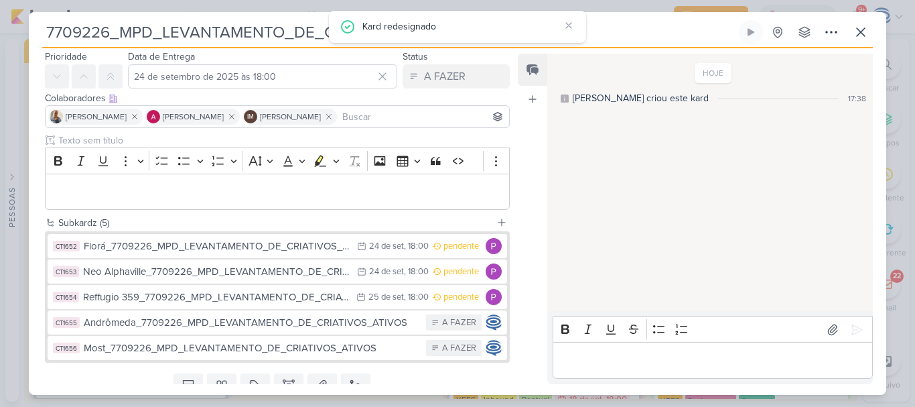
scroll to position [52, 0]
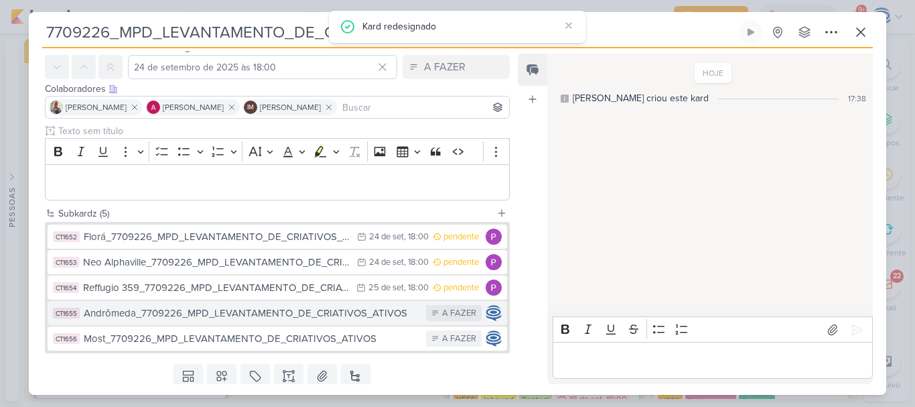
click at [206, 314] on div "Andrômeda_7709226_MPD_LEVANTAMENTO_DE_CRIATIVOS_ATIVOS" at bounding box center [252, 312] width 336 height 15
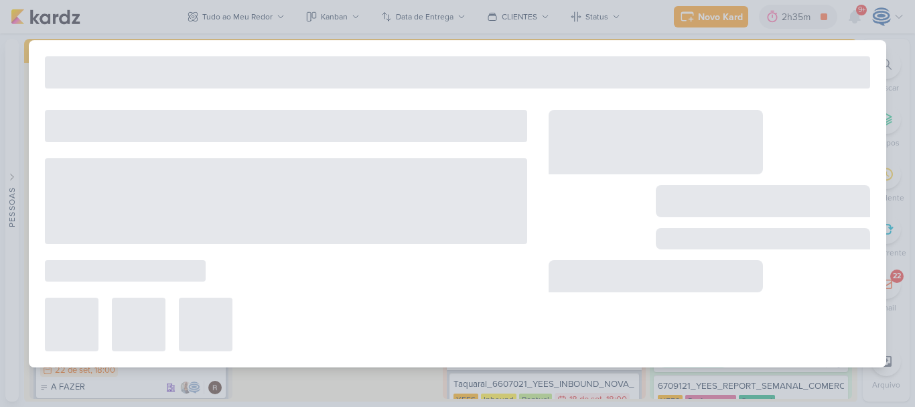
type input "Andrômeda_7709226_MPD_LEVANTAMENTO_DE_CRIATIVOS_ATIVOS"
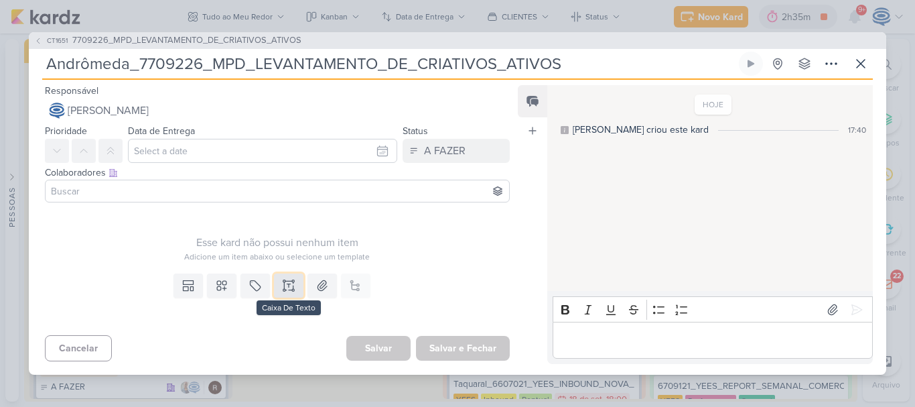
click at [285, 281] on icon at bounding box center [288, 281] width 7 height 0
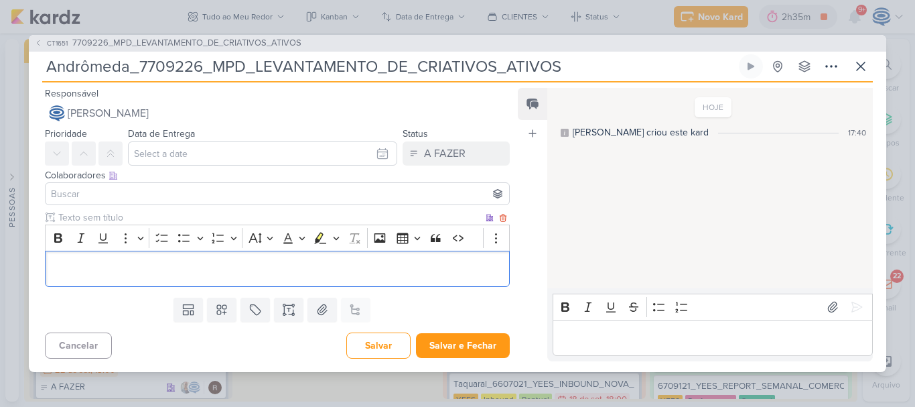
scroll to position [14, 0]
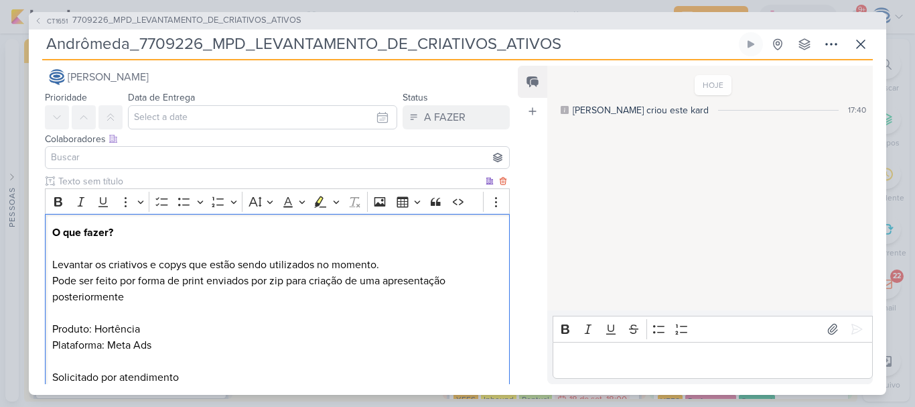
drag, startPoint x: 149, startPoint y: 322, endPoint x: 94, endPoint y: 323, distance: 55.0
click at [94, 323] on p "Pode ser feito por forma de print enviados por zip para criação de uma apresent…" at bounding box center [277, 329] width 450 height 113
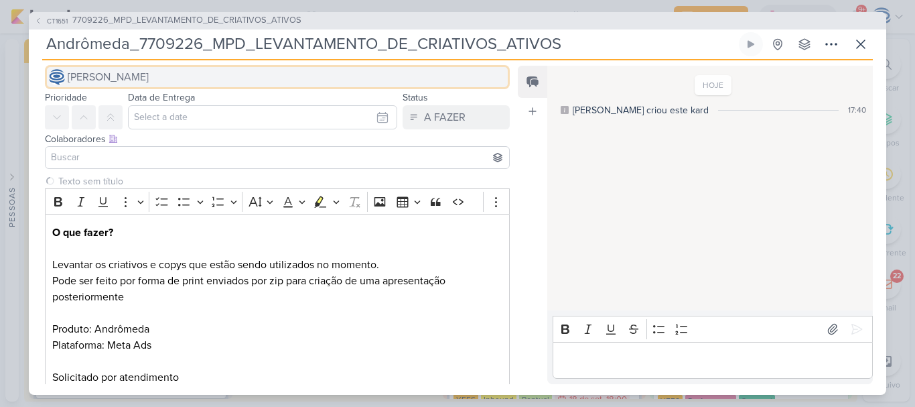
click at [149, 81] on span "[PERSON_NAME]" at bounding box center [108, 77] width 81 height 16
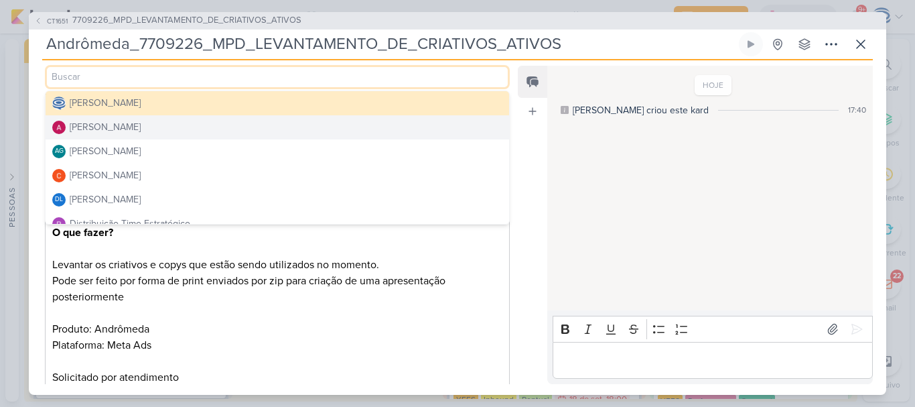
click at [160, 131] on button "[PERSON_NAME]" at bounding box center [278, 127] width 464 height 24
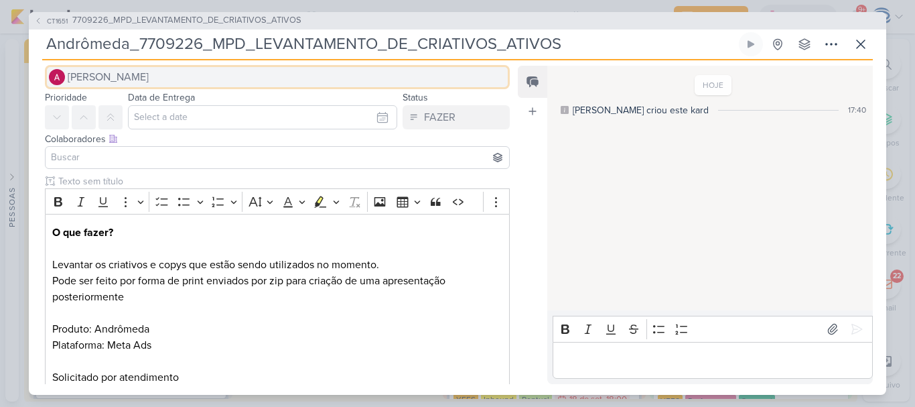
click at [182, 81] on button "[PERSON_NAME]" at bounding box center [277, 77] width 465 height 24
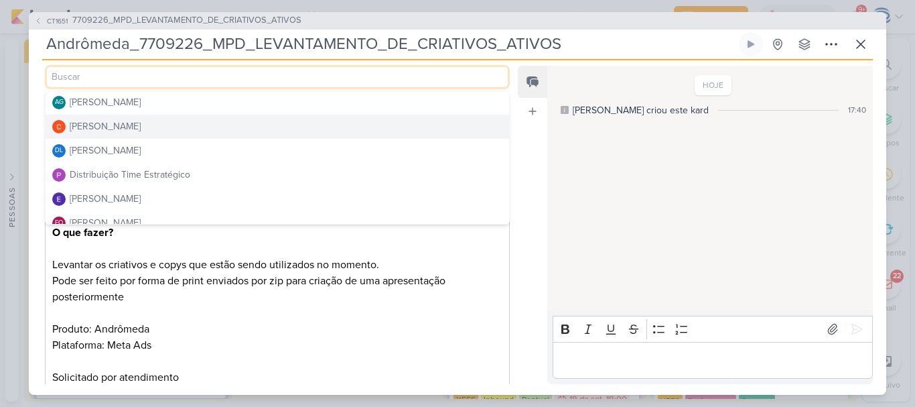
scroll to position [45, 0]
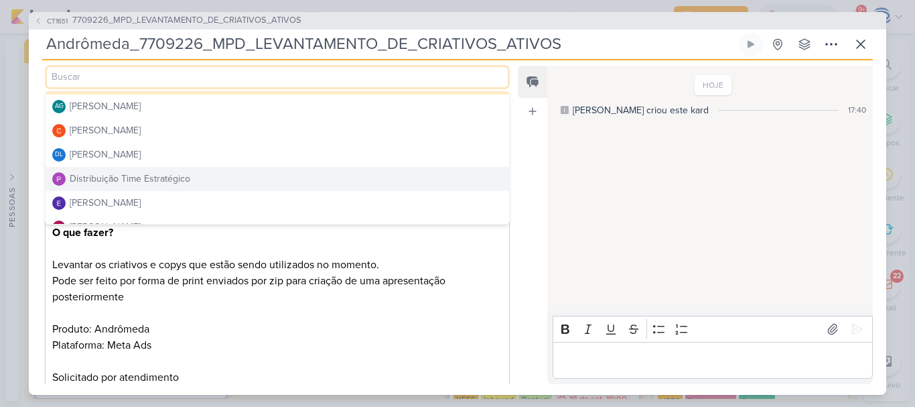
click at [174, 173] on div "Distribuição Time Estratégico" at bounding box center [130, 179] width 121 height 14
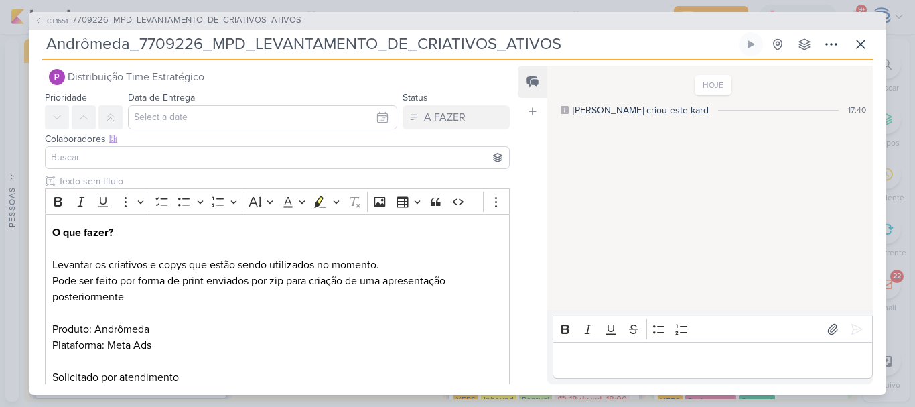
click at [174, 163] on input at bounding box center [277, 157] width 458 height 16
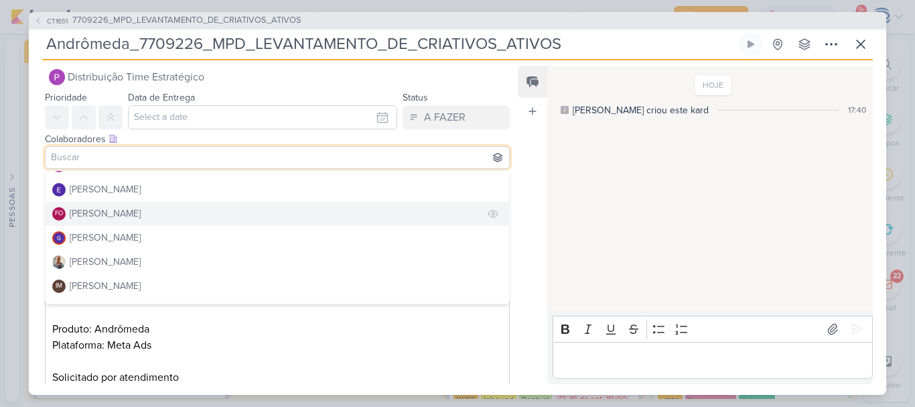
scroll to position [146, 0]
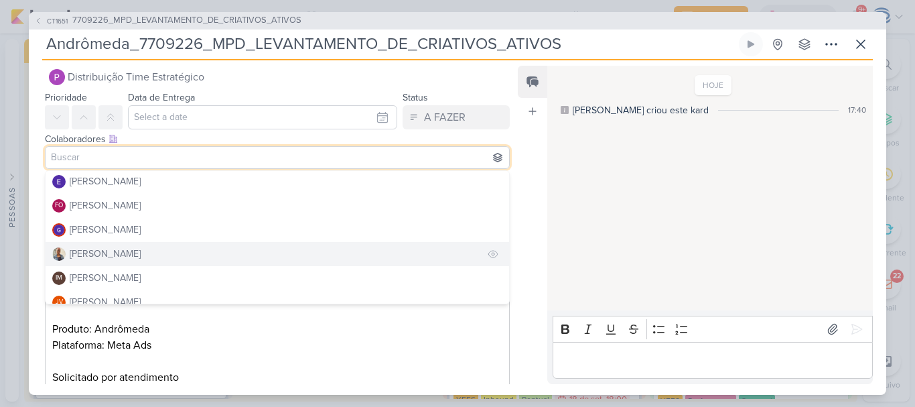
click at [127, 257] on button "[PERSON_NAME]" at bounding box center [278, 254] width 464 height 24
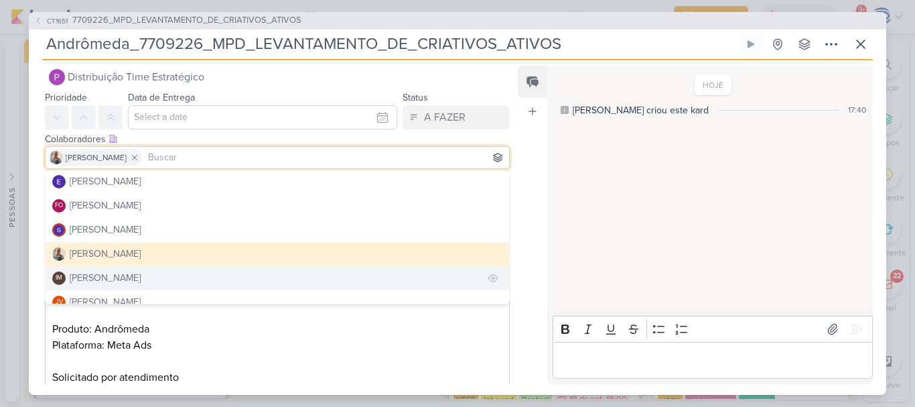
click at [127, 274] on div "[PERSON_NAME]" at bounding box center [105, 278] width 71 height 14
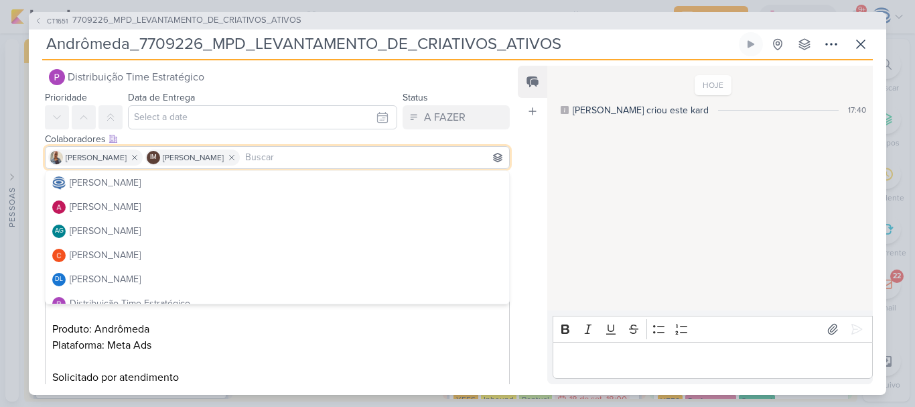
scroll to position [0, 0]
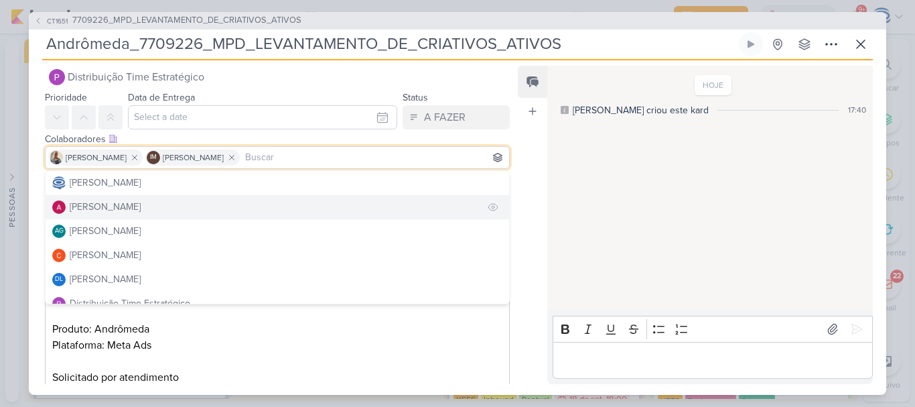
click at [131, 211] on div "[PERSON_NAME]" at bounding box center [105, 207] width 71 height 14
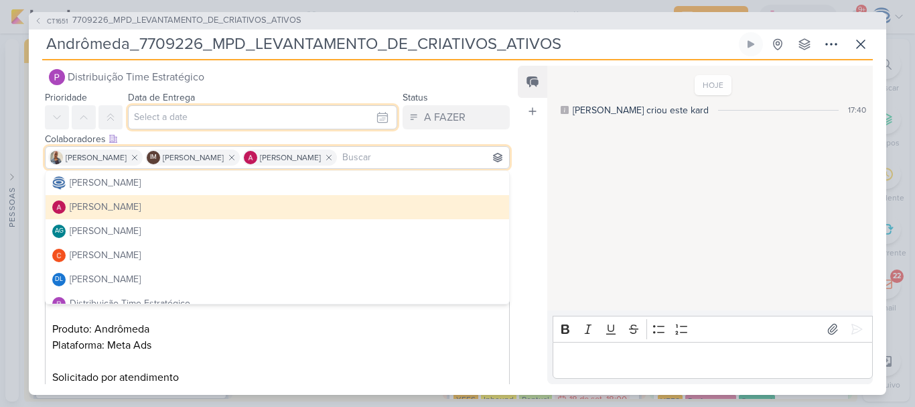
click at [173, 112] on input "text" at bounding box center [262, 117] width 269 height 24
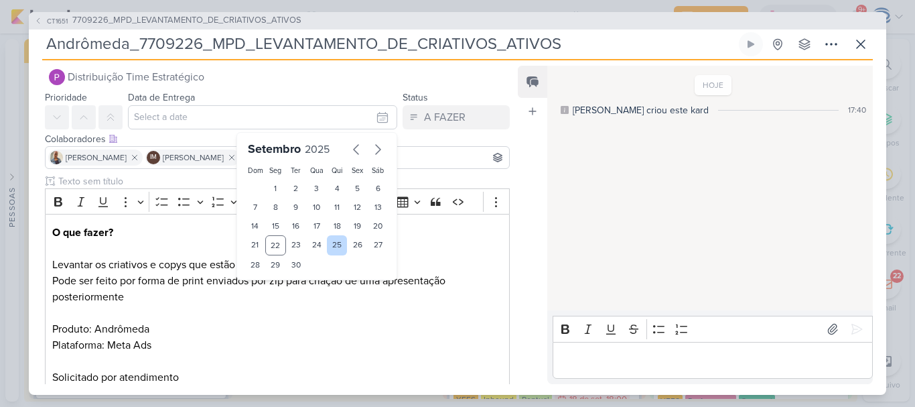
click at [327, 247] on div "25" at bounding box center [337, 245] width 21 height 20
type input "[DATE] 23:59"
click at [271, 291] on select "00 01 02 03 04 05 06 07 08 09 10 11 12 13 14 15 16 17 18 19 20 21 22 23" at bounding box center [276, 287] width 19 height 16
select select "18"
click at [267, 279] on select "00 01 02 03 04 05 06 07 08 09 10 11 12 13 14 15 16 17 18 19 20 21 22 23" at bounding box center [276, 287] width 19 height 16
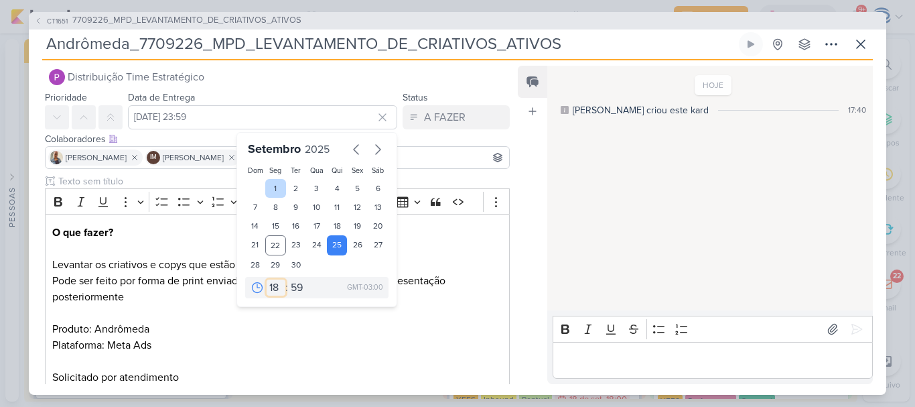
type input "[DATE] 18:59"
click at [291, 297] on div "00 01 02 03 04 05 06 07 08 09 10 11 12 13 14 15 16 17 18 19 20 21 22 23 : 00 05…" at bounding box center [316, 287] width 143 height 21
click at [291, 292] on select "00 05 10 15 20 25 30 35 40 45 50 55 59" at bounding box center [297, 287] width 19 height 16
select select "0"
click at [288, 279] on select "00 05 10 15 20 25 30 35 40 45 50 55 59" at bounding box center [297, 287] width 19 height 16
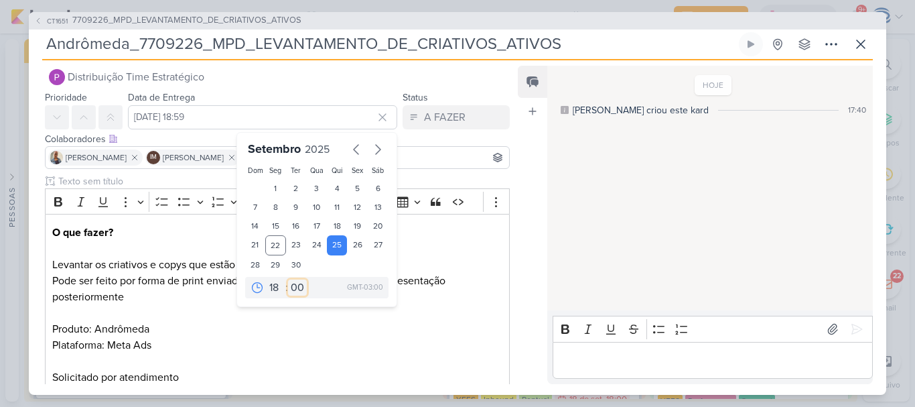
type input "25 de setembro de 2025 às 18:00"
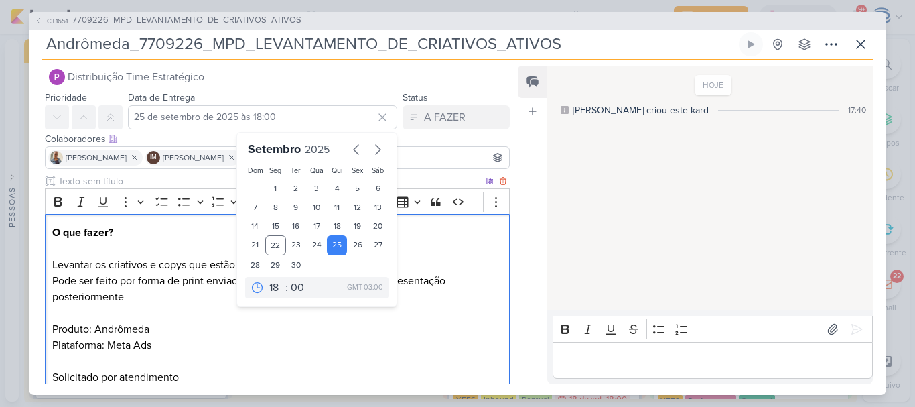
click at [231, 332] on p "Pode ser feito por forma de print enviados por zip para criação de uma apresent…" at bounding box center [277, 329] width 450 height 113
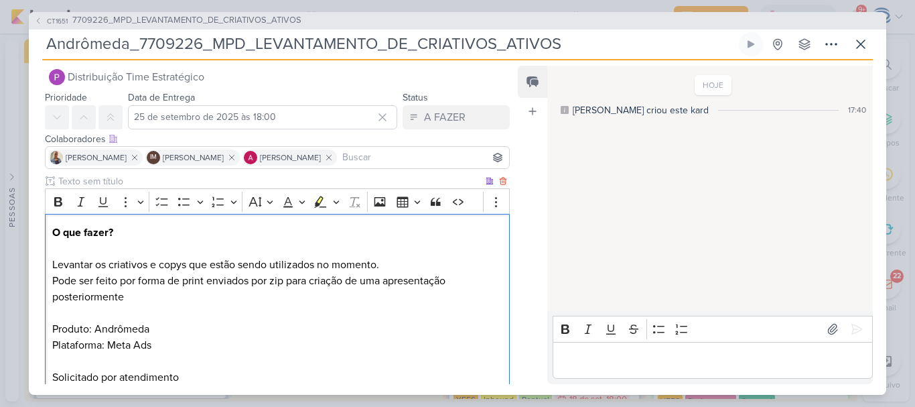
scroll to position [100, 0]
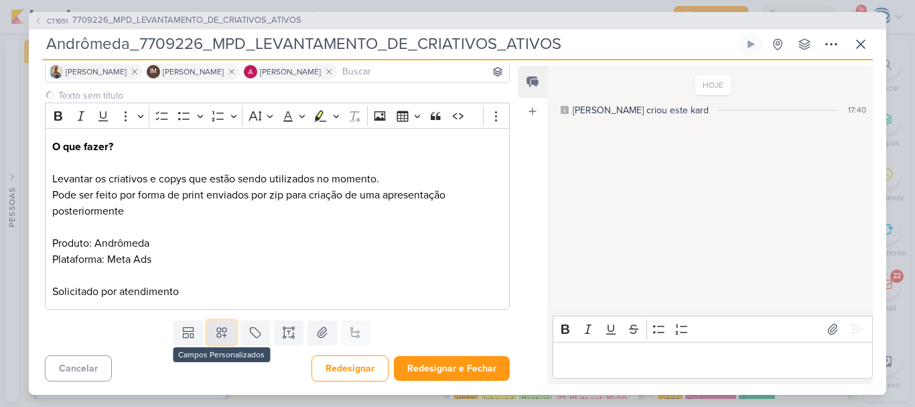
click at [211, 332] on button at bounding box center [221, 332] width 29 height 24
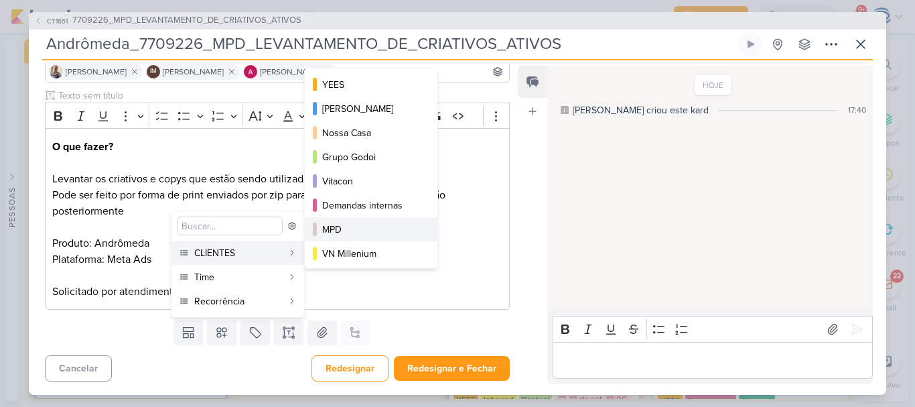
click at [347, 226] on div "MPD" at bounding box center [371, 229] width 99 height 14
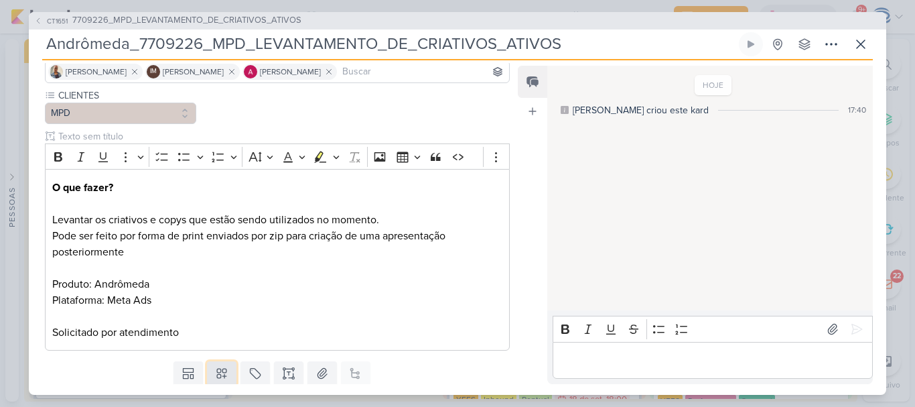
click at [220, 368] on icon at bounding box center [221, 372] width 9 height 9
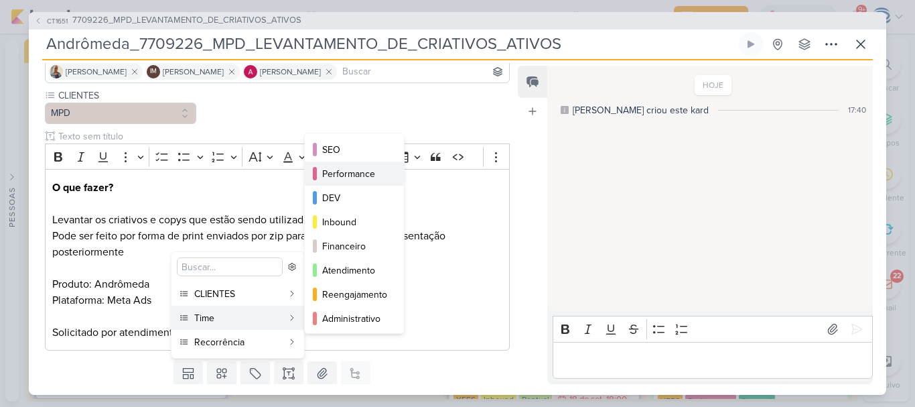
click at [324, 171] on div "Performance" at bounding box center [355, 174] width 66 height 14
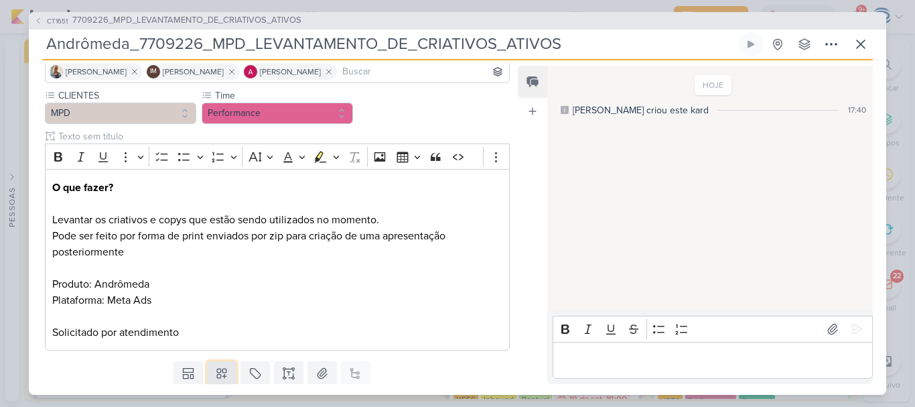
click at [215, 377] on icon at bounding box center [221, 372] width 13 height 13
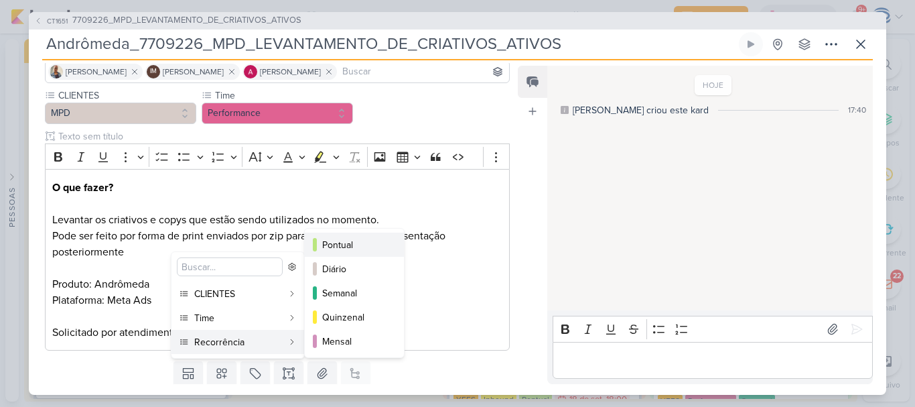
click at [352, 251] on div "Pontual" at bounding box center [355, 245] width 66 height 14
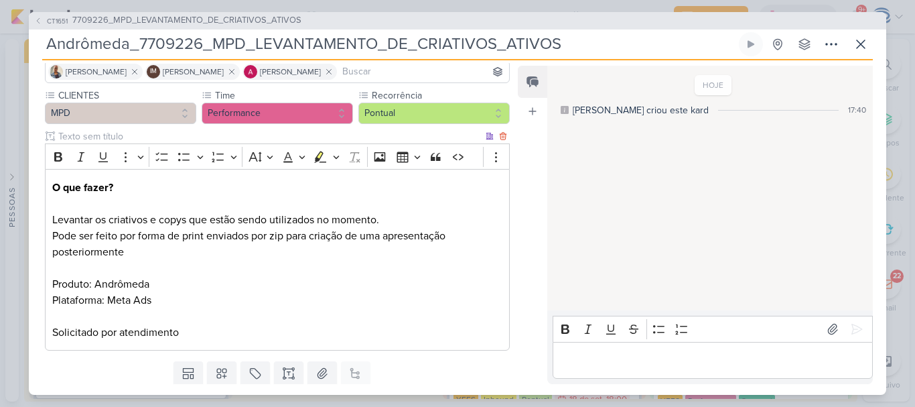
scroll to position [141, 0]
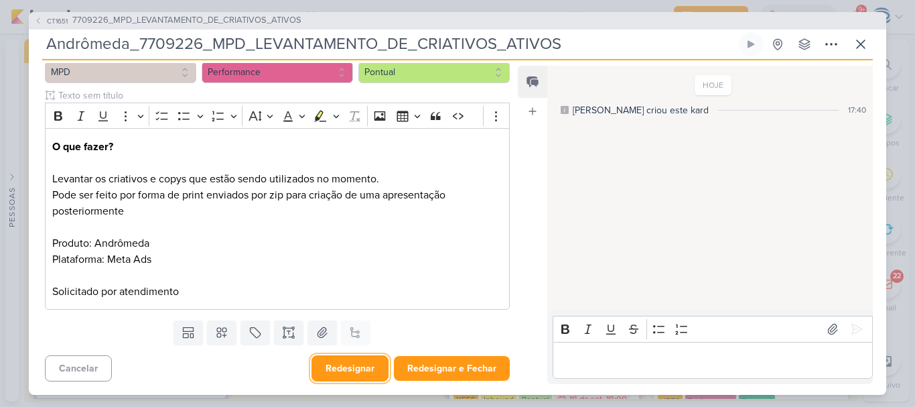
click at [358, 371] on button "Redesignar" at bounding box center [350, 368] width 77 height 26
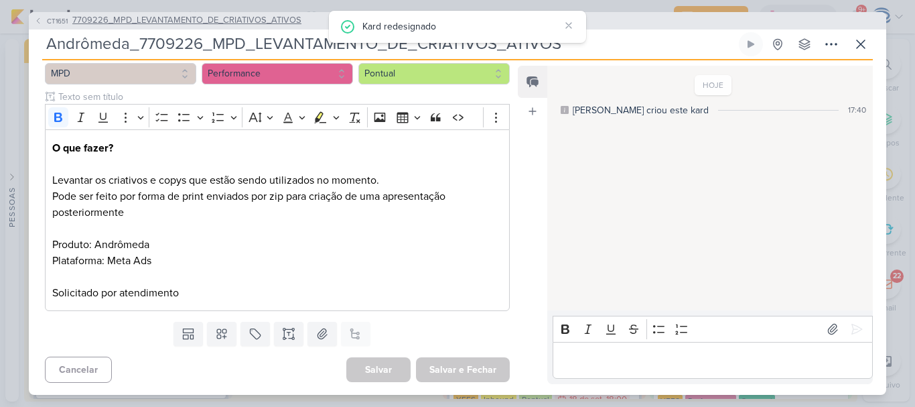
scroll to position [0, 0]
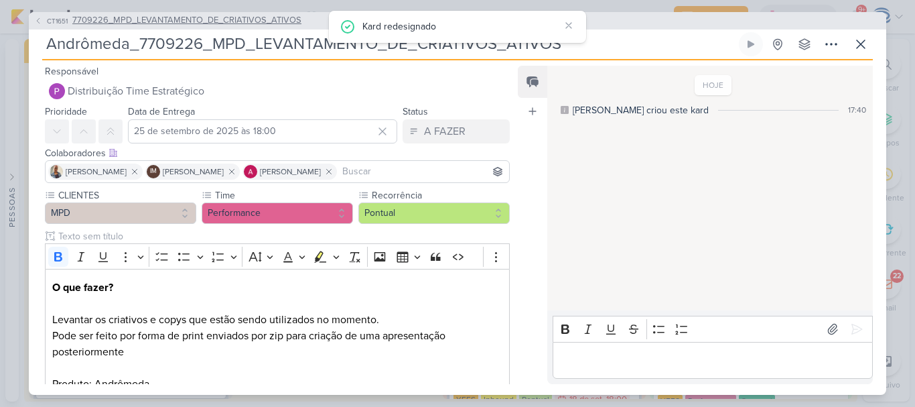
click at [223, 23] on span "7709226_MPD_LEVANTAMENTO_DE_CRIATIVOS_ATIVOS" at bounding box center [186, 20] width 229 height 13
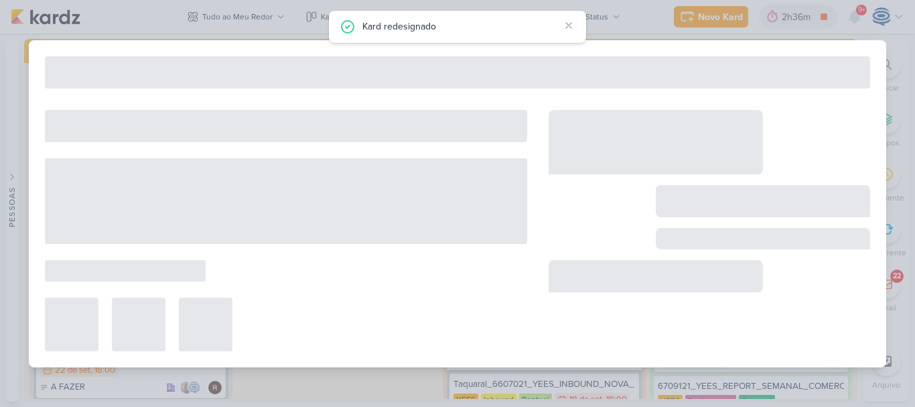
type input "7709226_MPD_LEVANTAMENTO_DE_CRIATIVOS_ATIVOS"
type input "24 de setembro de 2025 às 18:00"
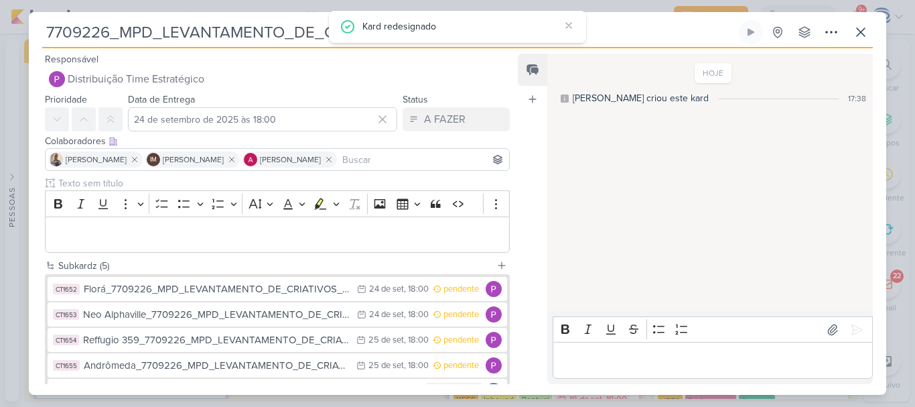
click at [203, 226] on div "Editor editing area: main" at bounding box center [277, 234] width 465 height 37
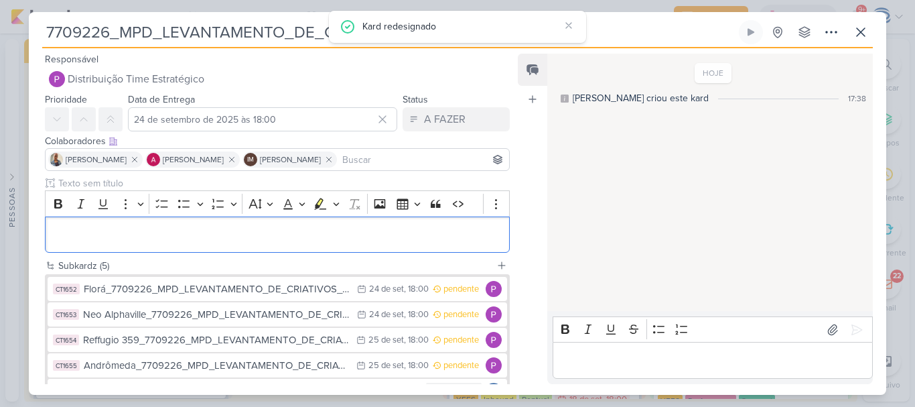
scroll to position [96, 0]
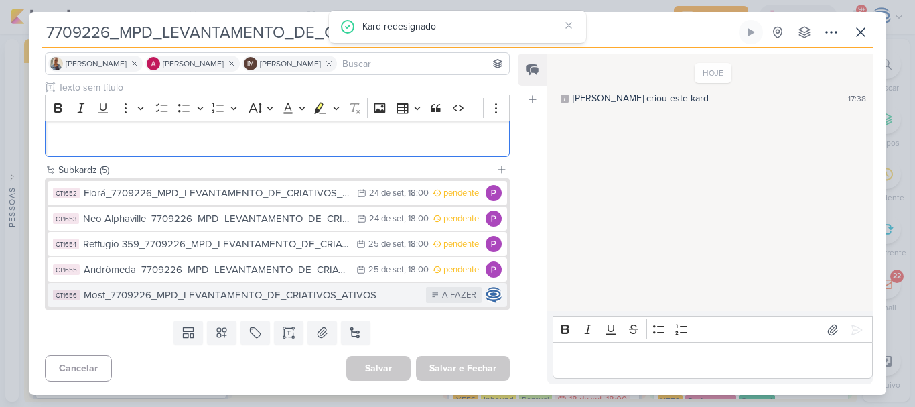
click at [176, 297] on div "Most_7709226_MPD_LEVANTAMENTO_DE_CRIATIVOS_ATIVOS" at bounding box center [252, 294] width 336 height 15
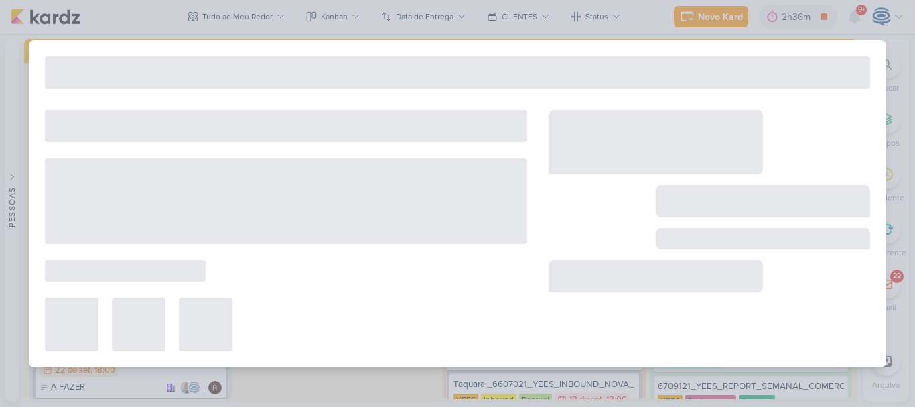
type input "Most_7709226_MPD_LEVANTAMENTO_DE_CRIATIVOS_ATIVOS"
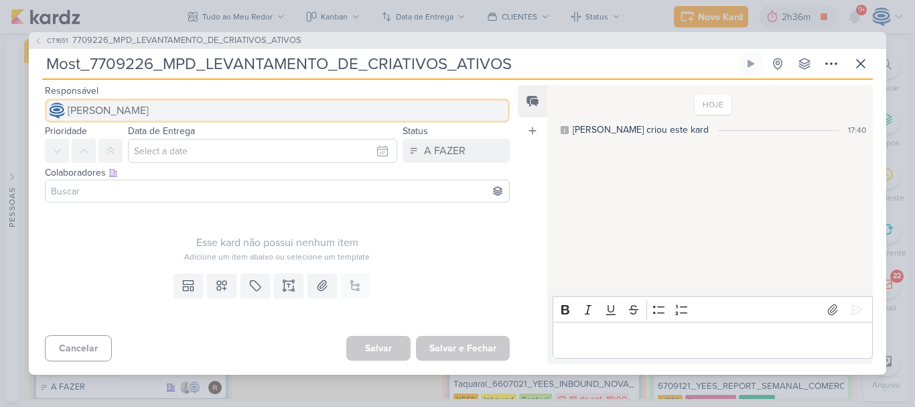
click at [149, 111] on span "[PERSON_NAME]" at bounding box center [108, 111] width 81 height 16
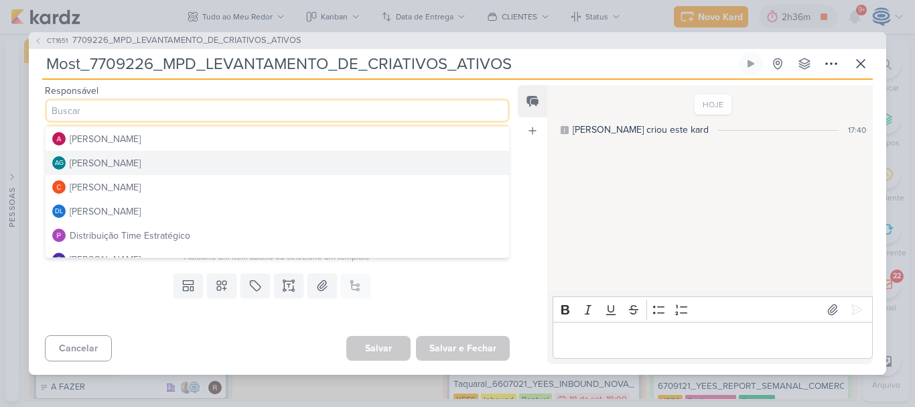
scroll to position [30, 0]
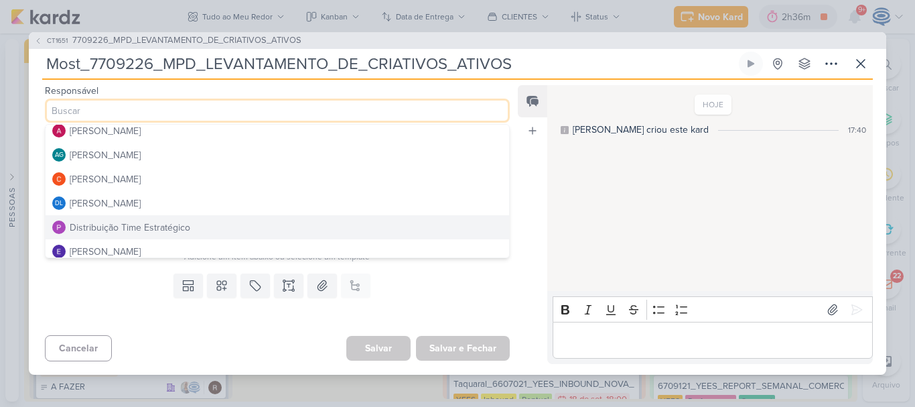
click at [130, 218] on button "Distribuição Time Estratégico" at bounding box center [278, 227] width 464 height 24
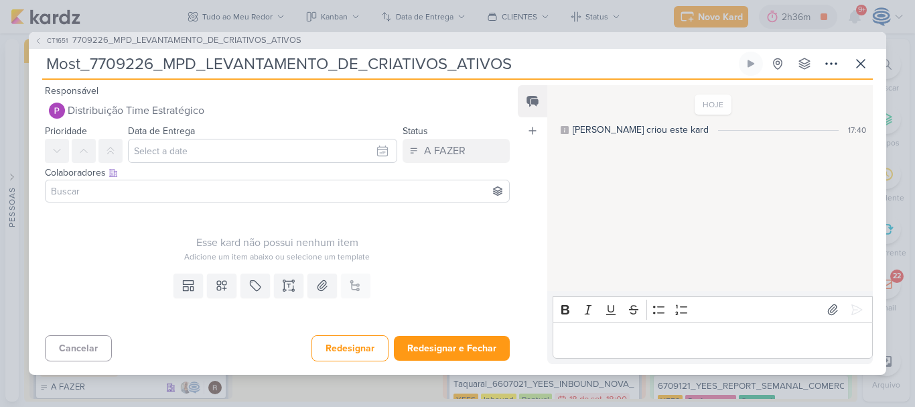
click at [133, 192] on input at bounding box center [277, 191] width 458 height 16
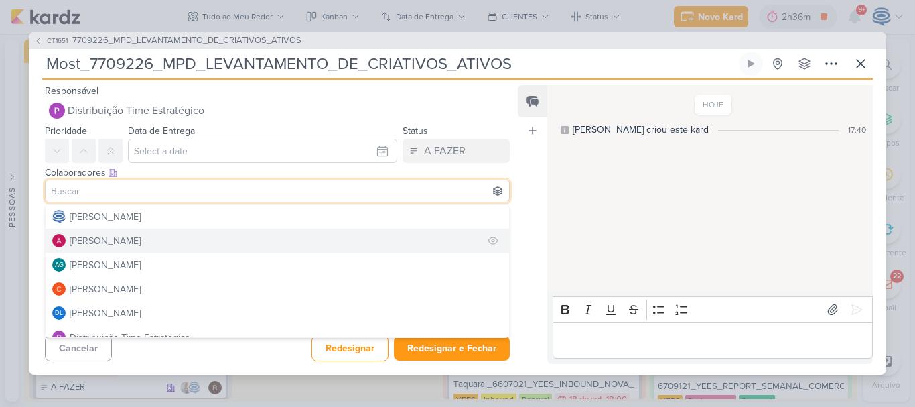
click at [130, 243] on div "[PERSON_NAME]" at bounding box center [105, 241] width 71 height 14
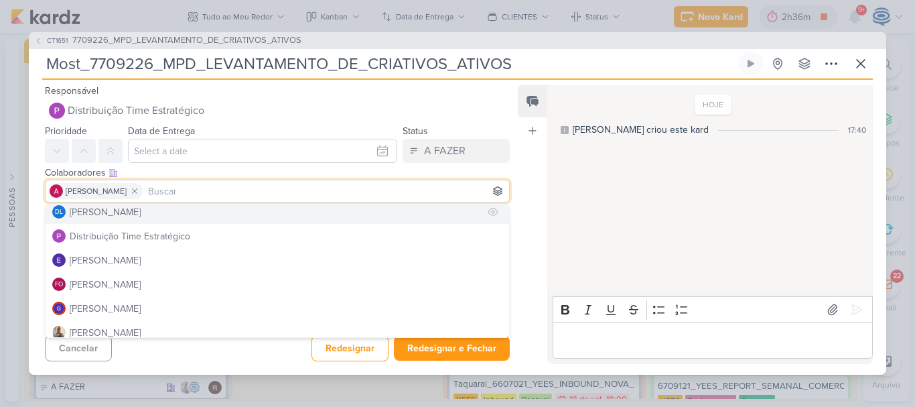
scroll to position [105, 0]
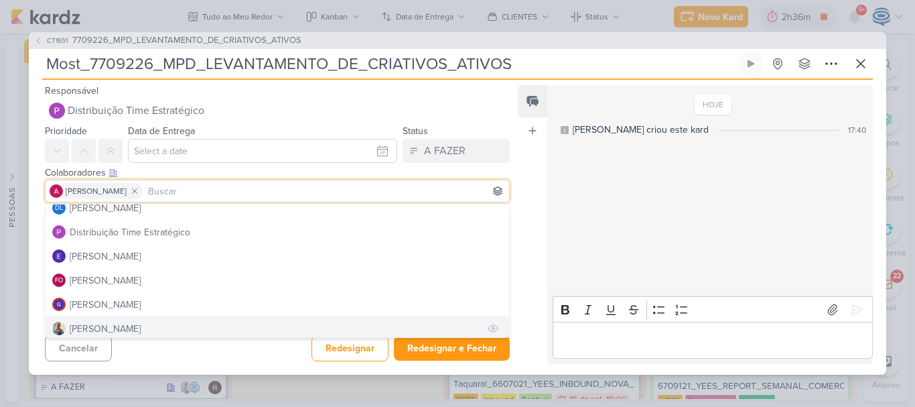
click at [120, 328] on button "[PERSON_NAME]" at bounding box center [278, 328] width 464 height 24
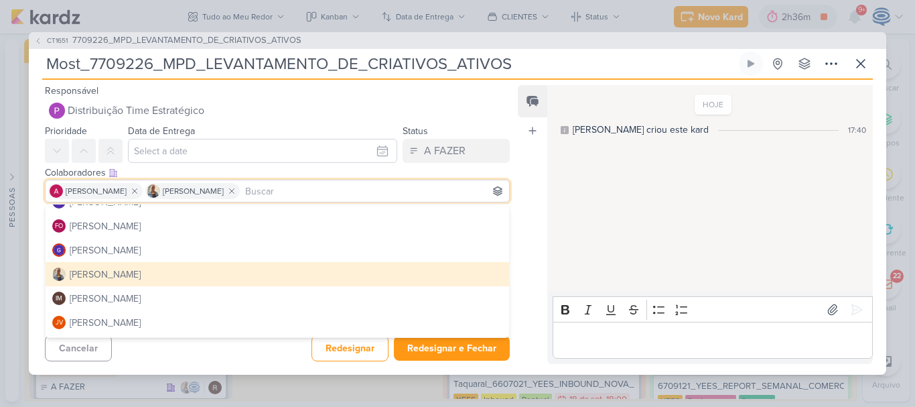
scroll to position [161, 0]
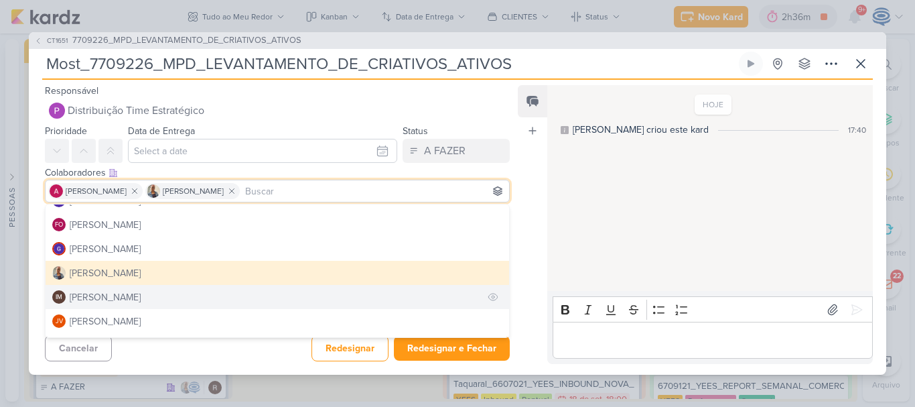
click at [123, 295] on div "[PERSON_NAME]" at bounding box center [105, 297] width 71 height 14
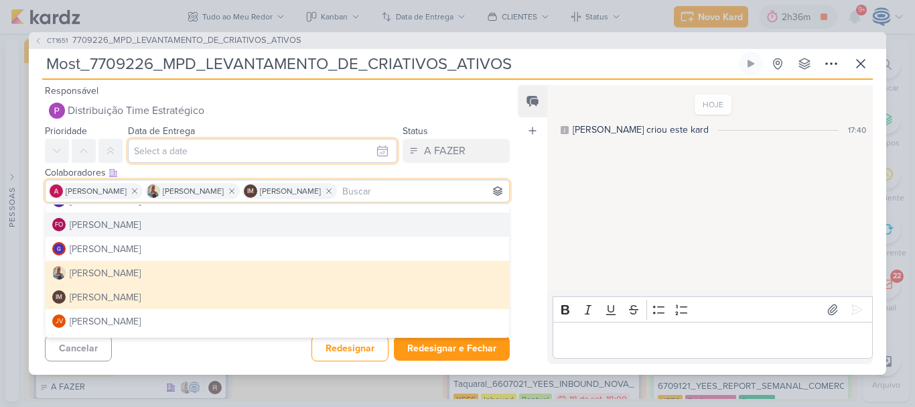
click at [188, 150] on input "text" at bounding box center [262, 151] width 269 height 24
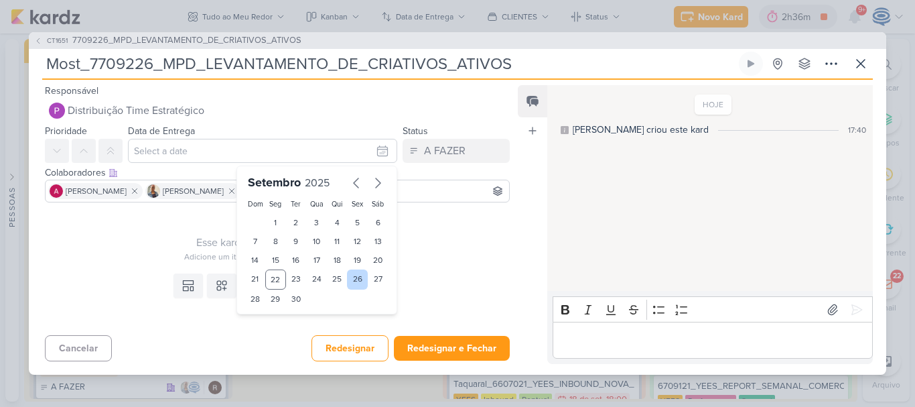
click at [352, 278] on div "26" at bounding box center [357, 279] width 21 height 20
type input "[DATE] 23:59"
click at [267, 322] on select "00 01 02 03 04 05 06 07 08 09 10 11 12 13 14 15 16 17 18 19 20 21 22 23" at bounding box center [276, 322] width 19 height 16
select select "18"
click at [267, 314] on select "00 01 02 03 04 05 06 07 08 09 10 11 12 13 14 15 16 17 18 19 20 21 22 23" at bounding box center [276, 322] width 19 height 16
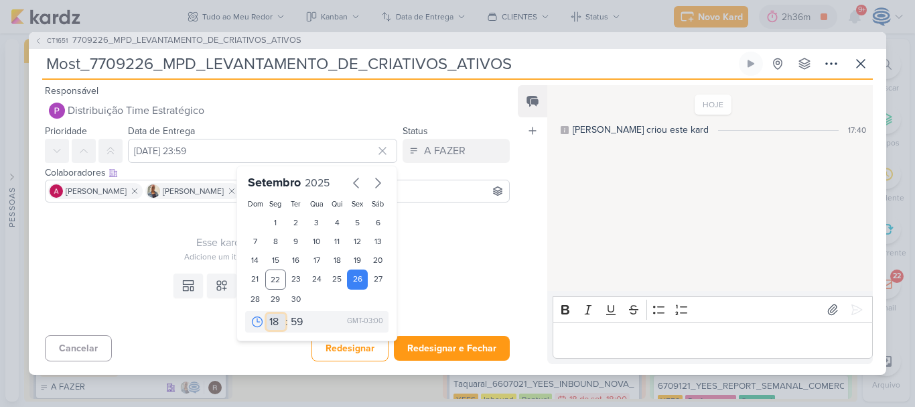
type input "[DATE] 18:59"
click at [290, 322] on select "00 05 10 15 20 25 30 35 40 45 50 55 59" at bounding box center [297, 322] width 19 height 16
select select "0"
click at [288, 314] on select "00 05 10 15 20 25 30 35 40 45 50 55 59" at bounding box center [297, 322] width 19 height 16
type input "26 de setembro de 2025 às 18:00"
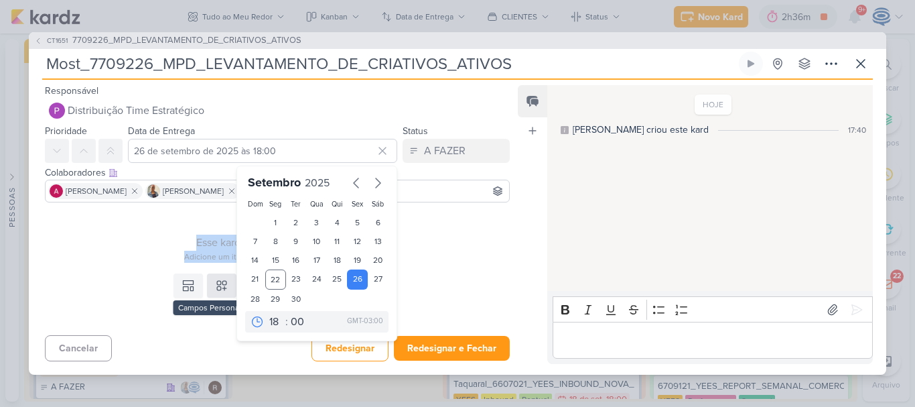
drag, startPoint x: 167, startPoint y: 245, endPoint x: 219, endPoint y: 287, distance: 67.6
click at [219, 287] on div "Responsável Distribuição Time Estratégico [PERSON_NAME] [PERSON_NAME] AG [PERSO…" at bounding box center [272, 222] width 486 height 281
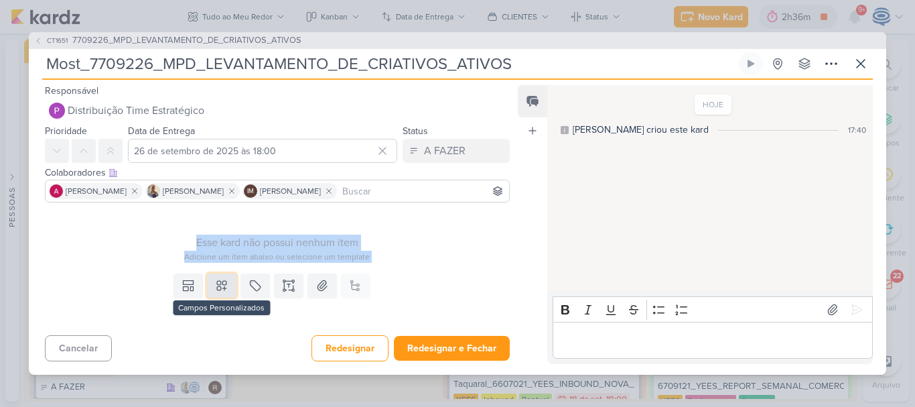
click at [219, 287] on icon at bounding box center [221, 285] width 13 height 13
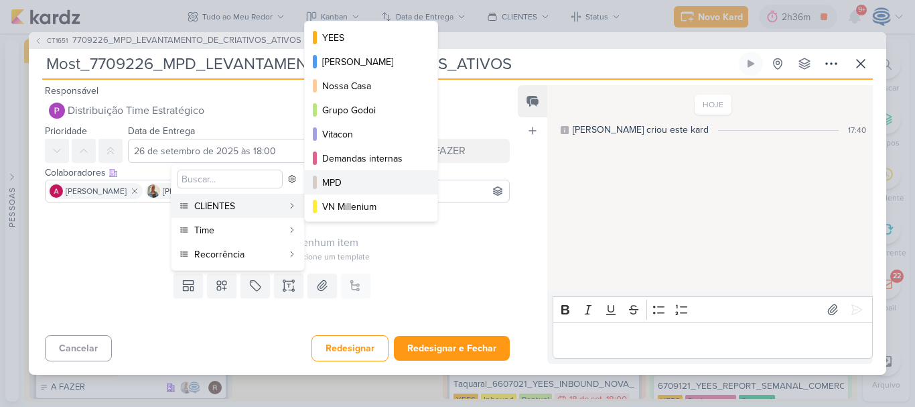
click at [360, 179] on div "MPD" at bounding box center [371, 183] width 99 height 14
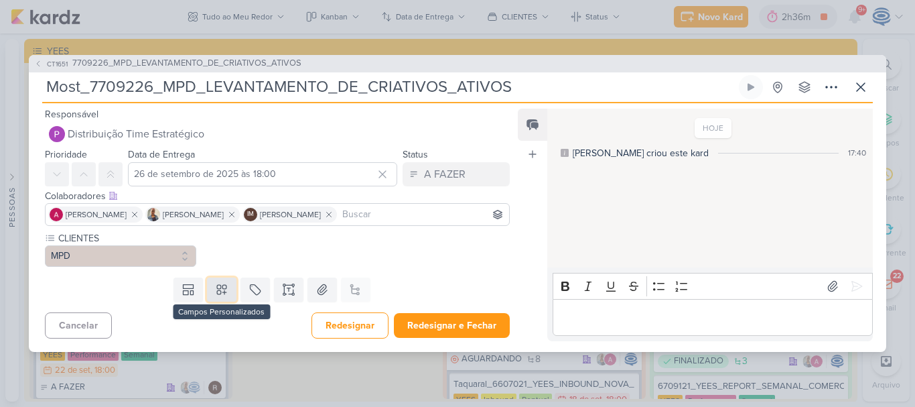
click at [224, 289] on icon at bounding box center [221, 289] width 13 height 13
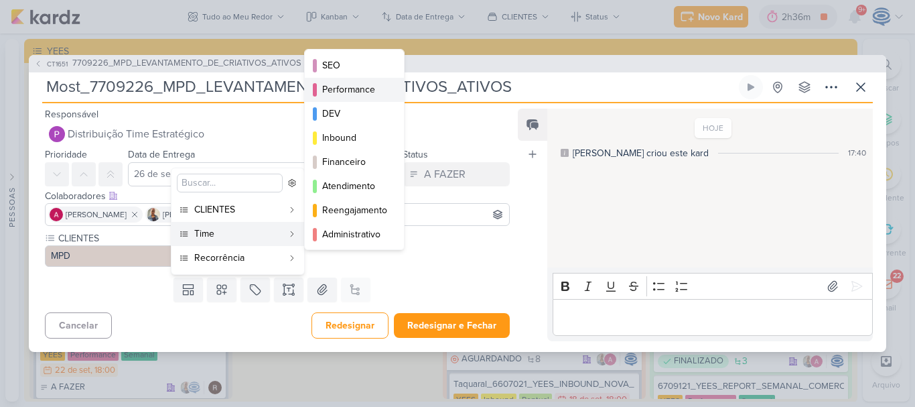
click at [357, 92] on div "Performance" at bounding box center [355, 89] width 66 height 14
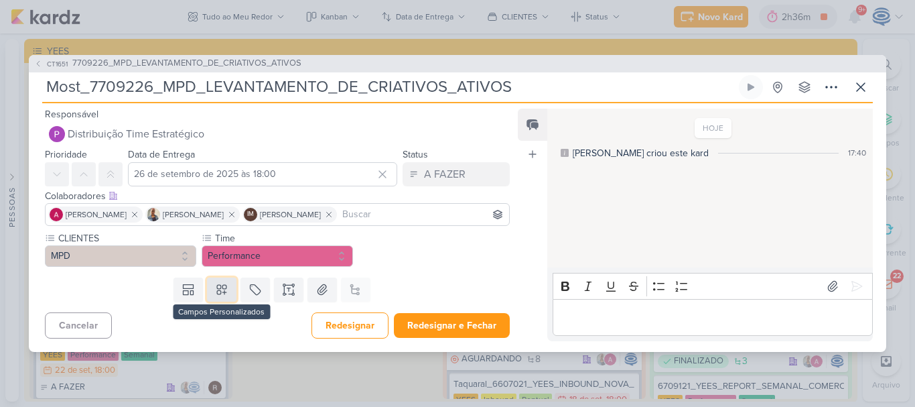
click at [220, 291] on icon at bounding box center [221, 289] width 13 height 13
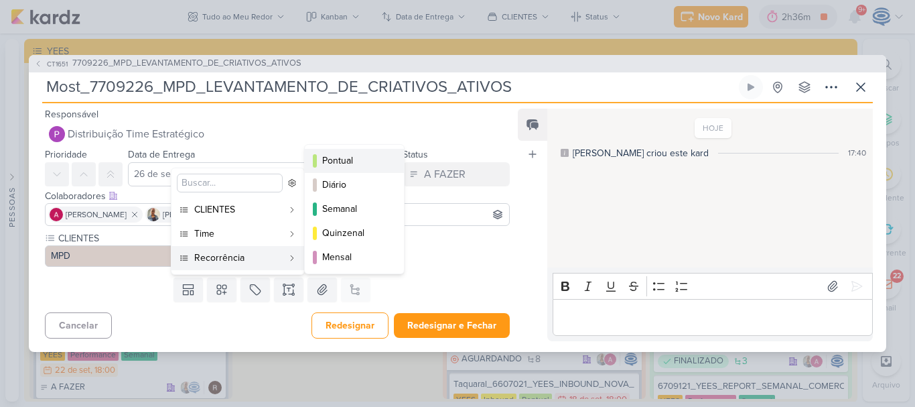
click at [341, 165] on div "Pontual" at bounding box center [355, 160] width 66 height 14
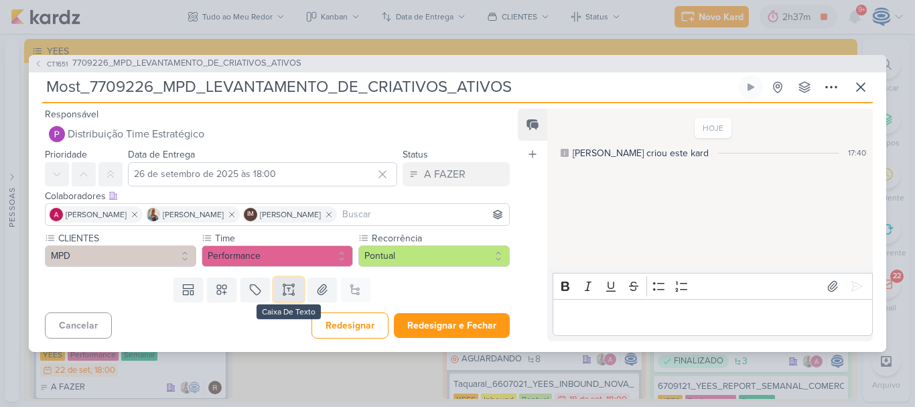
click at [285, 293] on icon at bounding box center [288, 289] width 13 height 13
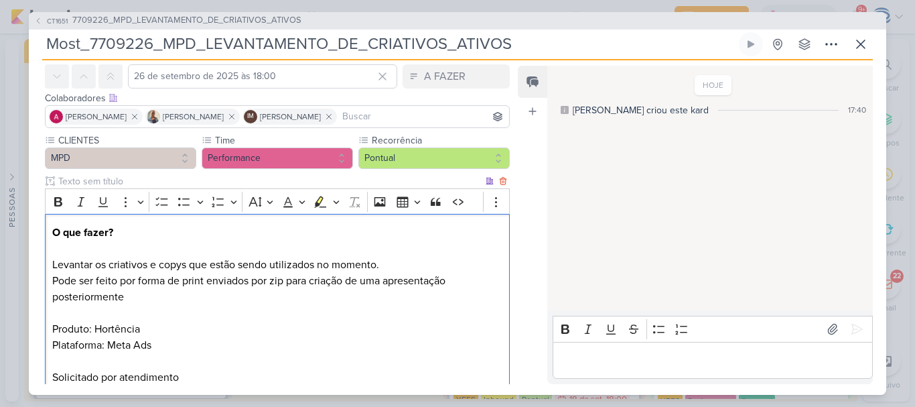
scroll to position [131, 0]
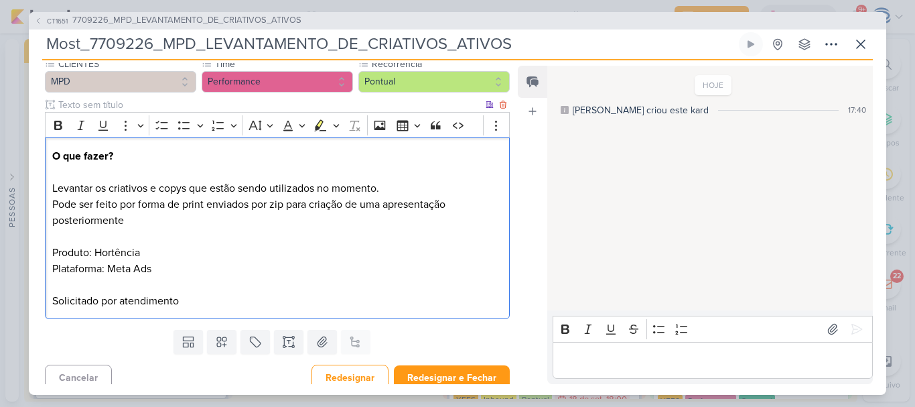
drag, startPoint x: 155, startPoint y: 245, endPoint x: 93, endPoint y: 246, distance: 62.3
click at [93, 246] on p "Pode ser feito por forma de print enviados por zip para criação de uma apresent…" at bounding box center [277, 252] width 450 height 113
click at [164, 265] on p "Pode ser feito por forma de print enviados por zip para criação de uma apresent…" at bounding box center [277, 252] width 450 height 113
click at [92, 255] on p "Pode ser feito por forma de print enviados por zip para criação de uma apresent…" at bounding box center [277, 252] width 450 height 113
click at [179, 273] on p "Pode ser feito por forma de print enviados por zip para criação de uma apresent…" at bounding box center [277, 252] width 450 height 113
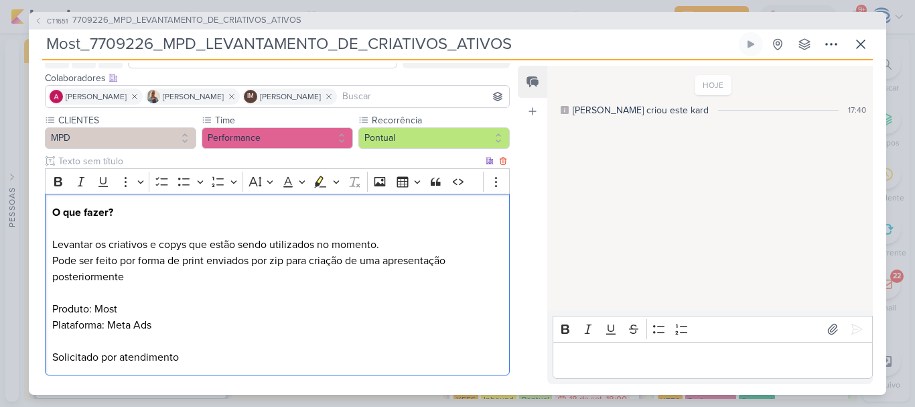
scroll to position [141, 0]
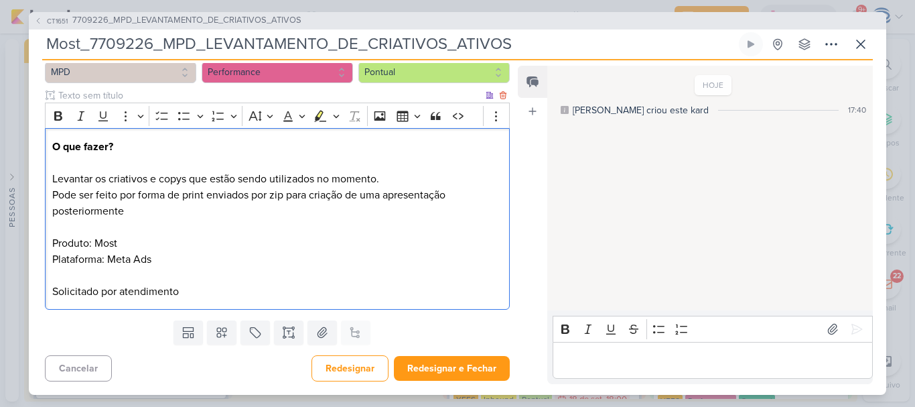
click at [178, 239] on p "Pode ser feito por forma de print enviados por zip para criação de uma apresent…" at bounding box center [277, 243] width 450 height 113
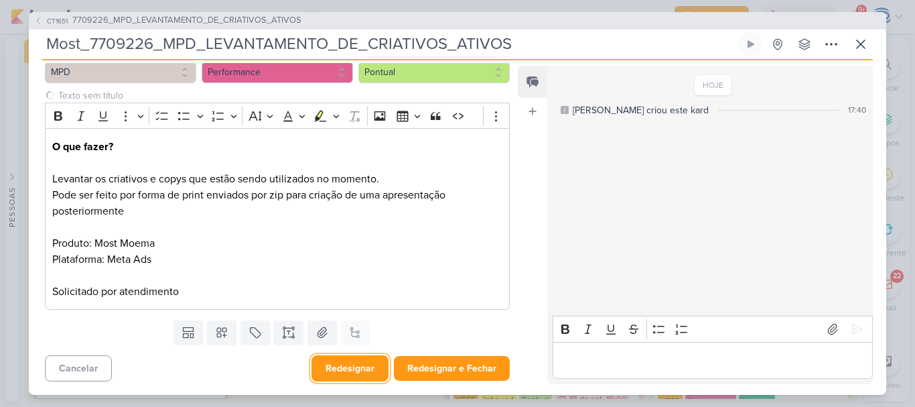
click at [323, 377] on button "Redesignar" at bounding box center [350, 368] width 77 height 26
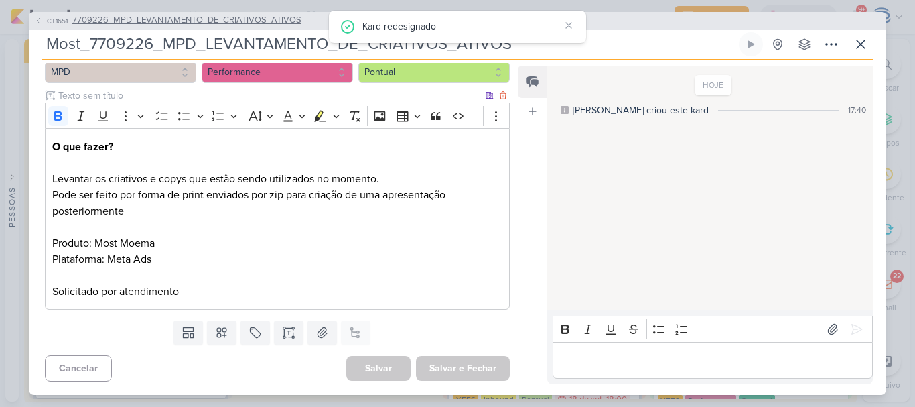
scroll to position [0, 0]
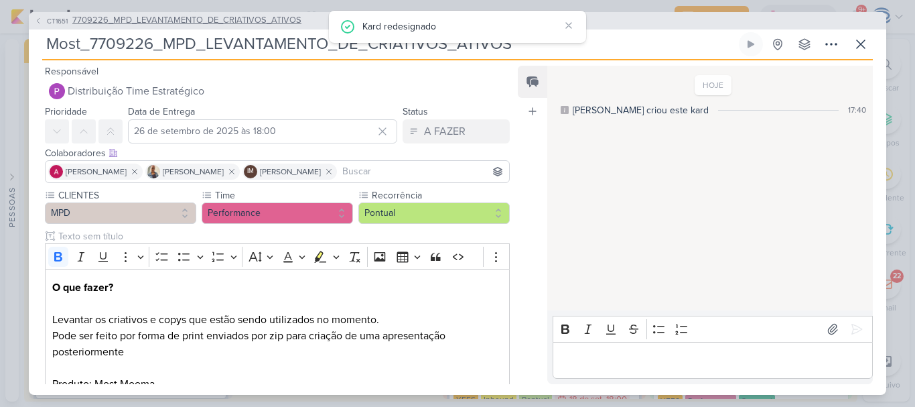
click at [240, 17] on span "7709226_MPD_LEVANTAMENTO_DE_CRIATIVOS_ATIVOS" at bounding box center [186, 20] width 229 height 13
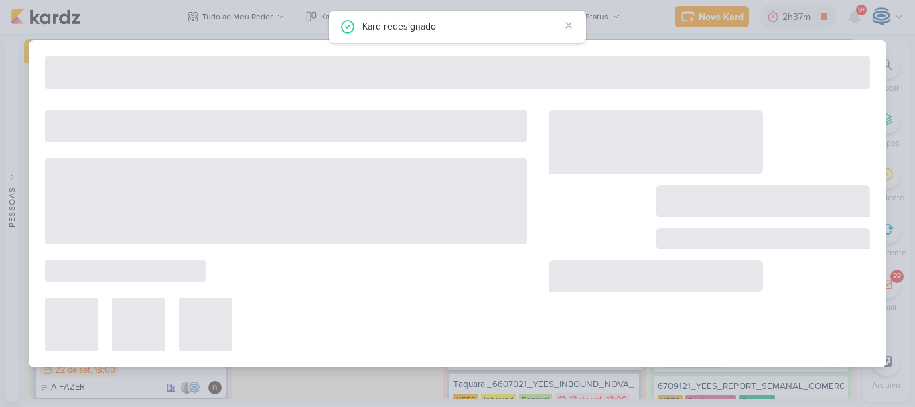
type input "7709226_MPD_LEVANTAMENTO_DE_CRIATIVOS_ATIVOS"
type input "24 de setembro de 2025 às 18:00"
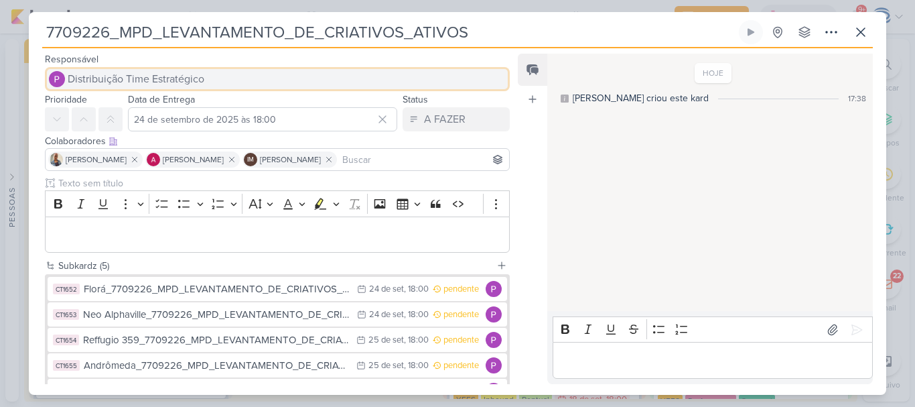
click at [253, 73] on button "Distribuição Time Estratégico" at bounding box center [277, 79] width 465 height 24
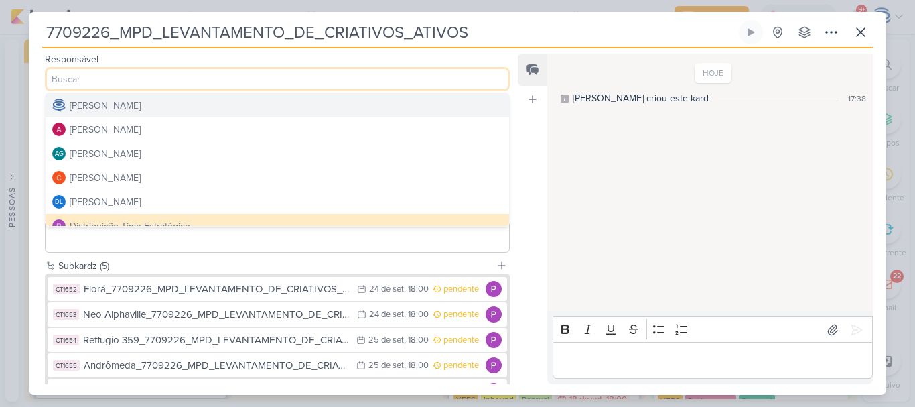
click at [141, 107] on div "[PERSON_NAME]" at bounding box center [105, 105] width 71 height 14
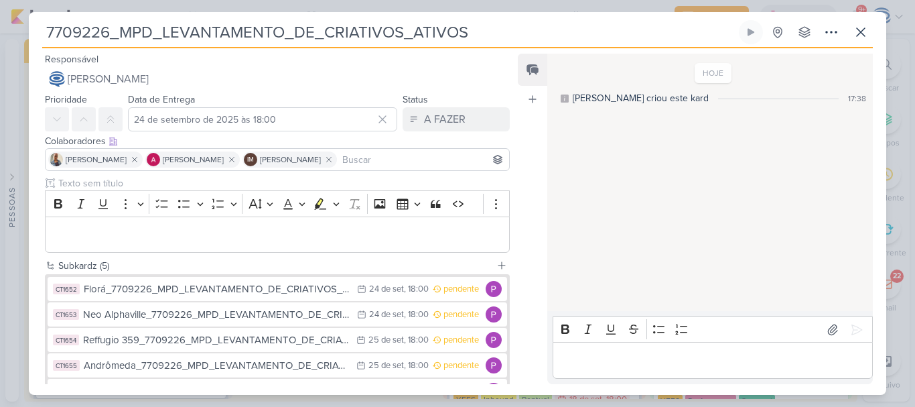
click at [409, 160] on input at bounding box center [423, 159] width 167 height 16
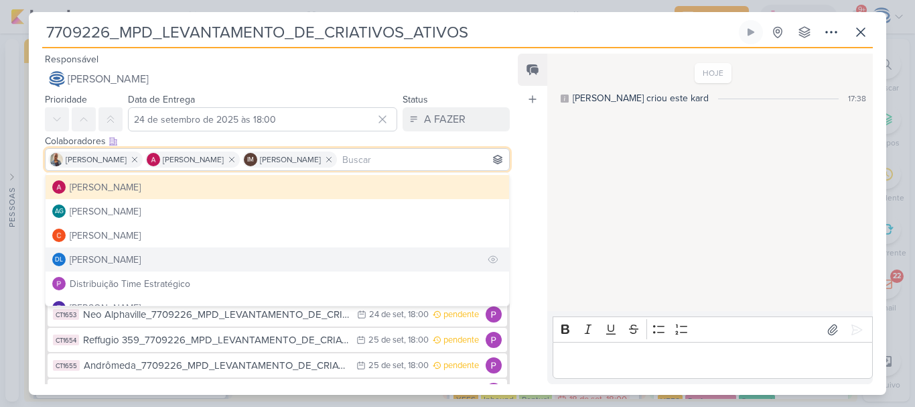
scroll to position [24, 0]
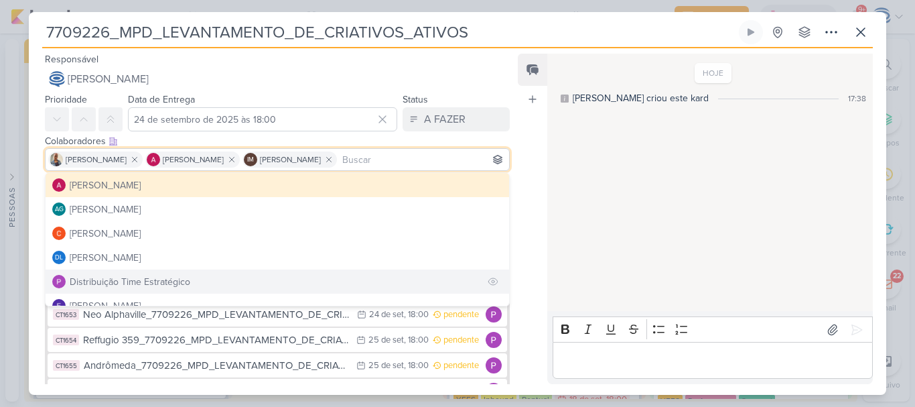
click at [243, 271] on button "Distribuição Time Estratégico" at bounding box center [278, 281] width 464 height 24
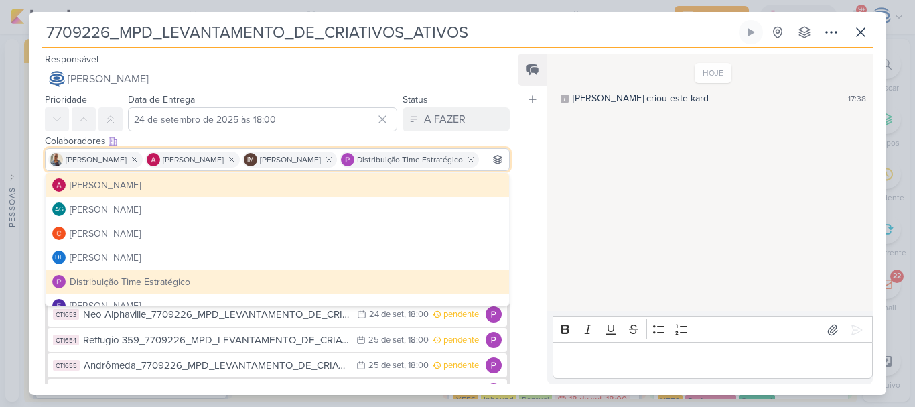
click at [409, 134] on div "Colaboradores Este kard pode ser visível a usuários da sua organização Este kar…" at bounding box center [277, 141] width 465 height 14
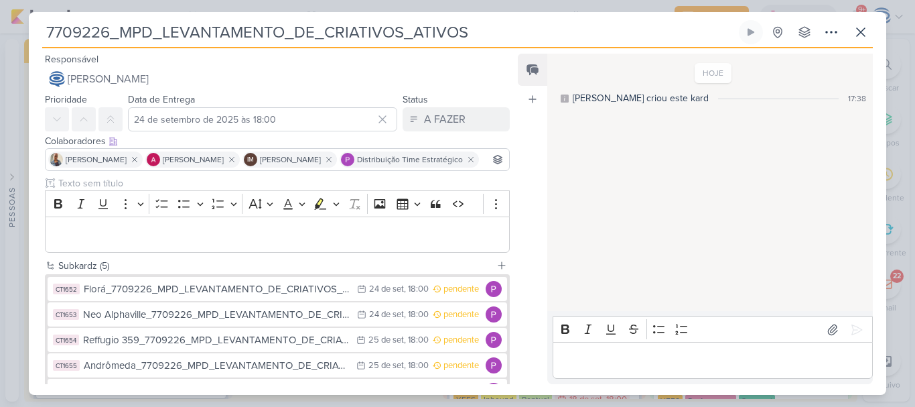
scroll to position [115, 0]
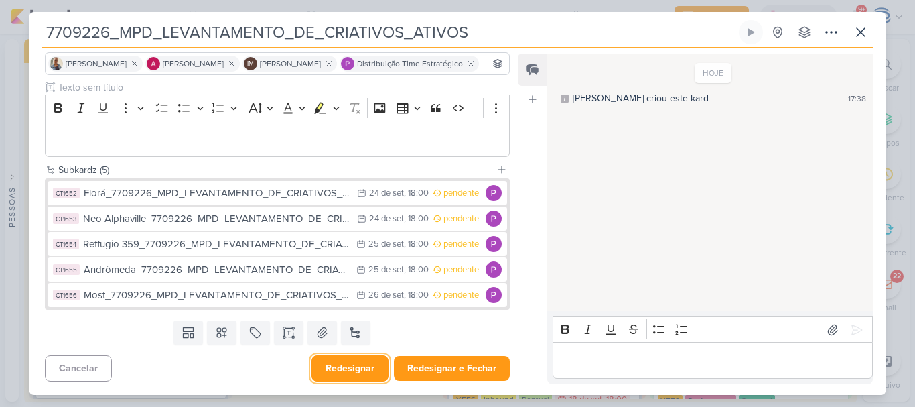
click at [344, 370] on button "Redesignar" at bounding box center [350, 368] width 77 height 26
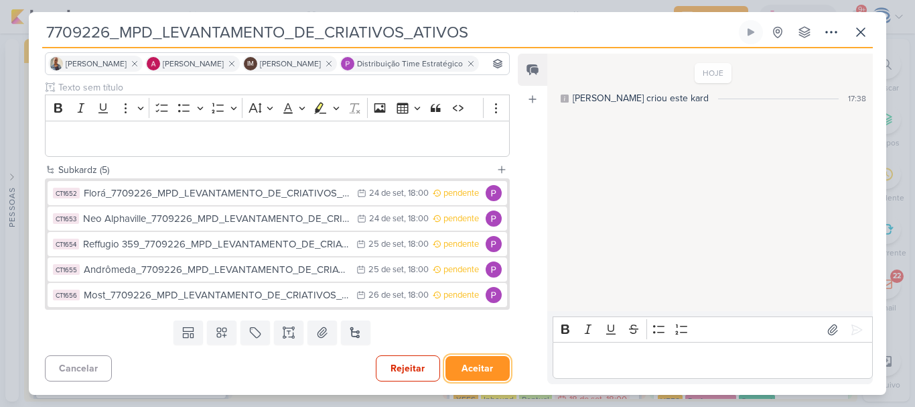
click at [446, 364] on button "Aceitar" at bounding box center [478, 368] width 64 height 25
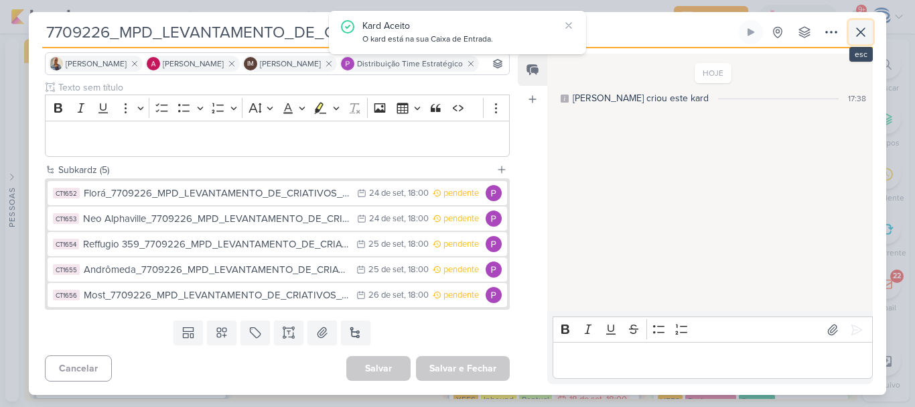
click at [858, 35] on icon at bounding box center [861, 32] width 8 height 8
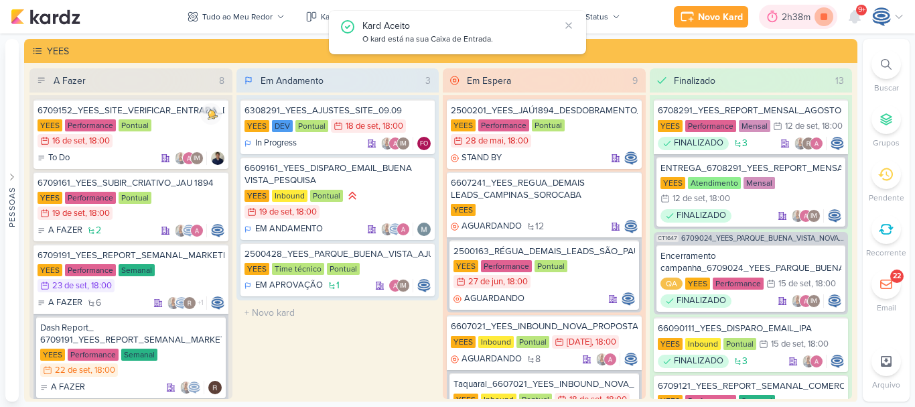
click at [829, 20] on icon at bounding box center [824, 16] width 19 height 19
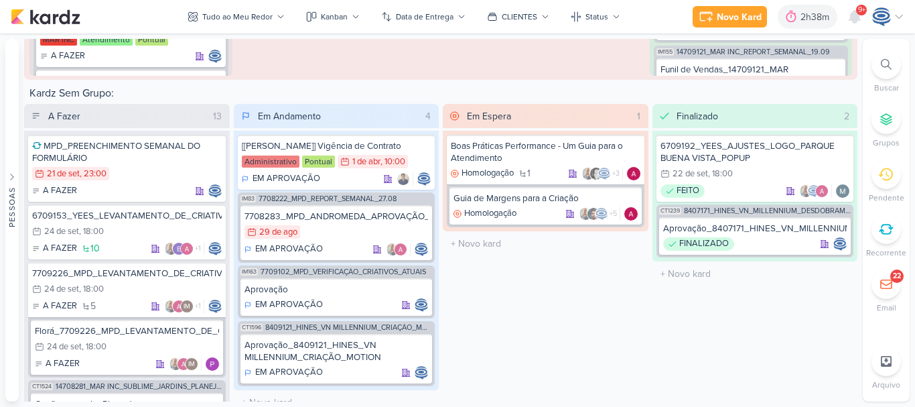
scroll to position [2313, 0]
